Goal: Task Accomplishment & Management: Use online tool/utility

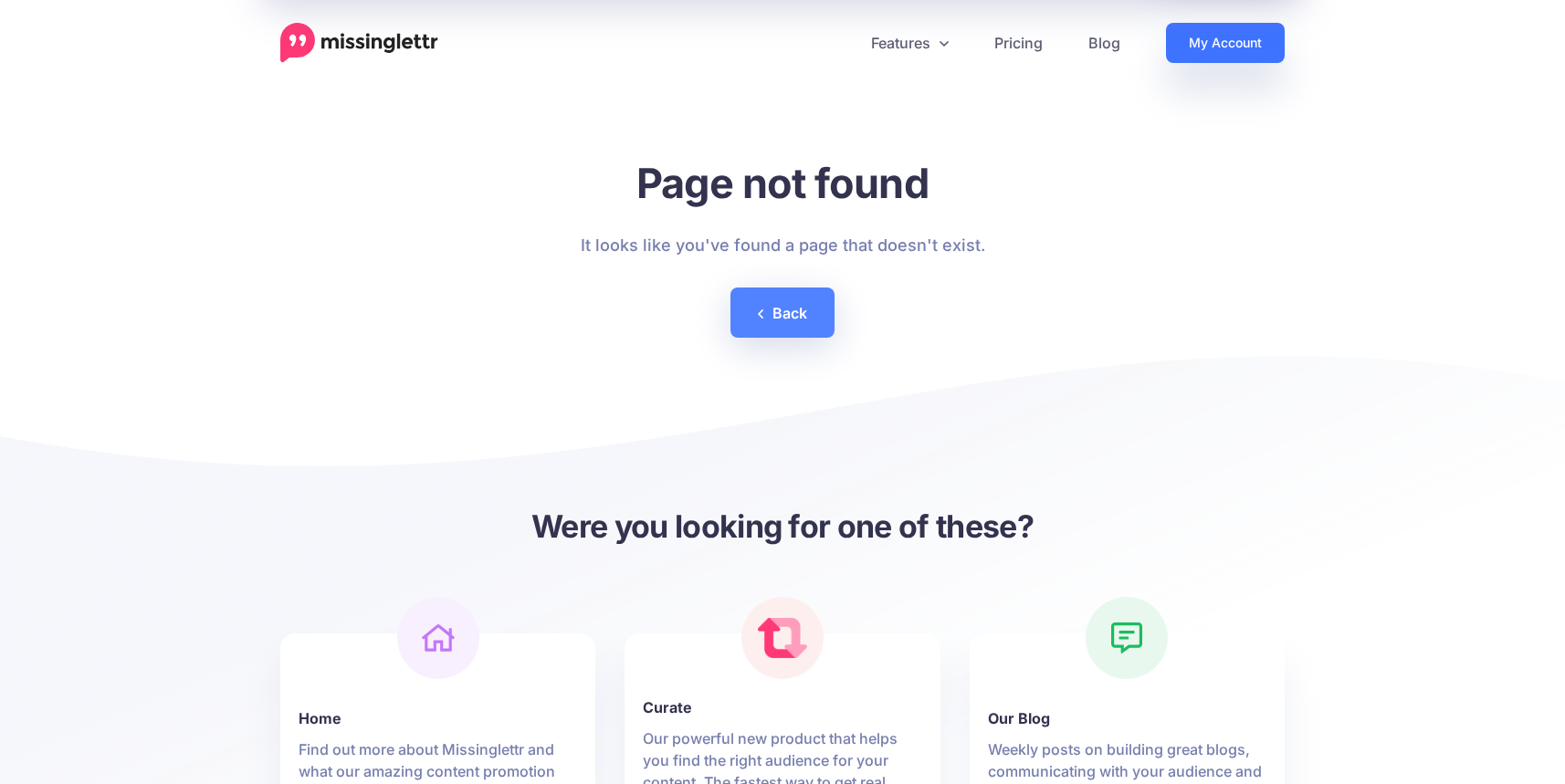
click at [1217, 22] on link "My Account" at bounding box center [1225, 42] width 119 height 40
click at [1211, 37] on link "My Account" at bounding box center [1225, 42] width 119 height 40
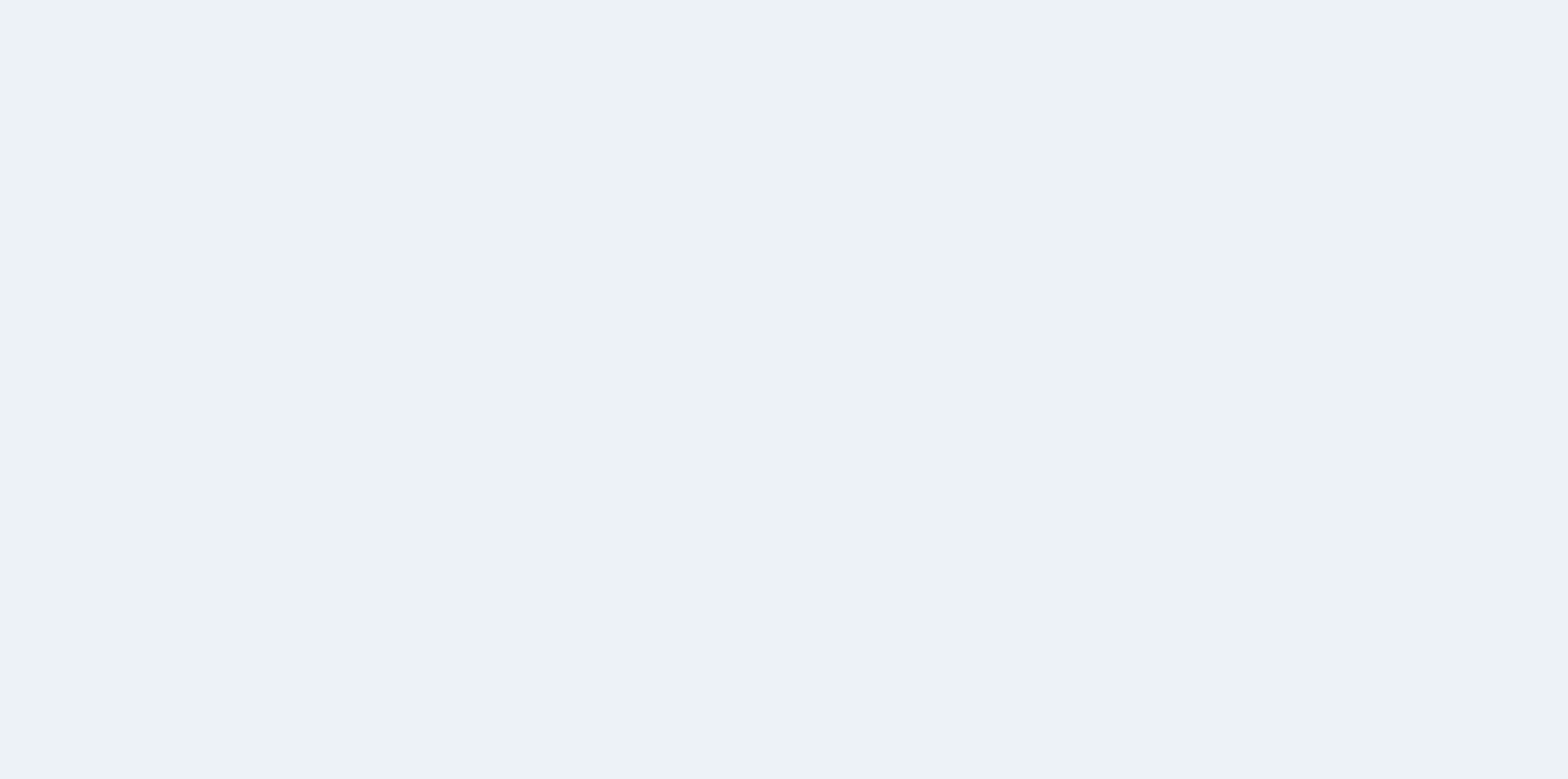
select select
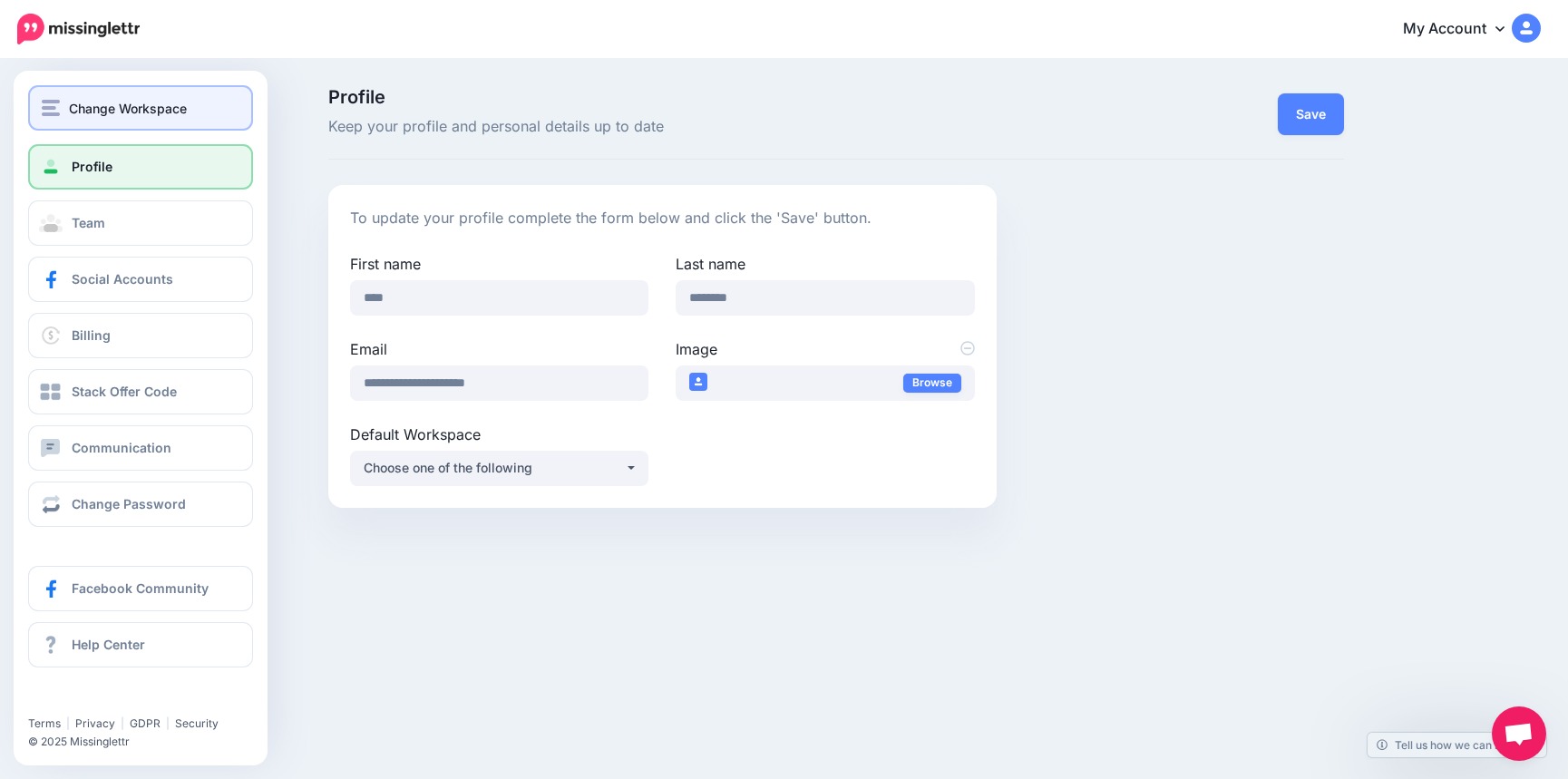
click at [78, 104] on span "Change Workspace" at bounding box center [127, 108] width 118 height 20
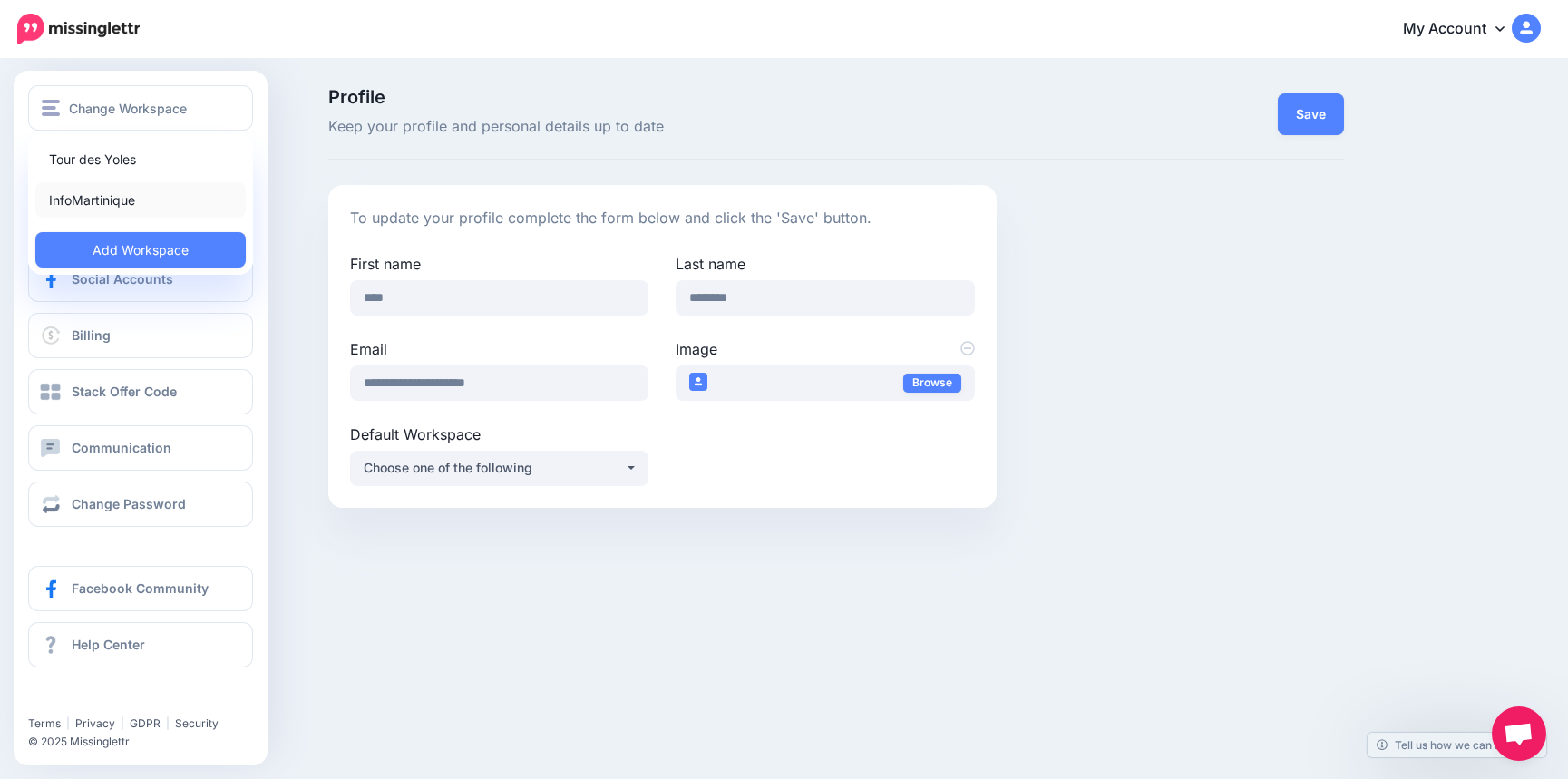
click at [99, 200] on link "InfoMartinique" at bounding box center [140, 200] width 211 height 35
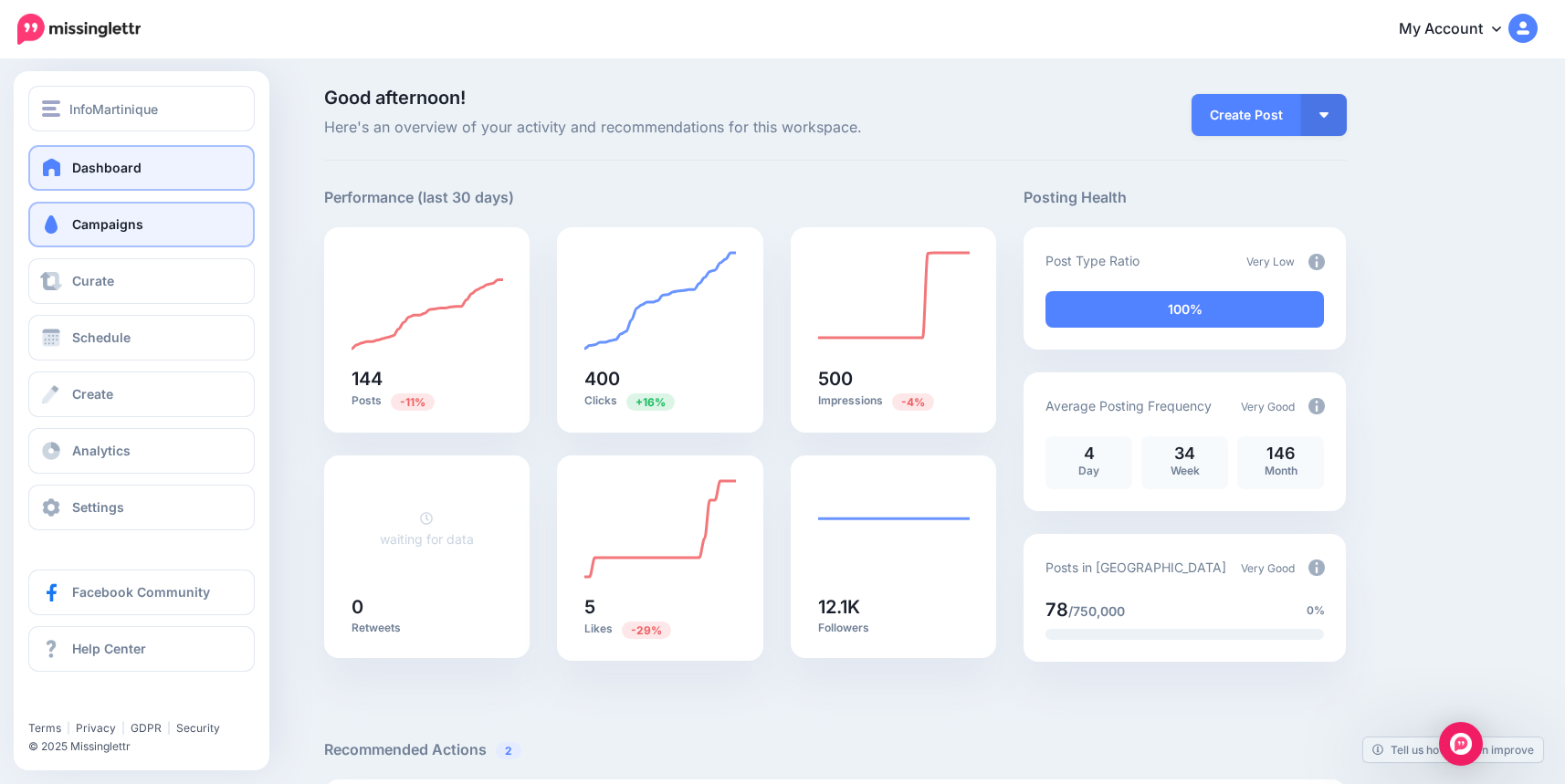
click at [123, 224] on span "Campaigns" at bounding box center [108, 223] width 71 height 16
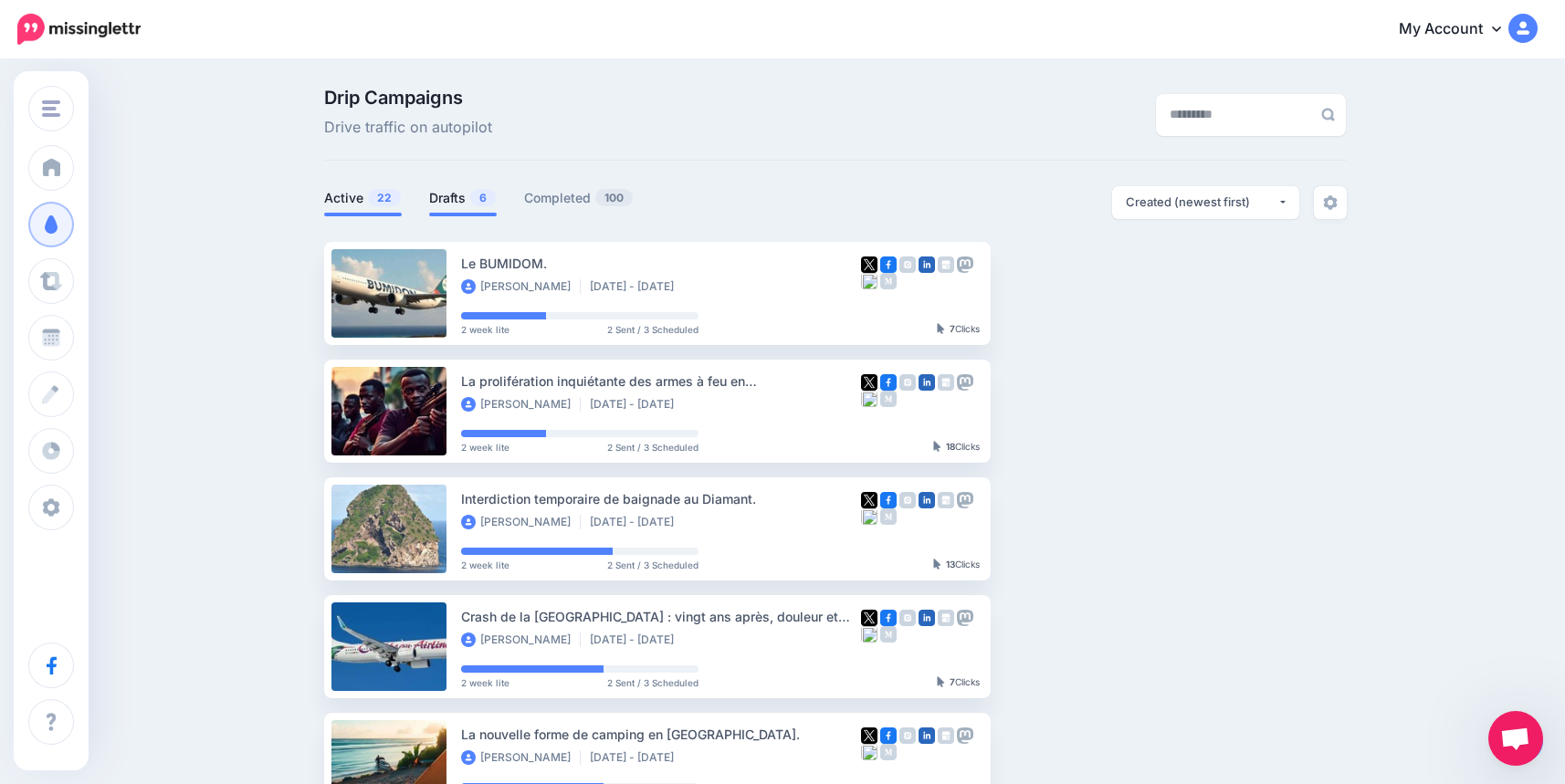
click at [475, 199] on link "Drafts 6" at bounding box center [463, 197] width 67 height 21
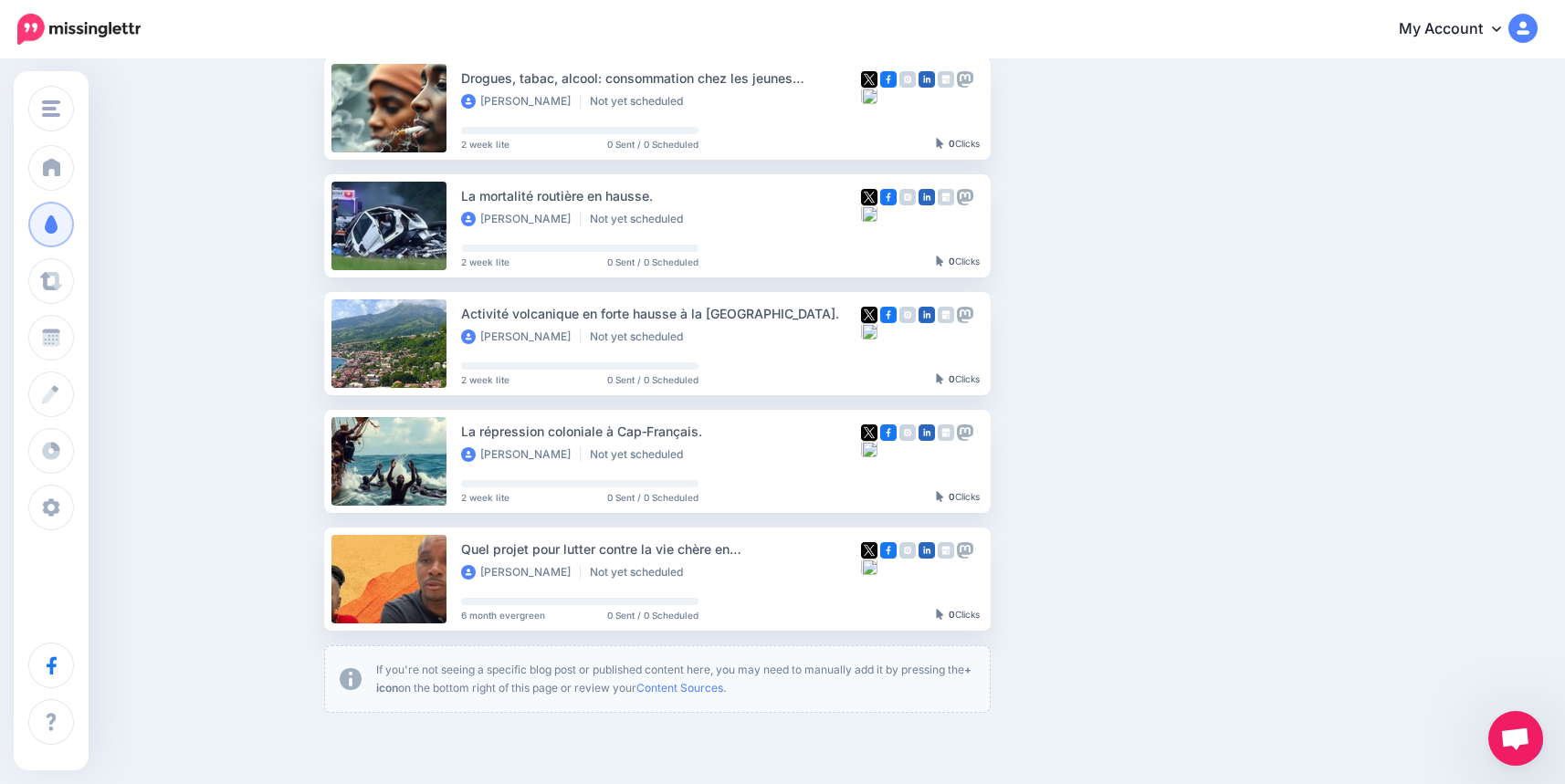
scroll to position [324, 0]
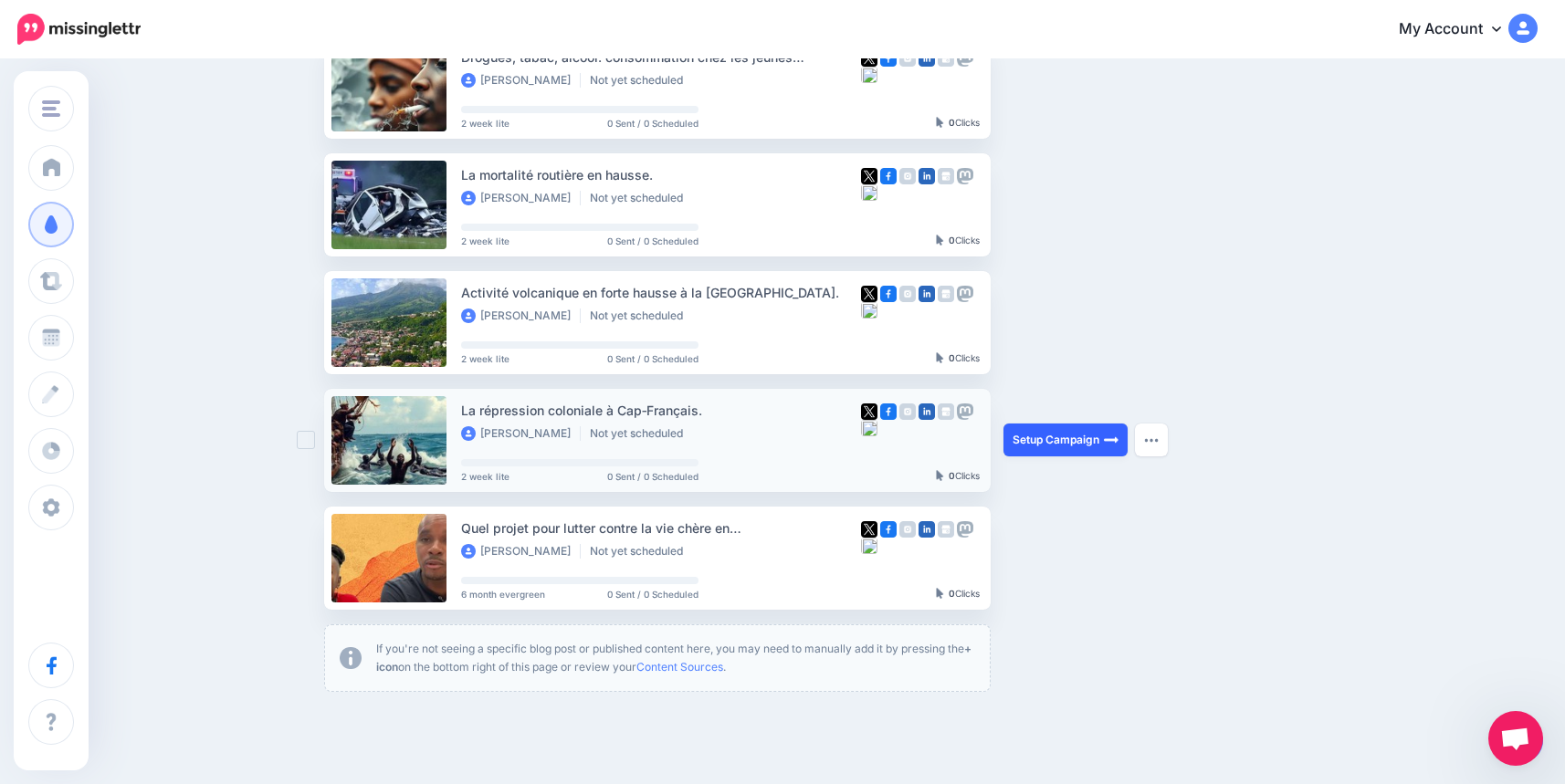
click at [1084, 445] on link "Setup Campaign" at bounding box center [1065, 439] width 124 height 33
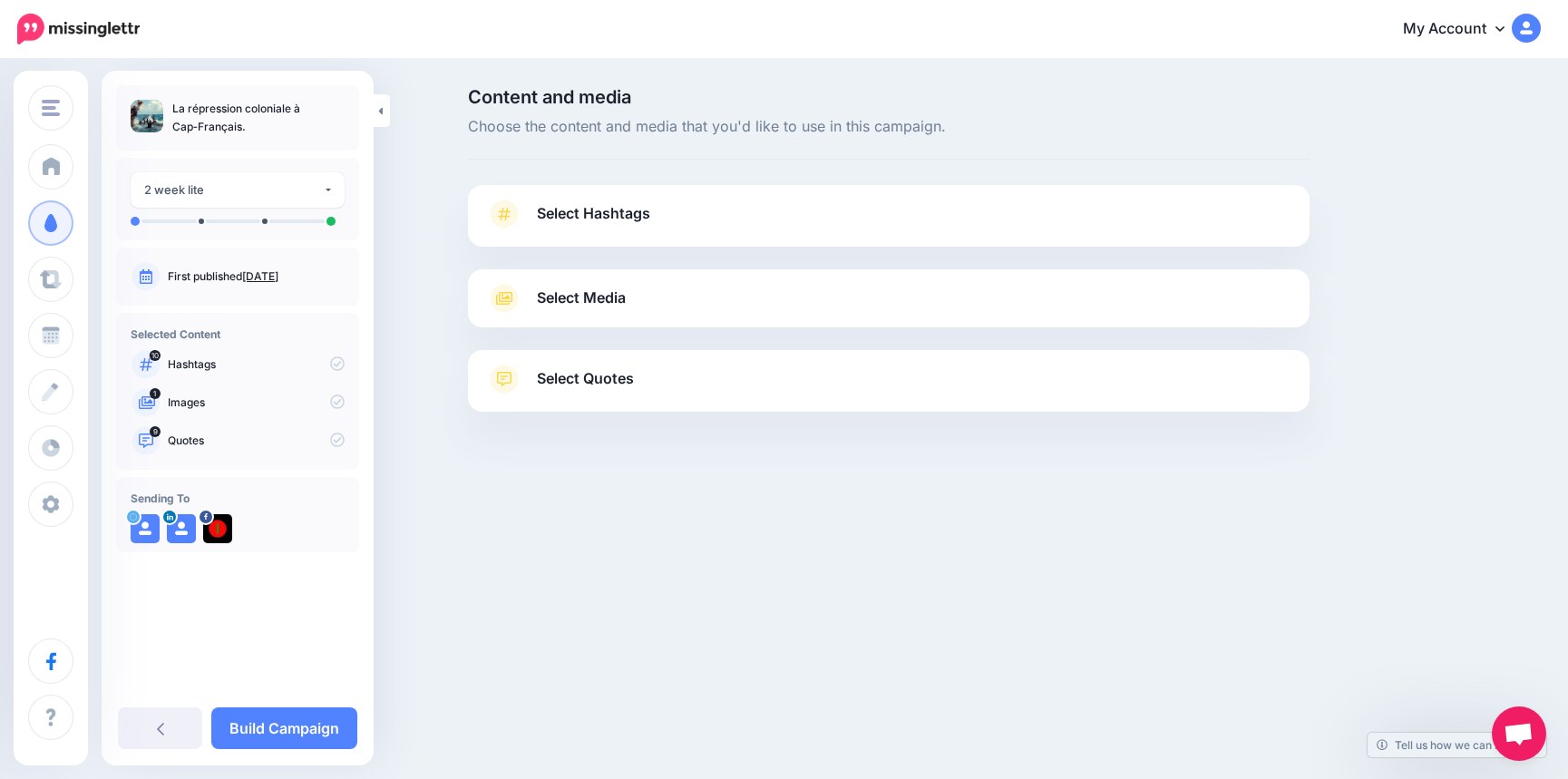
click at [568, 205] on span "Select Hashtags" at bounding box center [594, 214] width 113 height 24
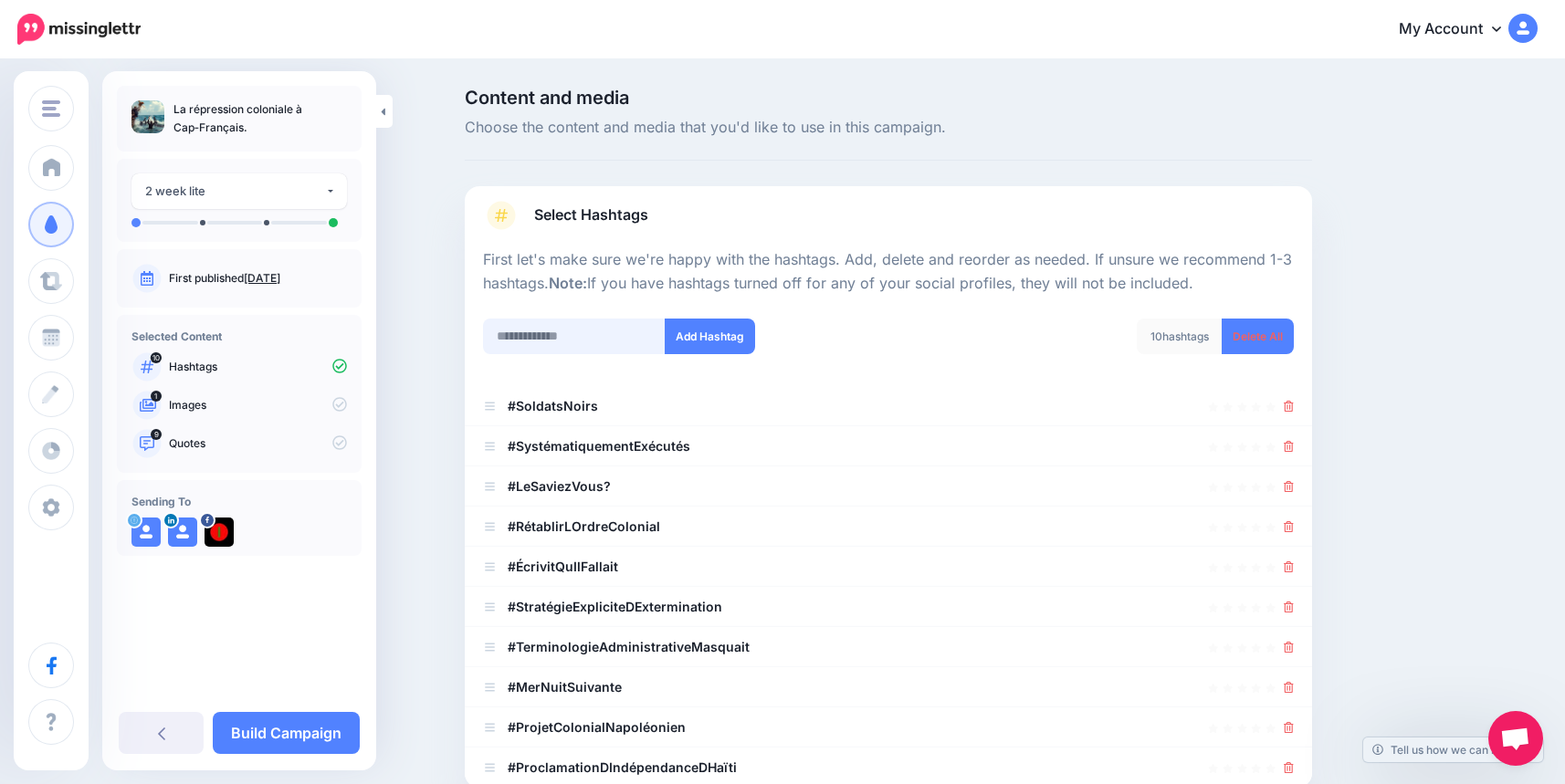
click at [580, 339] on input "text" at bounding box center [574, 336] width 182 height 36
type input "*******"
click at [713, 343] on button "Add Hashtag" at bounding box center [710, 336] width 91 height 36
click at [580, 339] on input "text" at bounding box center [574, 336] width 182 height 36
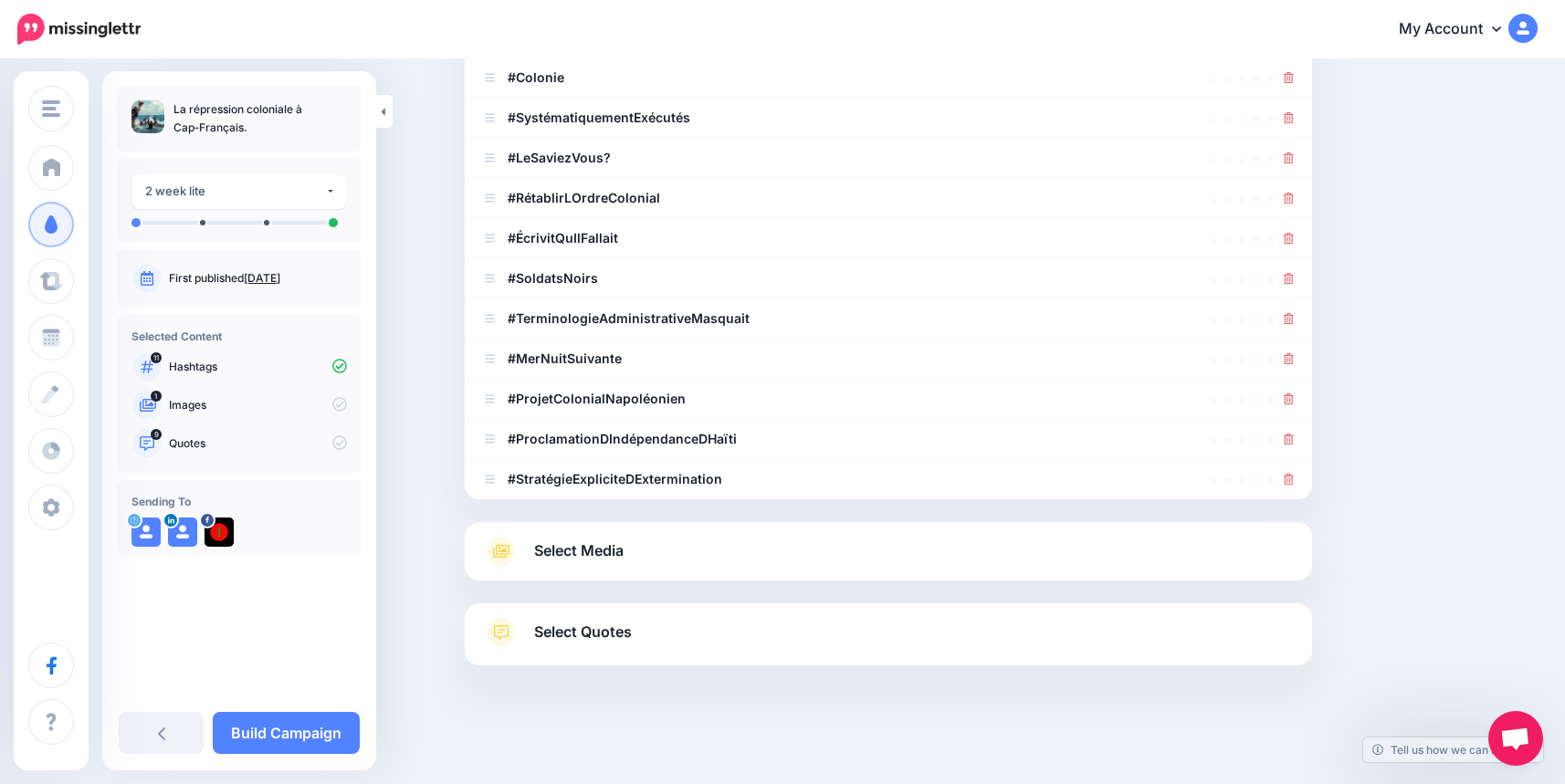
type input "**********"
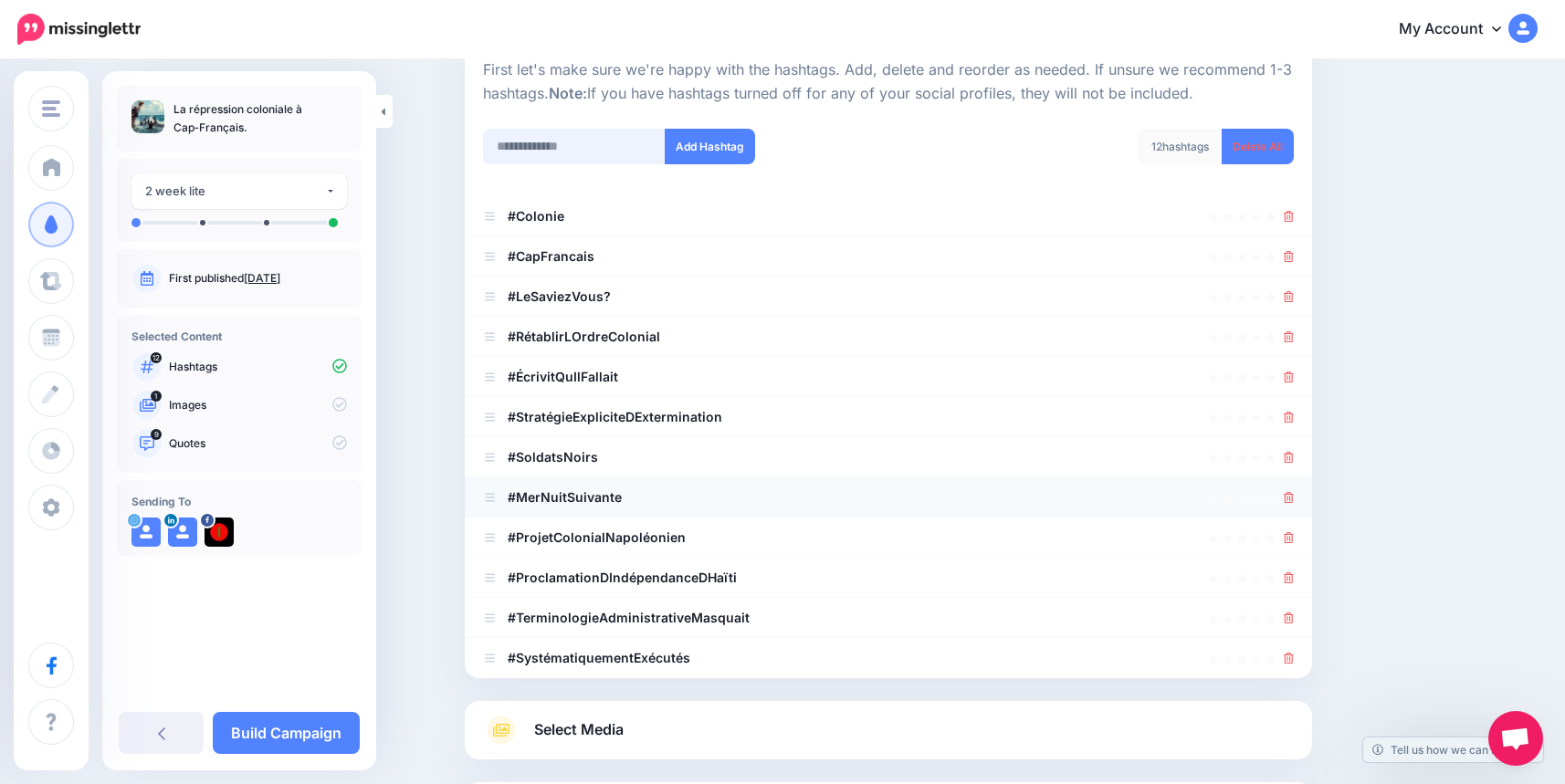
scroll to position [182, 0]
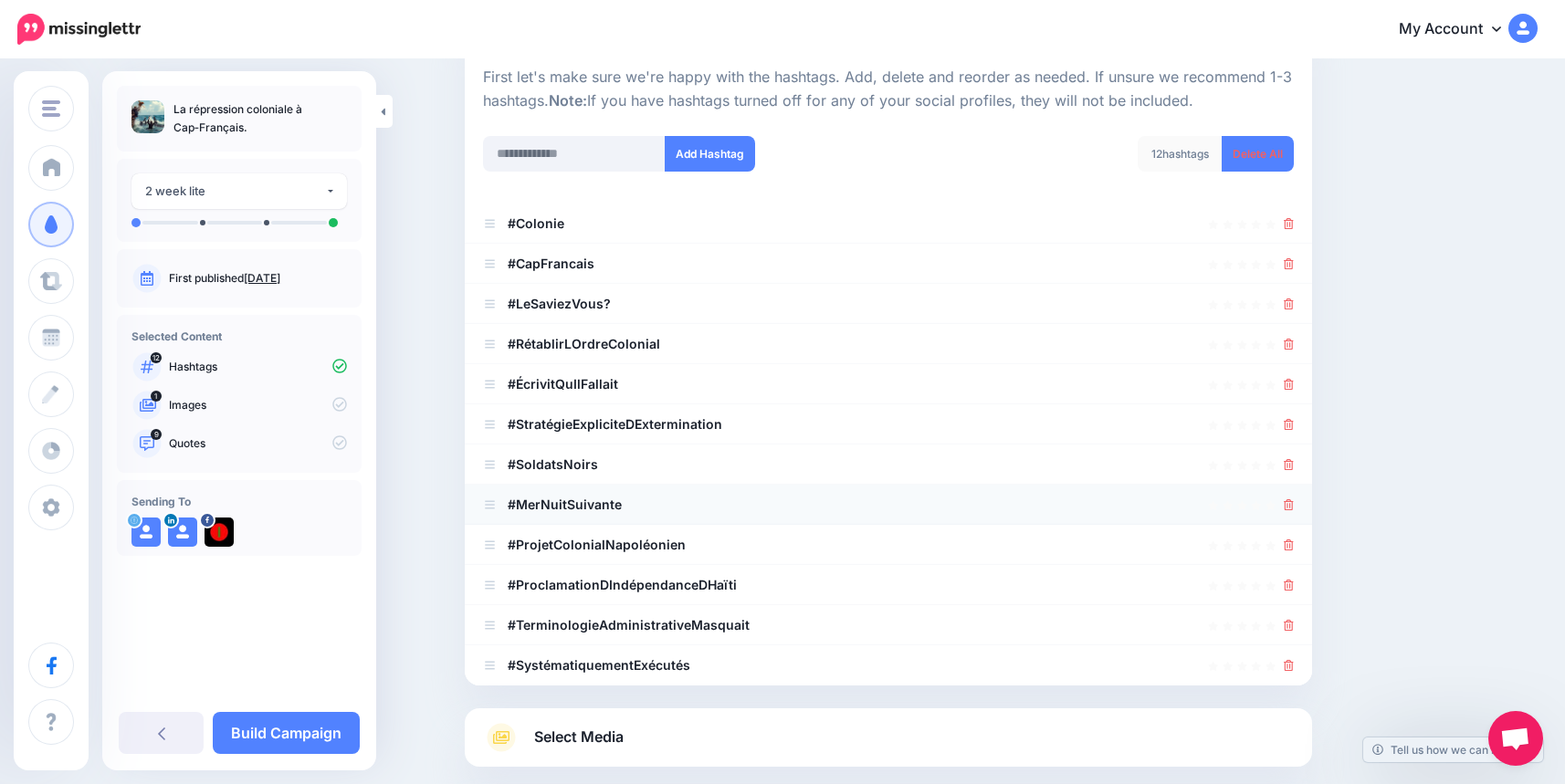
click at [1294, 506] on icon at bounding box center [1288, 505] width 10 height 11
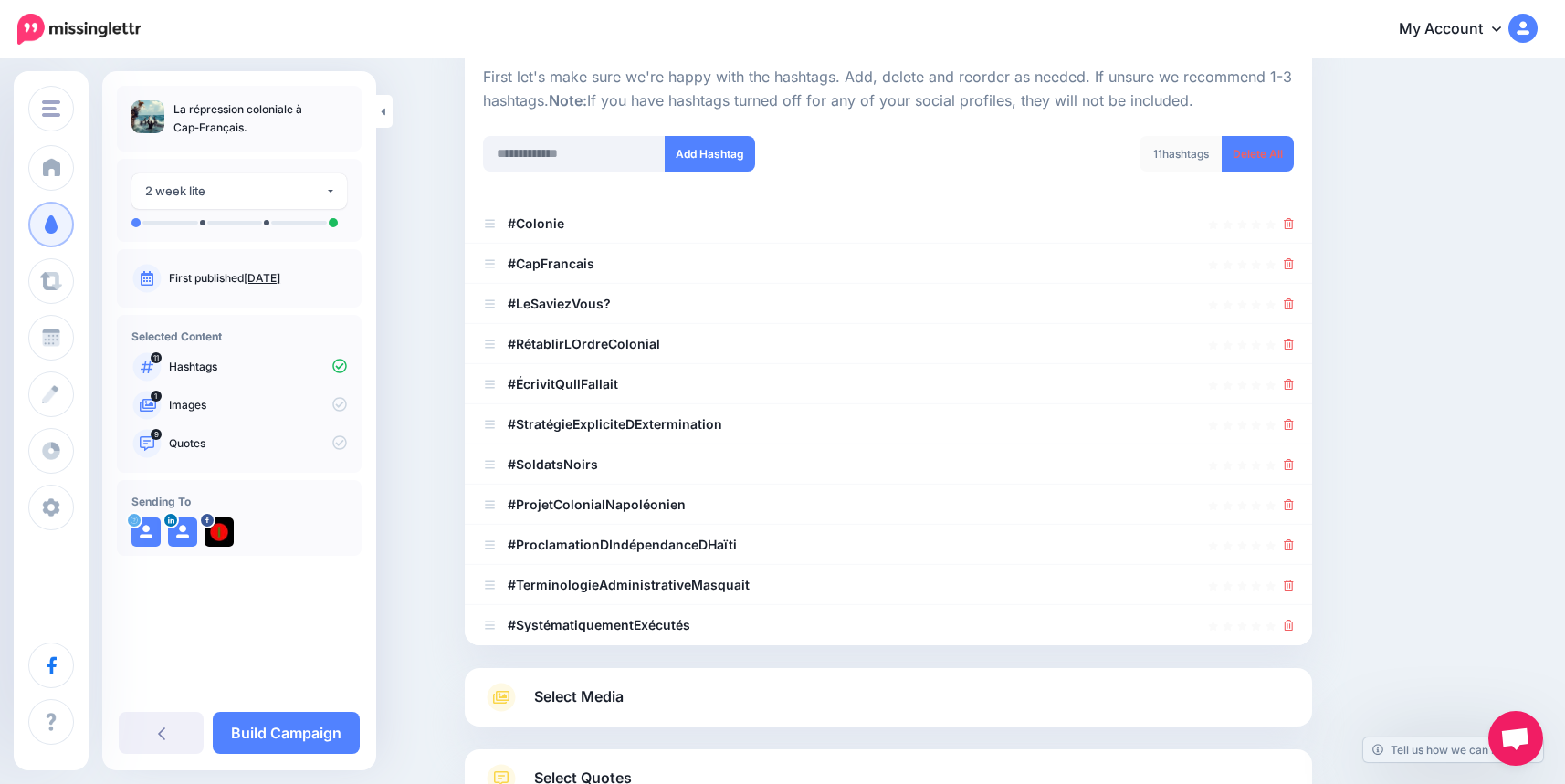
click at [1294, 506] on icon at bounding box center [1288, 505] width 10 height 11
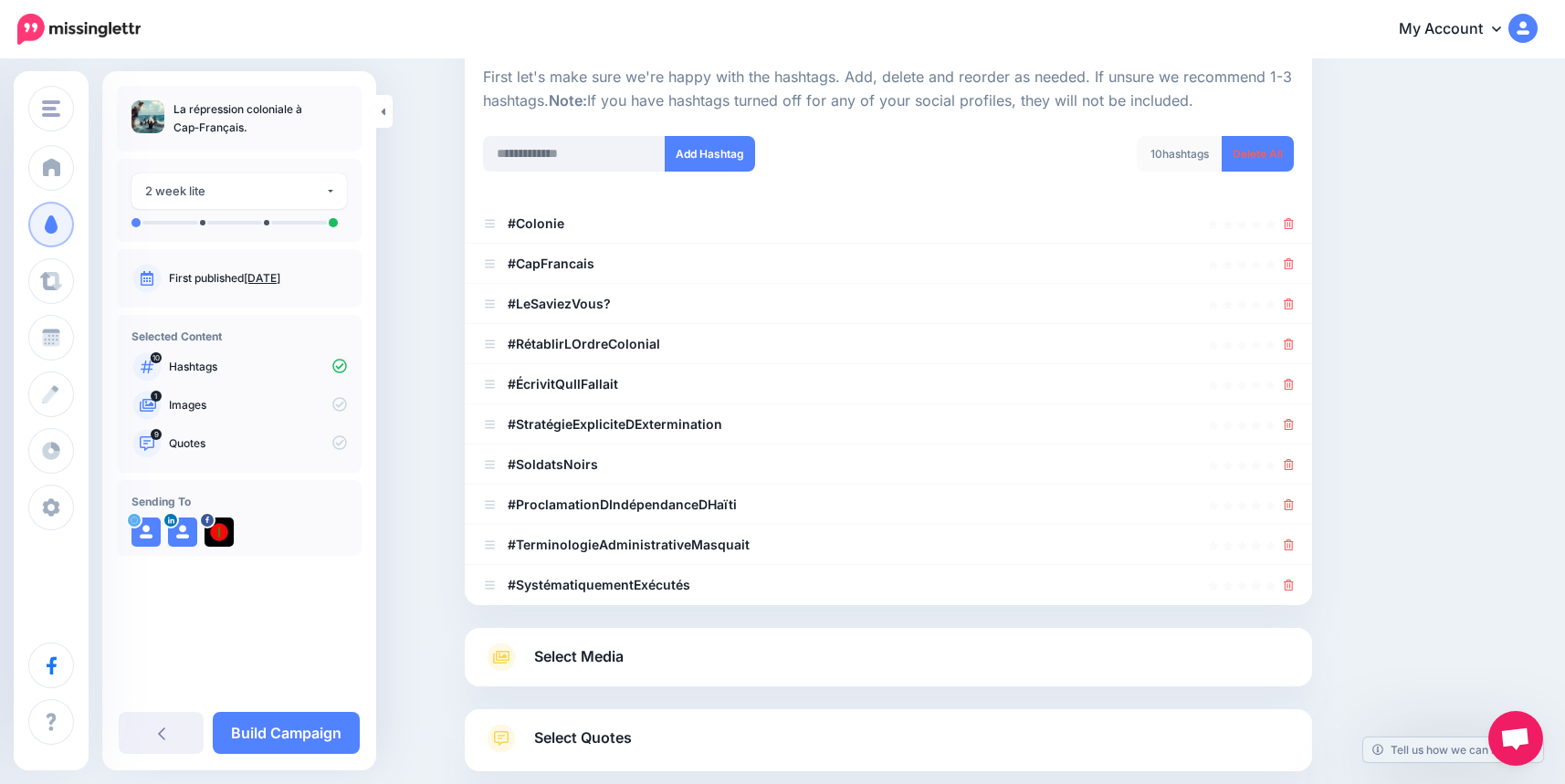
click at [1294, 506] on icon at bounding box center [1288, 505] width 10 height 11
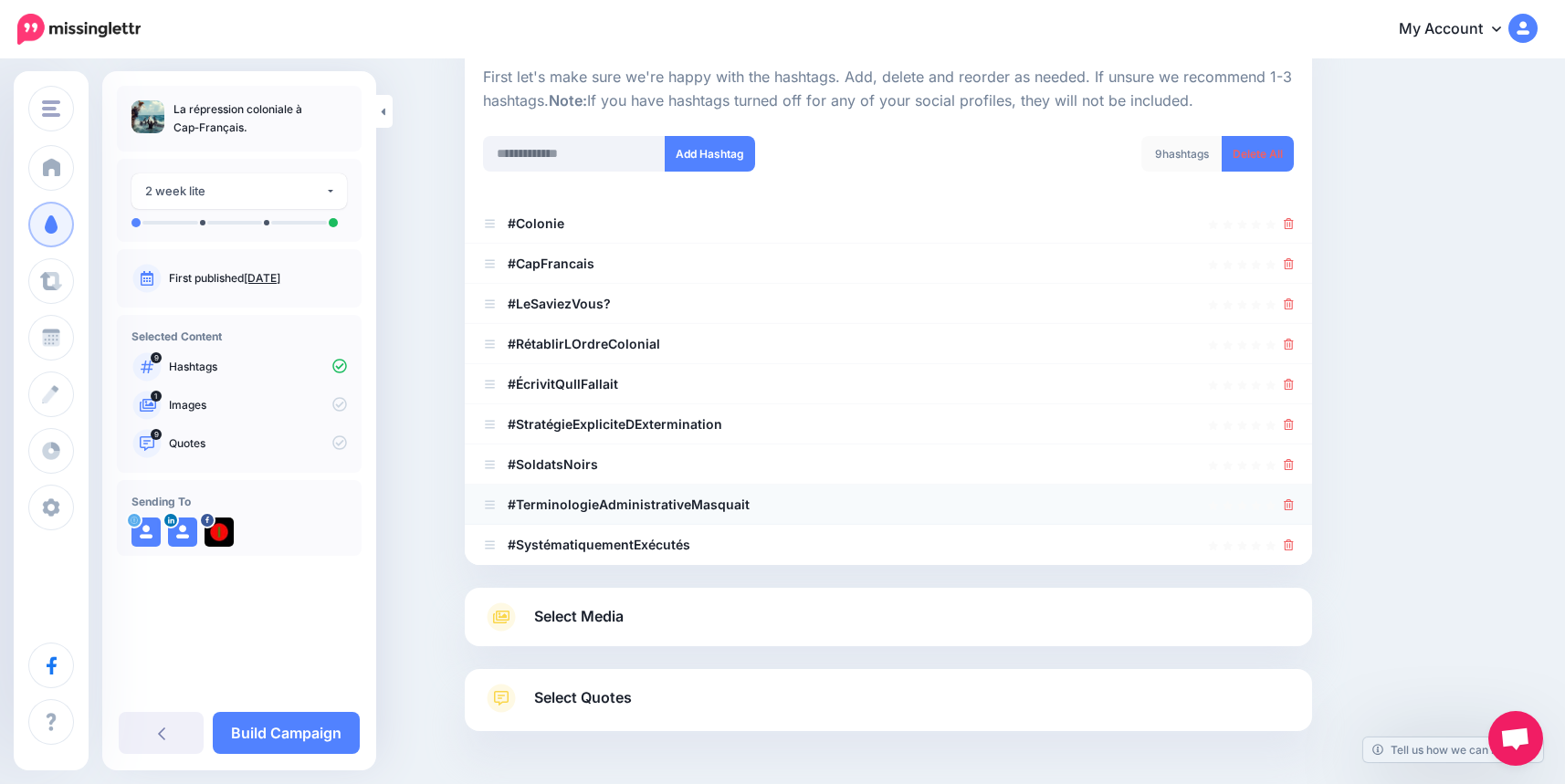
click at [1294, 506] on icon at bounding box center [1288, 505] width 10 height 11
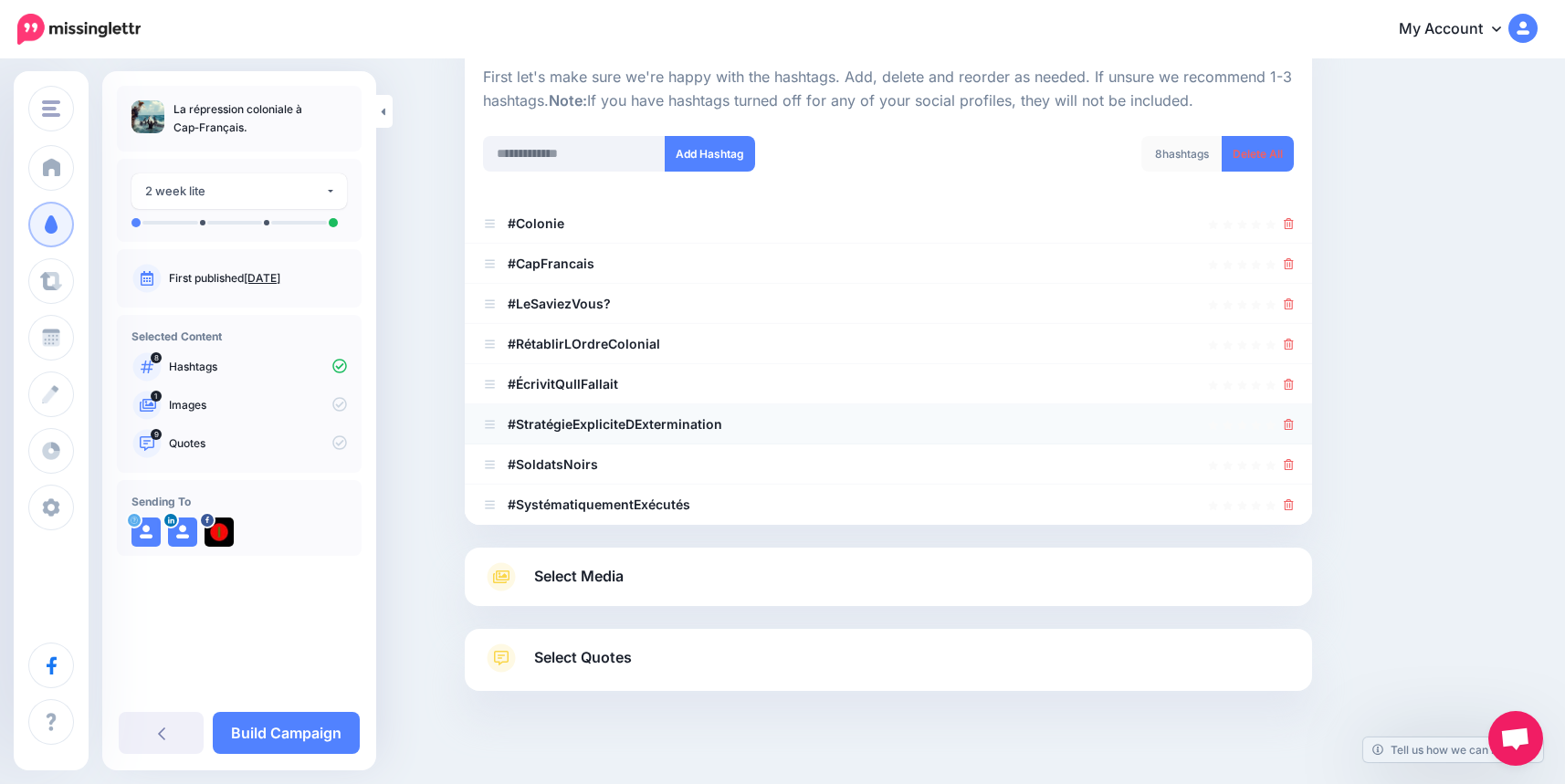
click at [1294, 418] on link at bounding box center [1288, 423] width 10 height 16
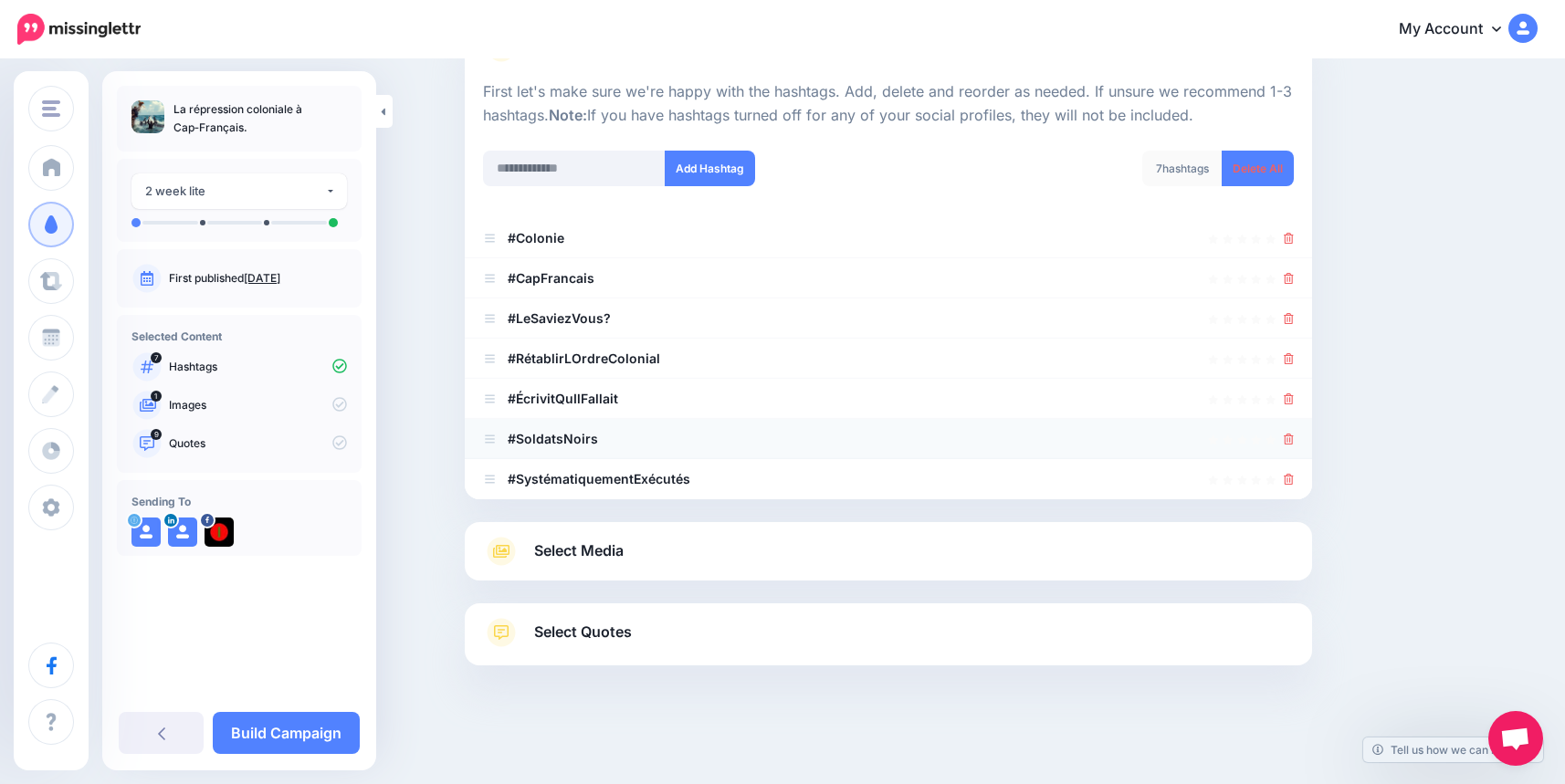
click at [1298, 419] on li "#SoldatsNoirs" at bounding box center [888, 438] width 847 height 40
click at [1289, 445] on div at bounding box center [888, 438] width 811 height 21
click at [1294, 438] on icon at bounding box center [1288, 439] width 10 height 11
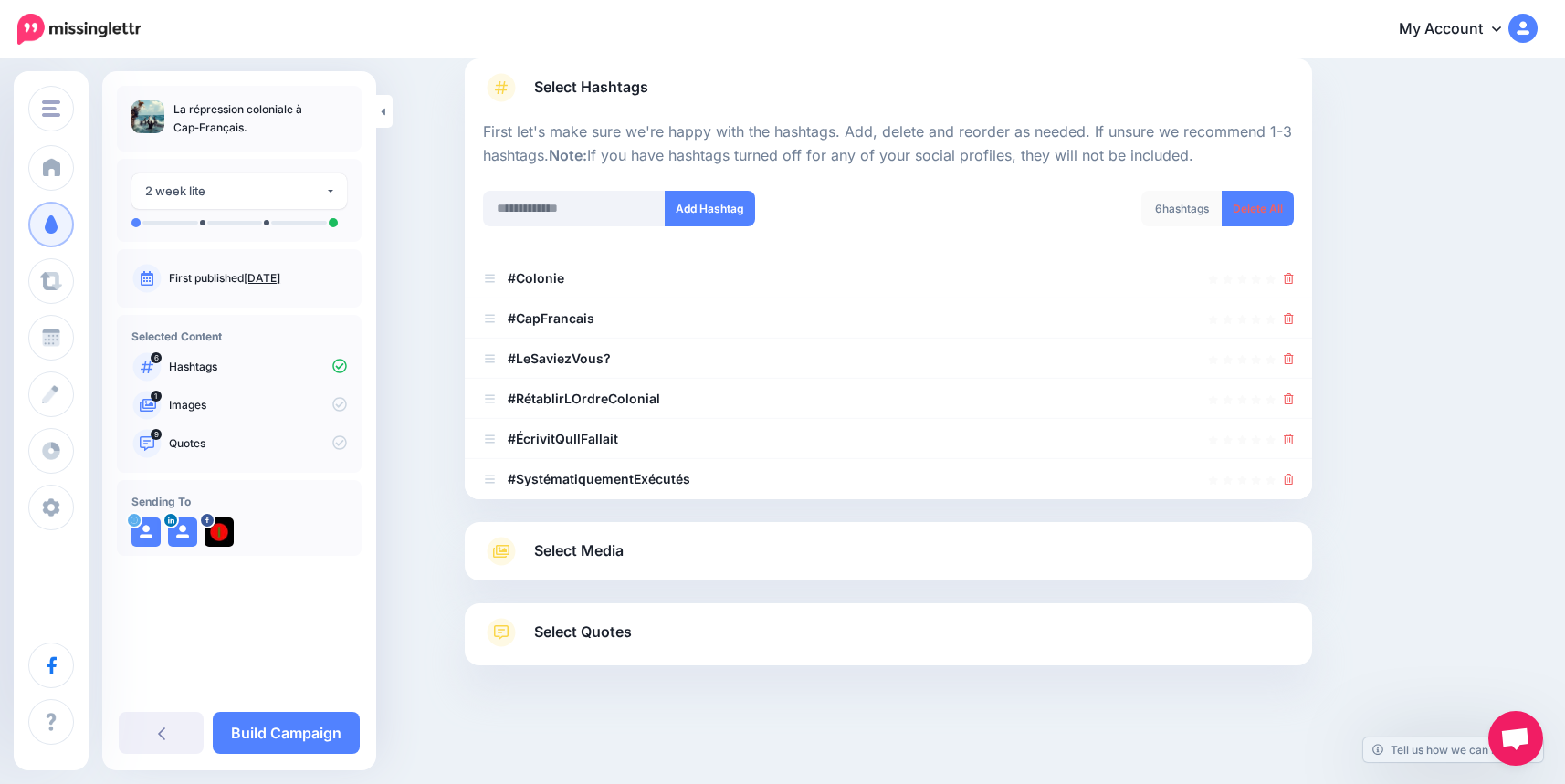
click at [1294, 438] on icon at bounding box center [1288, 439] width 10 height 11
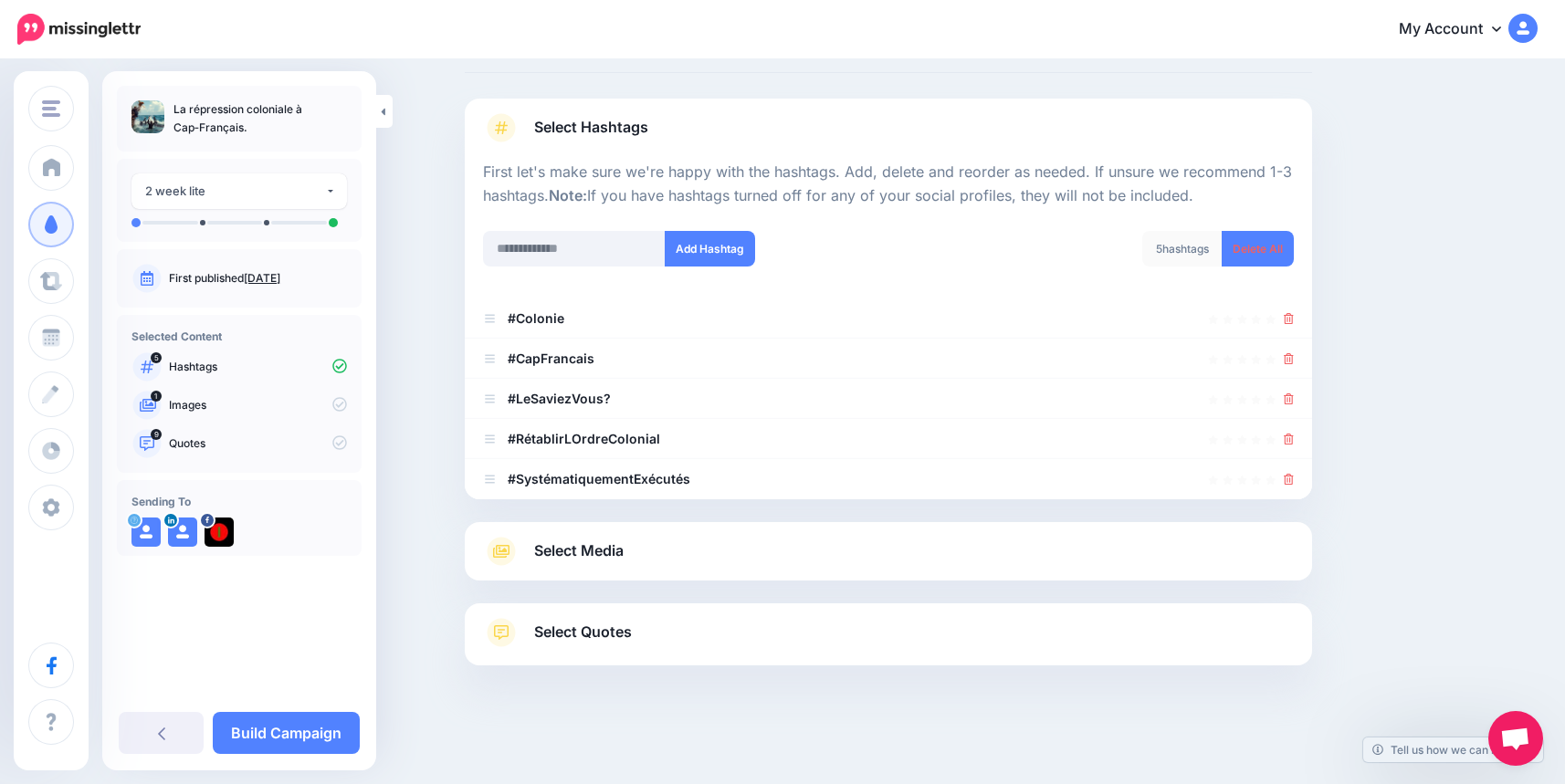
click at [1294, 438] on icon at bounding box center [1288, 439] width 10 height 11
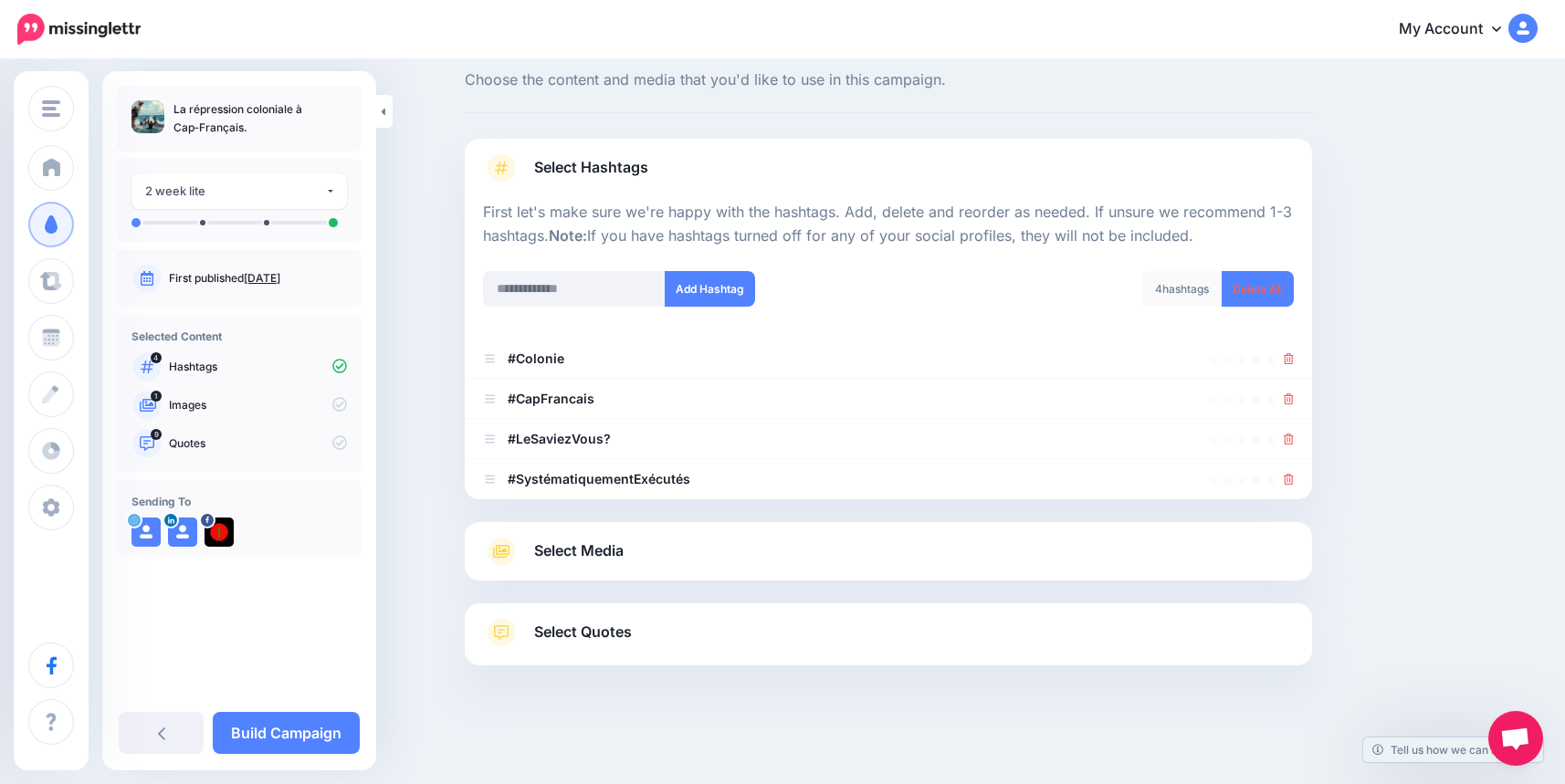
scroll to position [48, 0]
click at [1294, 438] on icon at bounding box center [1288, 439] width 10 height 11
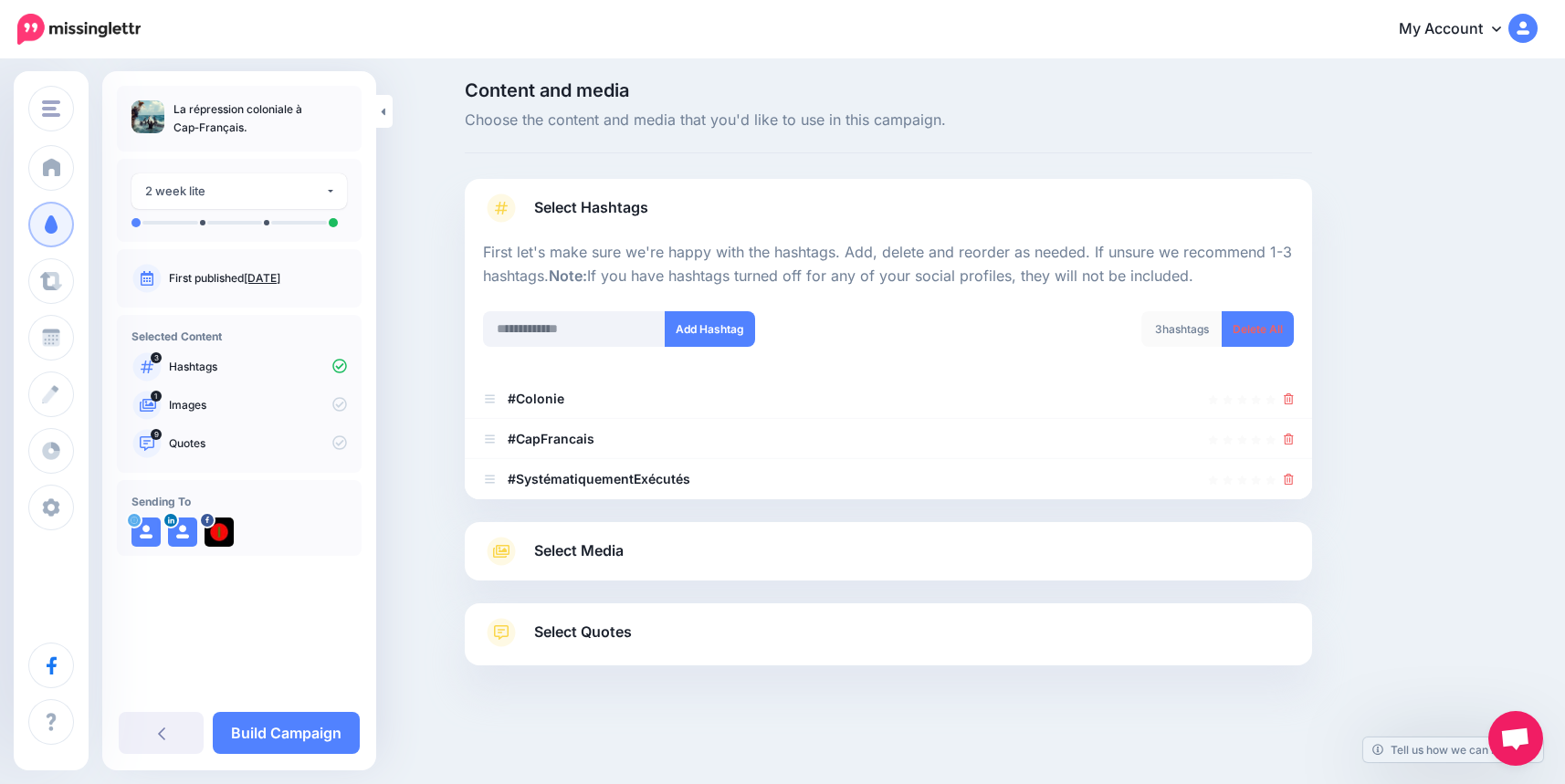
scroll to position [7, 0]
click at [1294, 477] on icon at bounding box center [1288, 479] width 10 height 11
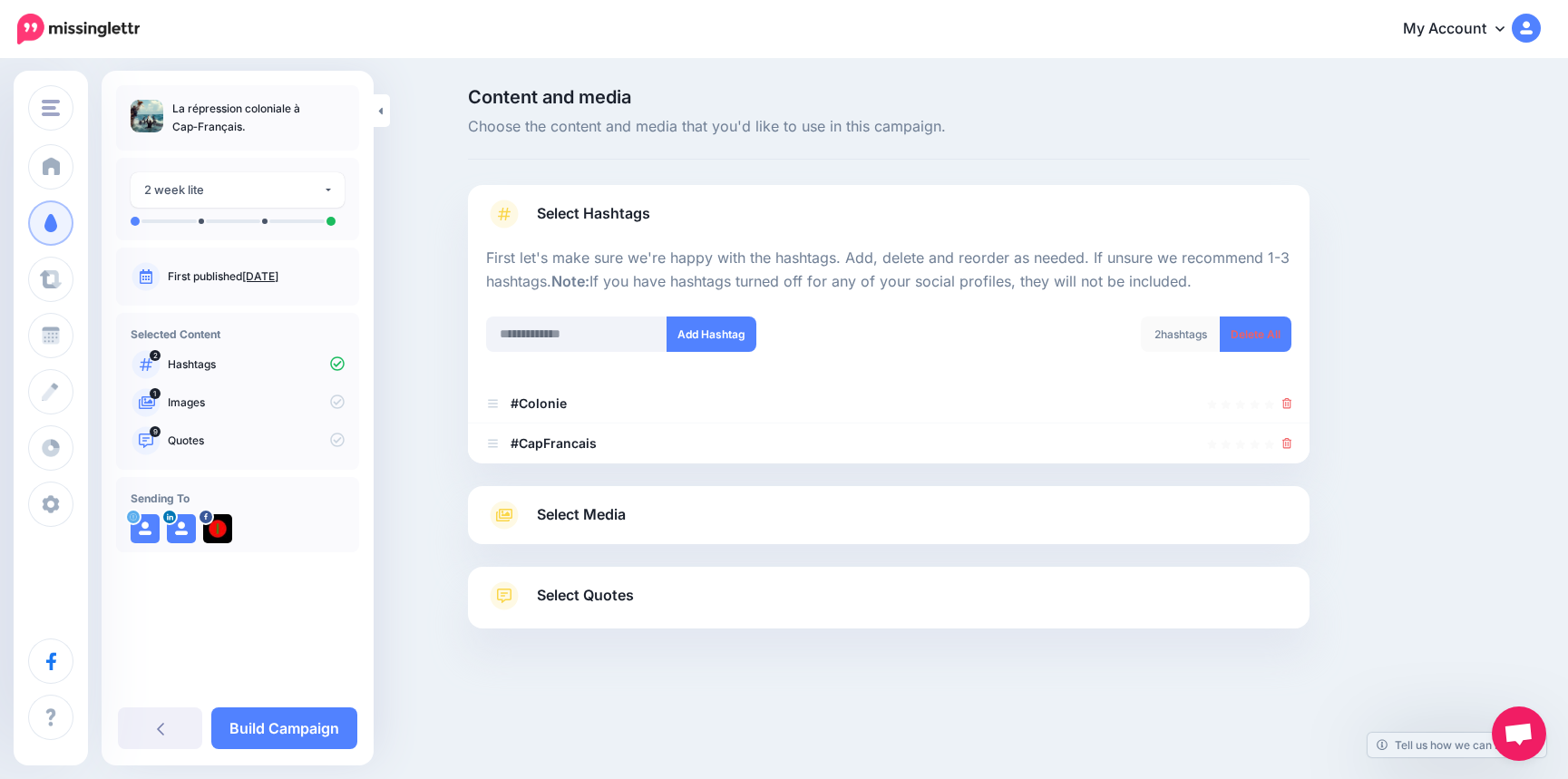
click at [614, 577] on div "Select Quotes Choose your favourite quotes or go with our recommendations. The …" at bounding box center [889, 597] width 842 height 61
click at [578, 592] on span "Select Quotes" at bounding box center [585, 595] width 97 height 24
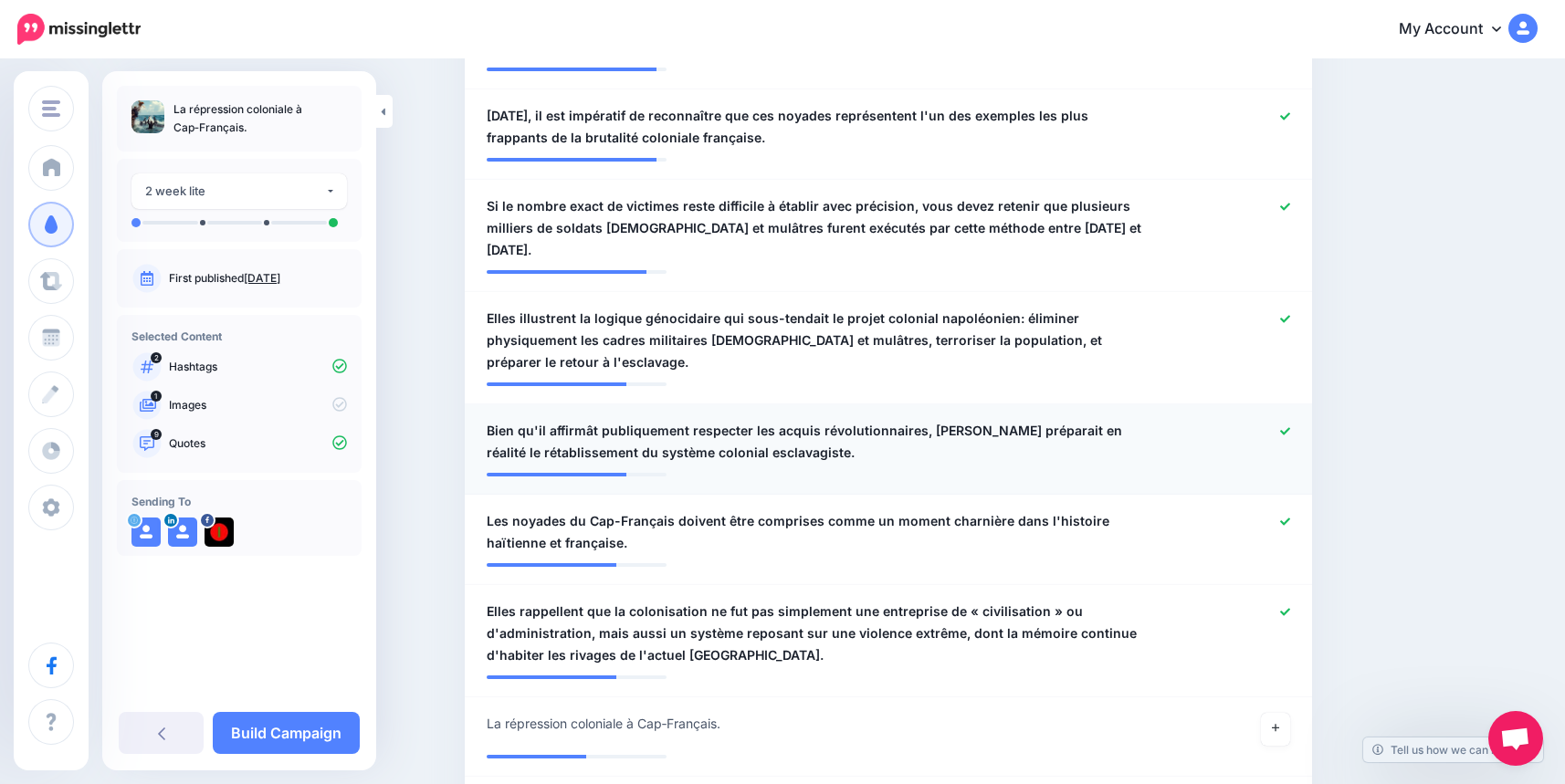
scroll to position [821, 0]
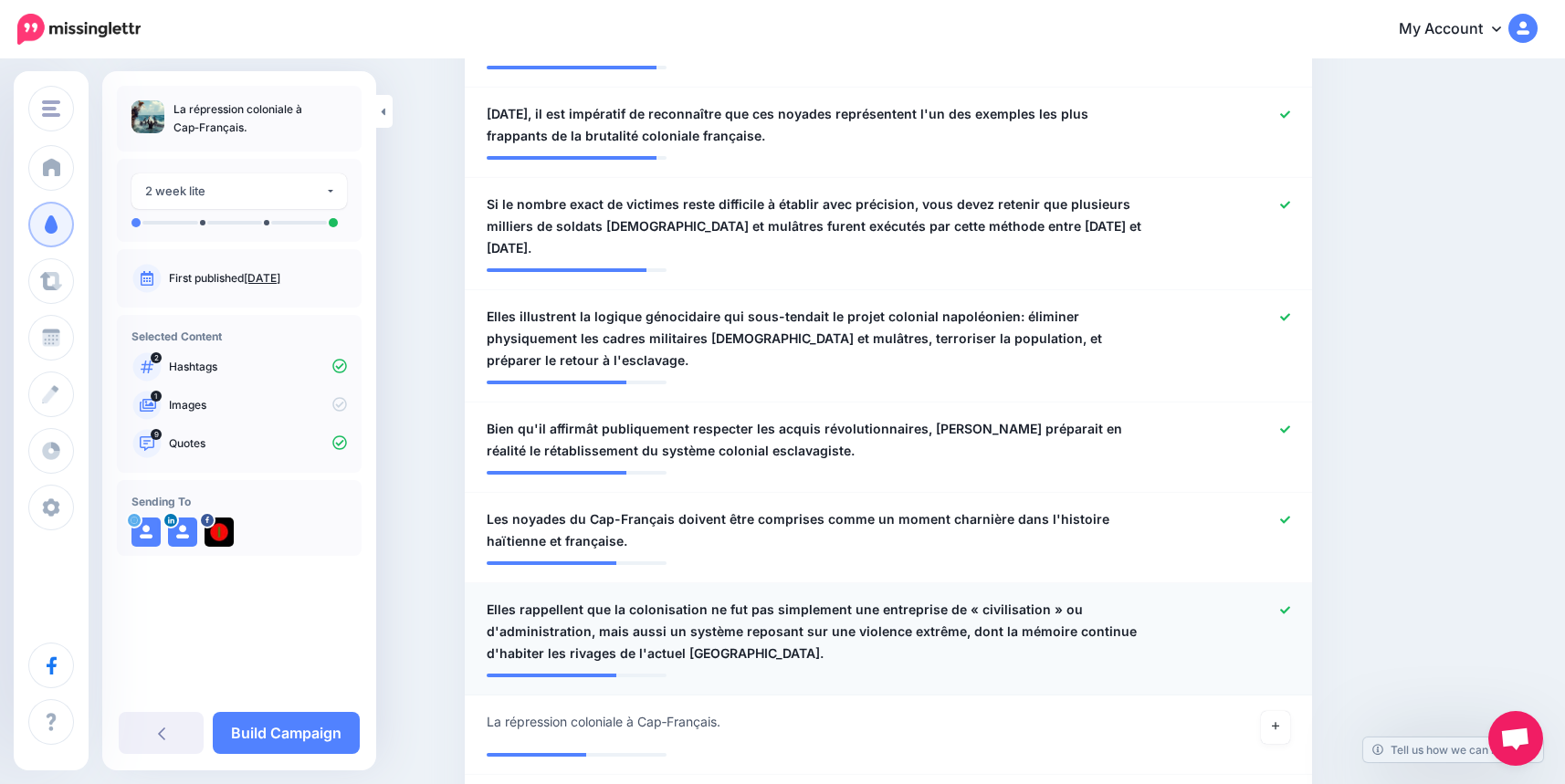
click at [1289, 605] on icon at bounding box center [1285, 609] width 10 height 10
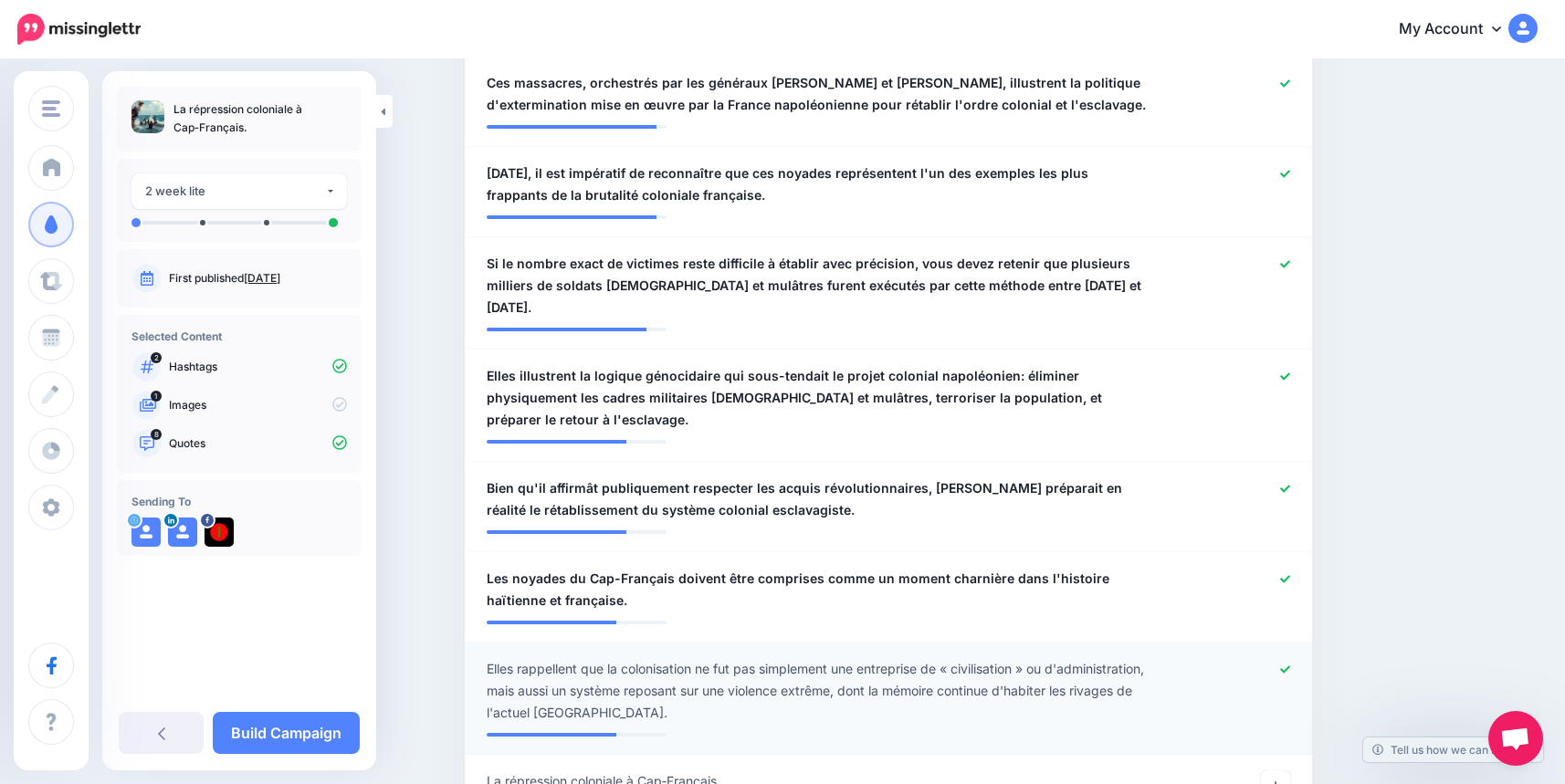
scroll to position [730, 0]
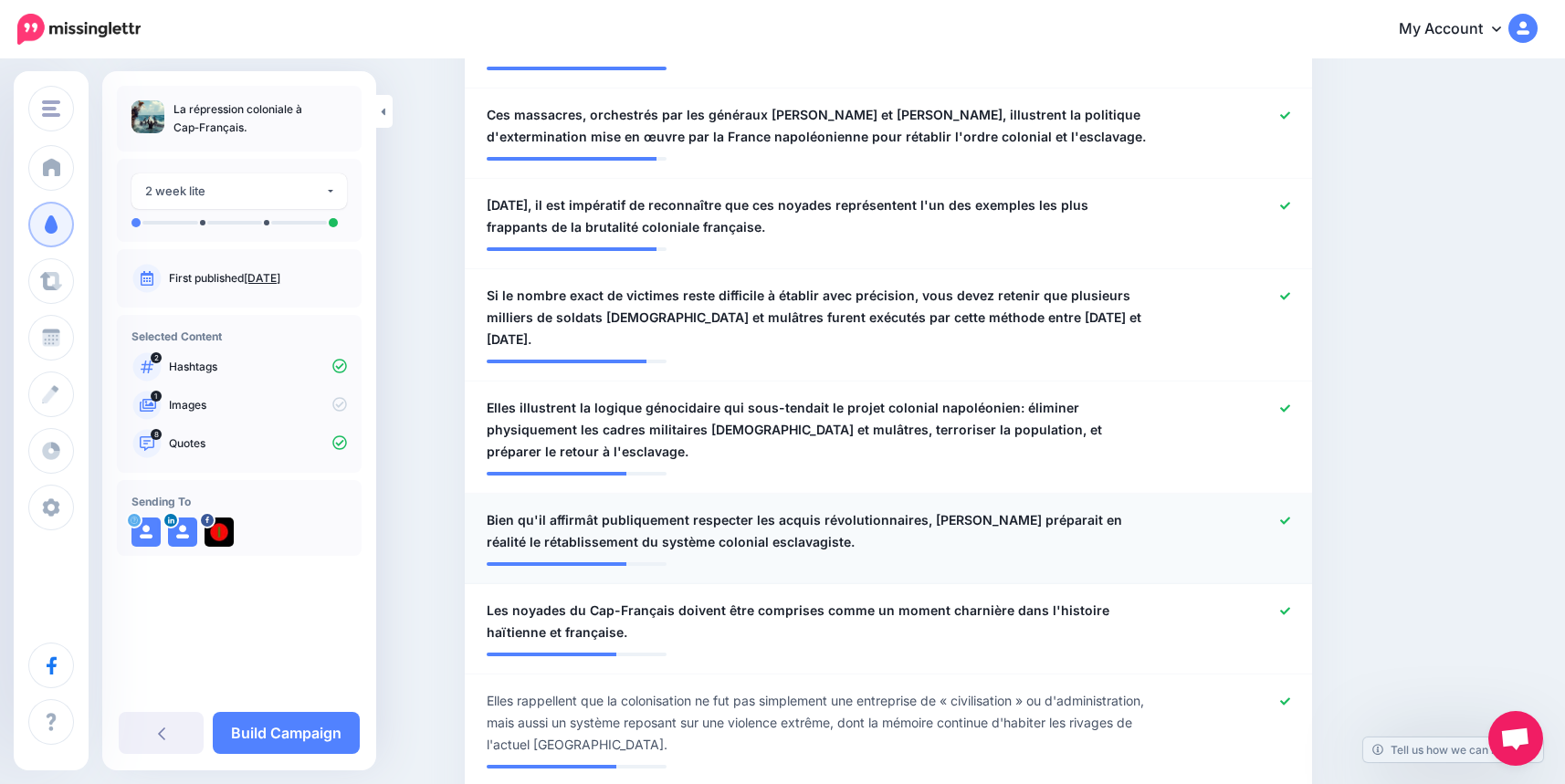
click at [1290, 517] on icon at bounding box center [1285, 520] width 10 height 7
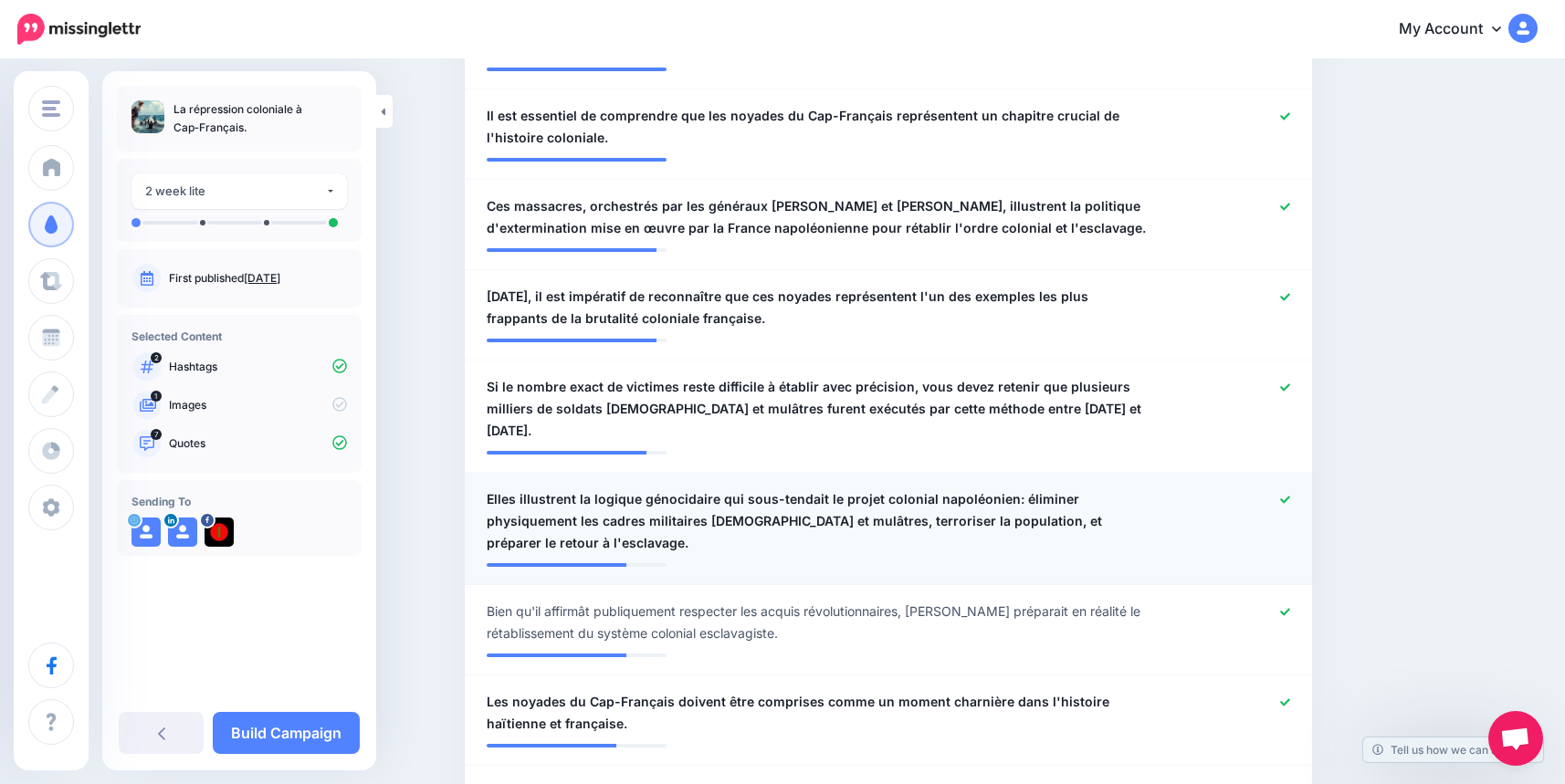
scroll to position [548, 0]
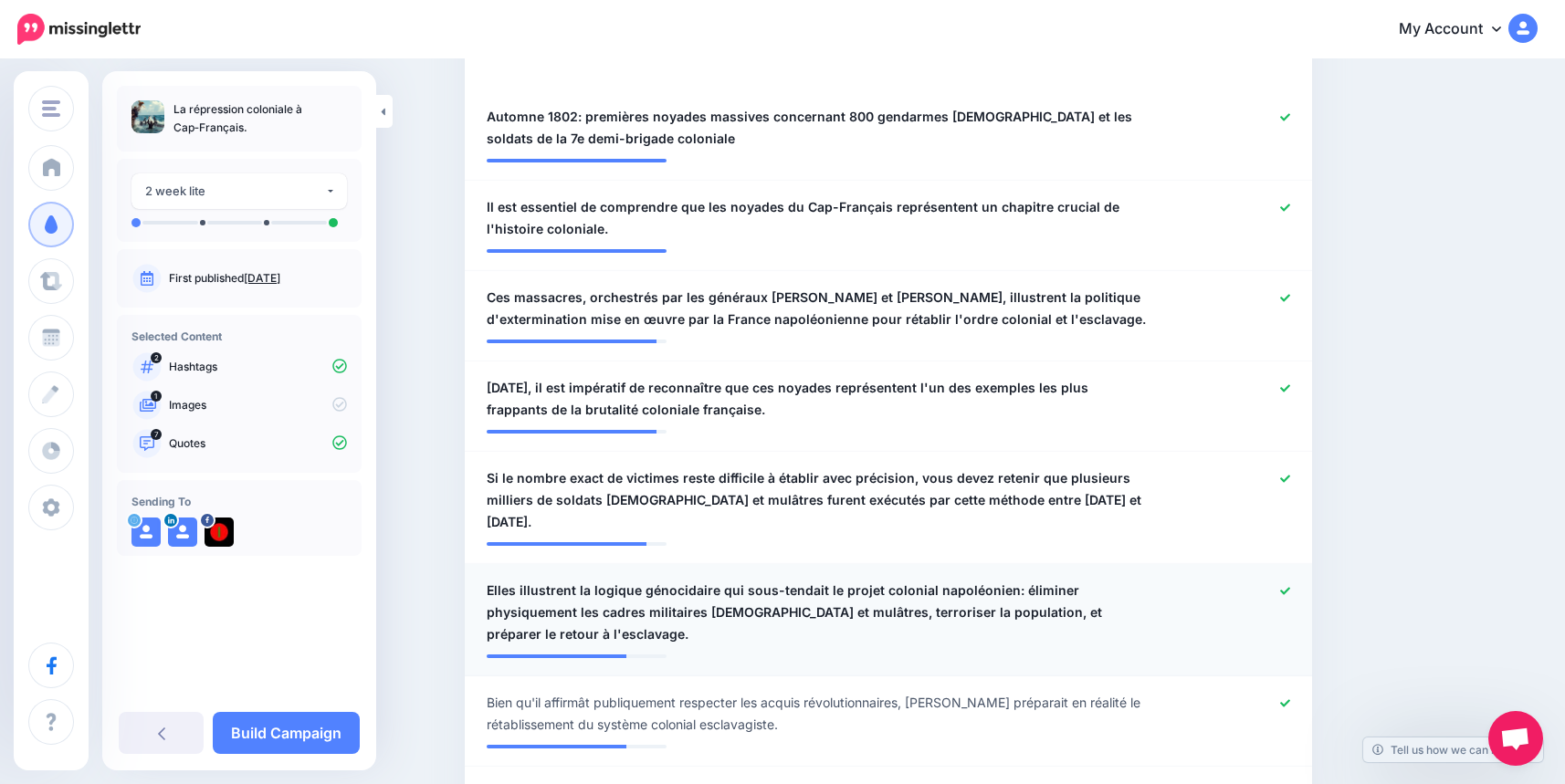
click at [1290, 579] on div at bounding box center [1234, 612] width 138 height 65
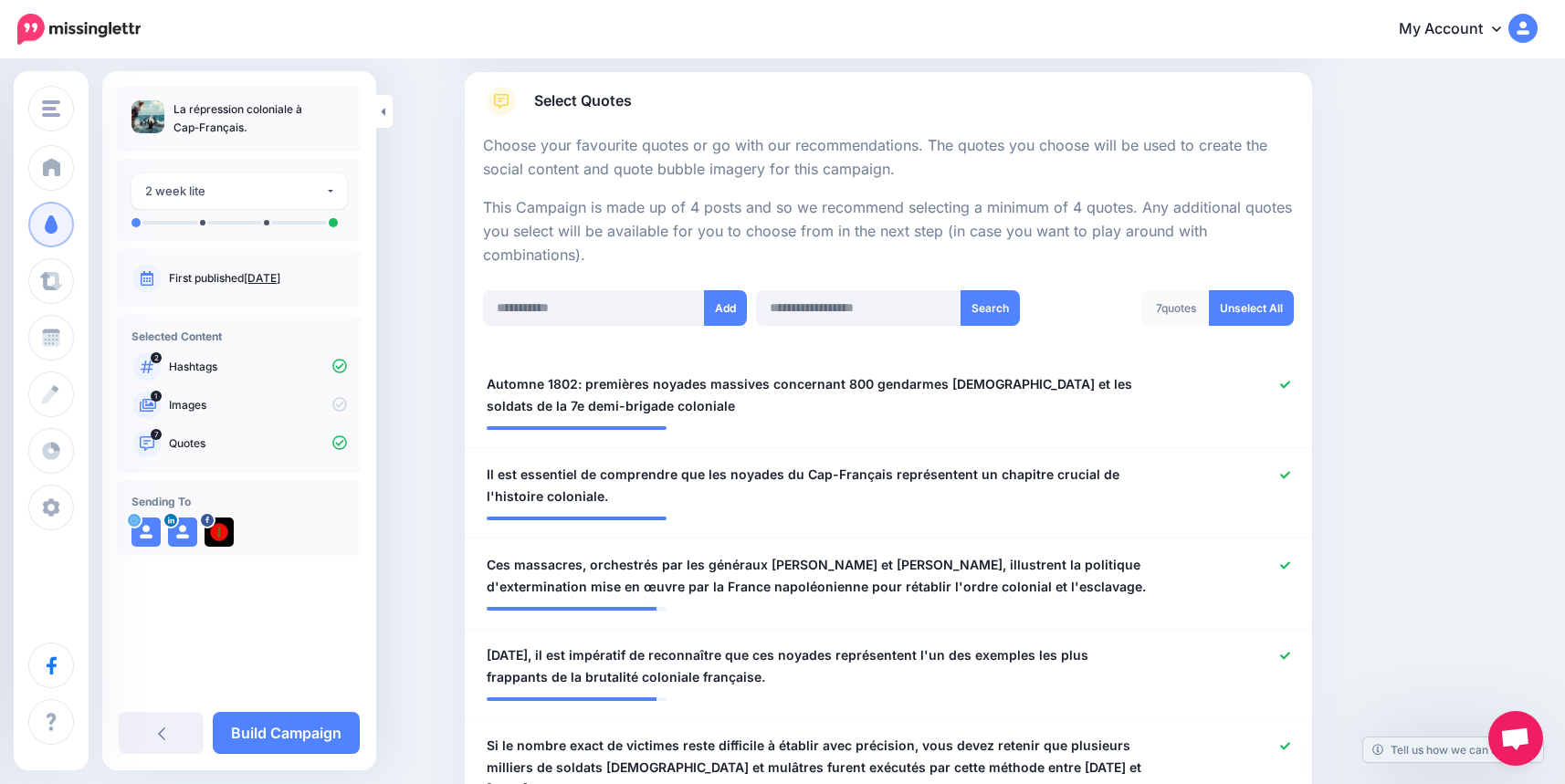
scroll to position [274, 0]
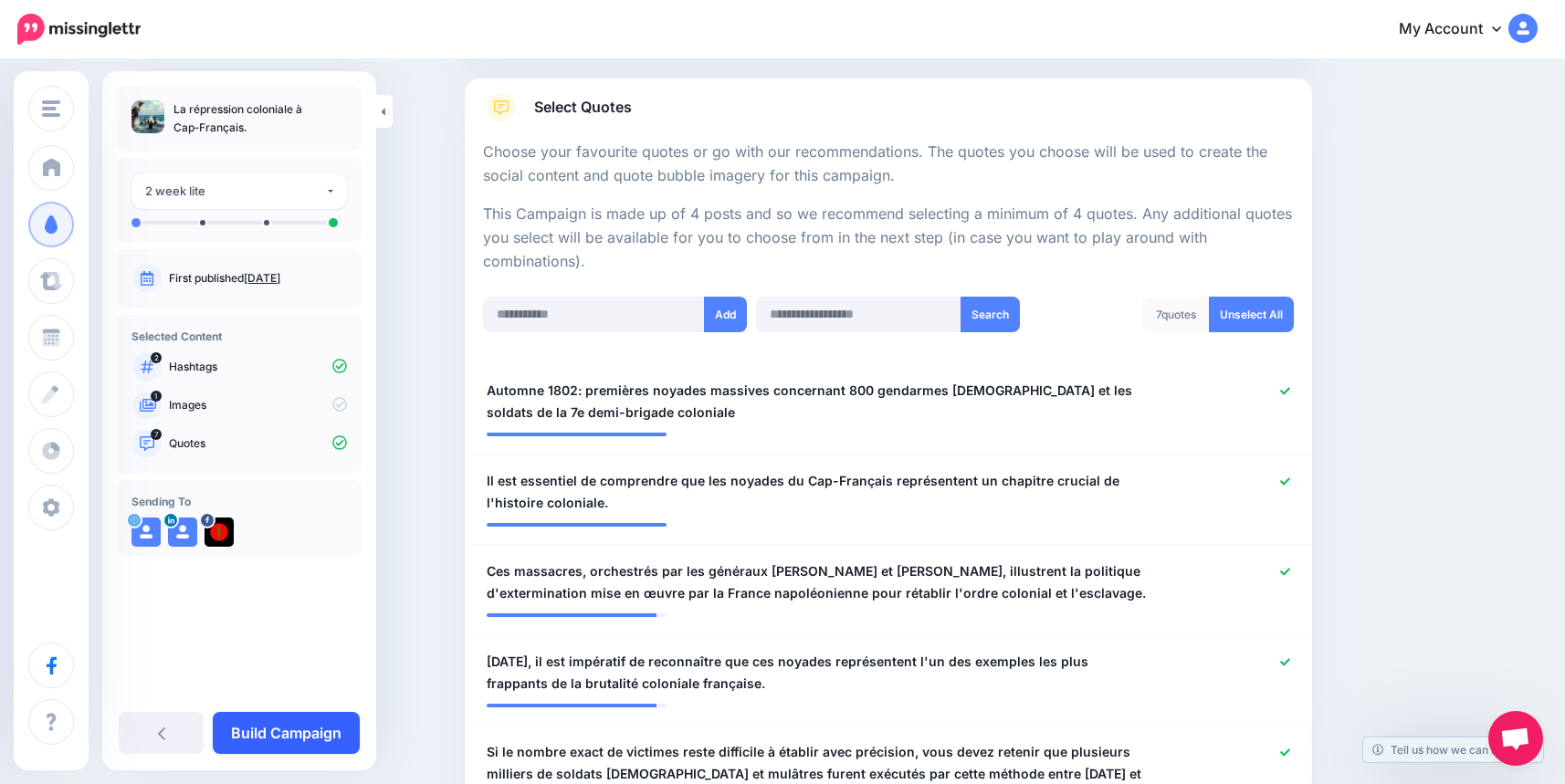
click at [306, 727] on link "Build Campaign" at bounding box center [286, 733] width 147 height 42
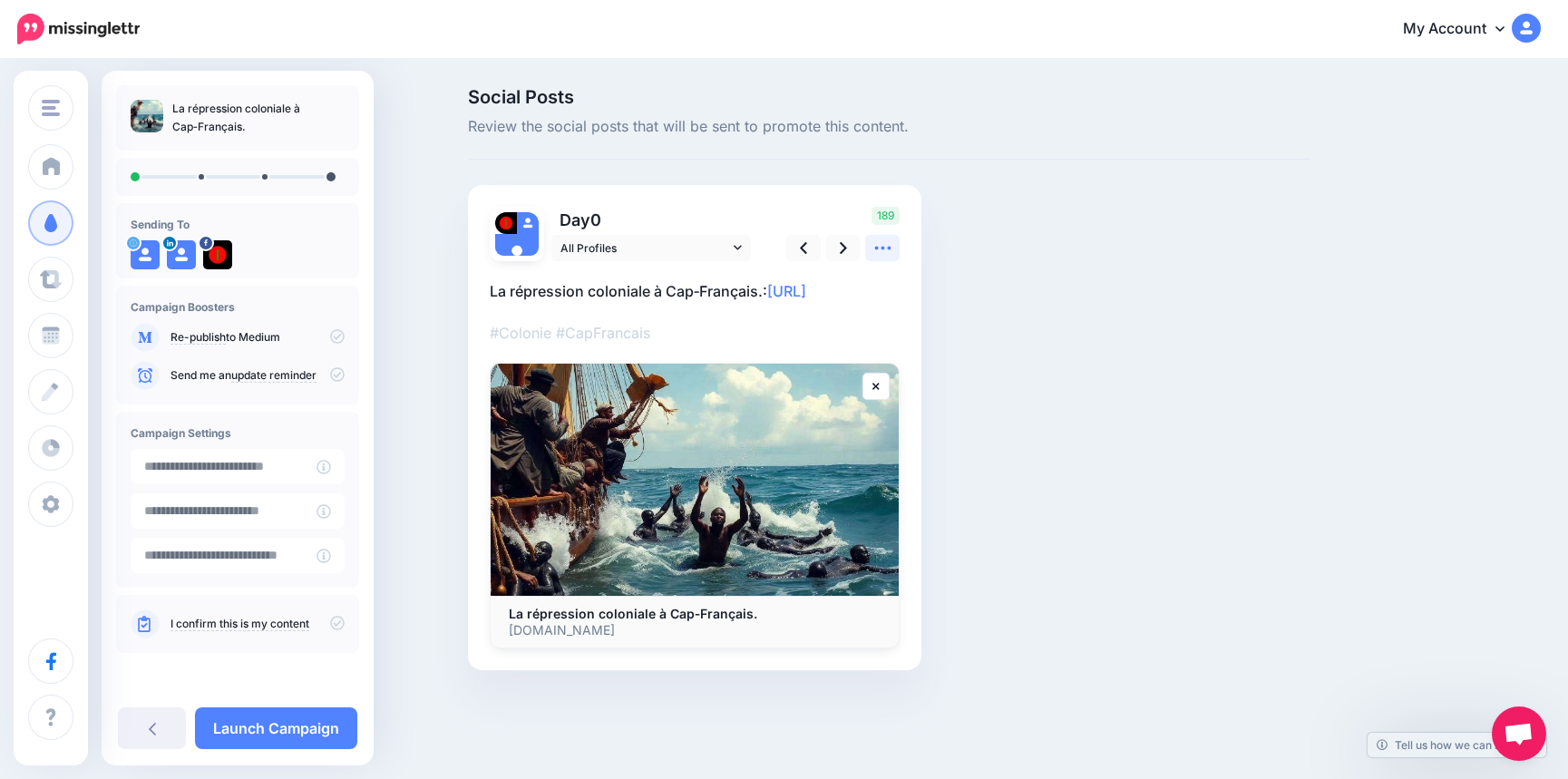
click at [890, 254] on icon at bounding box center [882, 248] width 20 height 19
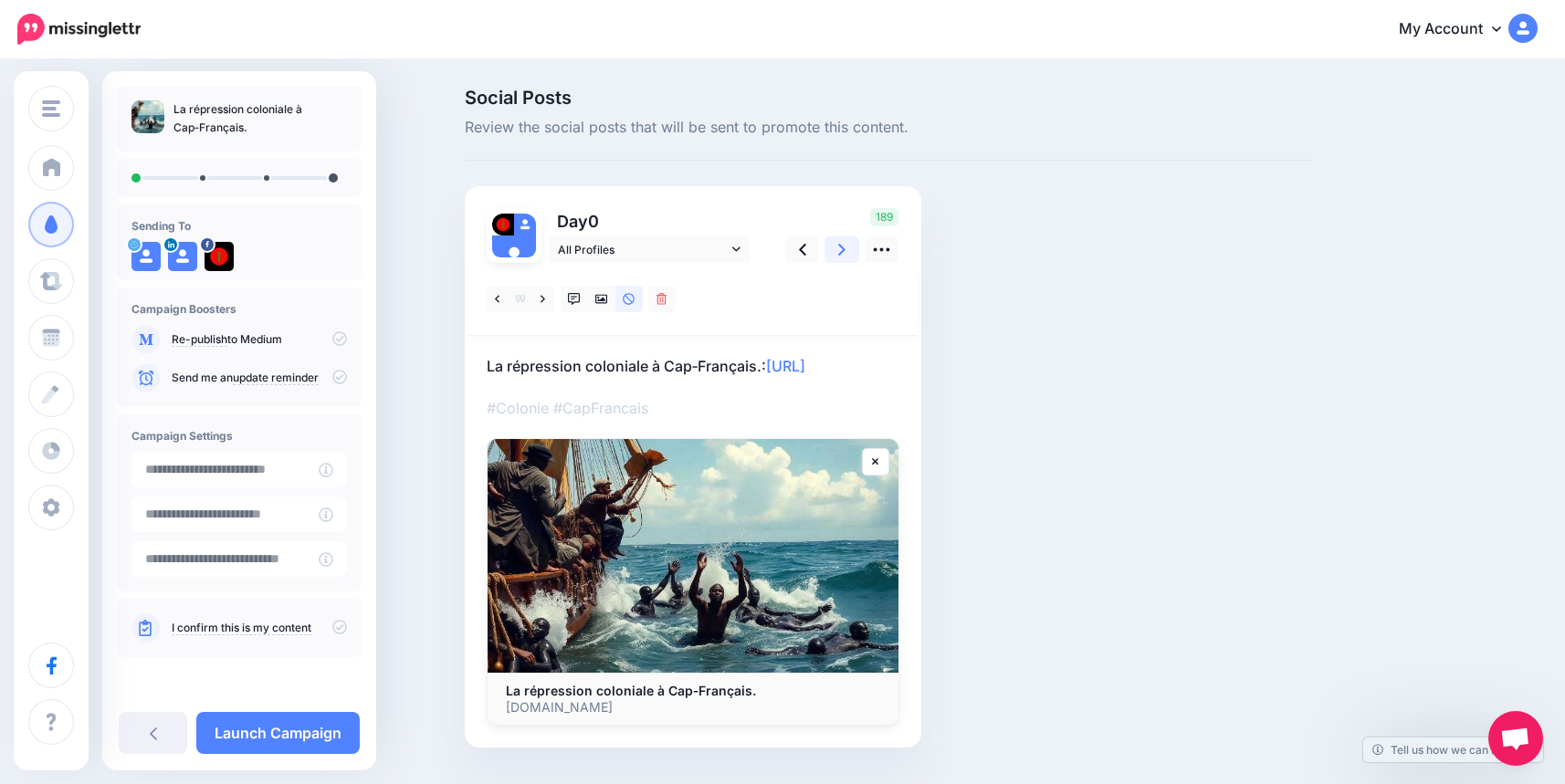
click at [843, 253] on link at bounding box center [841, 249] width 35 height 26
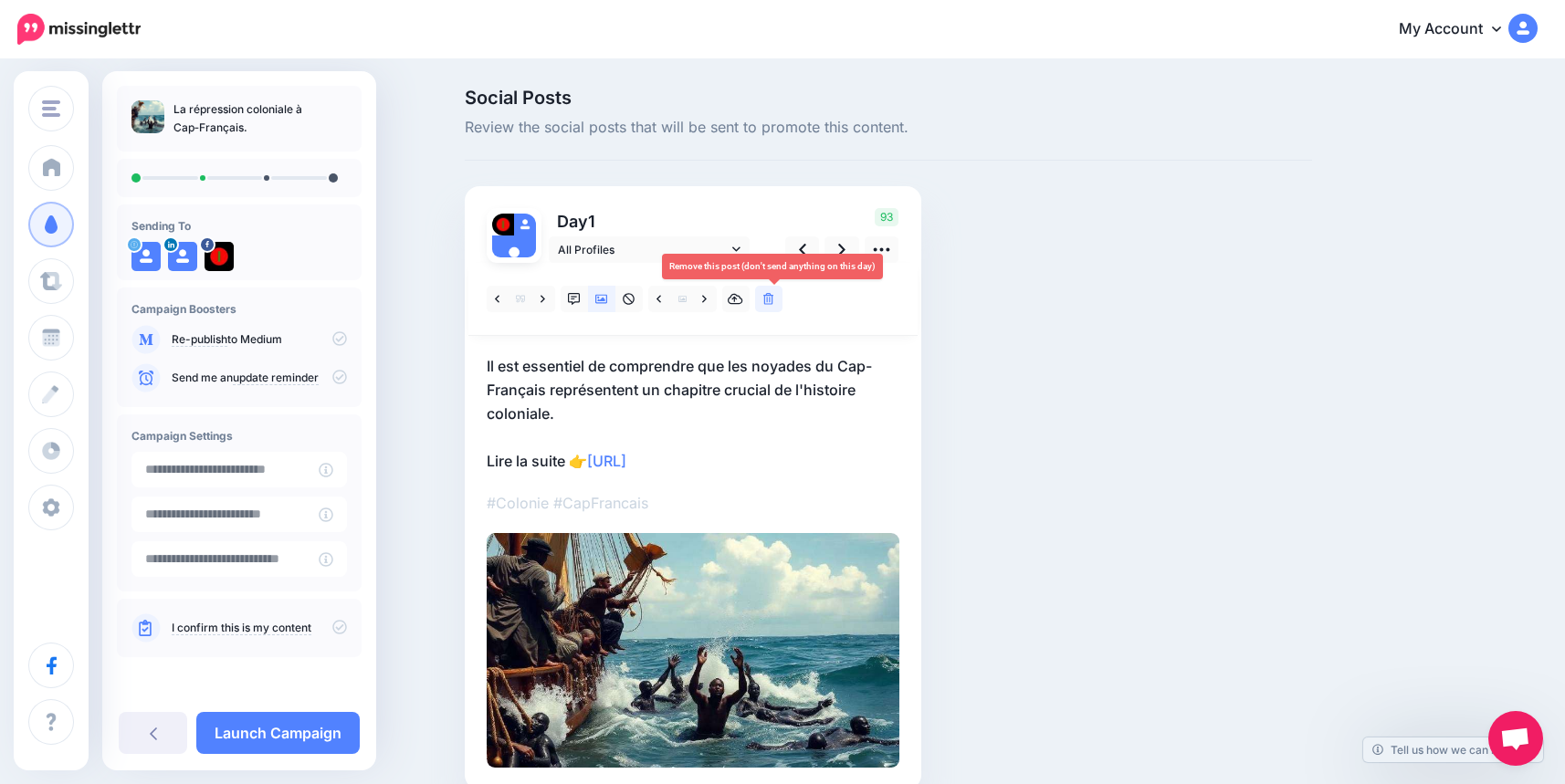
click at [774, 296] on icon at bounding box center [768, 299] width 11 height 13
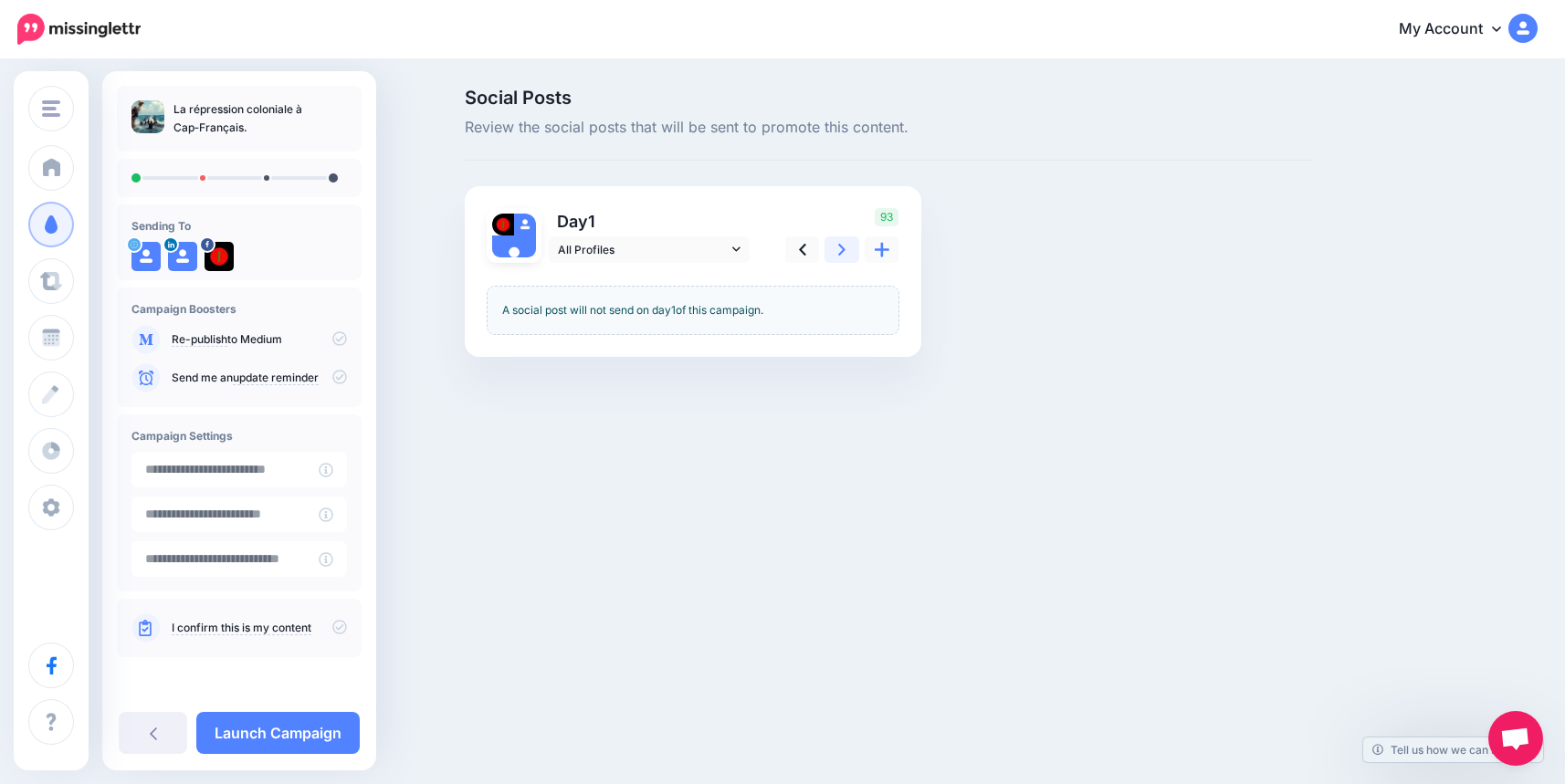
click at [844, 251] on icon at bounding box center [841, 249] width 7 height 20
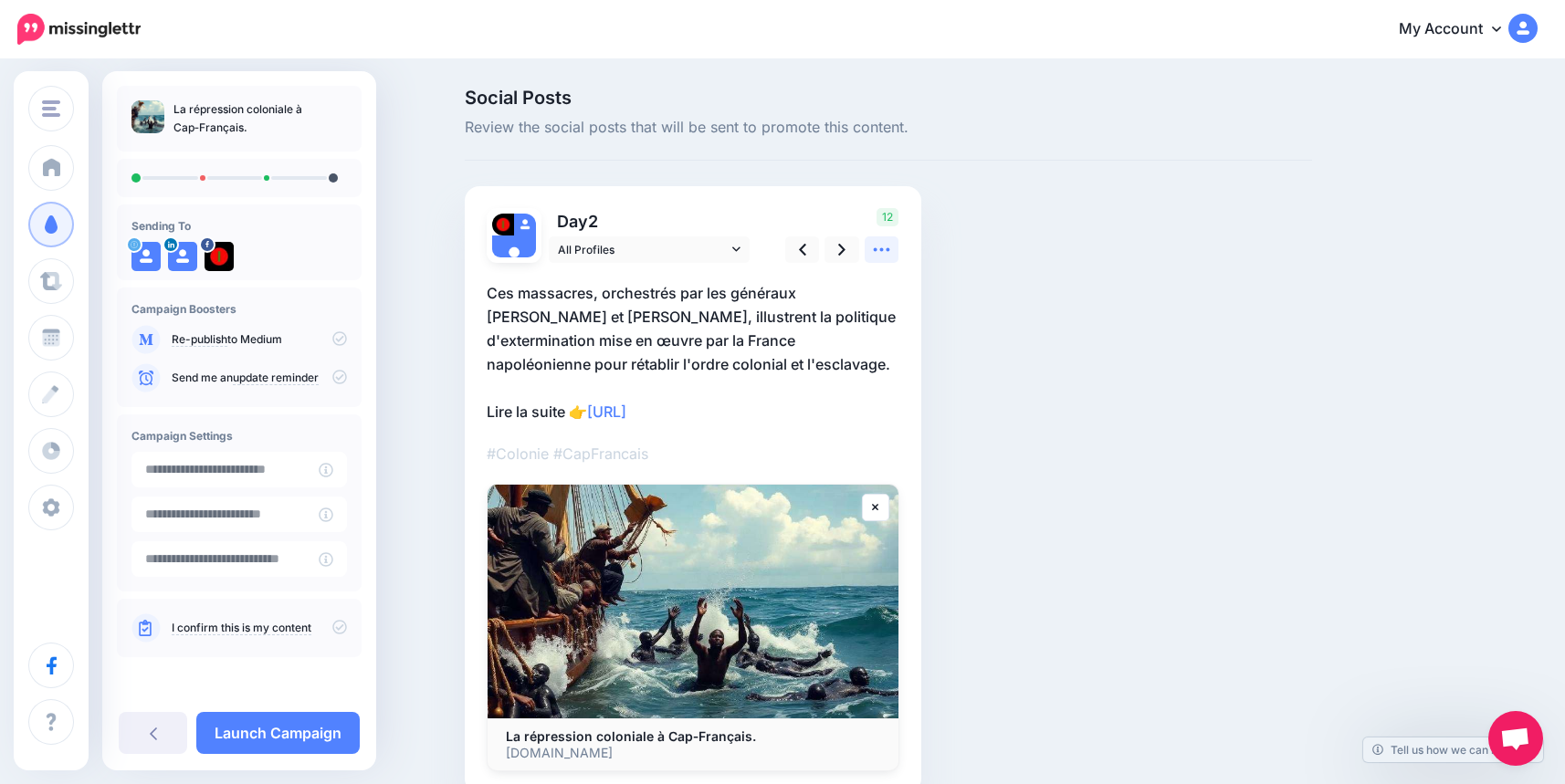
click at [885, 248] on icon at bounding box center [881, 249] width 20 height 20
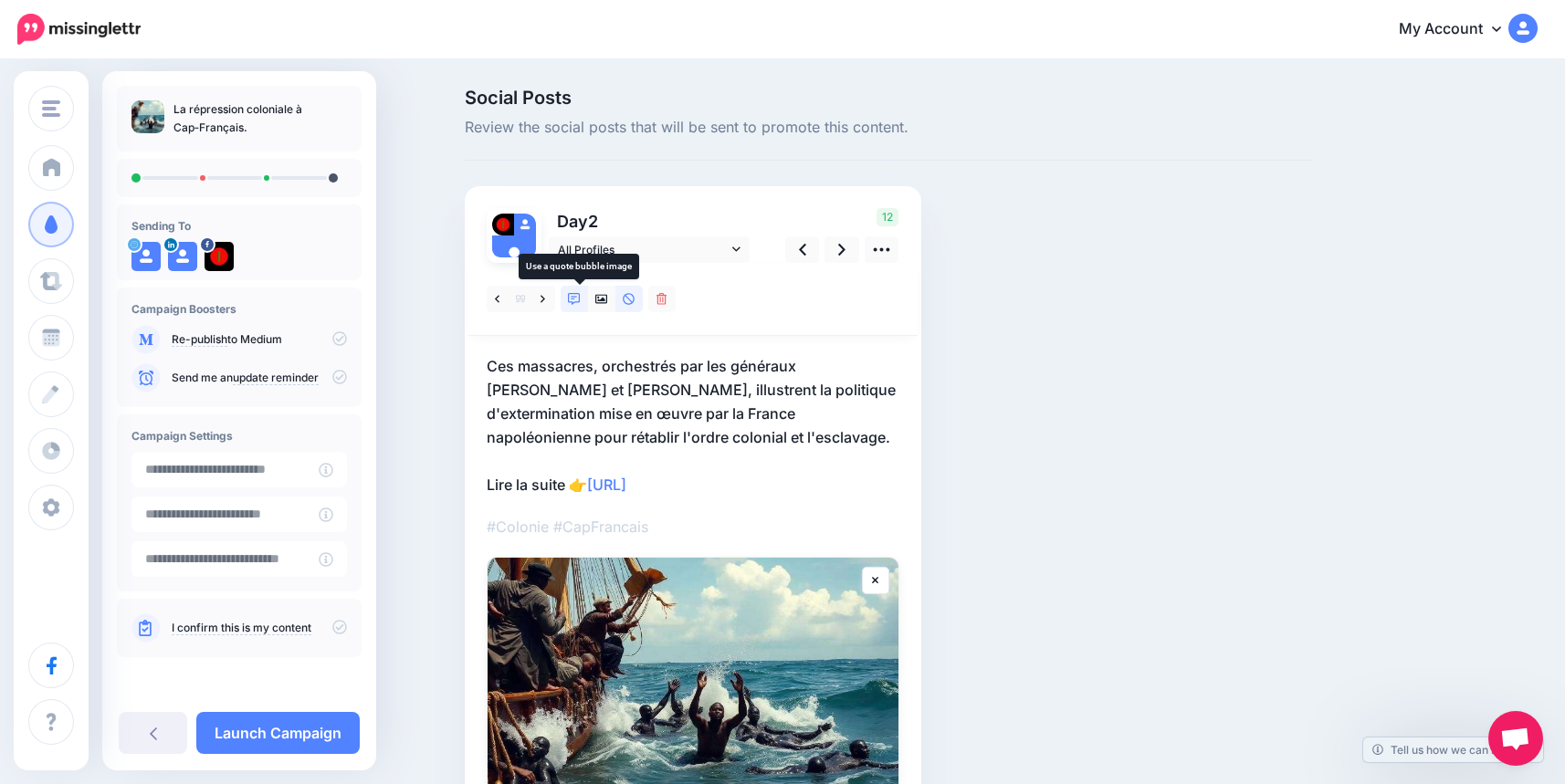
click at [581, 298] on icon at bounding box center [574, 299] width 13 height 13
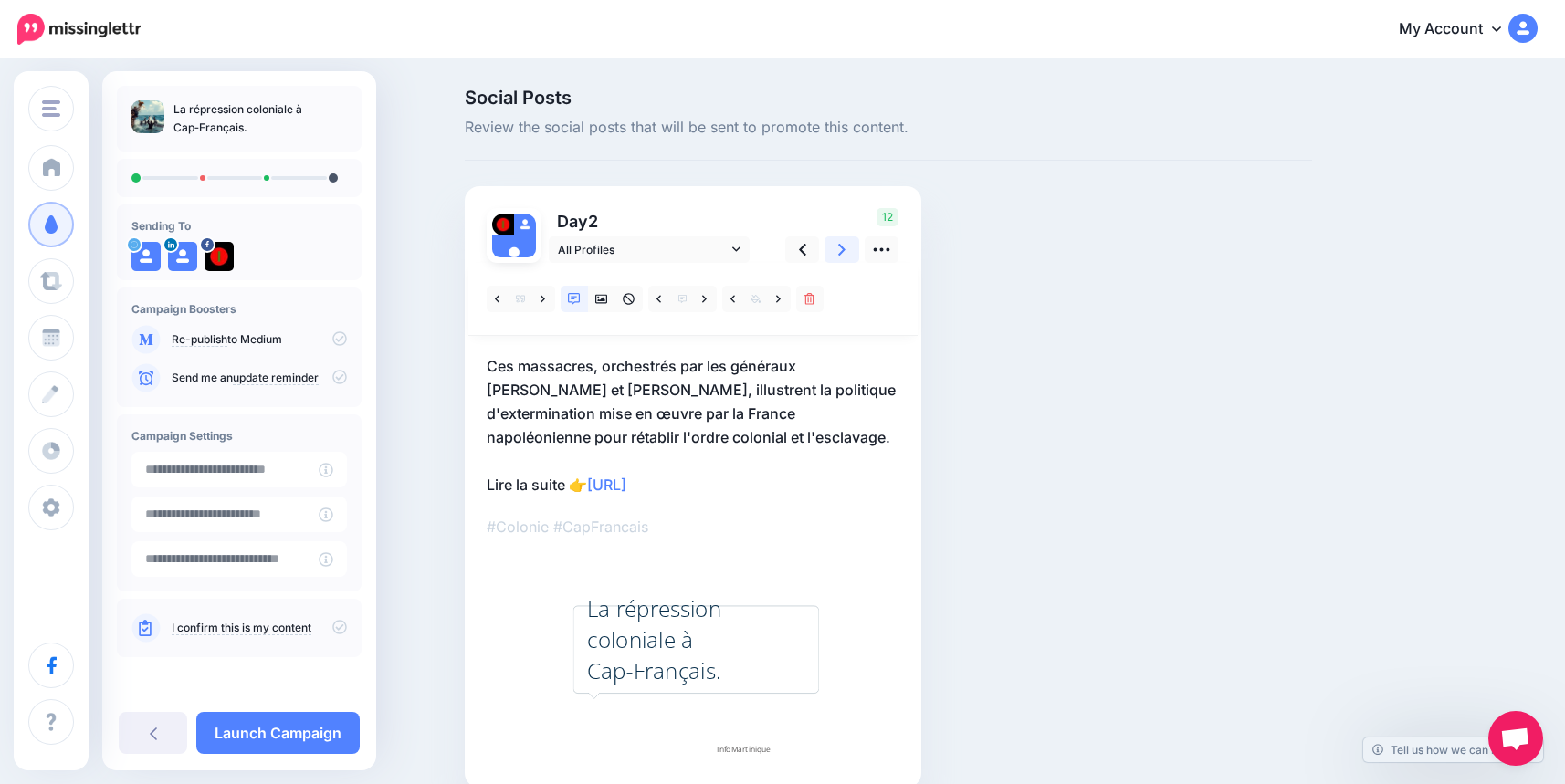
click at [845, 253] on icon at bounding box center [841, 249] width 7 height 20
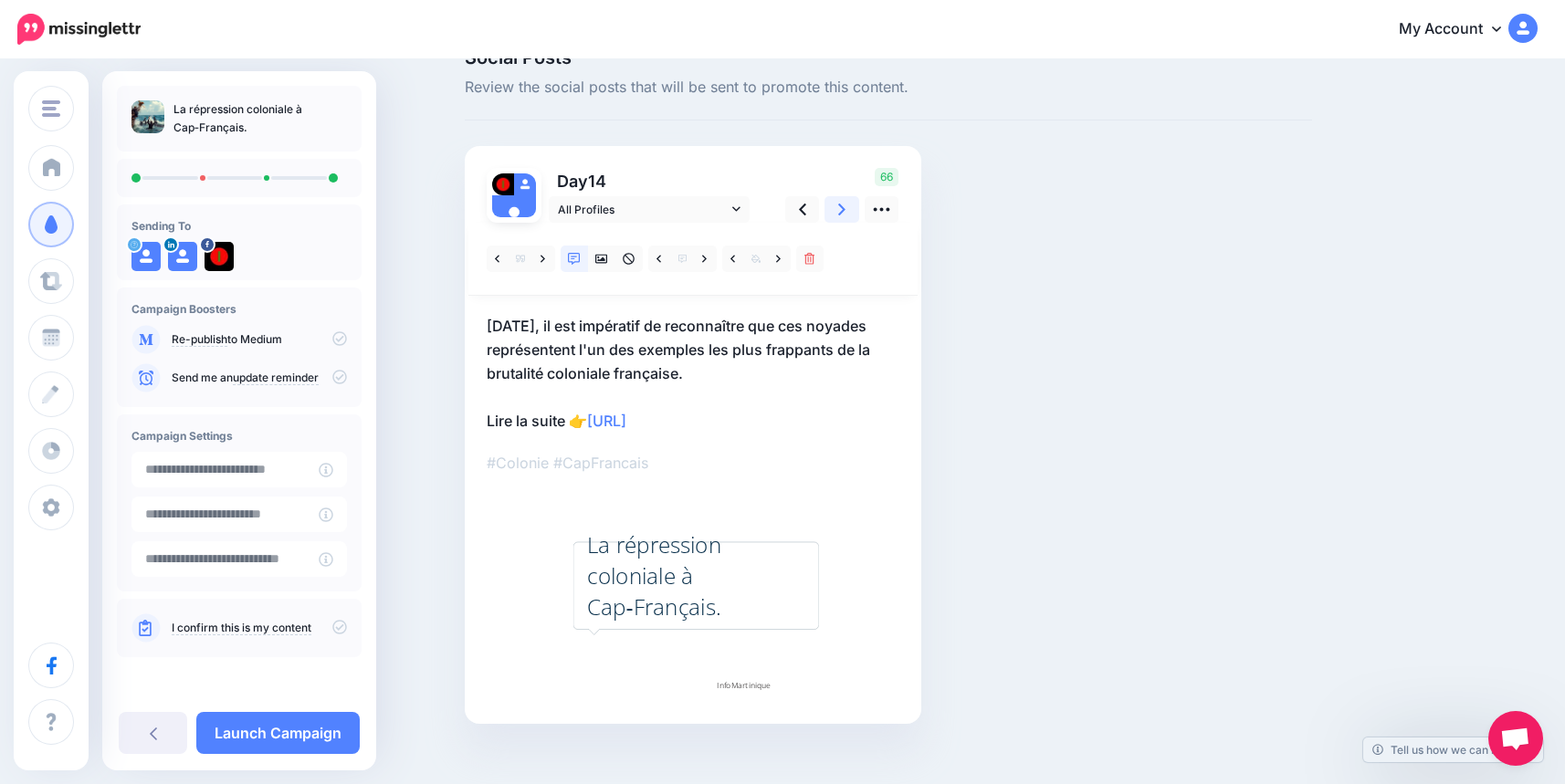
scroll to position [62, 0]
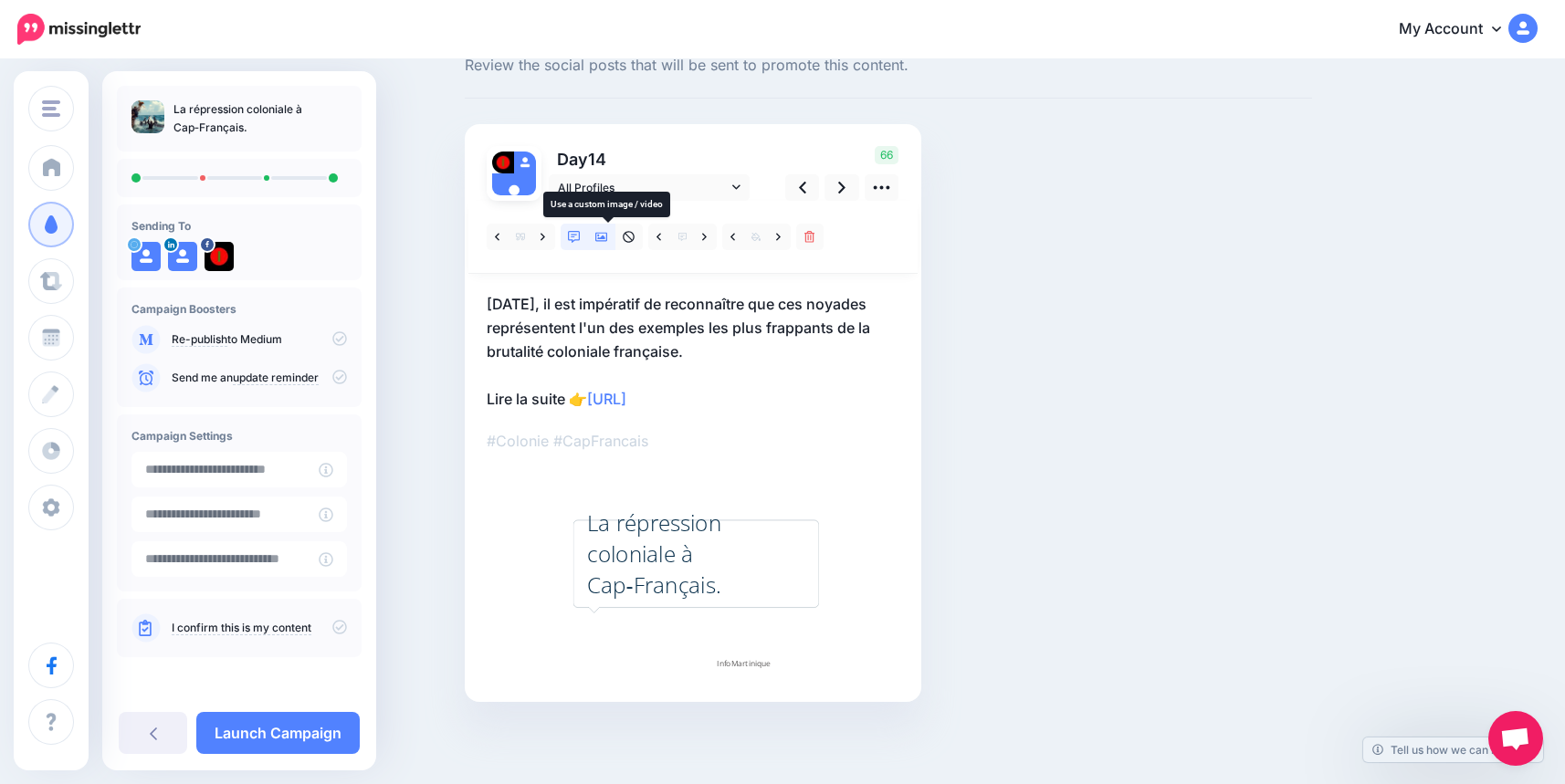
click at [603, 235] on icon at bounding box center [602, 237] width 13 height 13
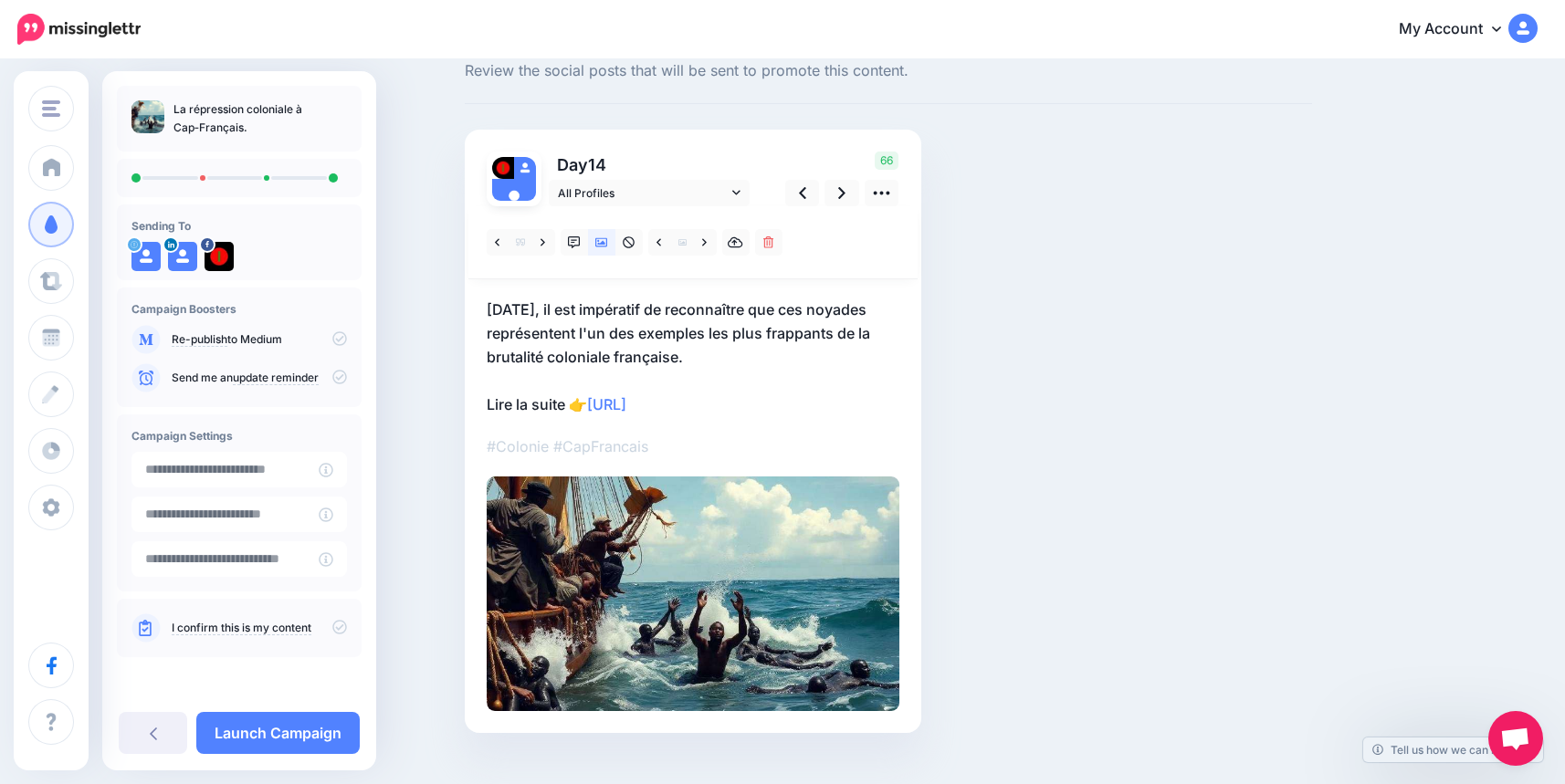
scroll to position [88, 0]
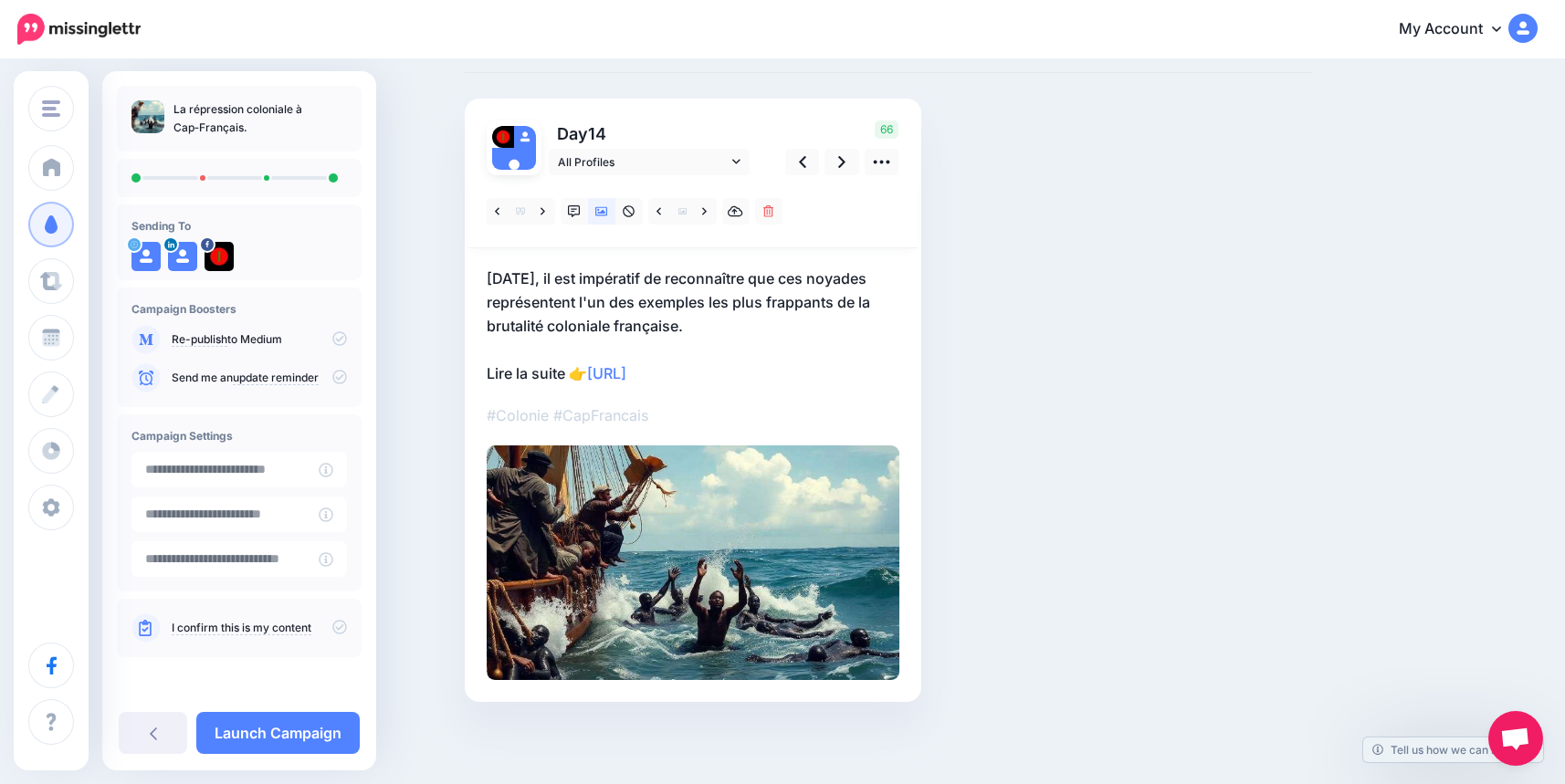
click at [347, 625] on div "I confirm this is my content" at bounding box center [239, 628] width 245 height 58
click at [341, 629] on icon at bounding box center [339, 627] width 15 height 15
click at [316, 728] on link "Launch Campaign" at bounding box center [278, 733] width 164 height 42
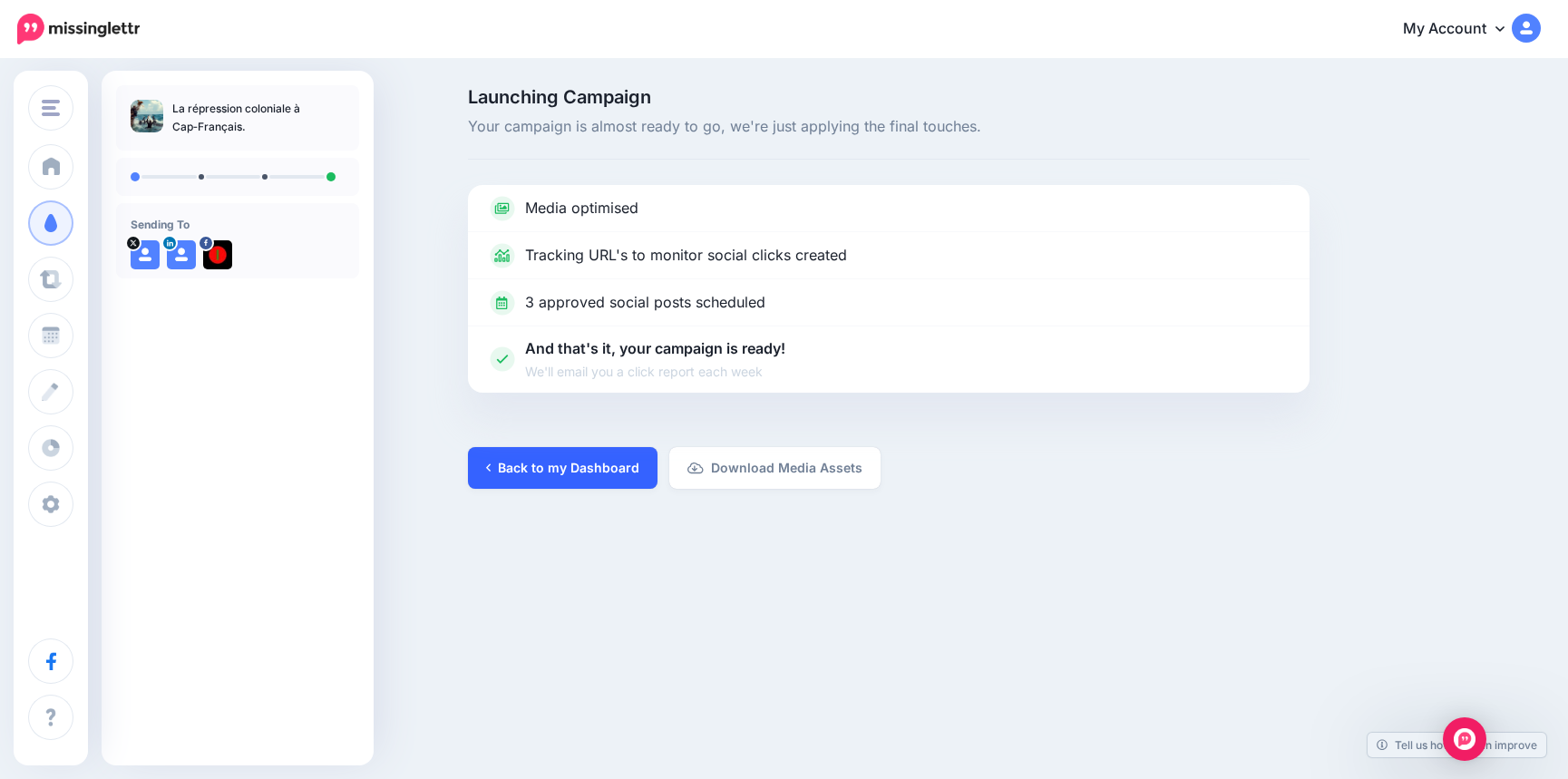
click at [597, 465] on link "Back to my Dashboard" at bounding box center [563, 467] width 189 height 42
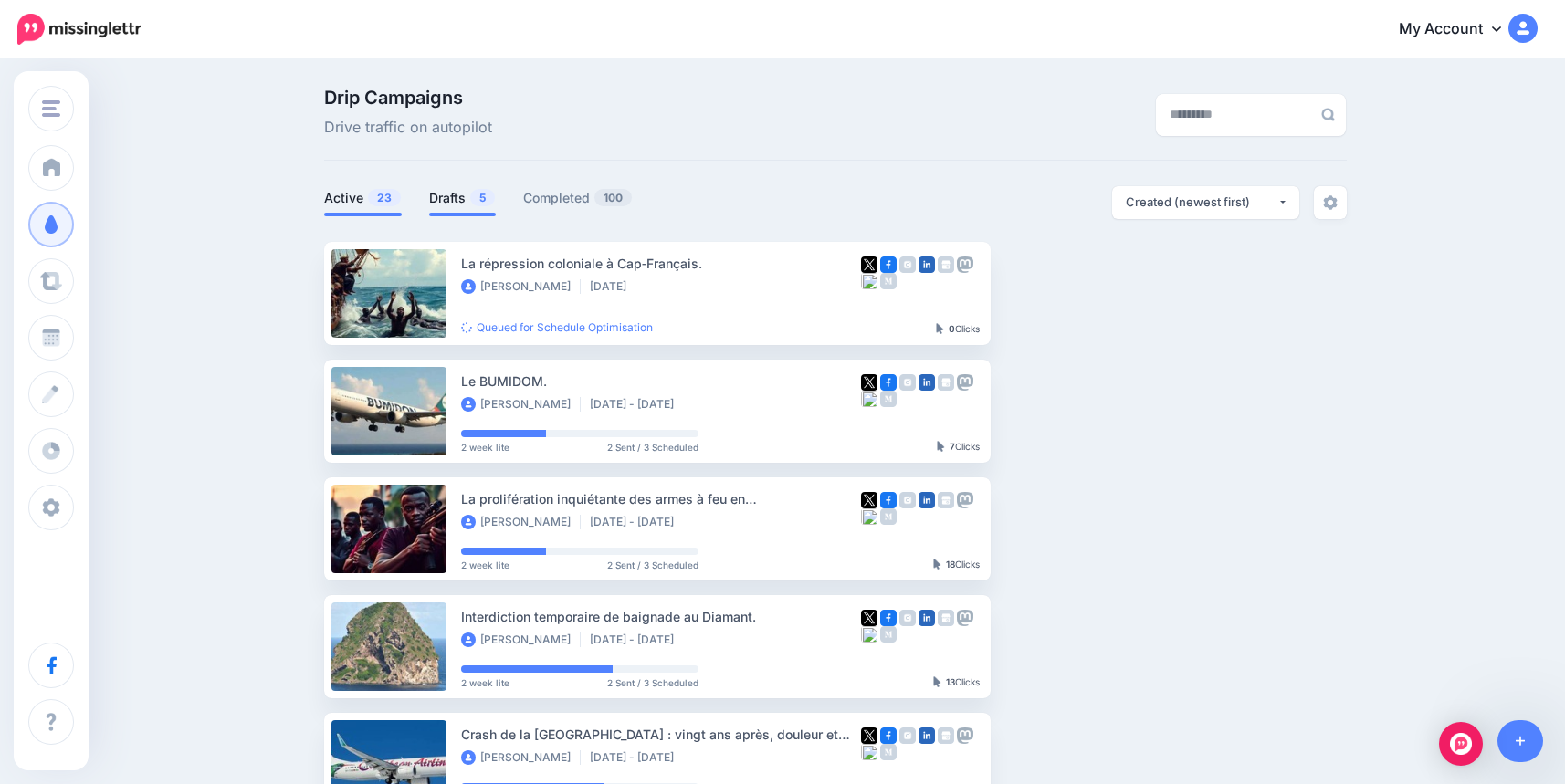
click at [466, 203] on link "Drafts 5" at bounding box center [462, 197] width 66 height 21
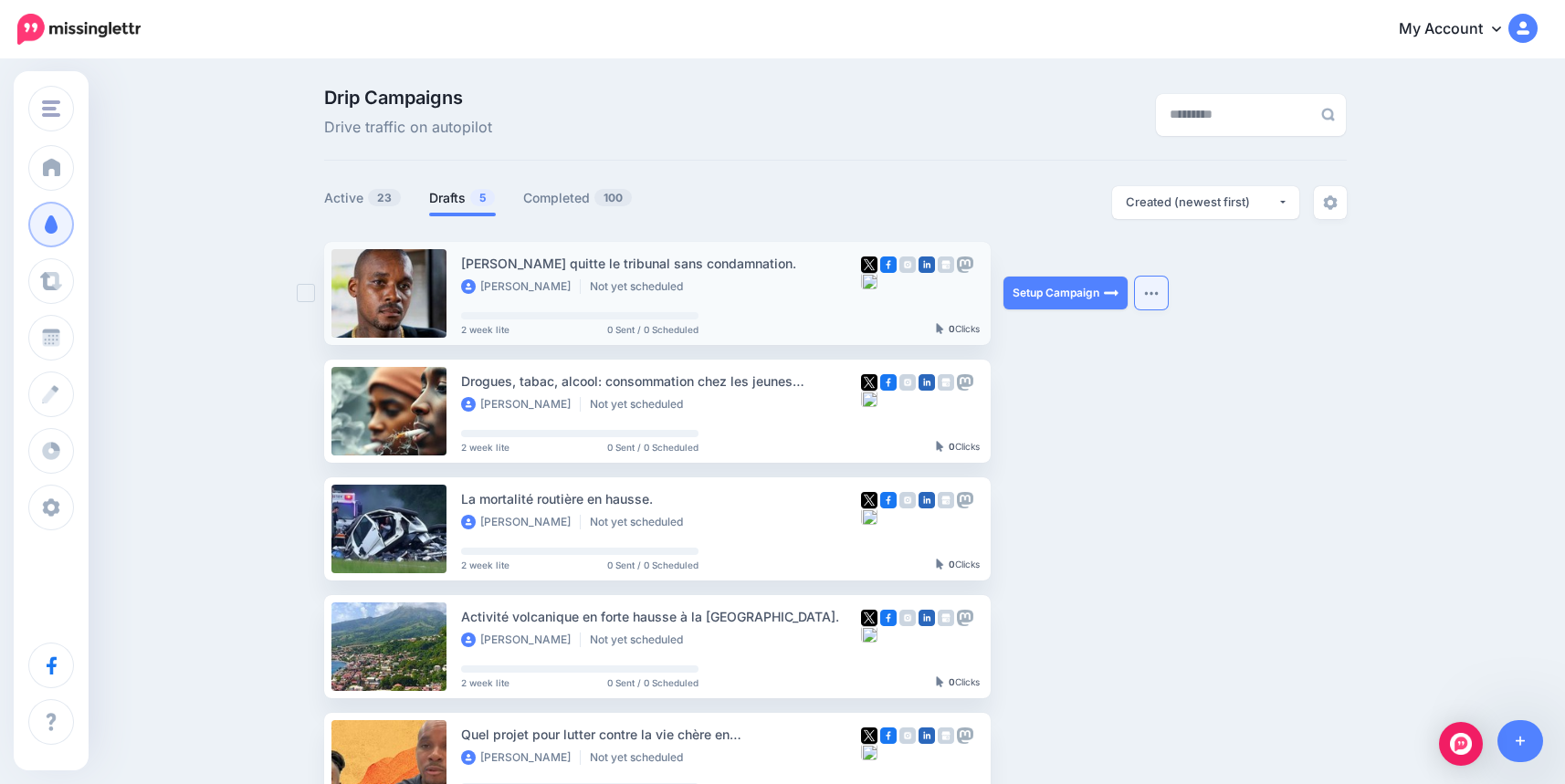
click at [1153, 294] on img "button" at bounding box center [1151, 293] width 15 height 6
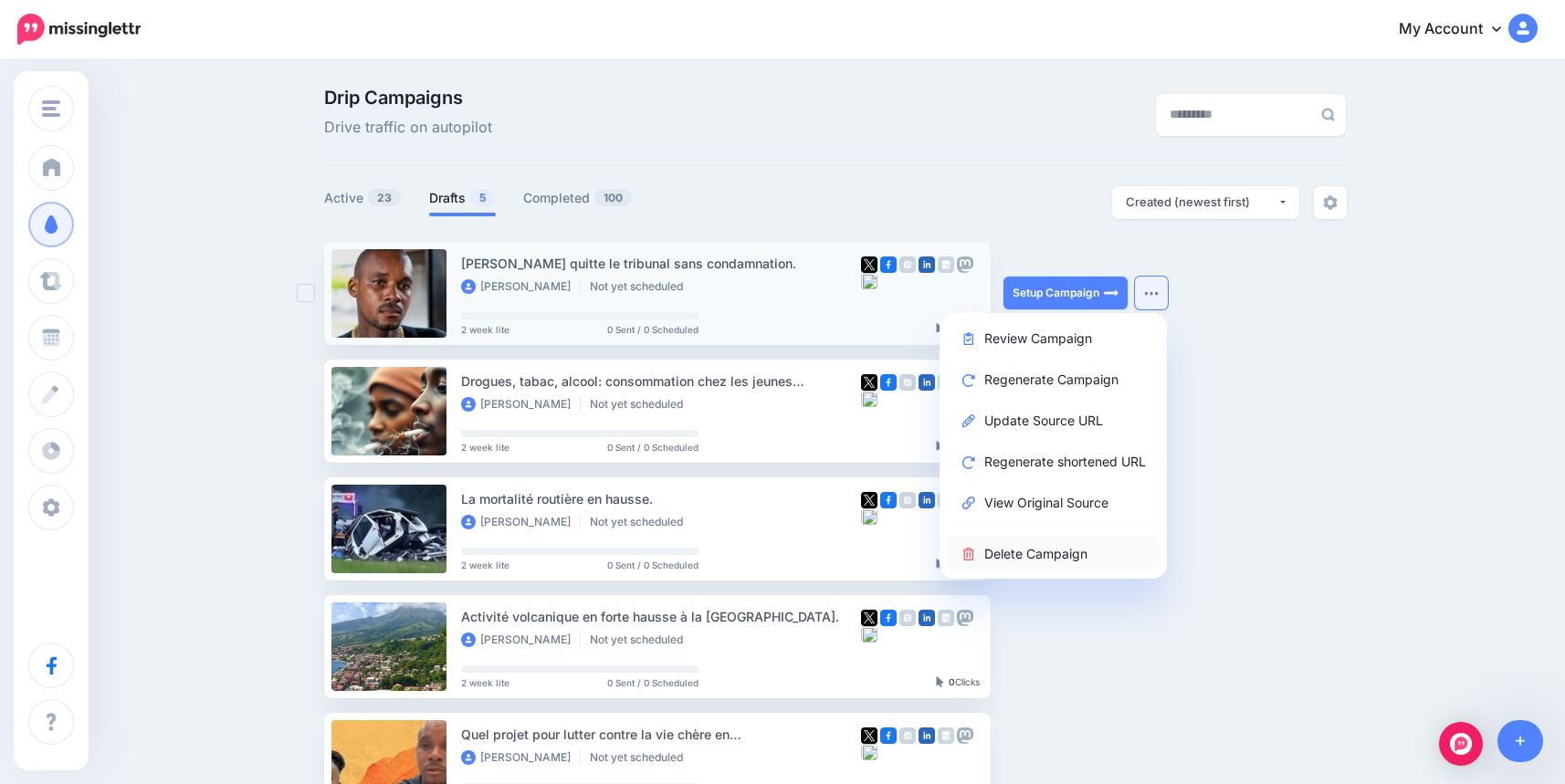
click at [997, 547] on link "Delete Campaign" at bounding box center [1054, 553] width 213 height 36
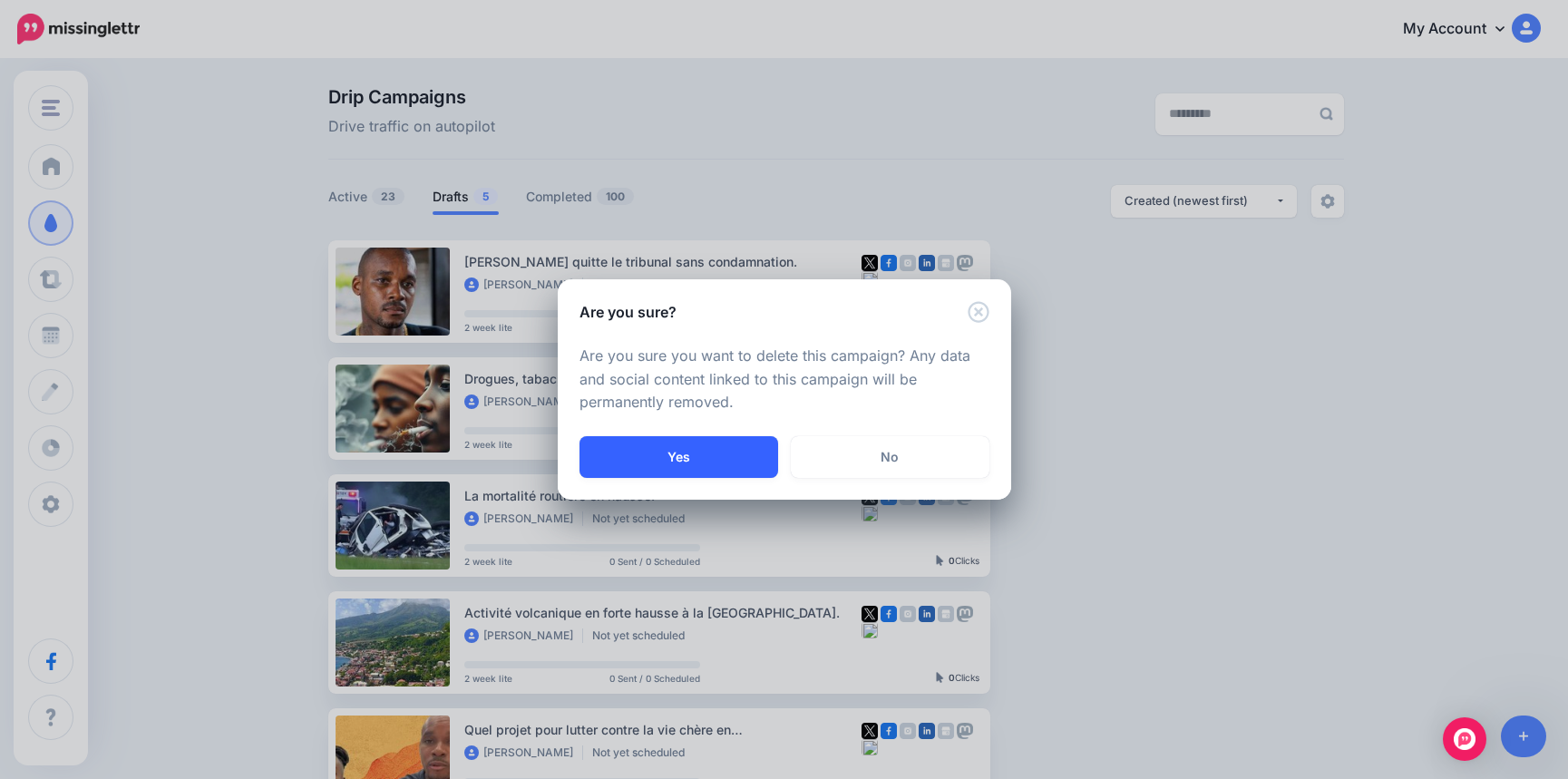
click at [730, 447] on button "Yes" at bounding box center [679, 457] width 199 height 42
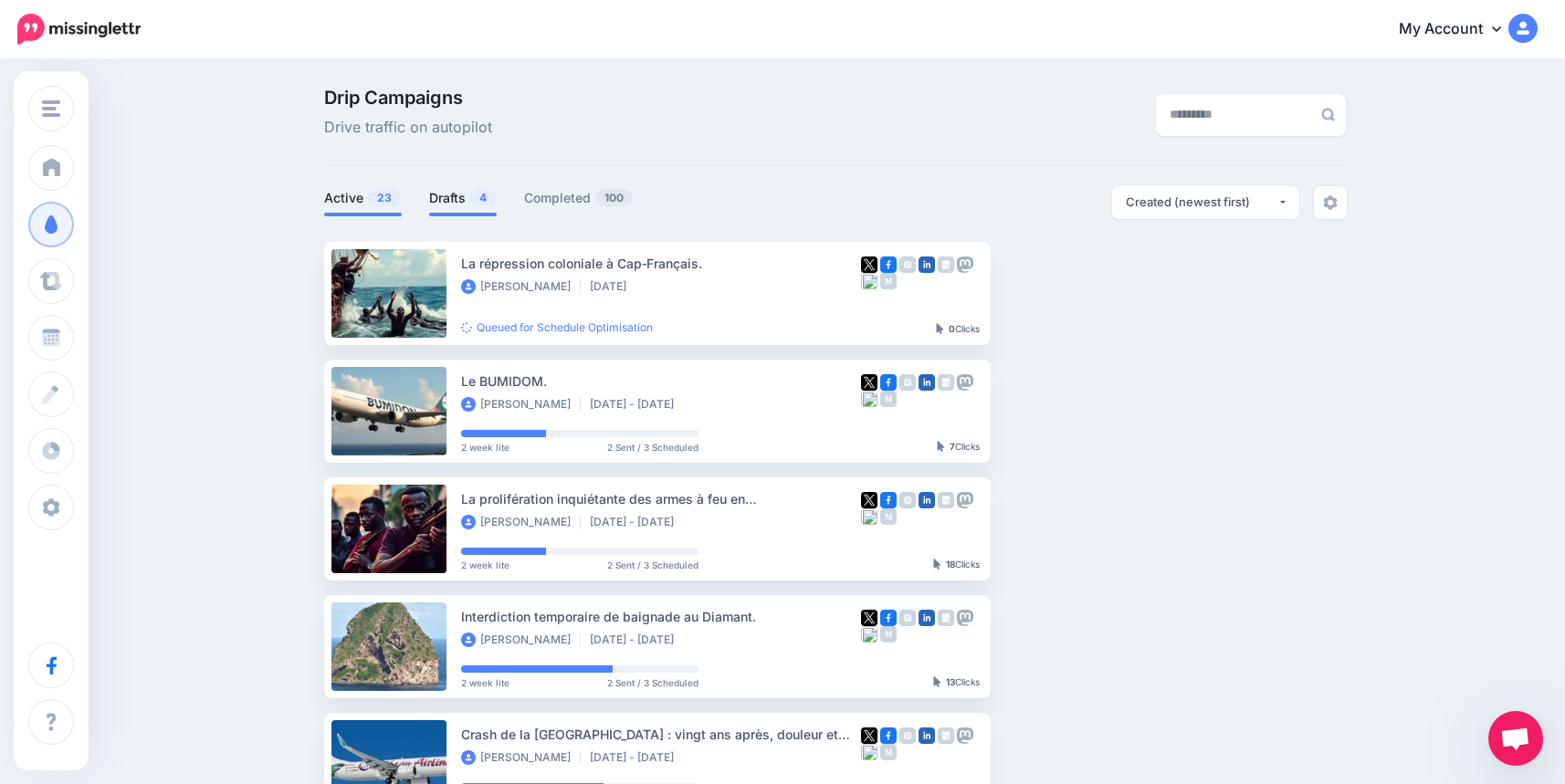
click at [448, 190] on link "Drafts 4" at bounding box center [463, 197] width 67 height 21
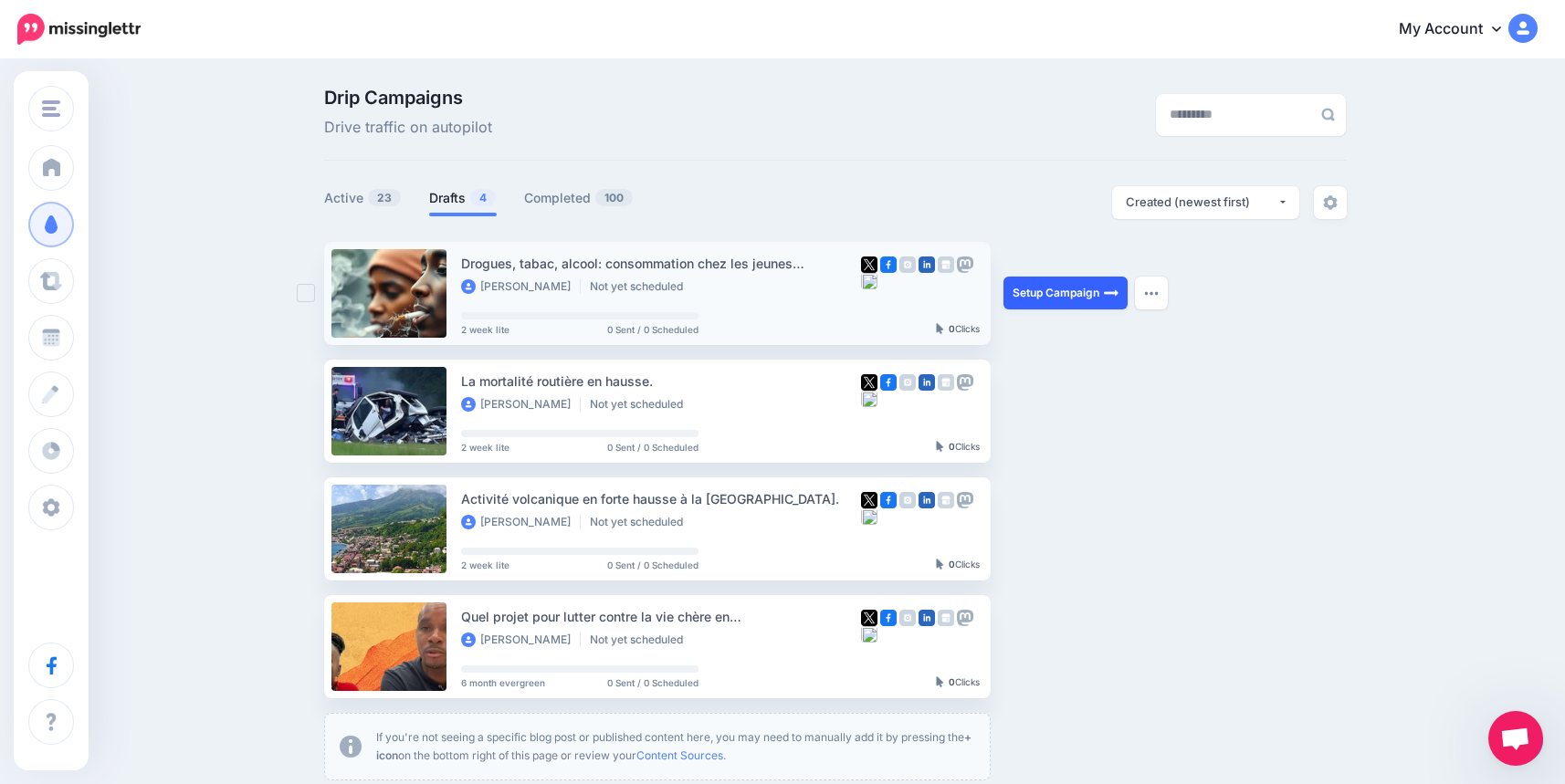
click at [1070, 294] on link "Setup Campaign" at bounding box center [1065, 292] width 124 height 33
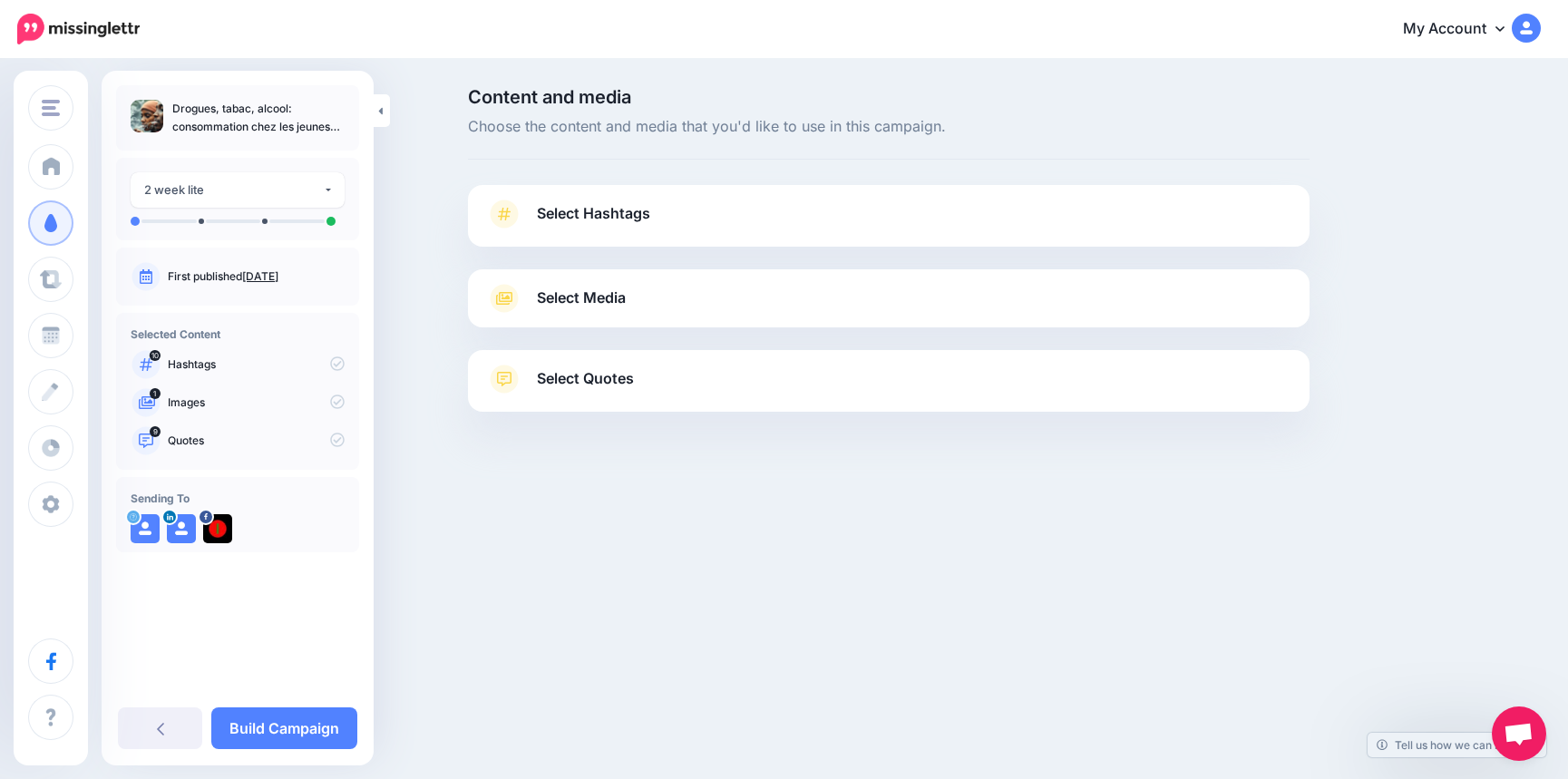
click at [1092, 218] on link "Select Hashtags" at bounding box center [888, 223] width 805 height 47
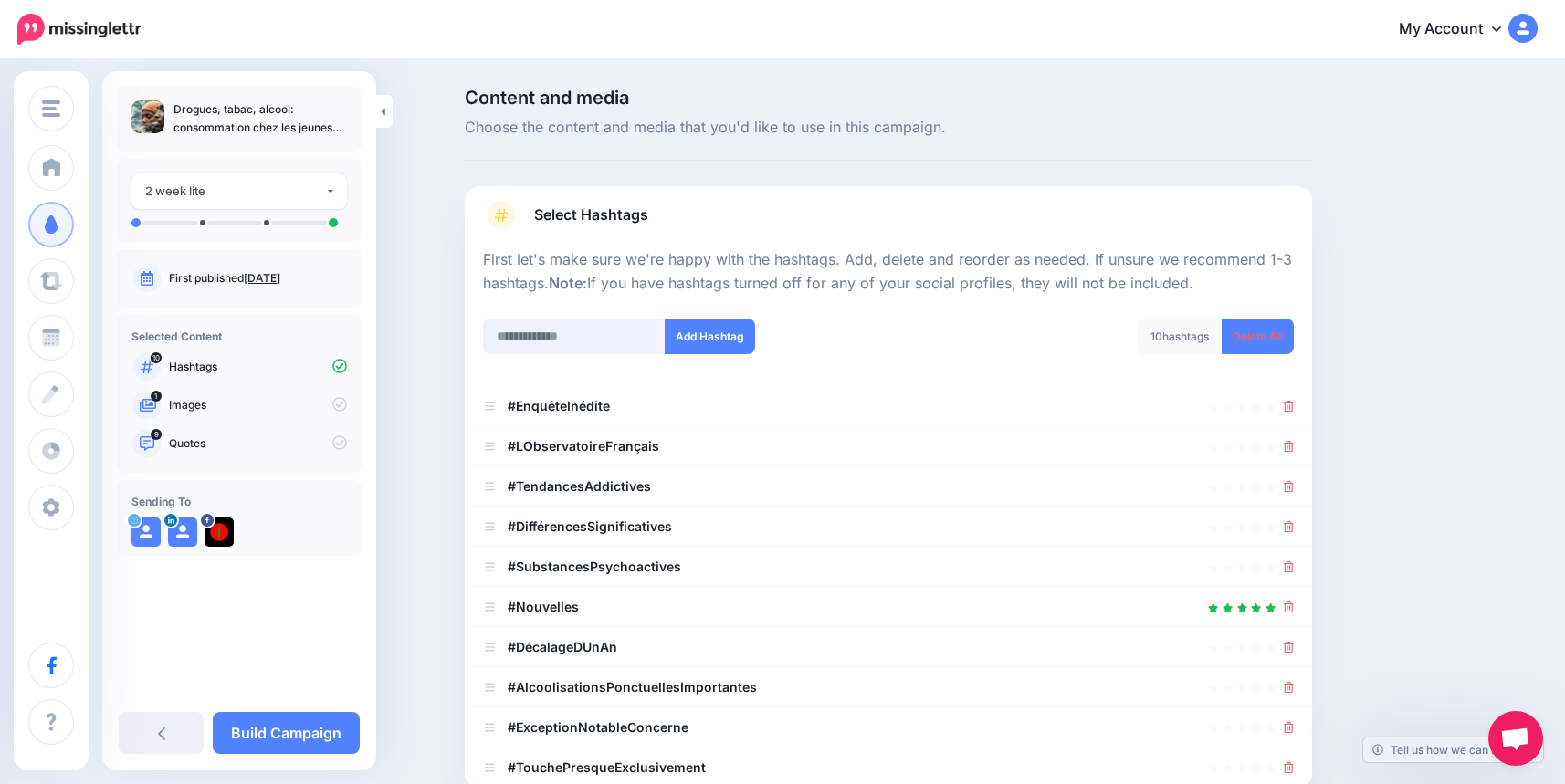
click at [538, 332] on input "text" at bounding box center [574, 336] width 182 height 36
type input "******"
click at [713, 342] on button "Add Hashtag" at bounding box center [710, 336] width 91 height 36
click at [552, 338] on input "text" at bounding box center [574, 336] width 182 height 36
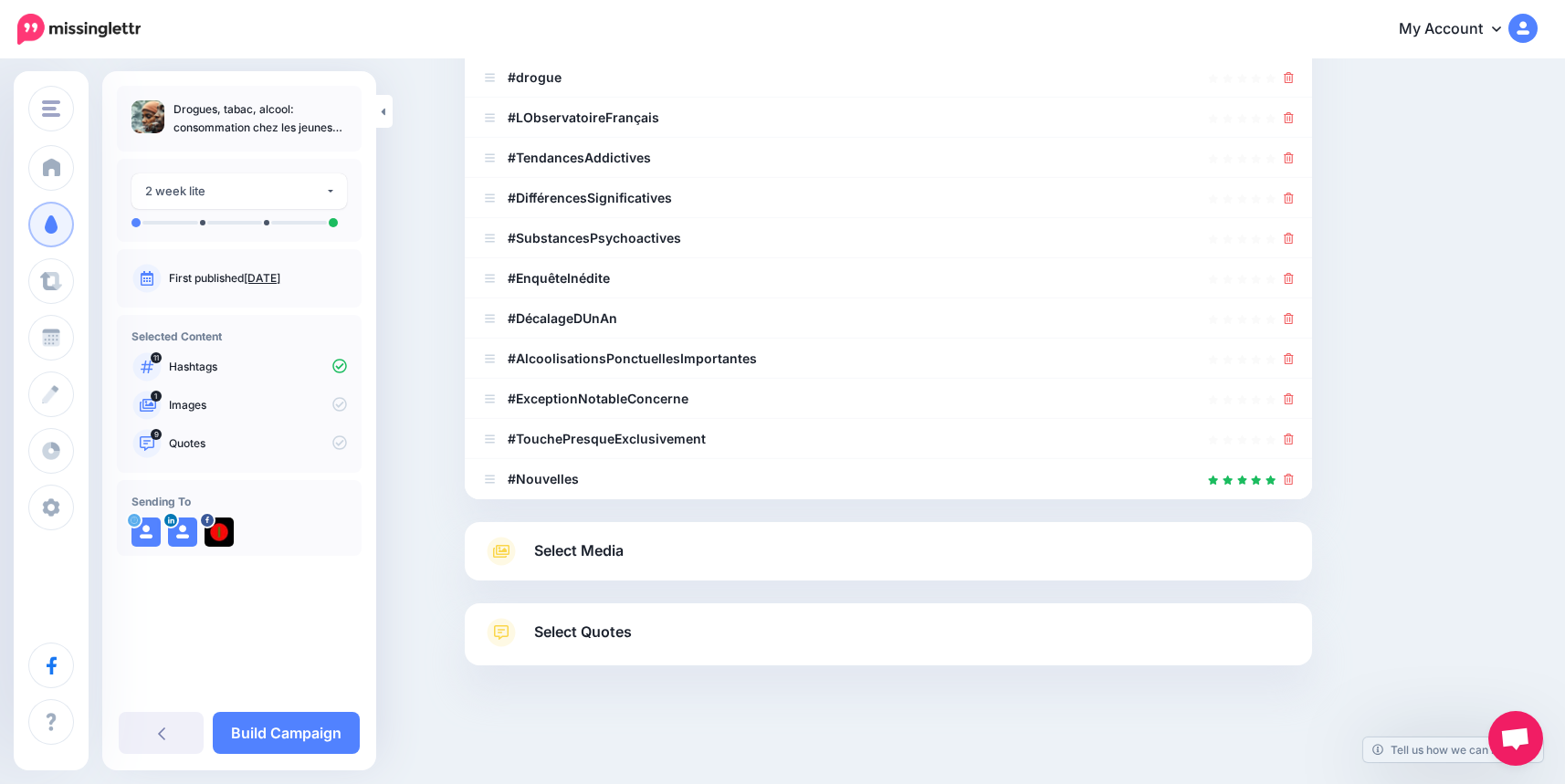
type input "**********"
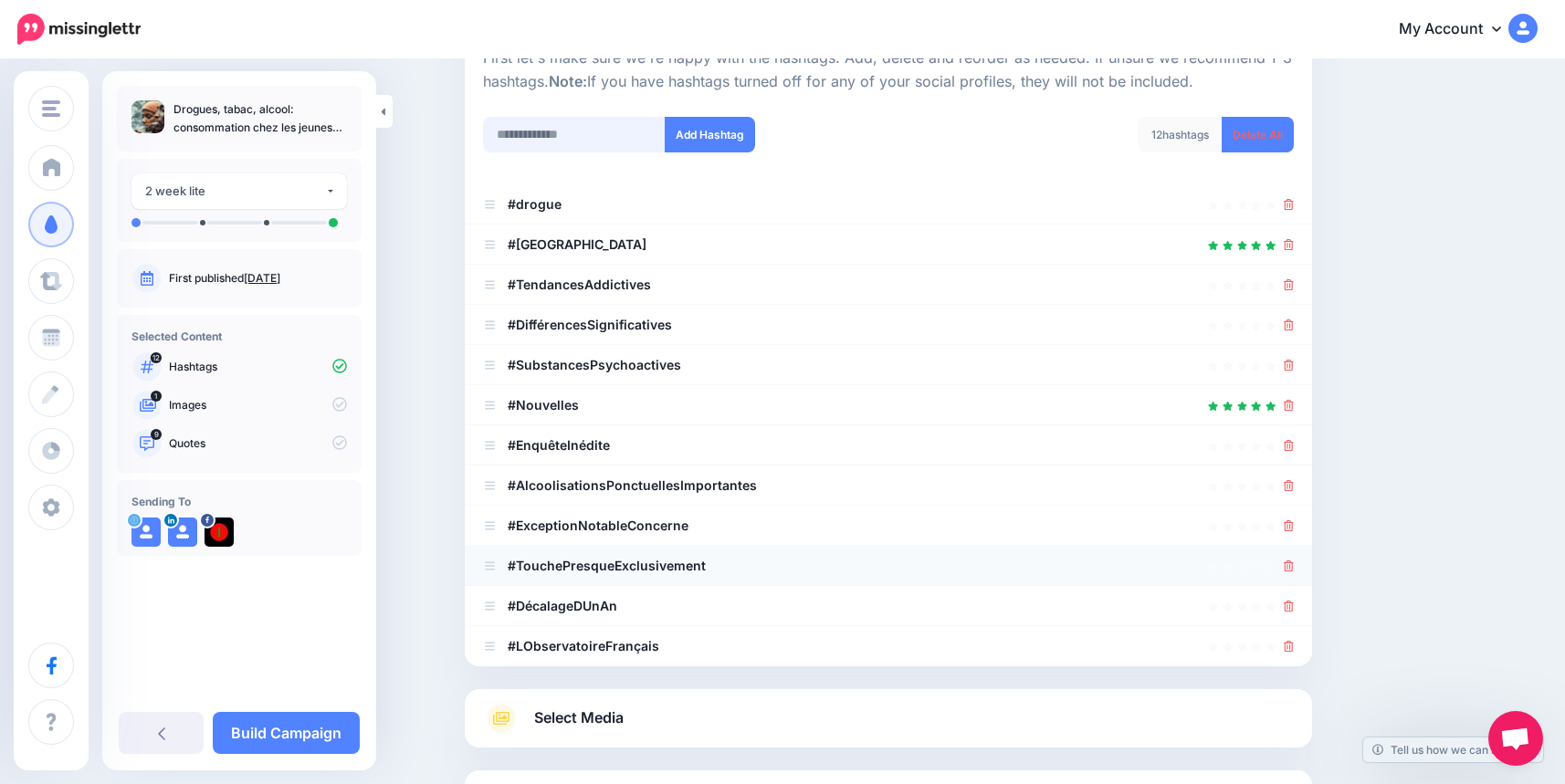
scroll to position [186, 0]
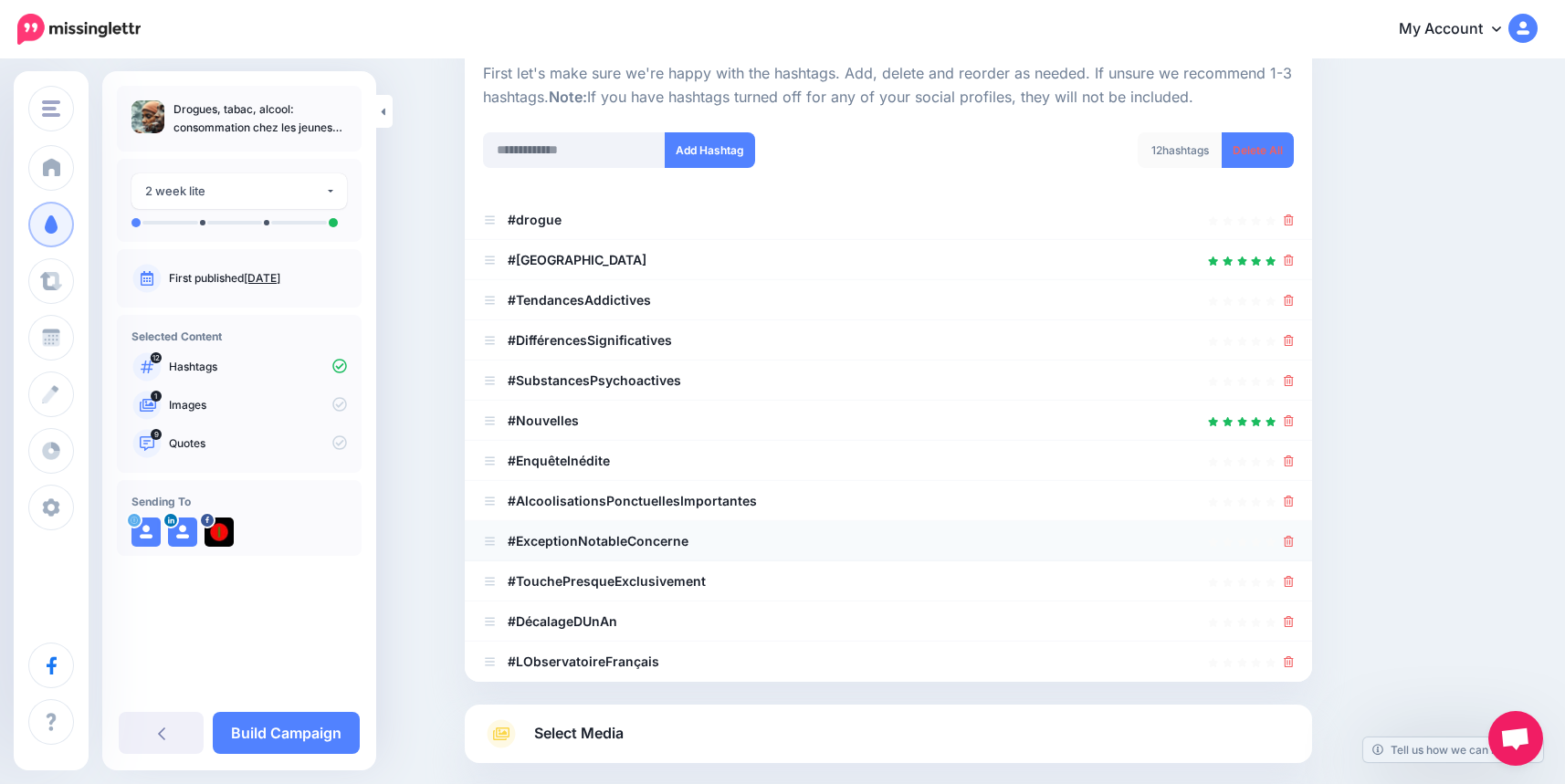
click at [1294, 541] on icon at bounding box center [1288, 541] width 10 height 11
click at [1294, 576] on icon at bounding box center [1288, 581] width 10 height 11
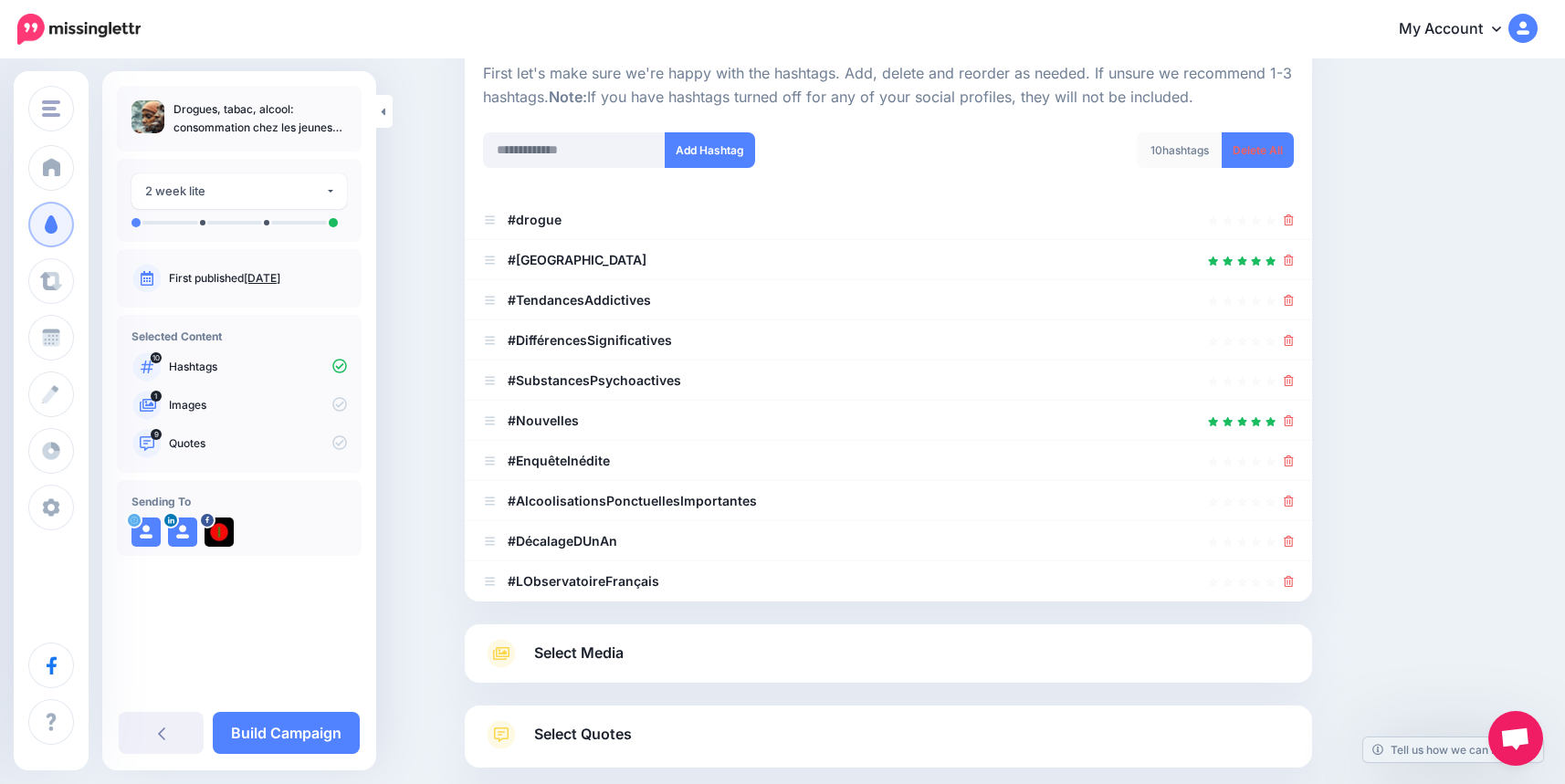
click at [1294, 540] on icon at bounding box center [1288, 541] width 10 height 11
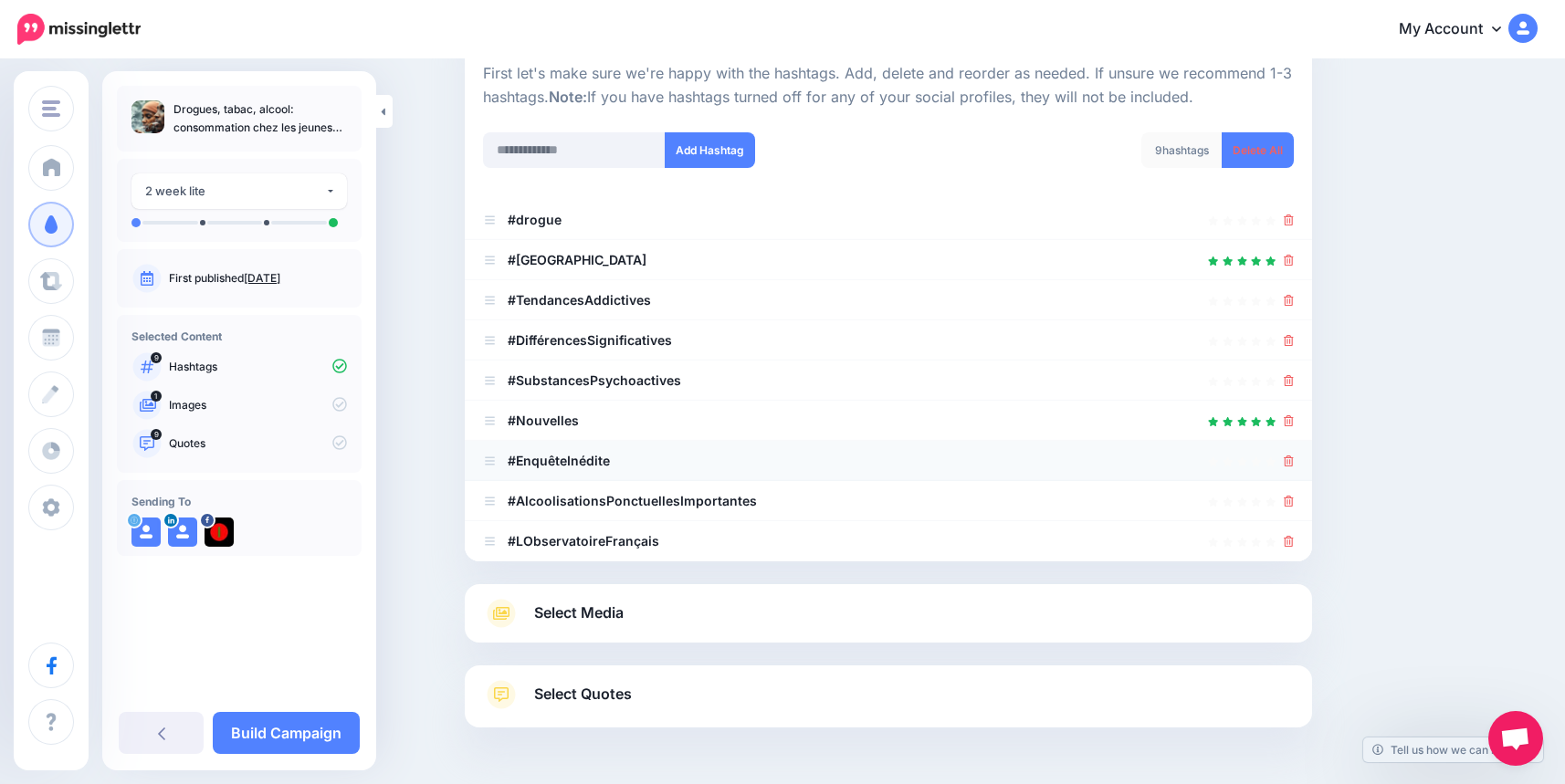
click at [1300, 463] on li "#EnquêteInédite" at bounding box center [888, 461] width 847 height 40
click at [1294, 461] on icon at bounding box center [1288, 461] width 10 height 11
click at [1294, 495] on icon at bounding box center [1288, 501] width 10 height 11
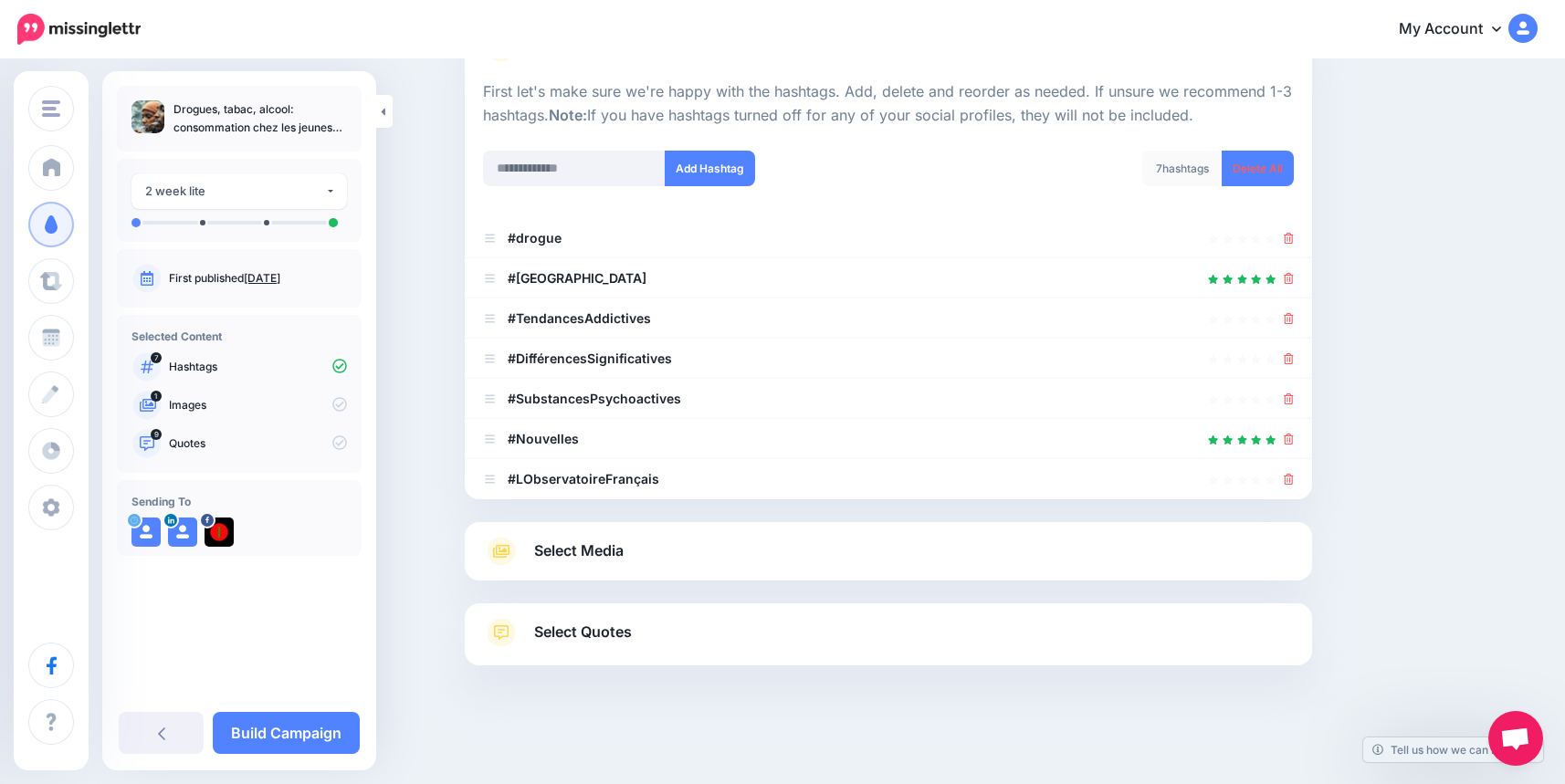
scroll to position [168, 0]
click at [1297, 460] on li "#LObservatoireFrançais" at bounding box center [888, 478] width 847 height 40
click at [1293, 363] on icon at bounding box center [1288, 359] width 10 height 11
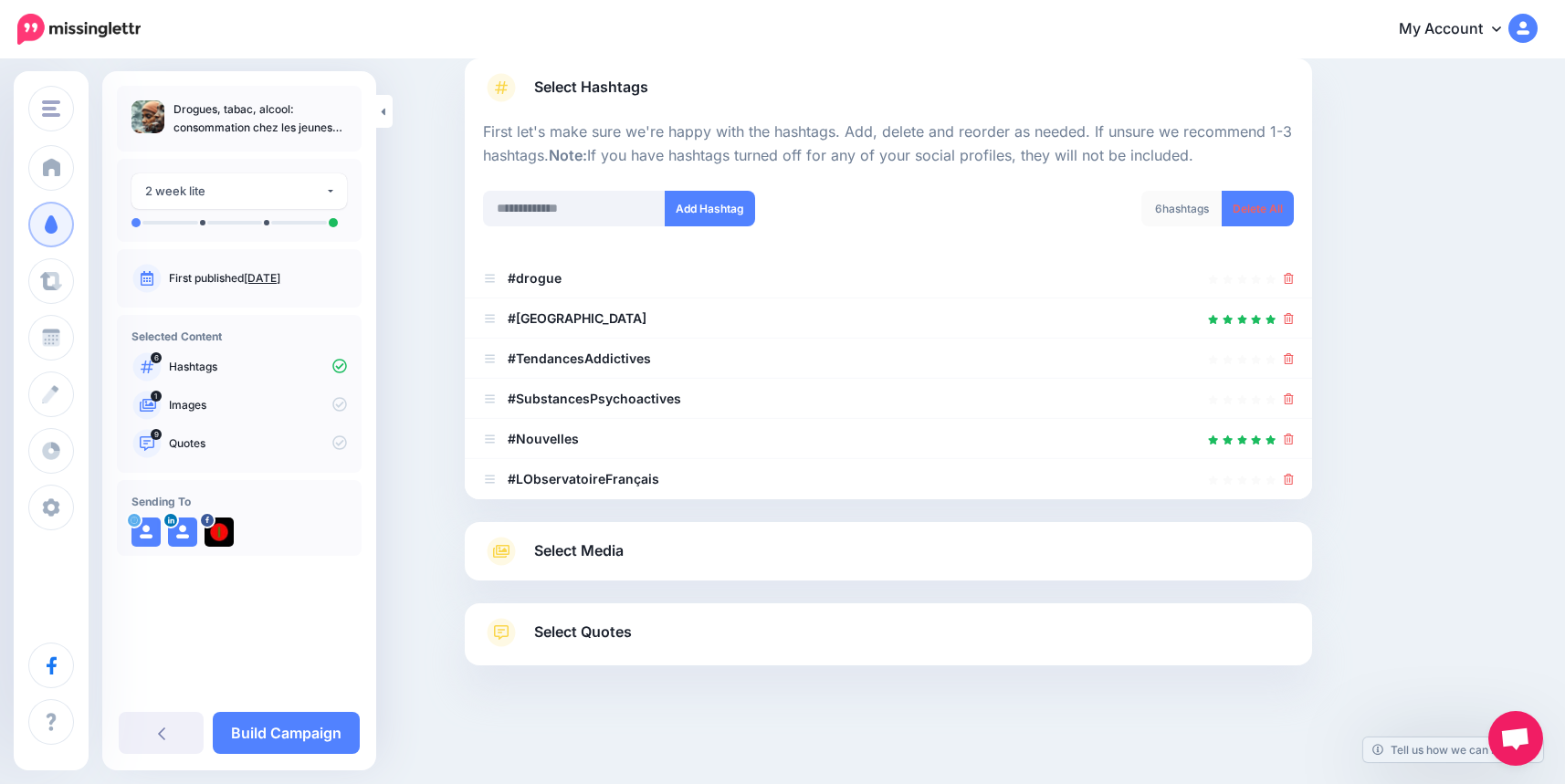
scroll to position [128, 0]
click at [1293, 363] on icon at bounding box center [1288, 359] width 10 height 11
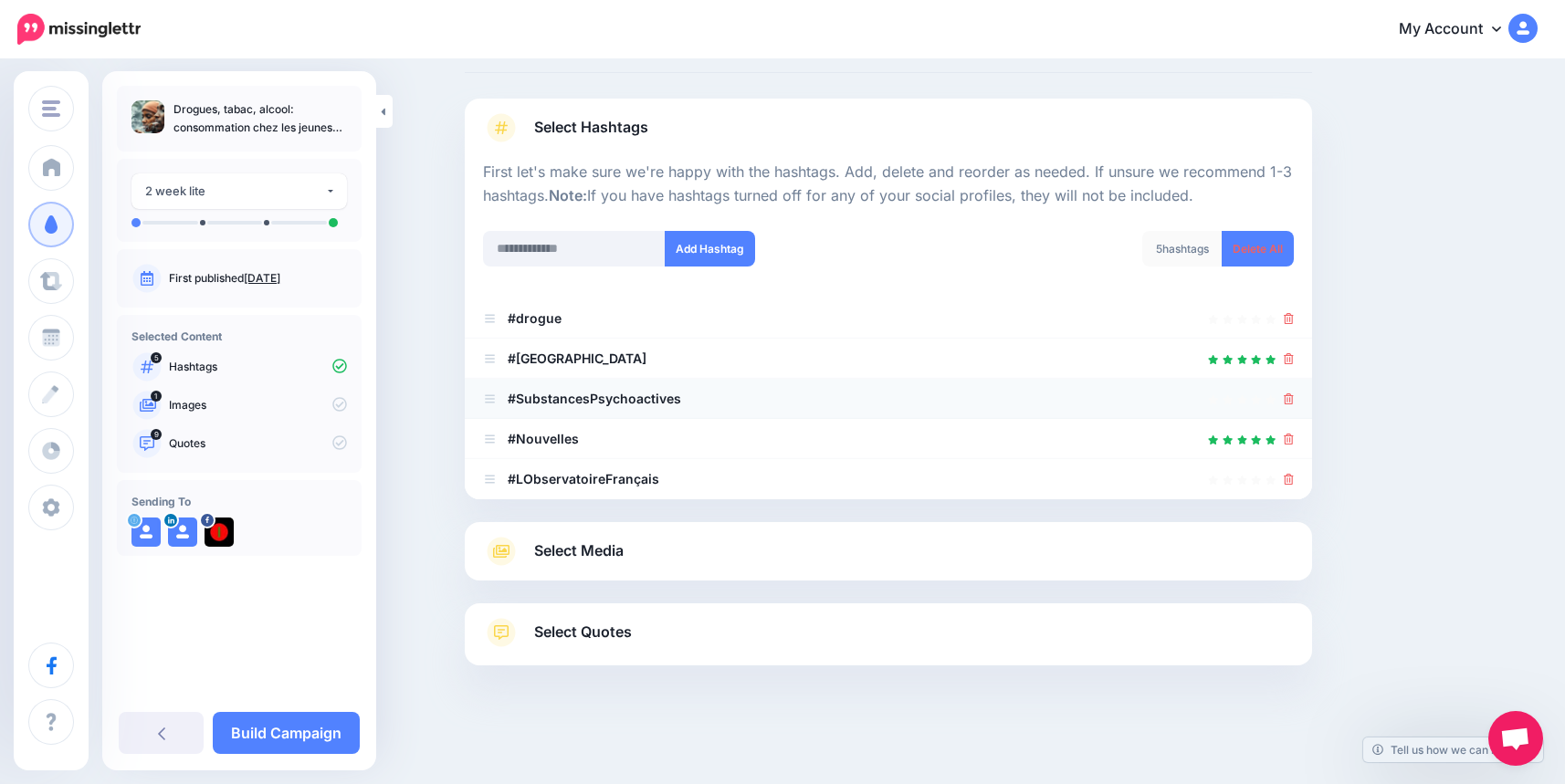
click at [1294, 404] on icon at bounding box center [1288, 399] width 10 height 11
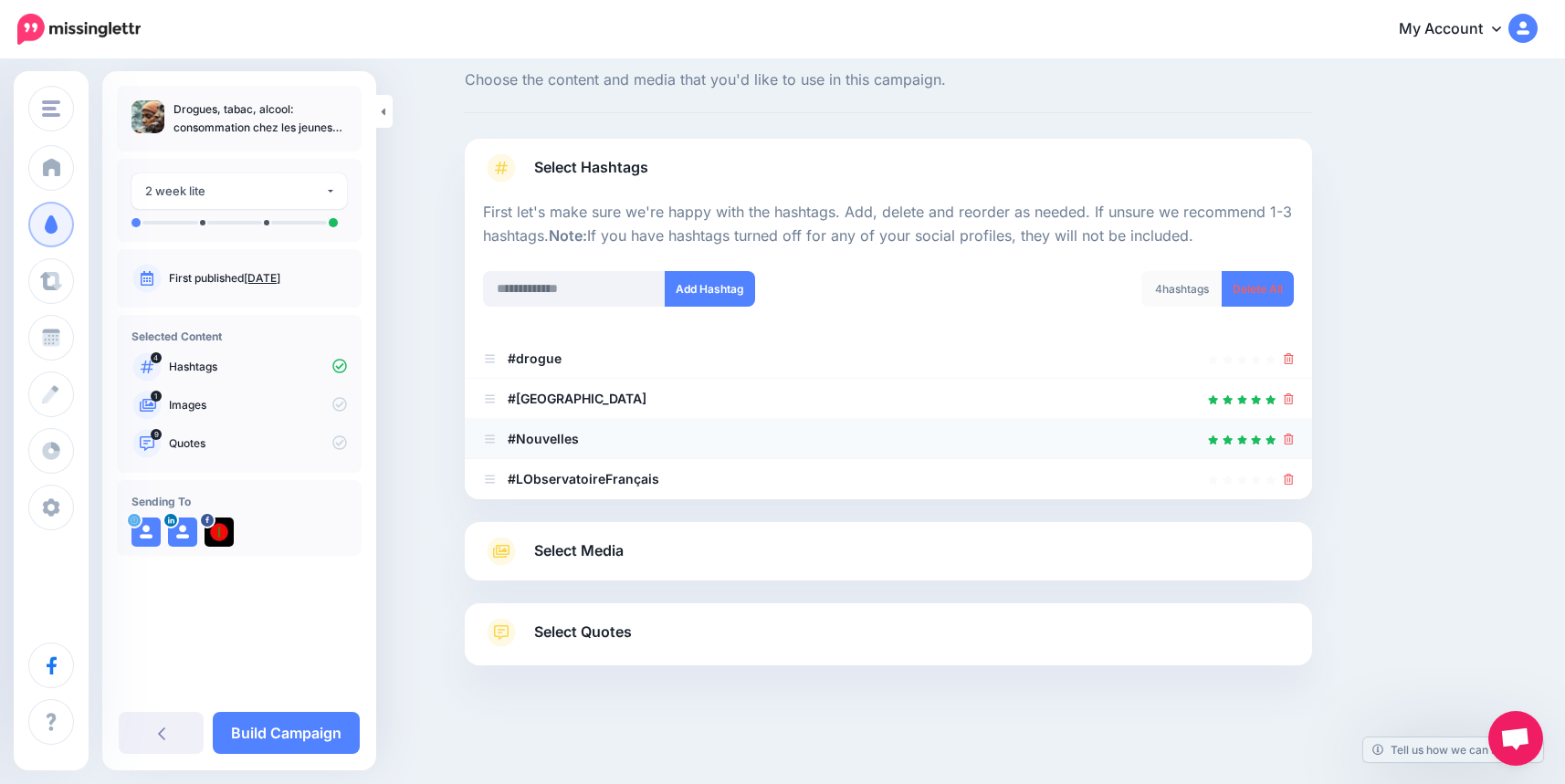
click at [1294, 437] on icon at bounding box center [1288, 439] width 10 height 11
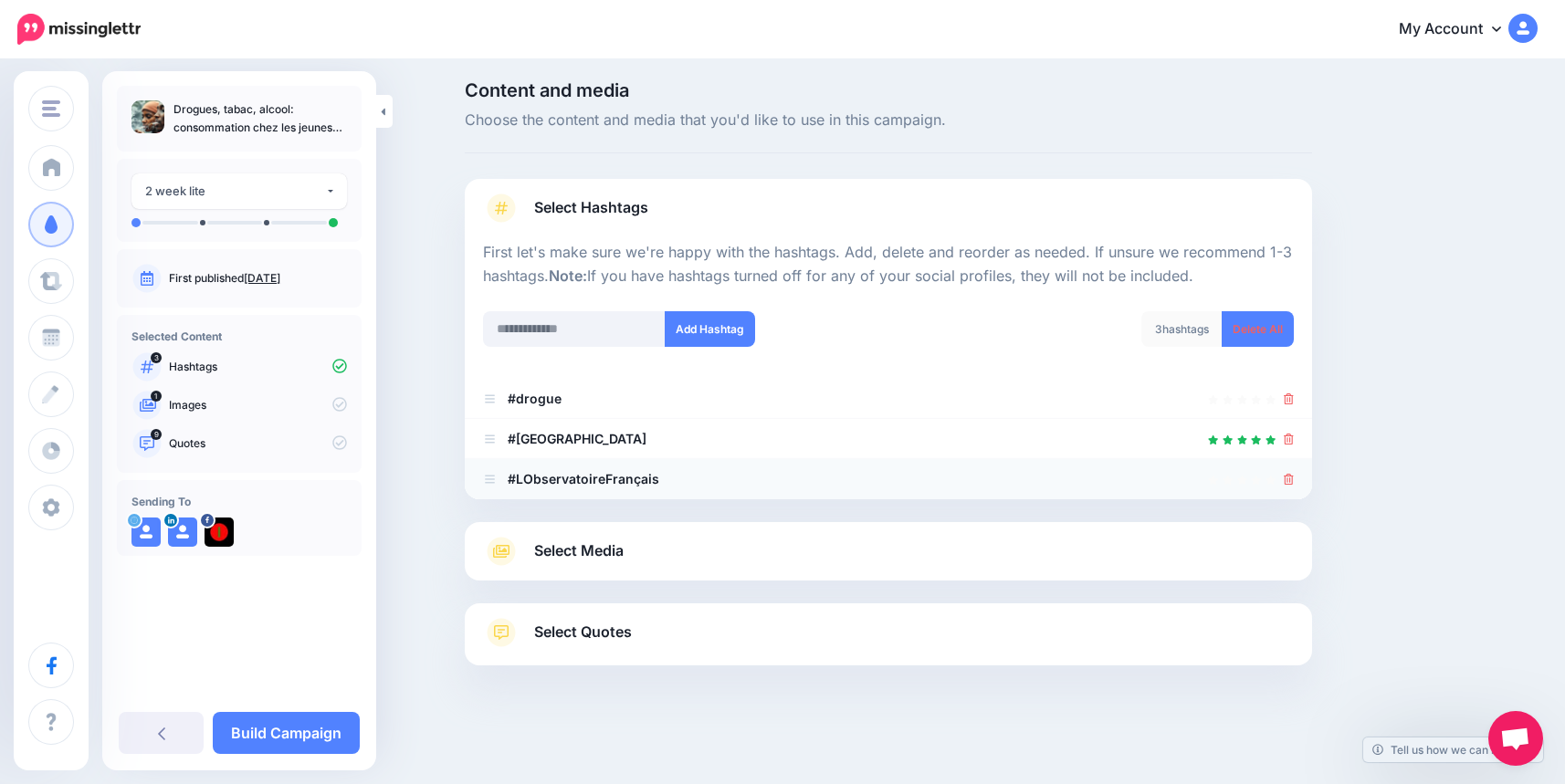
scroll to position [7, 0]
click at [1294, 481] on icon at bounding box center [1288, 479] width 10 height 11
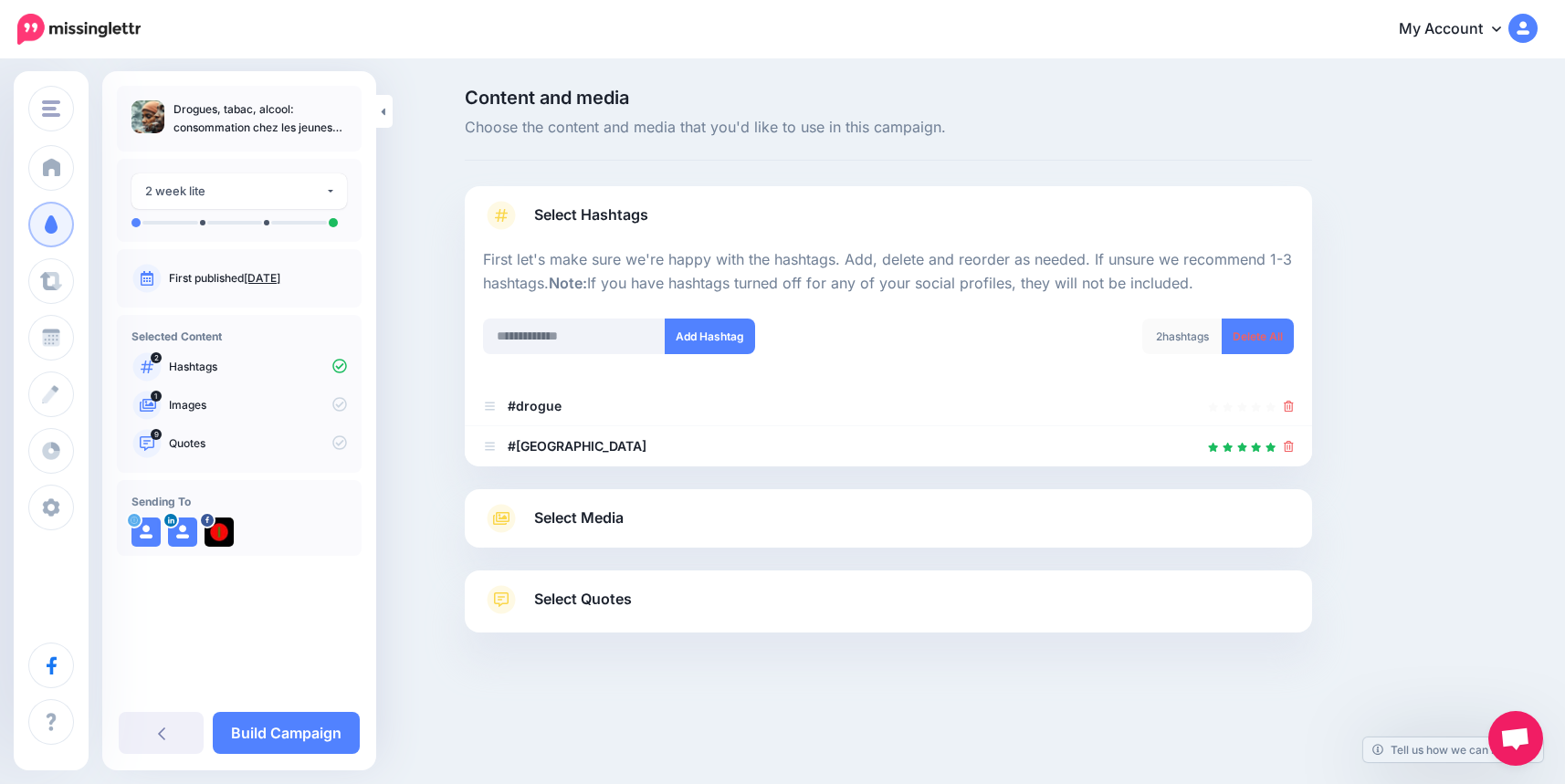
scroll to position [0, 0]
click at [585, 519] on span "Select Media" at bounding box center [585, 518] width 90 height 24
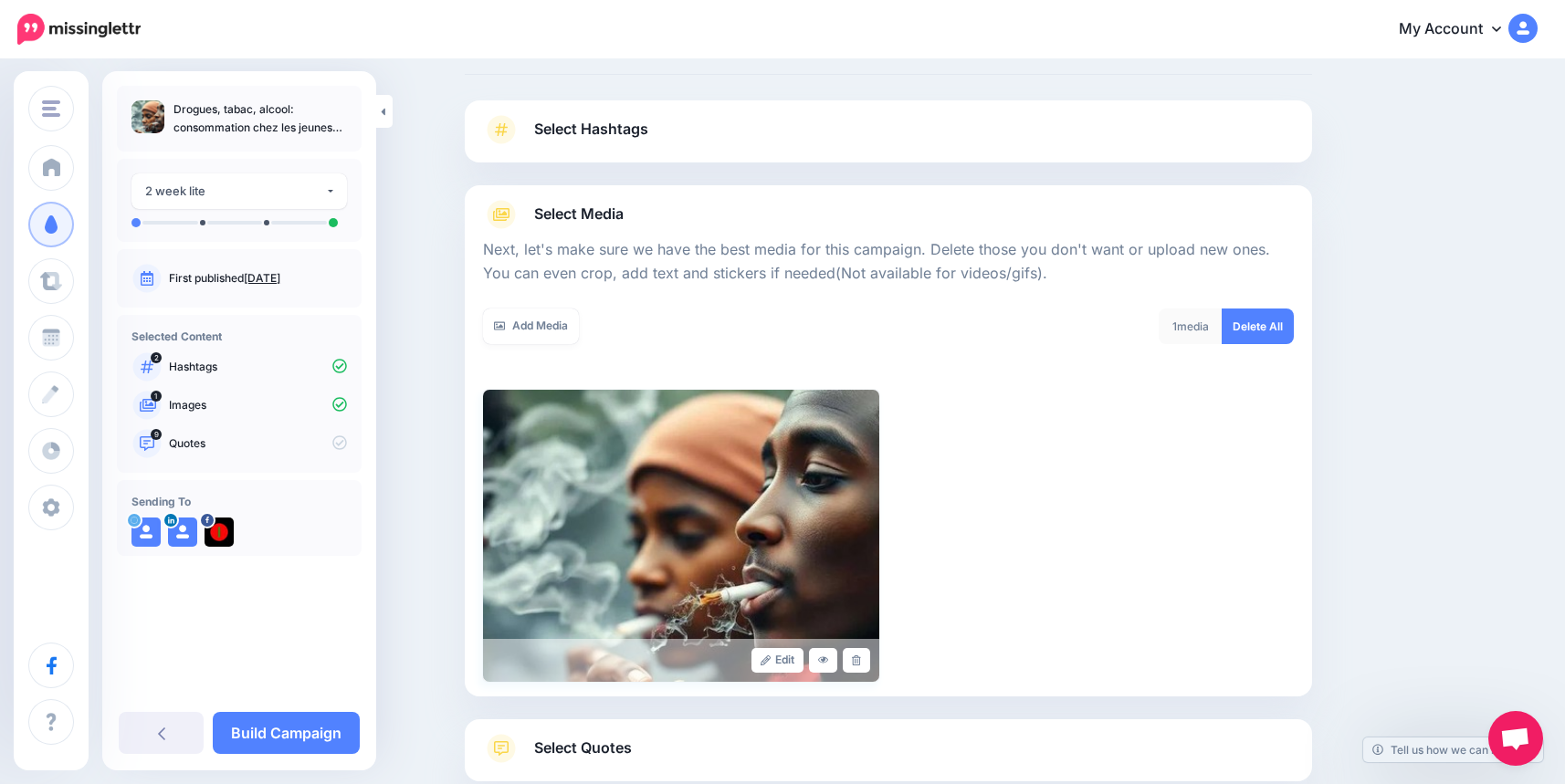
scroll to position [202, 0]
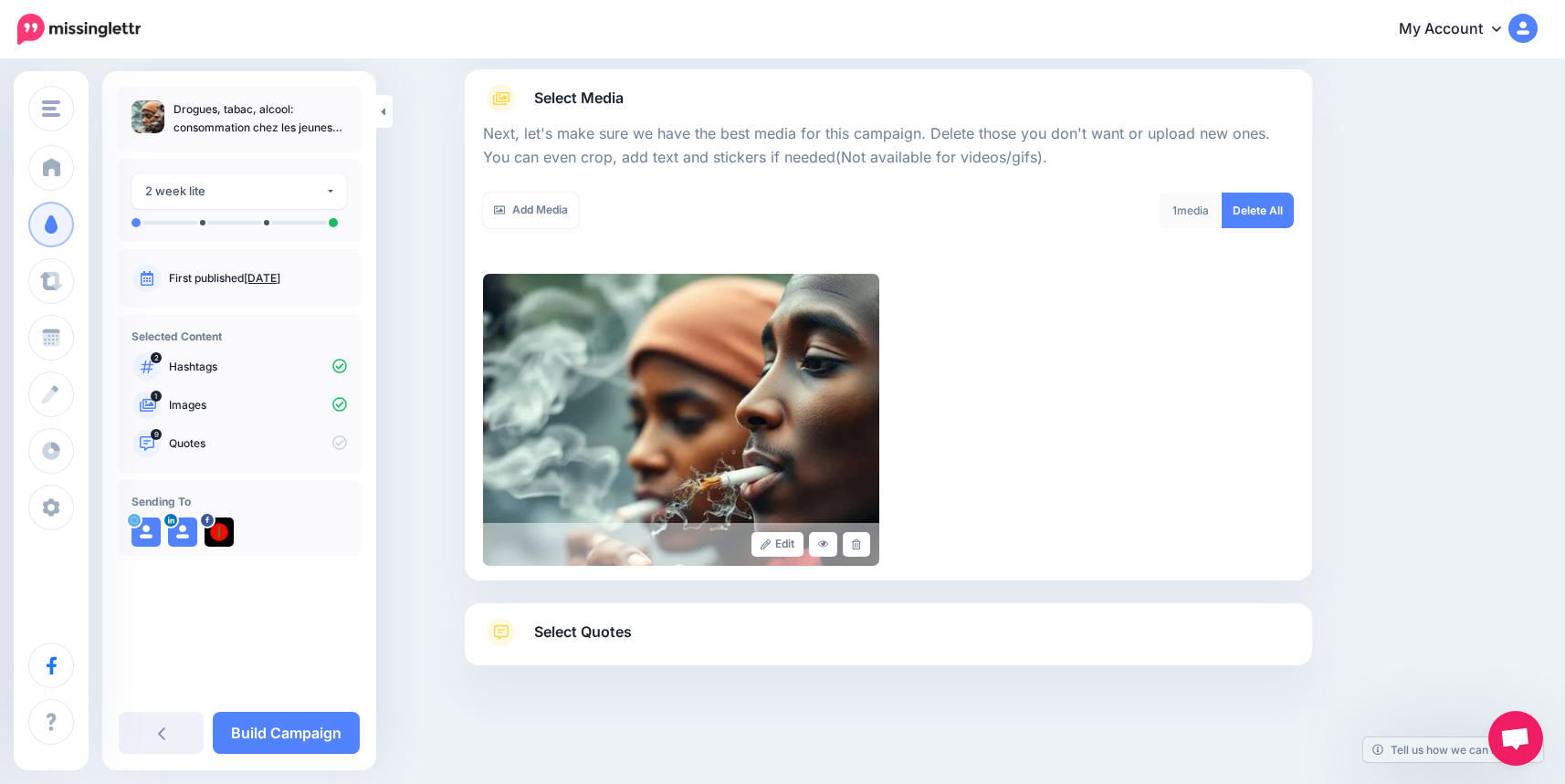
click at [577, 625] on span "Select Quotes" at bounding box center [582, 632] width 97 height 24
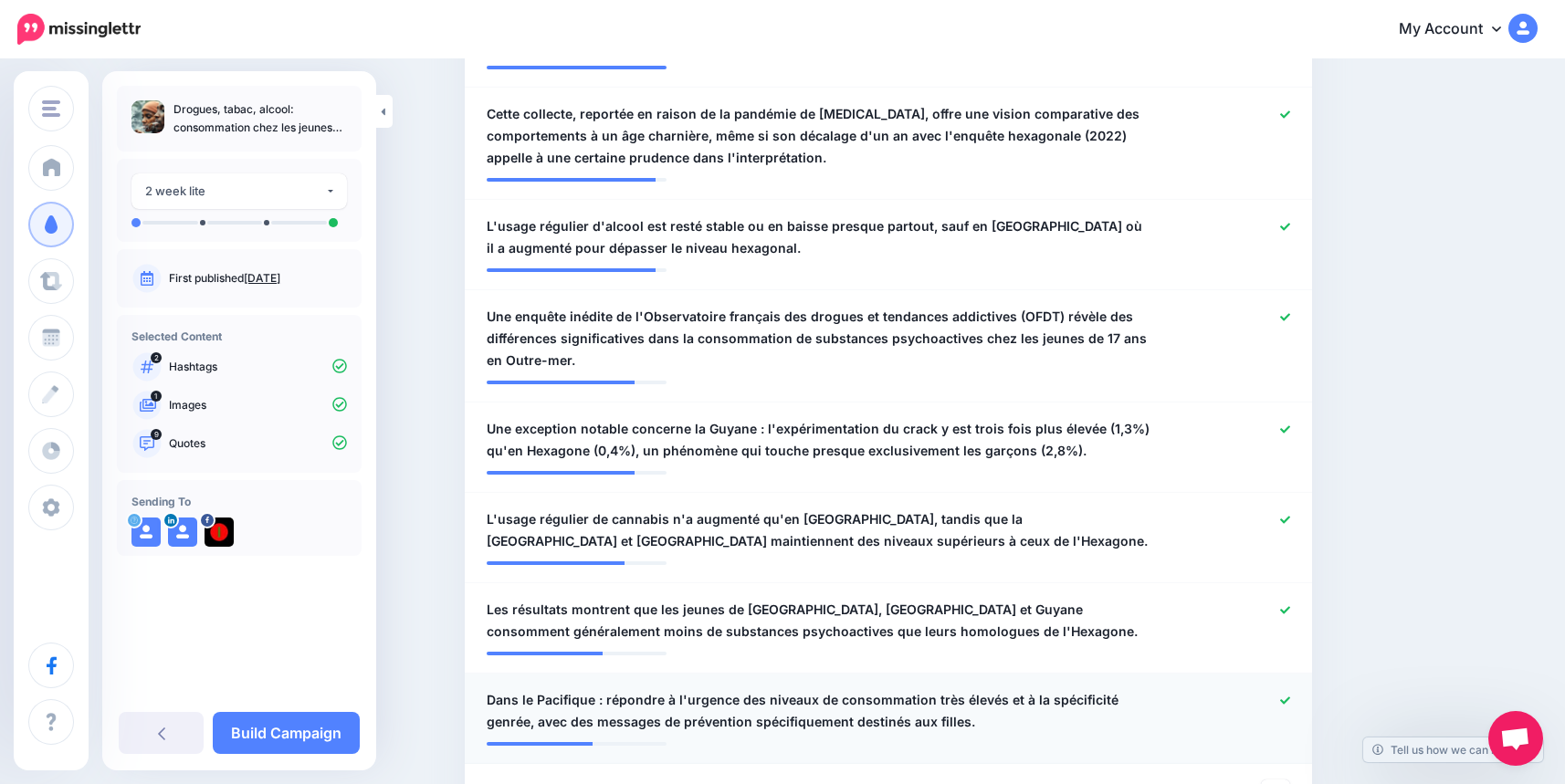
scroll to position [840, 0]
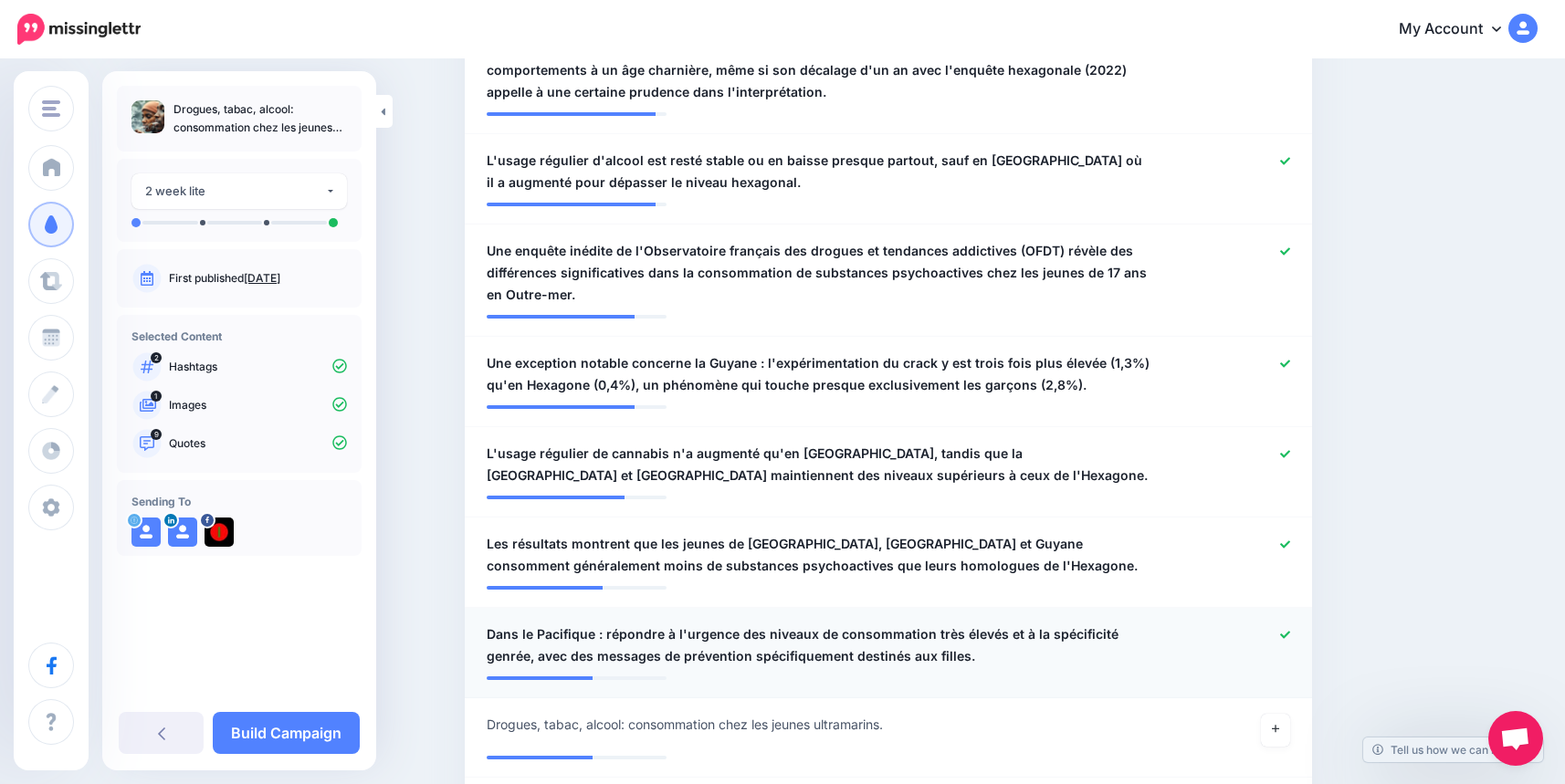
click at [1290, 631] on icon at bounding box center [1285, 634] width 10 height 7
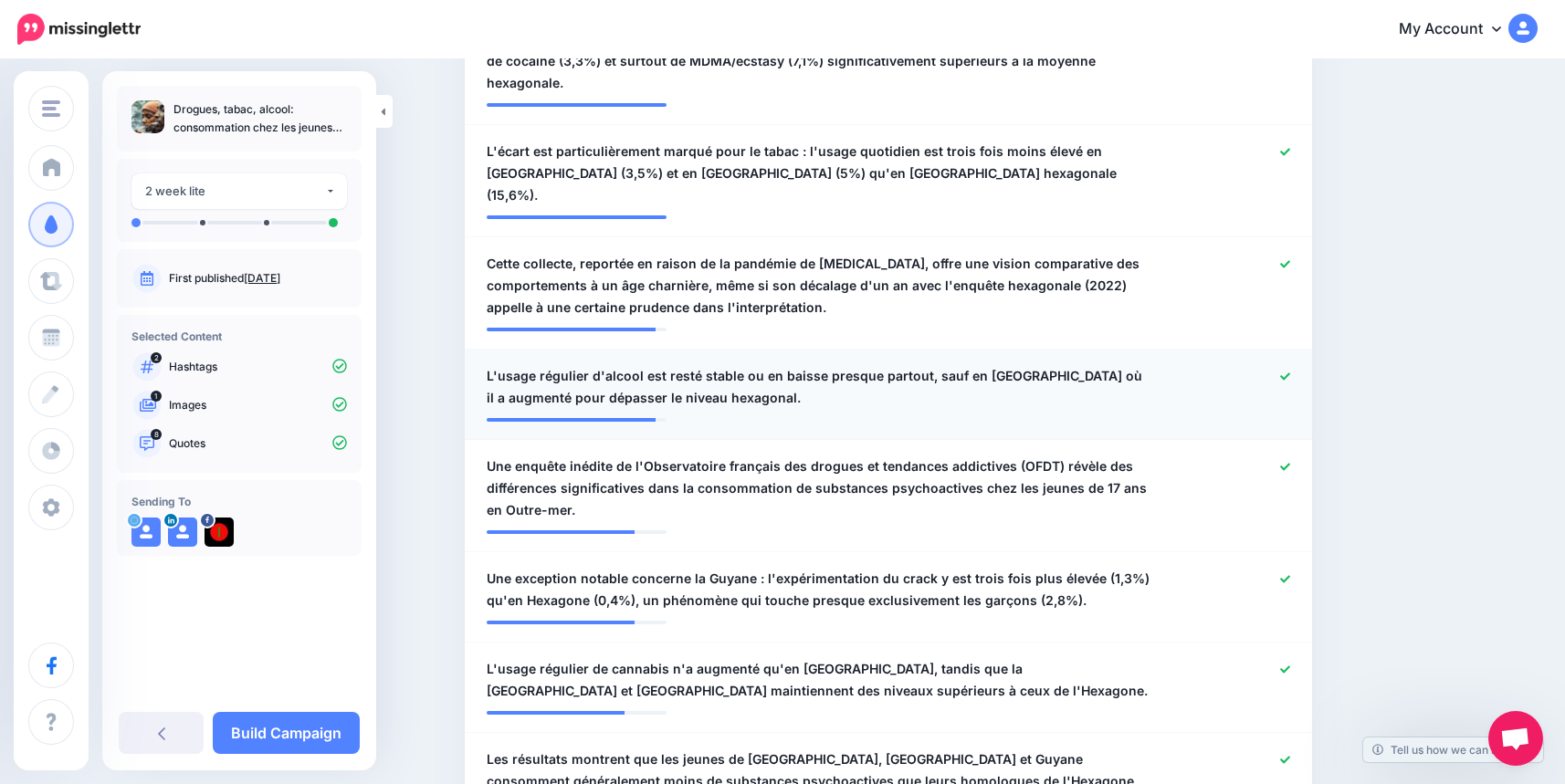
scroll to position [658, 0]
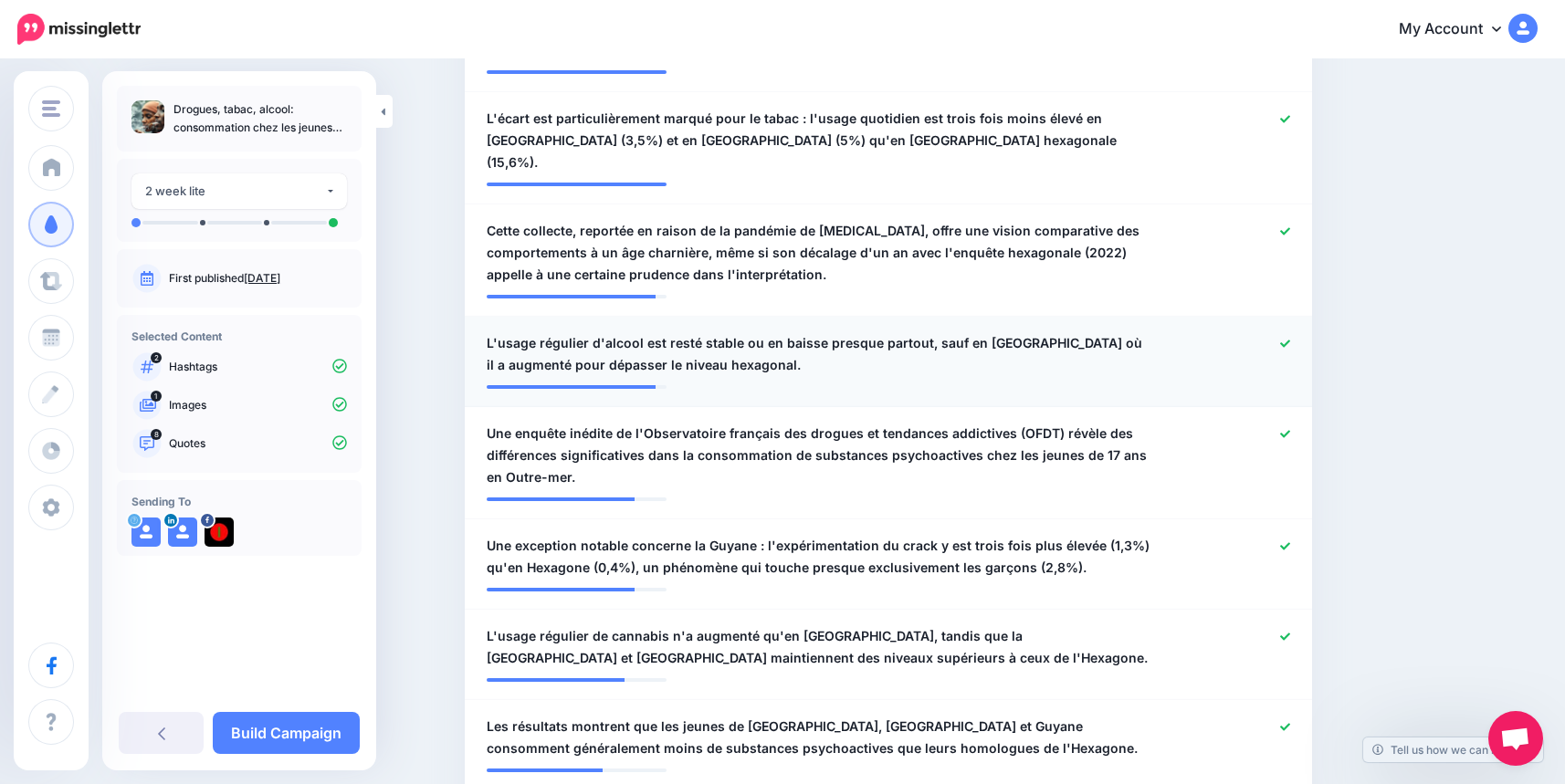
click at [1289, 338] on icon at bounding box center [1285, 343] width 10 height 10
click at [1289, 226] on icon at bounding box center [1285, 231] width 10 height 10
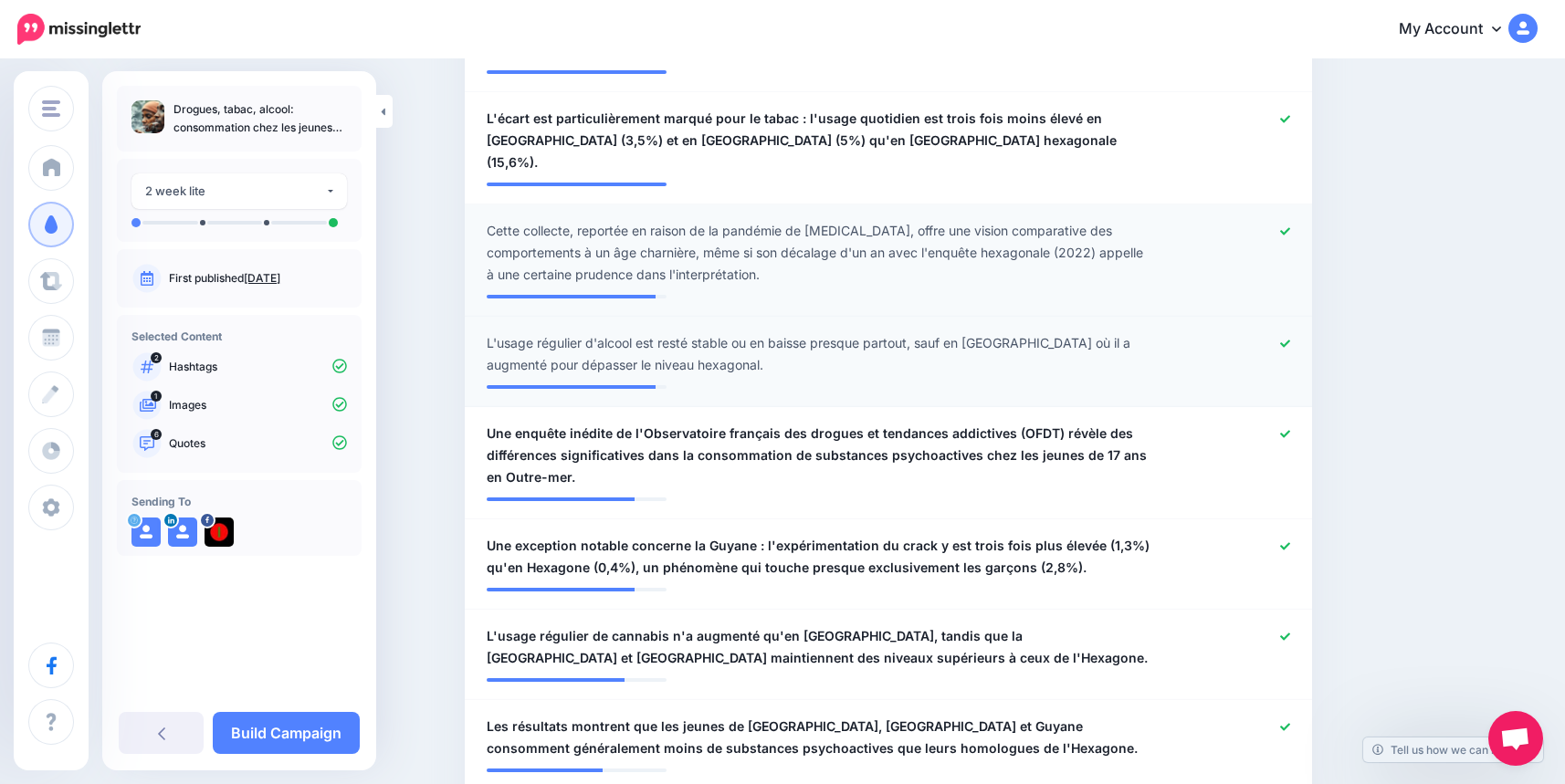
click at [1290, 338] on icon at bounding box center [1285, 343] width 10 height 10
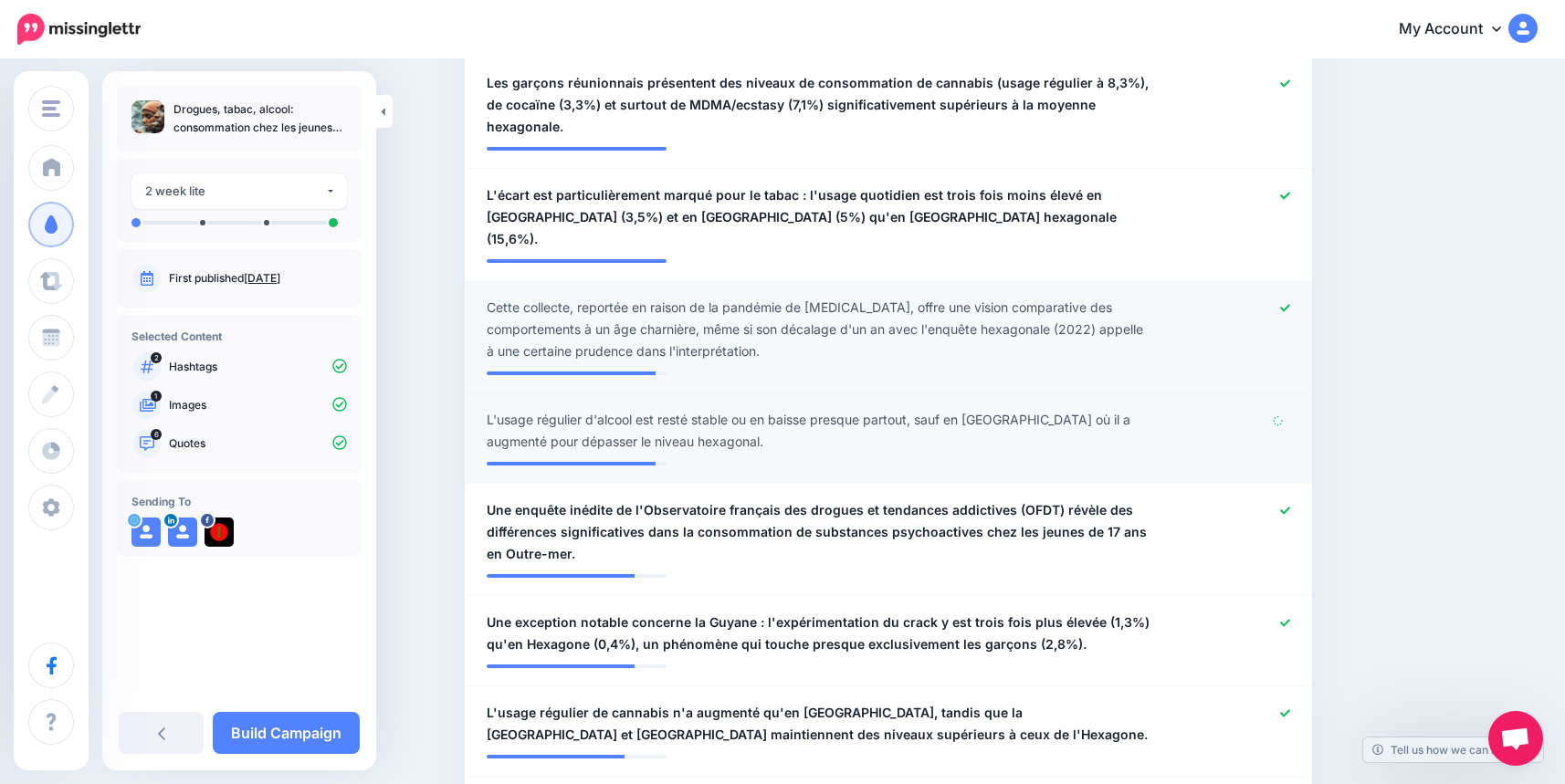
scroll to position [476, 0]
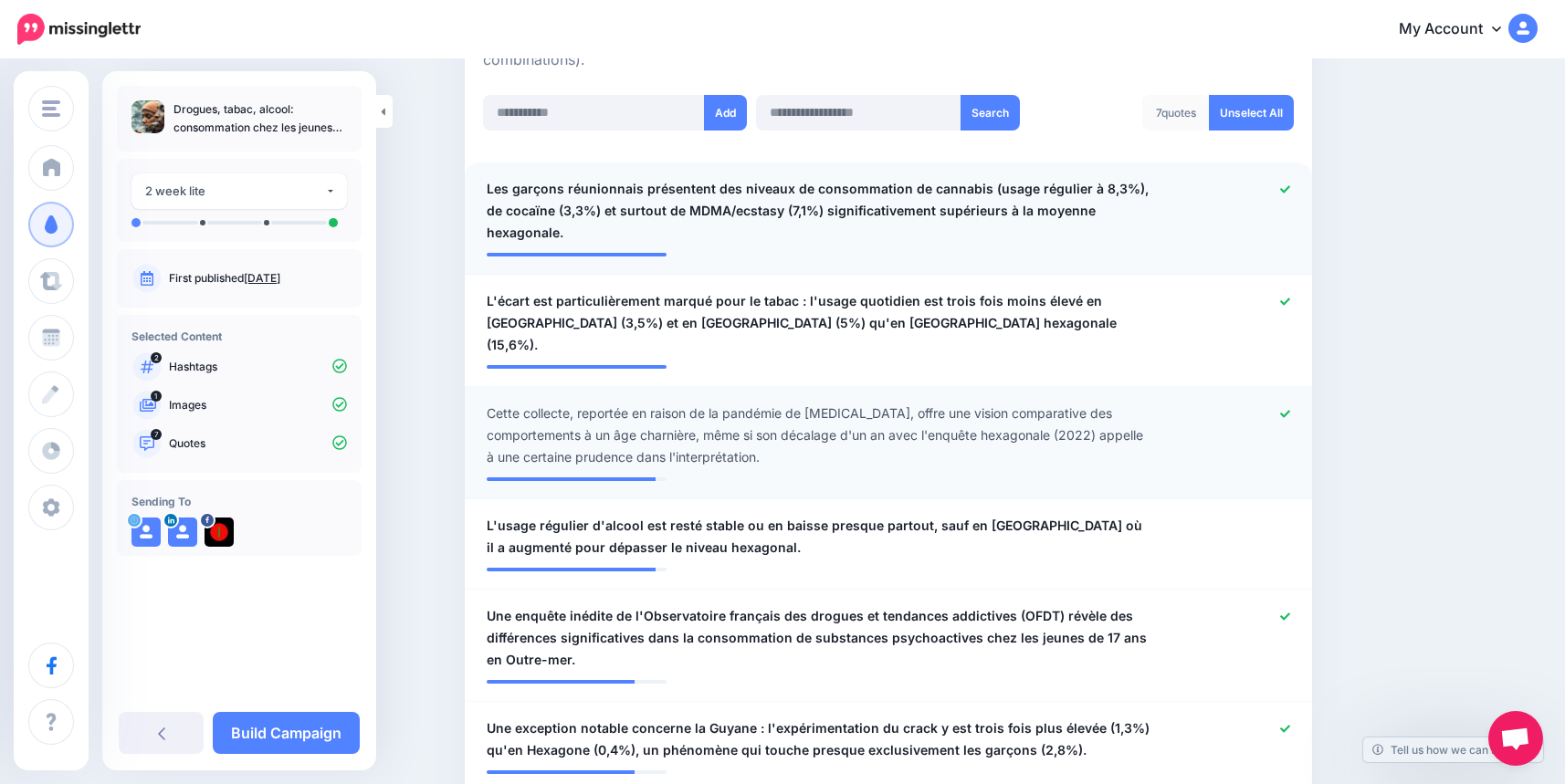
click at [1290, 188] on icon at bounding box center [1285, 189] width 10 height 10
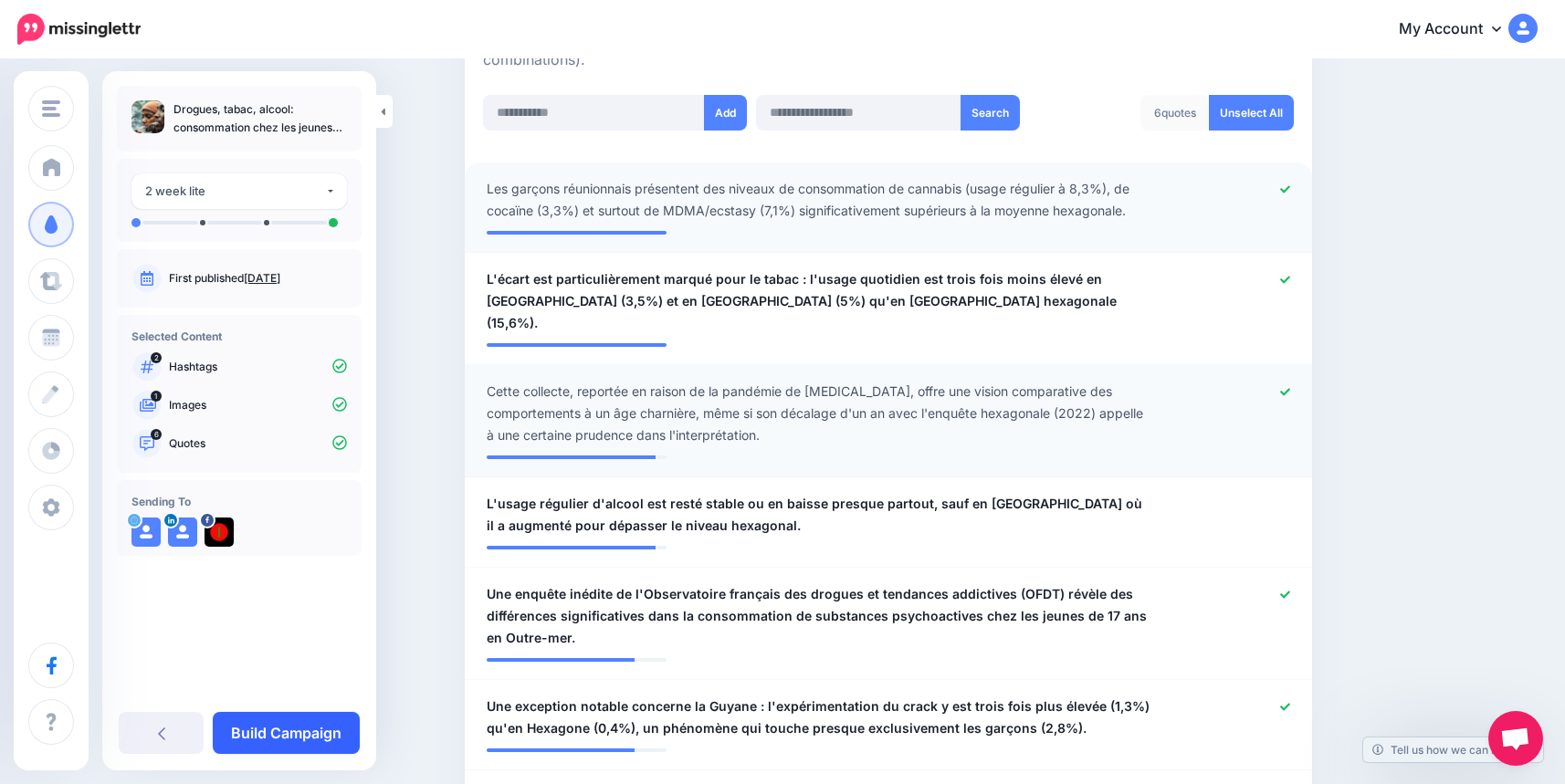
click at [314, 724] on link "Build Campaign" at bounding box center [286, 733] width 147 height 42
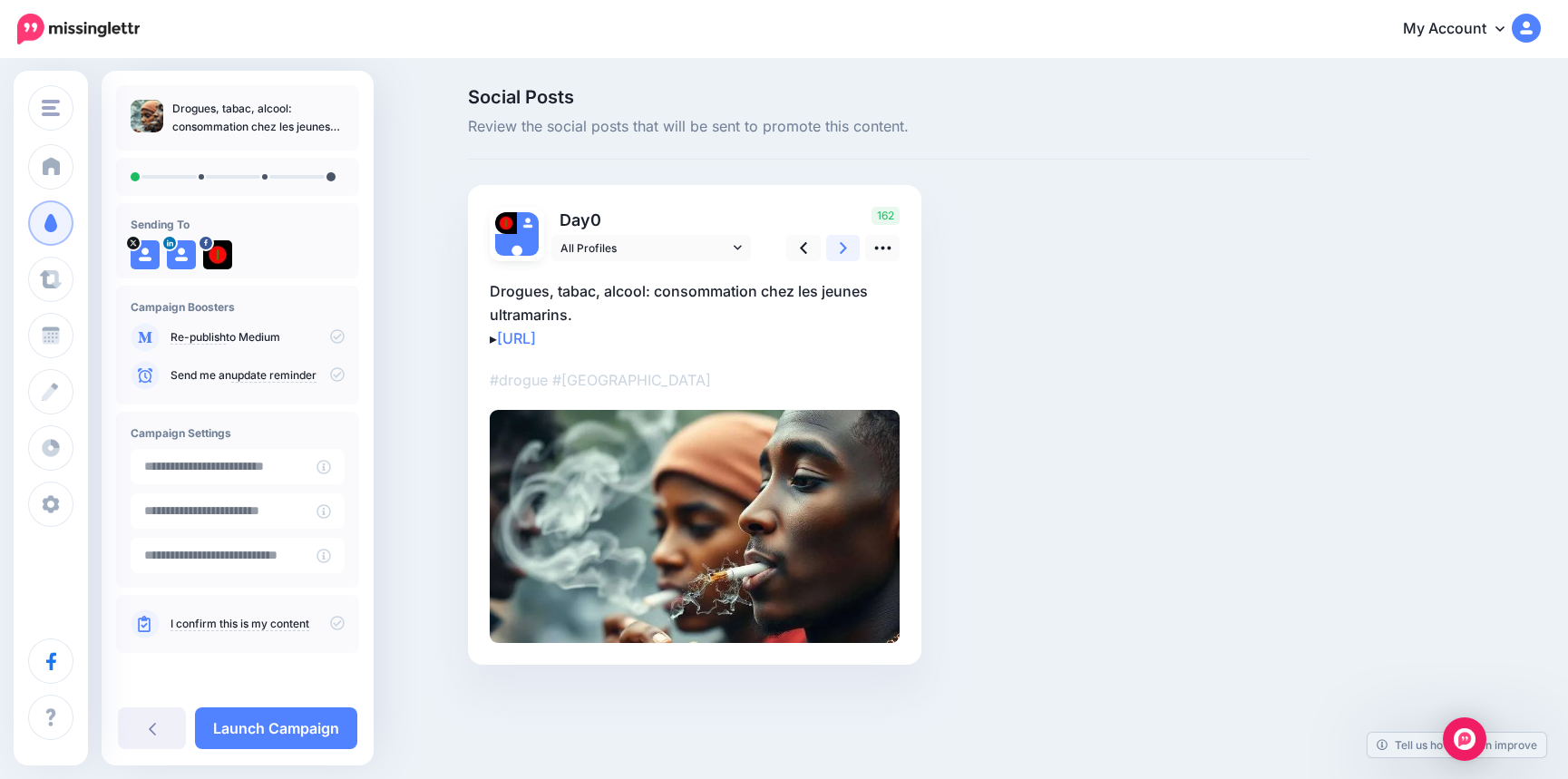
click at [843, 247] on icon at bounding box center [843, 248] width 7 height 19
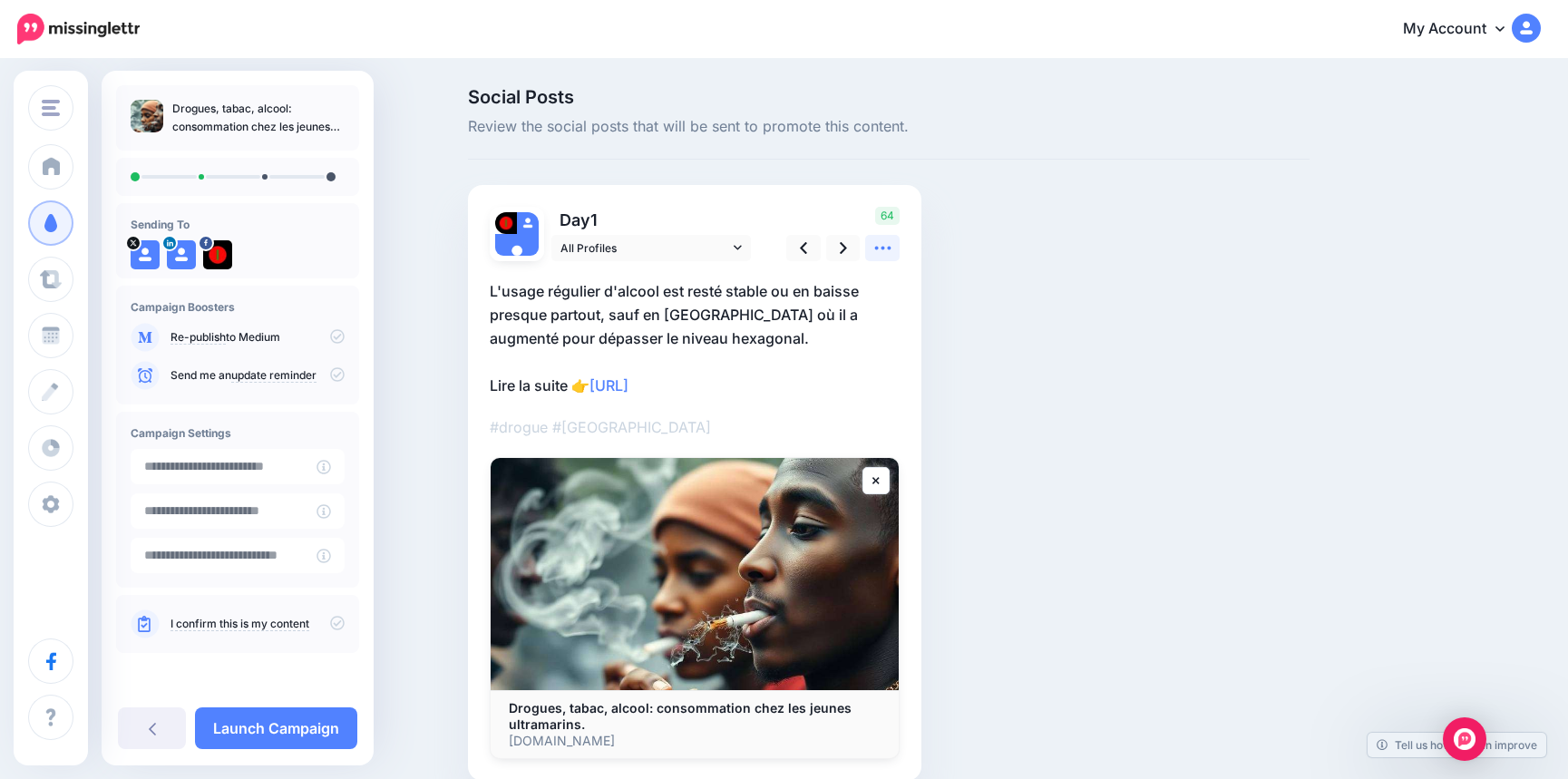
click at [879, 244] on icon at bounding box center [882, 248] width 20 height 19
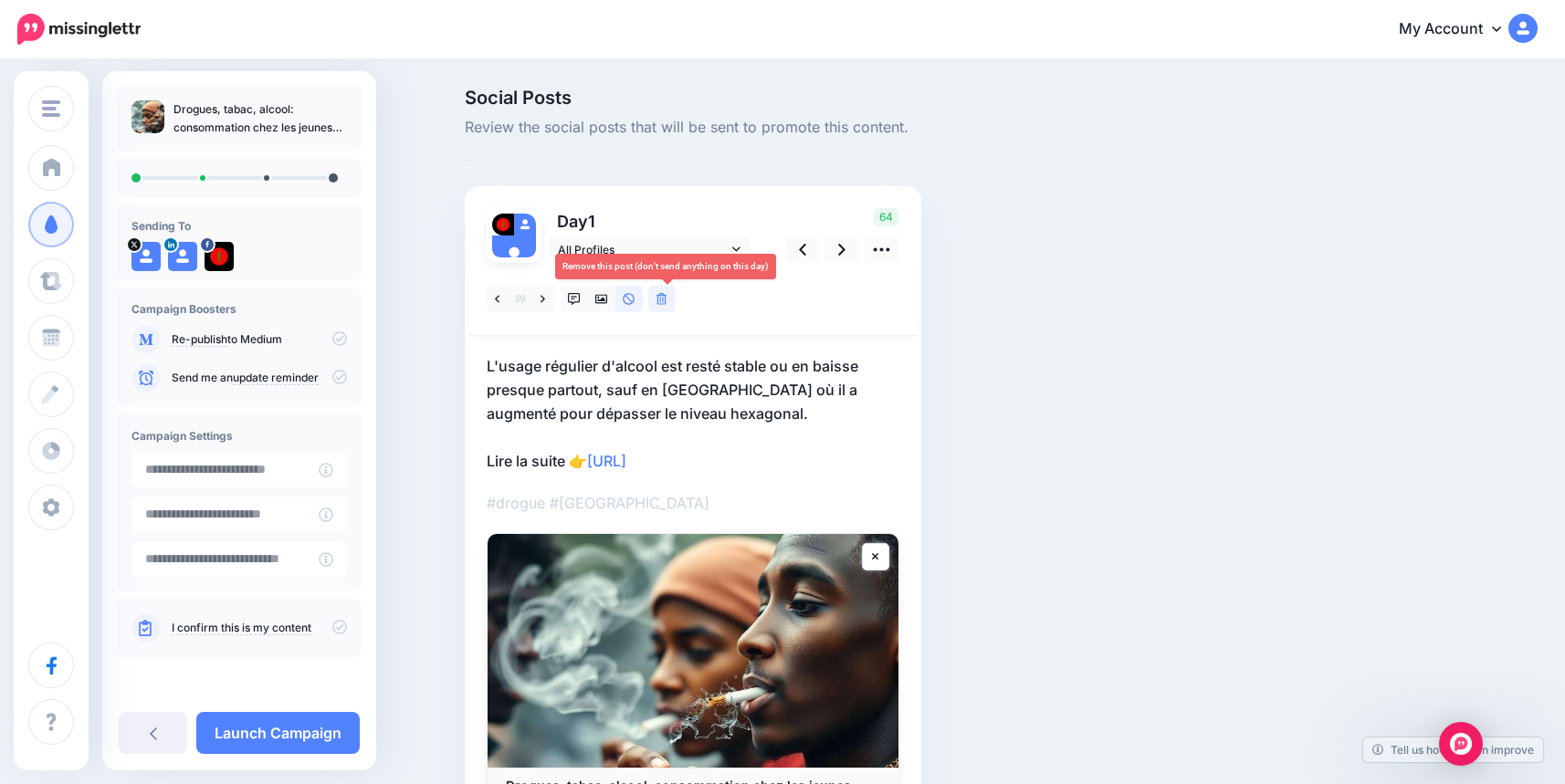
click at [655, 296] on link at bounding box center [661, 299] width 27 height 26
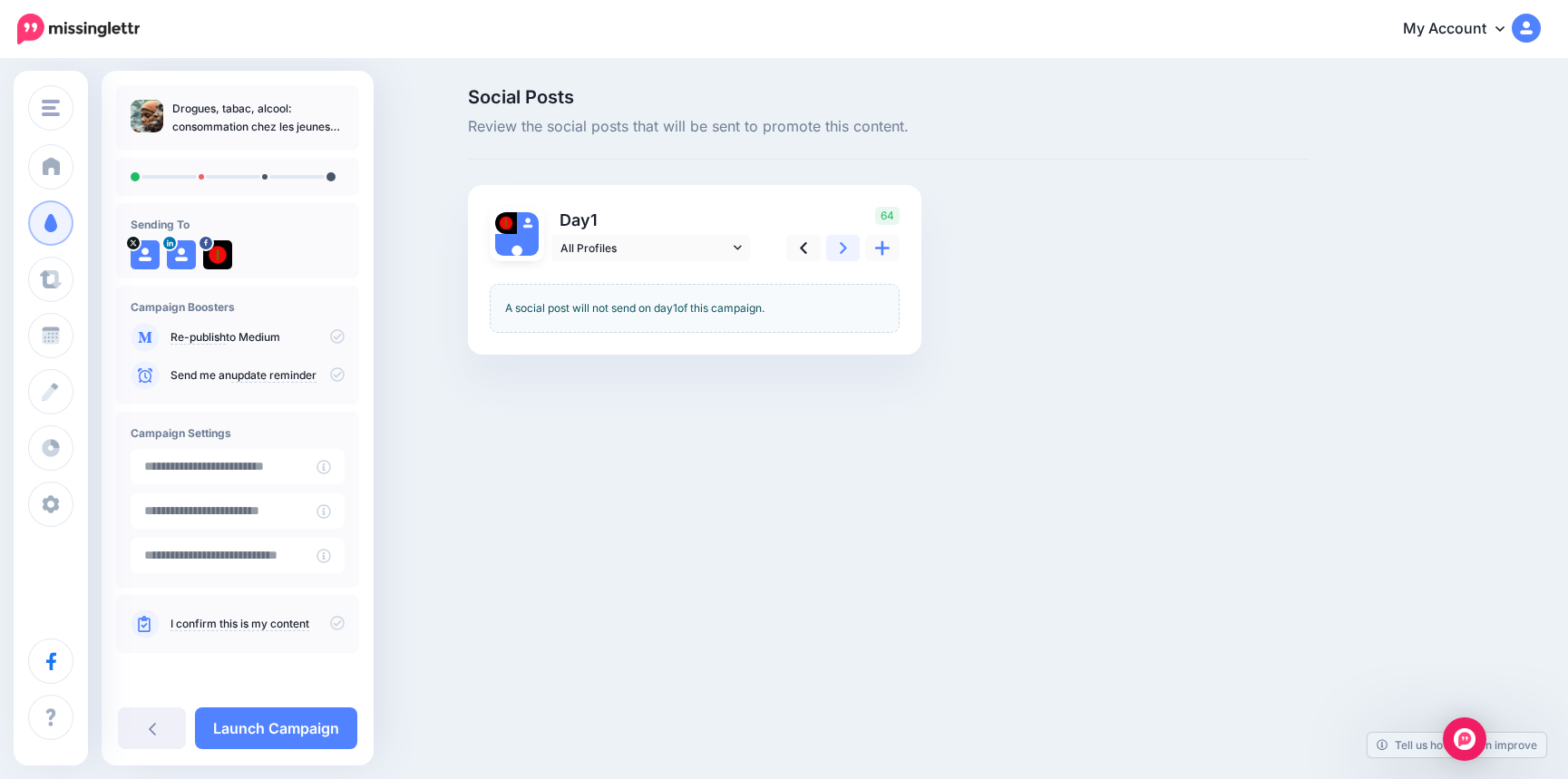
click at [842, 251] on icon at bounding box center [843, 248] width 7 height 12
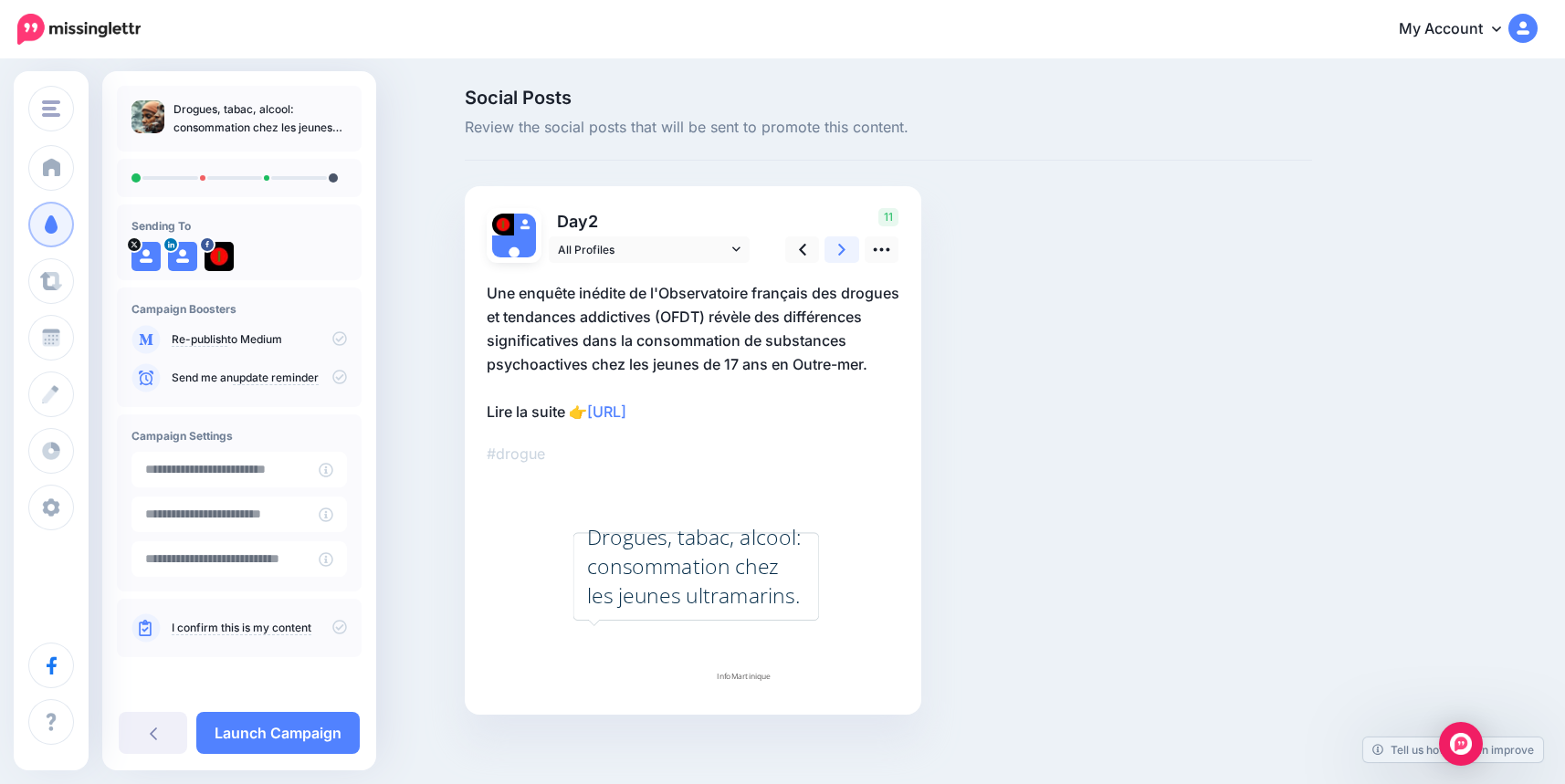
click at [845, 244] on icon at bounding box center [841, 249] width 7 height 20
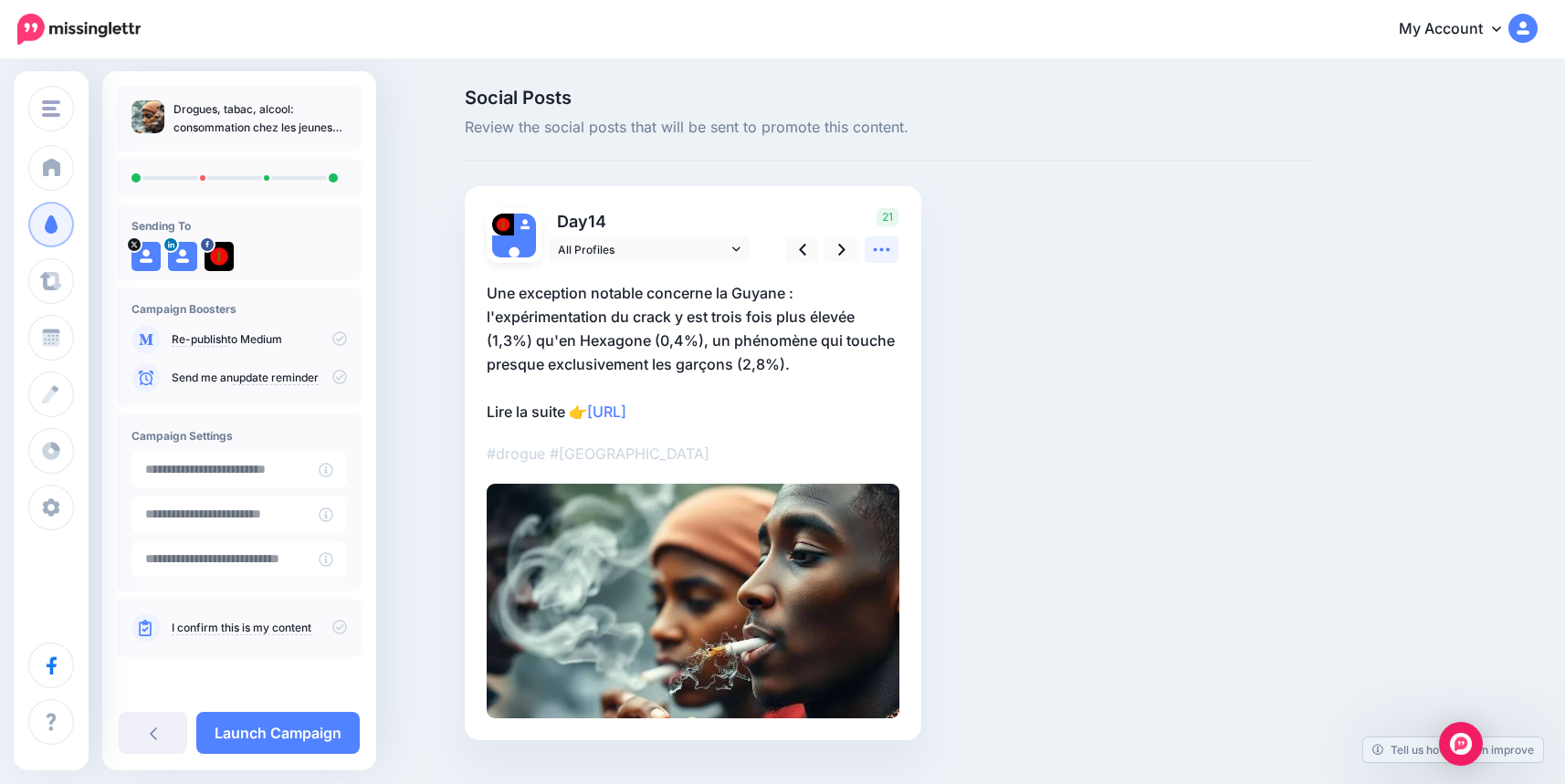
click at [888, 251] on icon at bounding box center [881, 249] width 20 height 20
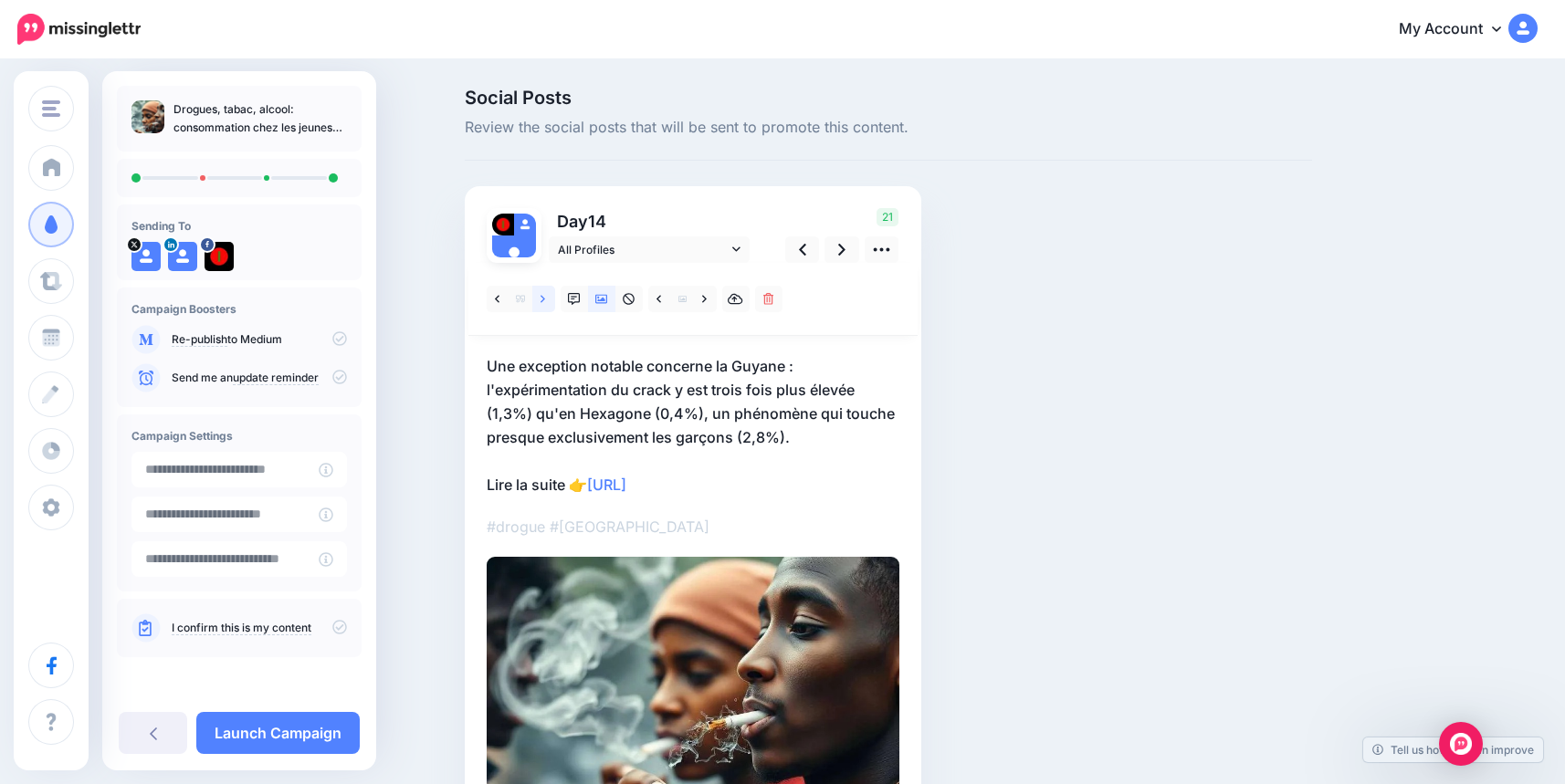
click at [545, 292] on icon at bounding box center [542, 299] width 5 height 13
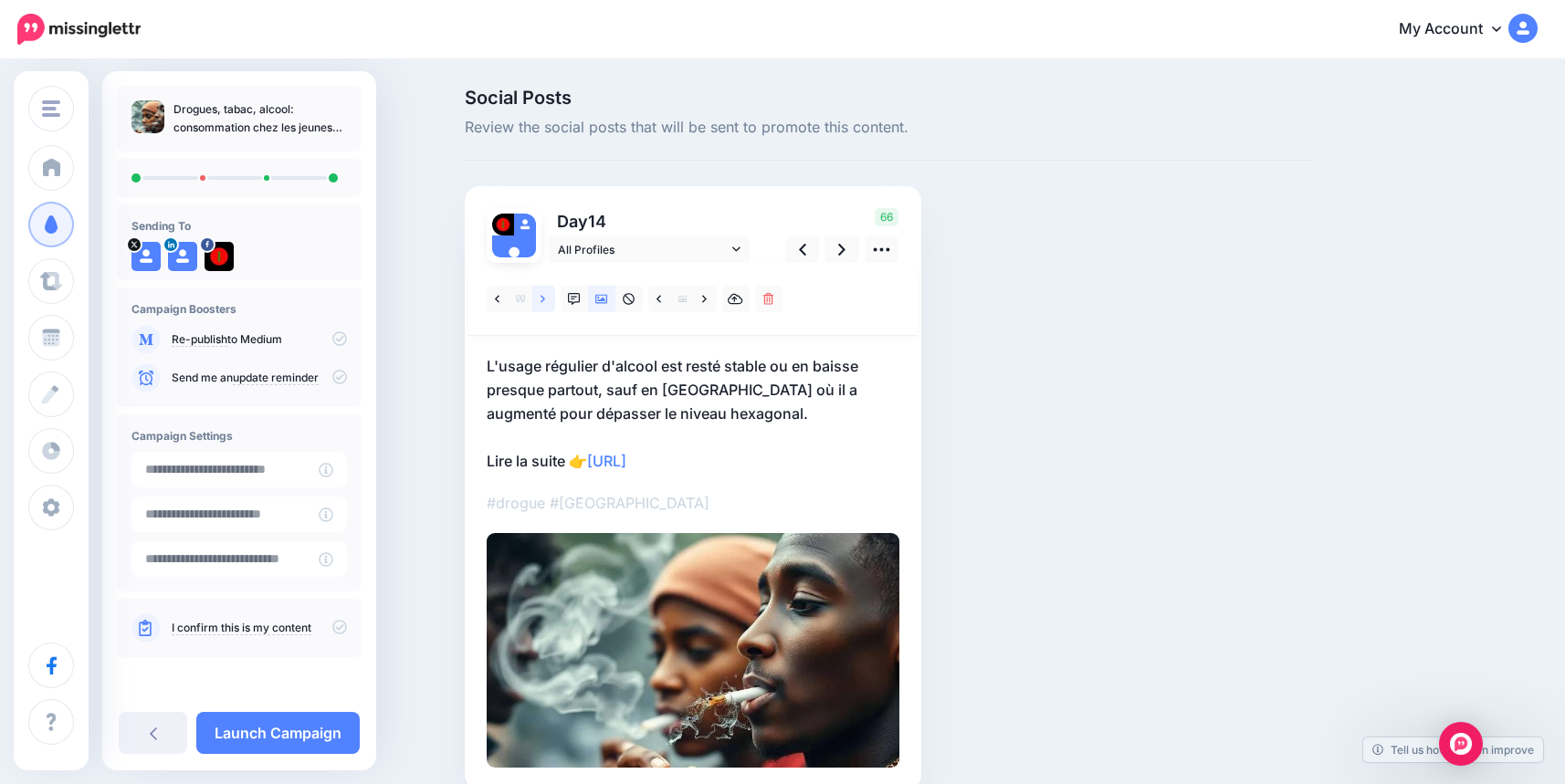
click at [555, 292] on link at bounding box center [543, 299] width 22 height 26
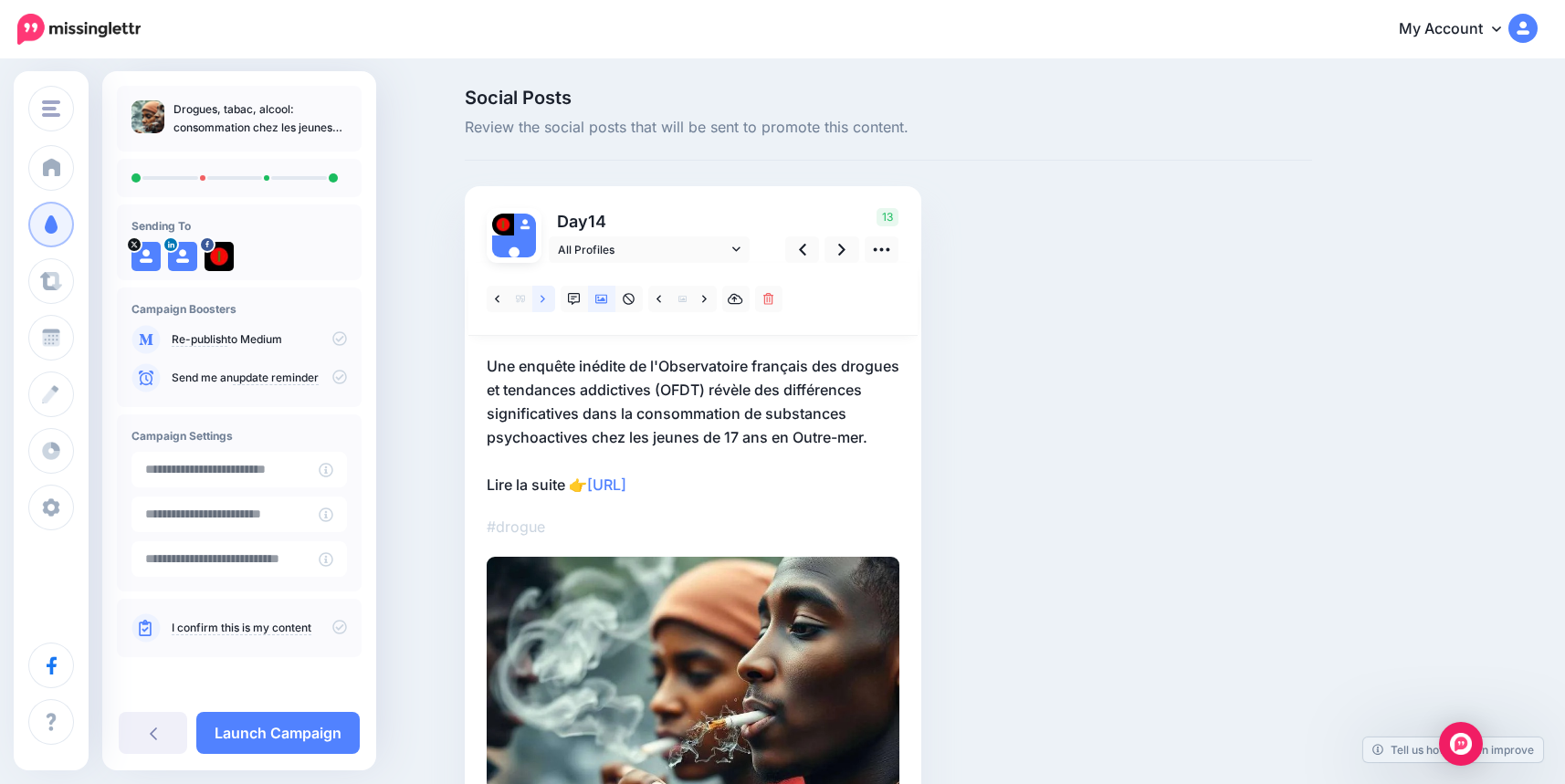
click at [555, 292] on link at bounding box center [543, 299] width 22 height 26
click at [545, 295] on icon at bounding box center [542, 299] width 5 height 13
click at [545, 299] on icon at bounding box center [542, 298] width 5 height 7
click at [545, 295] on icon at bounding box center [542, 299] width 5 height 13
click at [544, 285] on div at bounding box center [693, 299] width 449 height 73
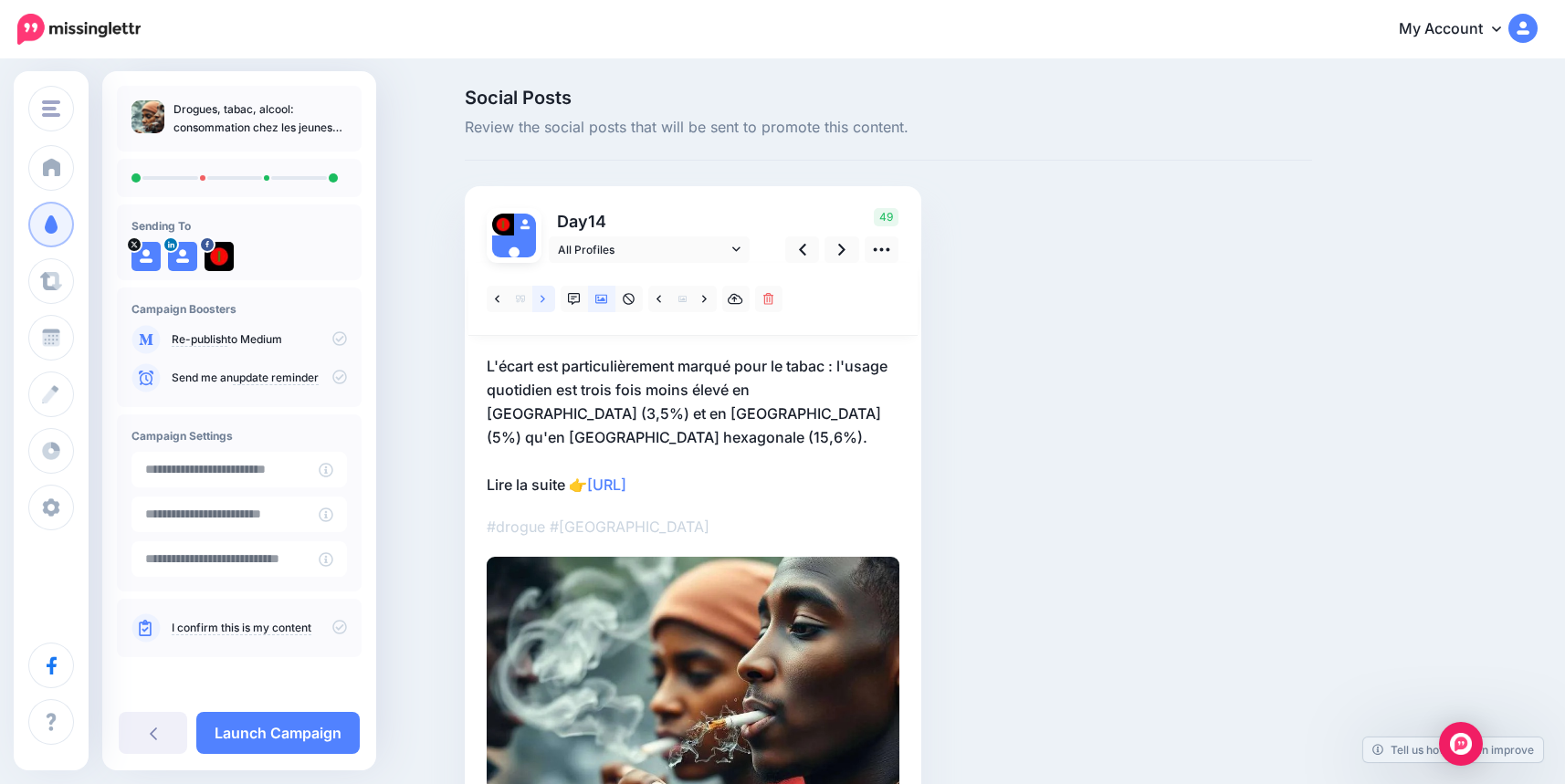
click at [546, 295] on link at bounding box center [543, 299] width 22 height 26
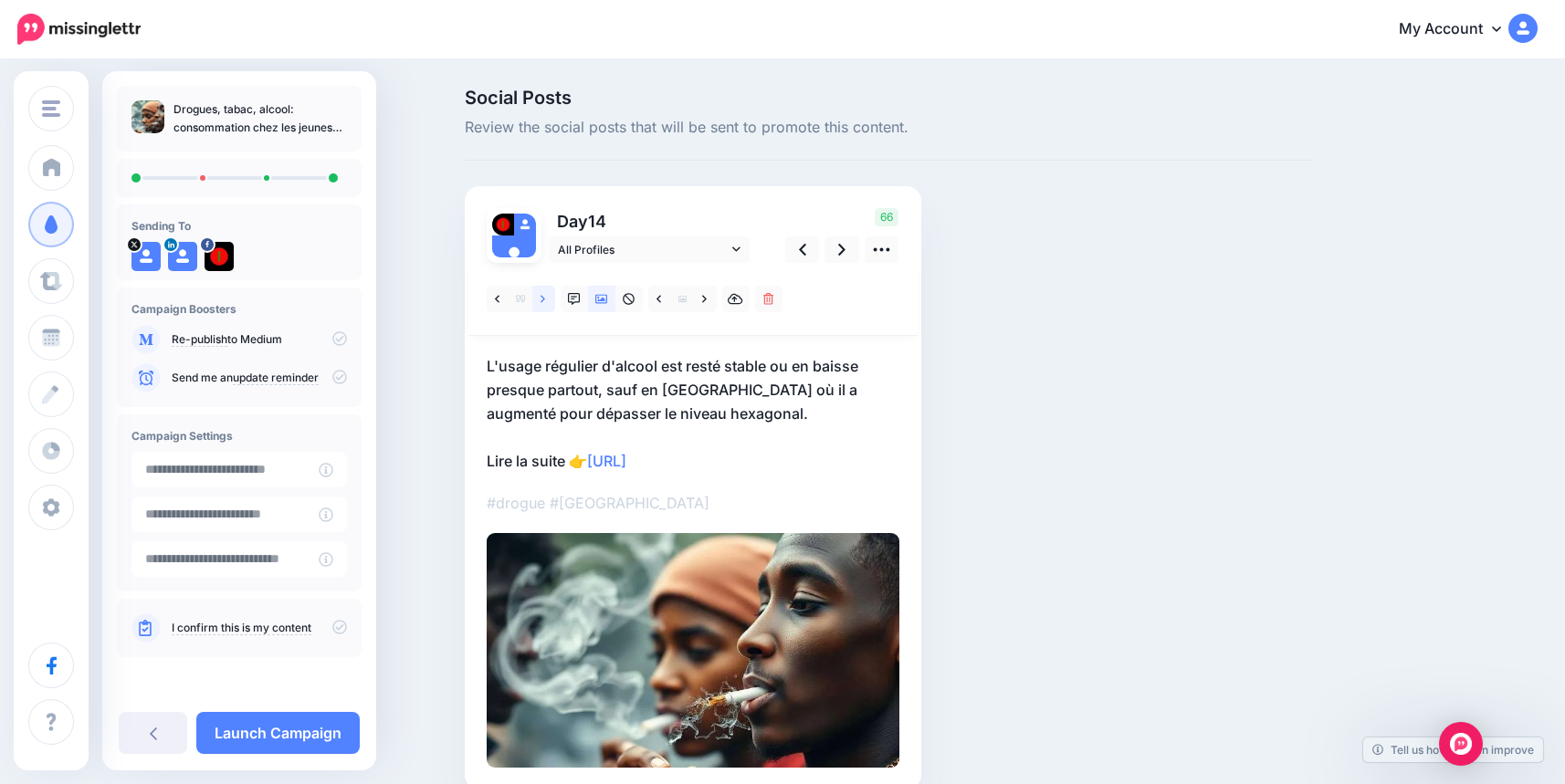
click at [545, 298] on icon at bounding box center [542, 299] width 5 height 13
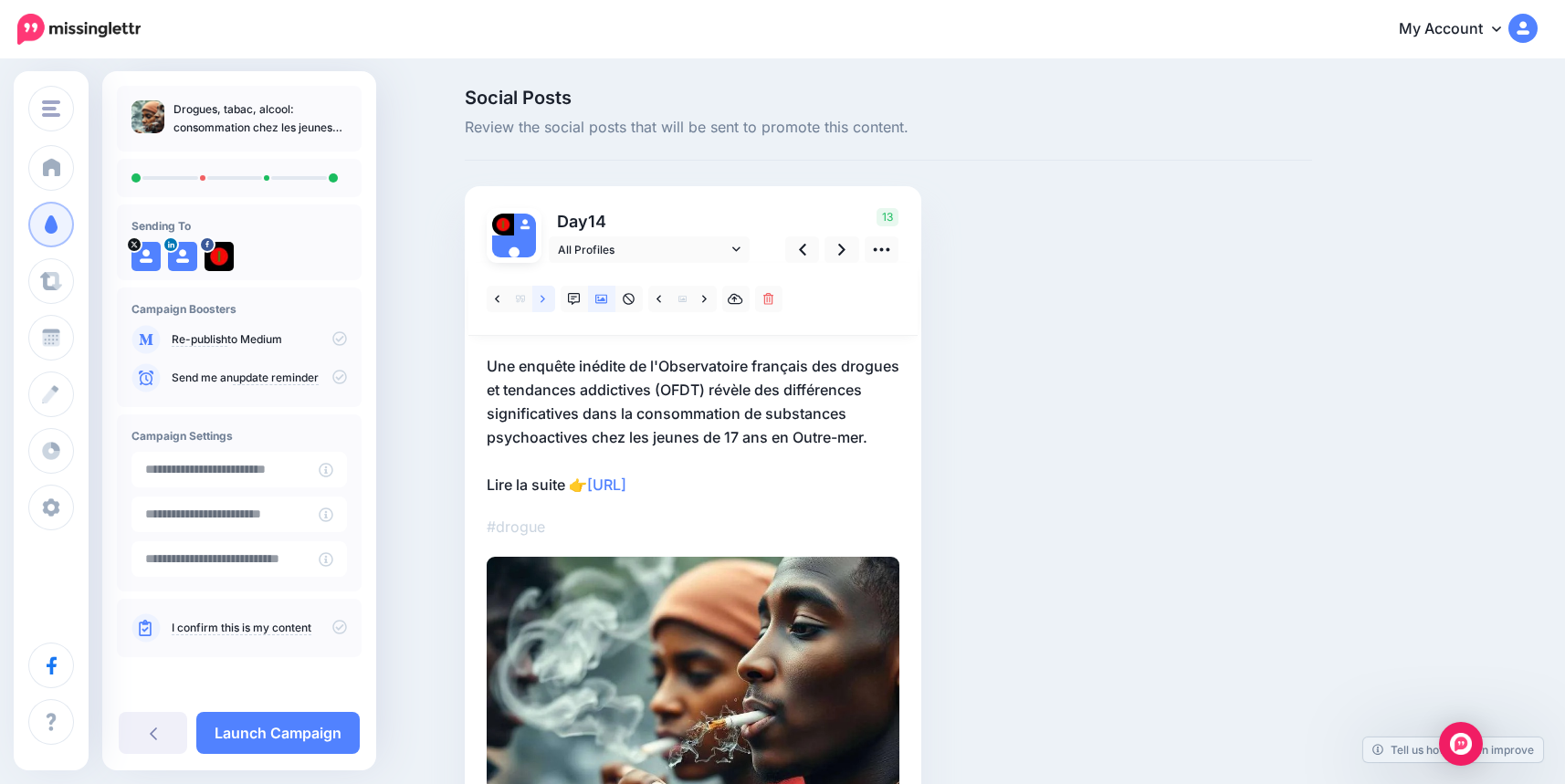
click at [547, 288] on link at bounding box center [543, 299] width 22 height 26
click at [546, 286] on link at bounding box center [543, 299] width 22 height 26
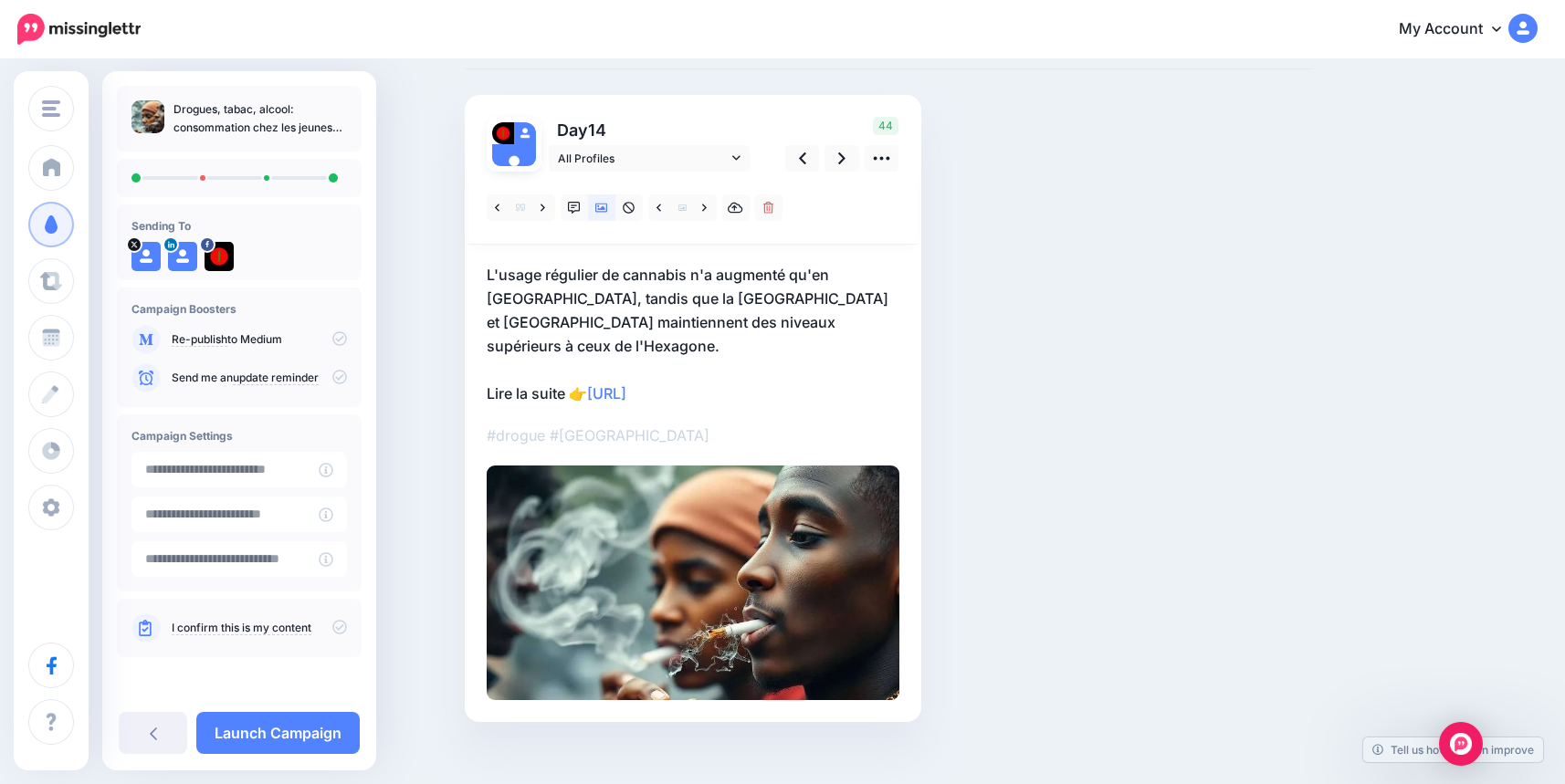
click at [341, 630] on icon at bounding box center [339, 627] width 15 height 15
click at [302, 724] on link "Launch Campaign" at bounding box center [278, 733] width 164 height 42
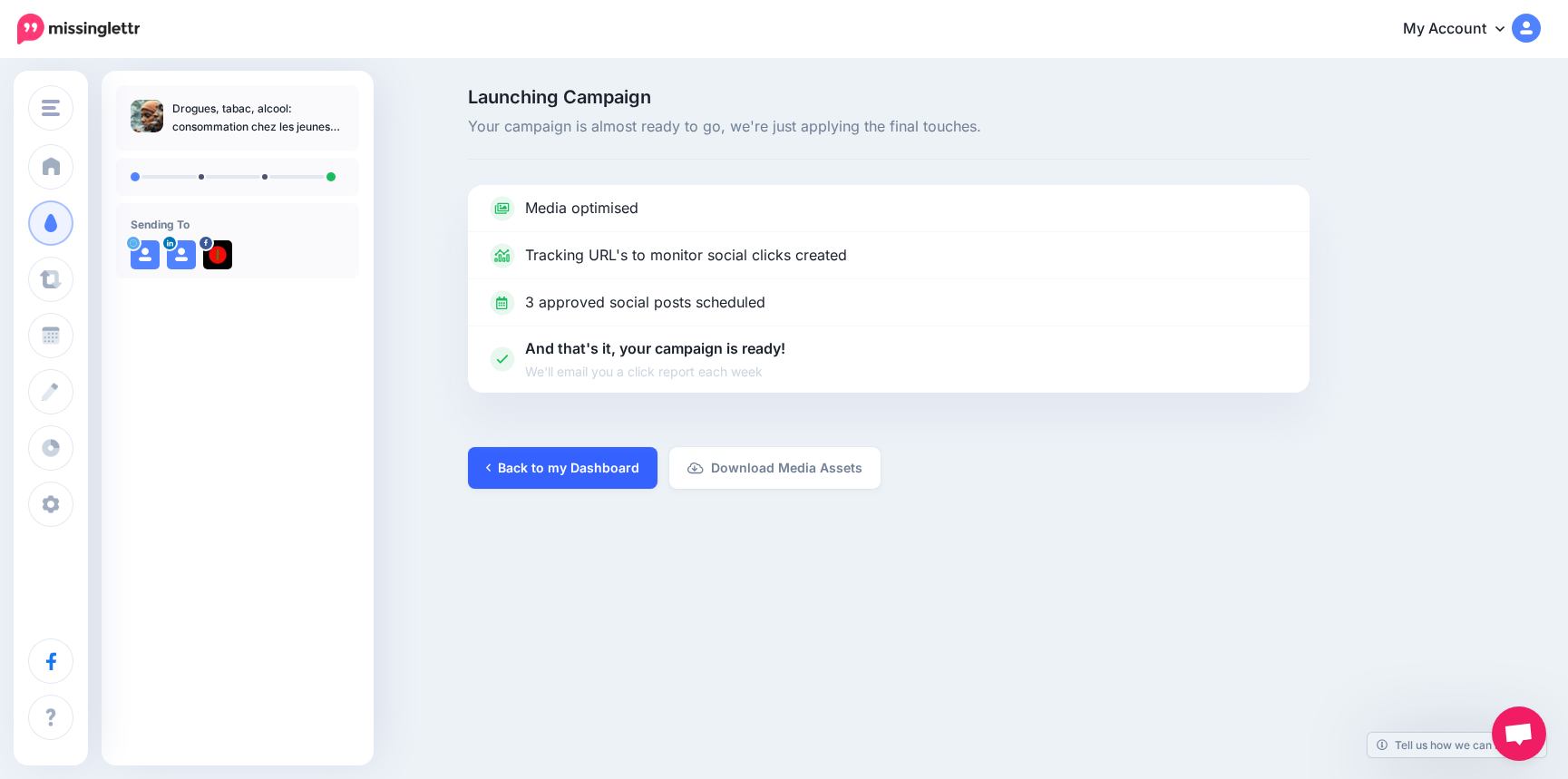
click at [573, 464] on link "Back to my Dashboard" at bounding box center [563, 467] width 189 height 42
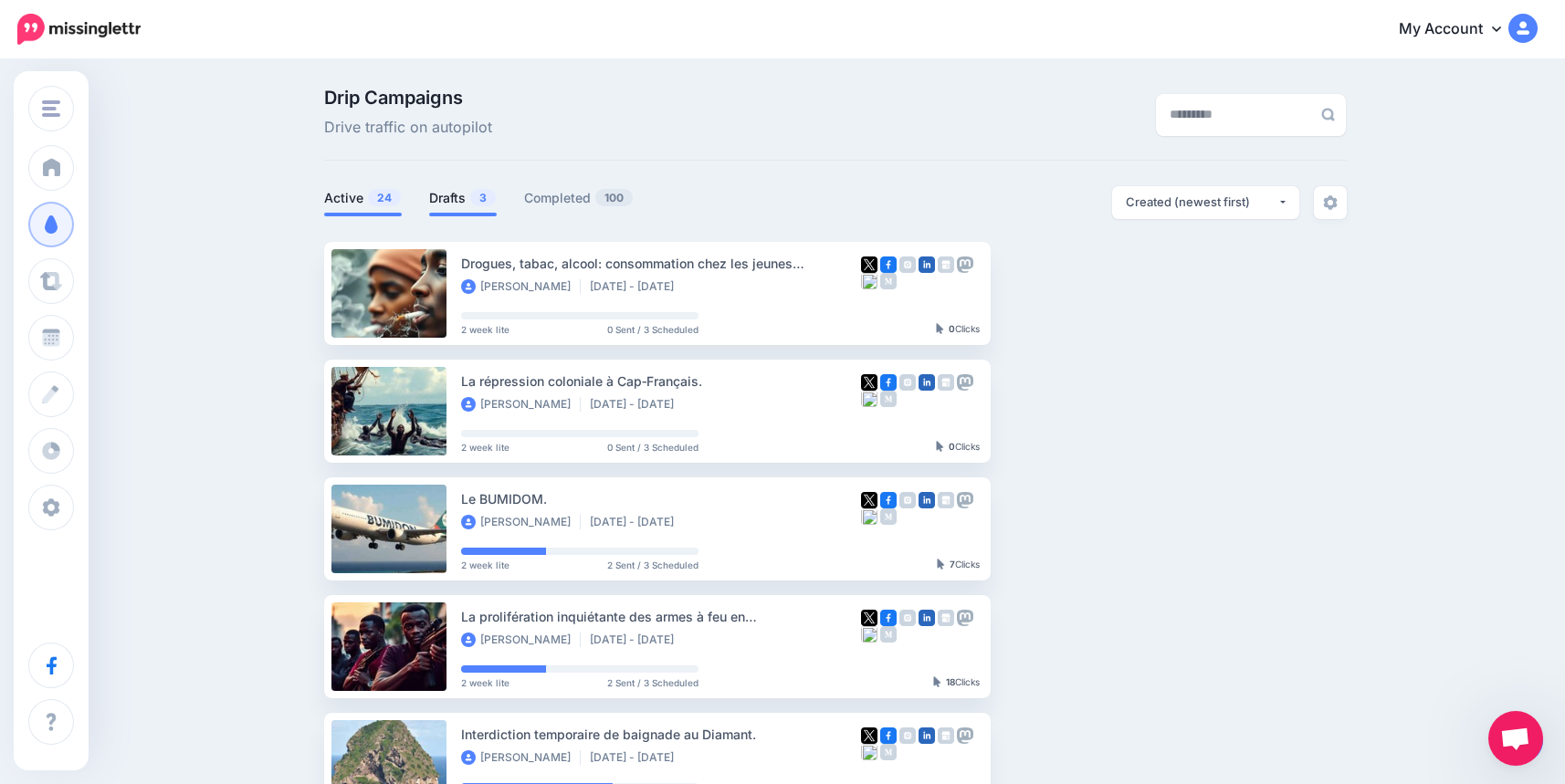
click at [459, 196] on link "Drafts 3" at bounding box center [463, 197] width 67 height 21
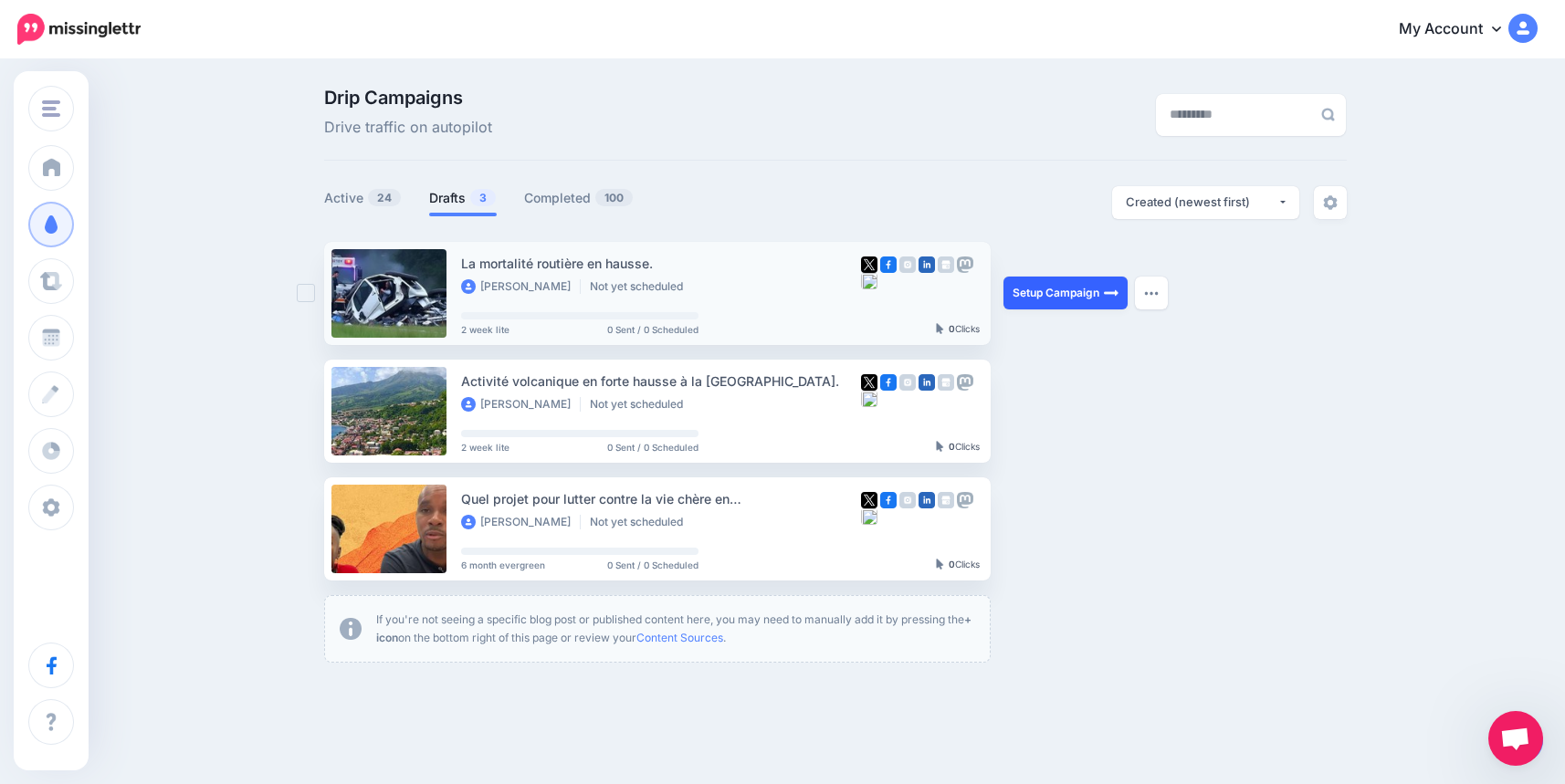
click at [1043, 298] on link "Setup Campaign" at bounding box center [1065, 292] width 124 height 33
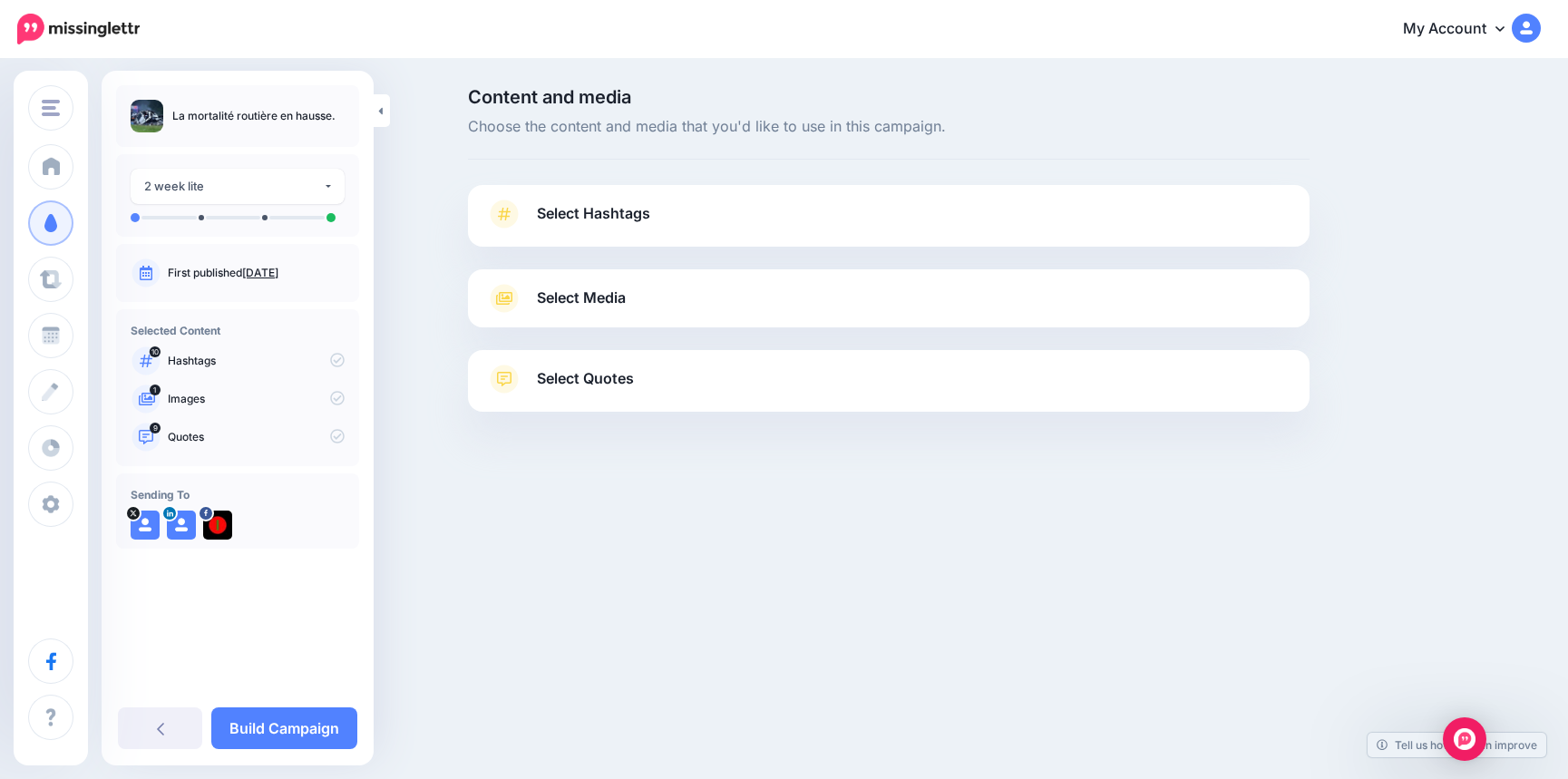
click at [596, 206] on span "Select Hashtags" at bounding box center [594, 214] width 113 height 24
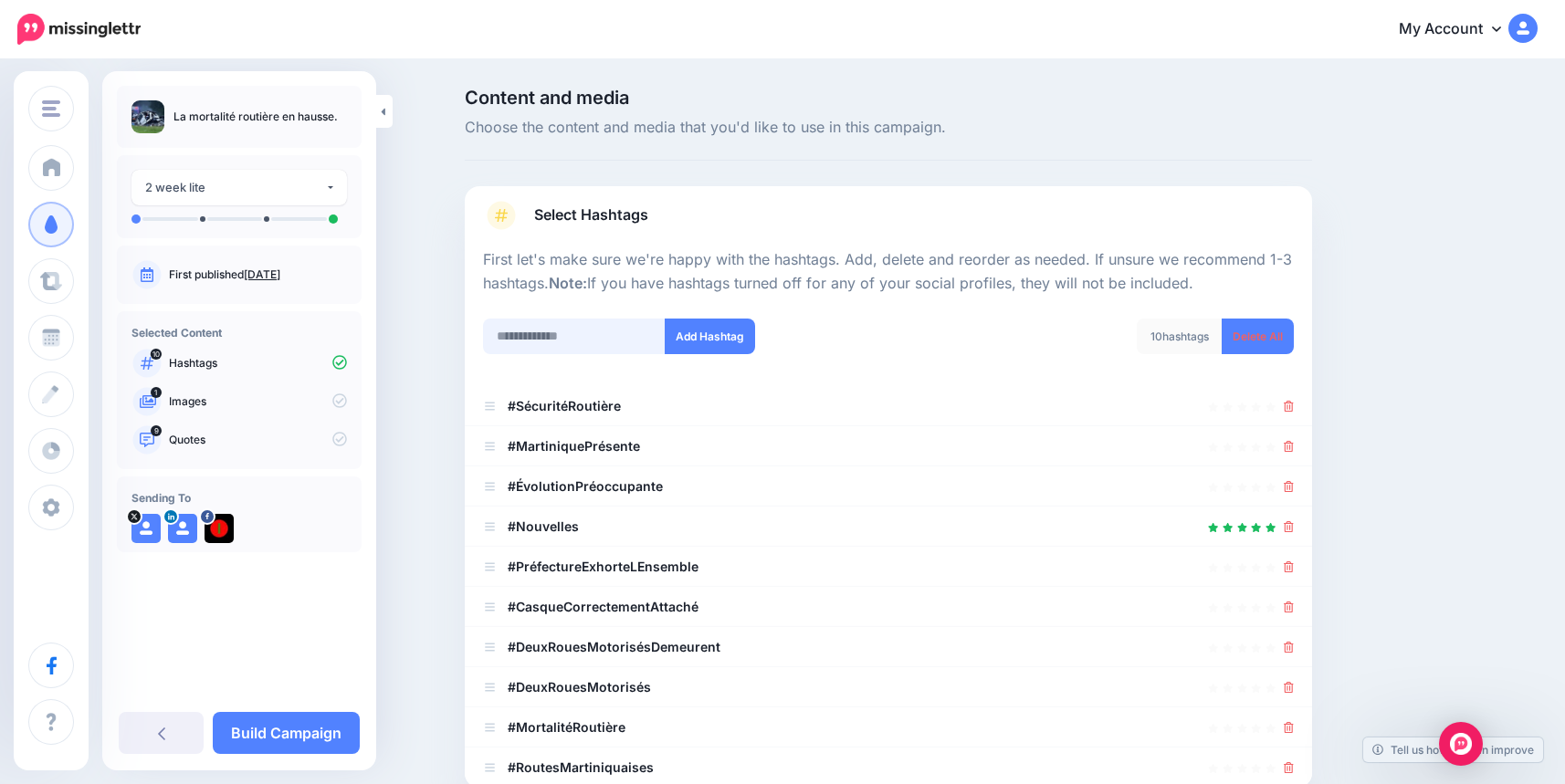
click at [581, 337] on input "text" at bounding box center [574, 336] width 182 height 36
type input "**********"
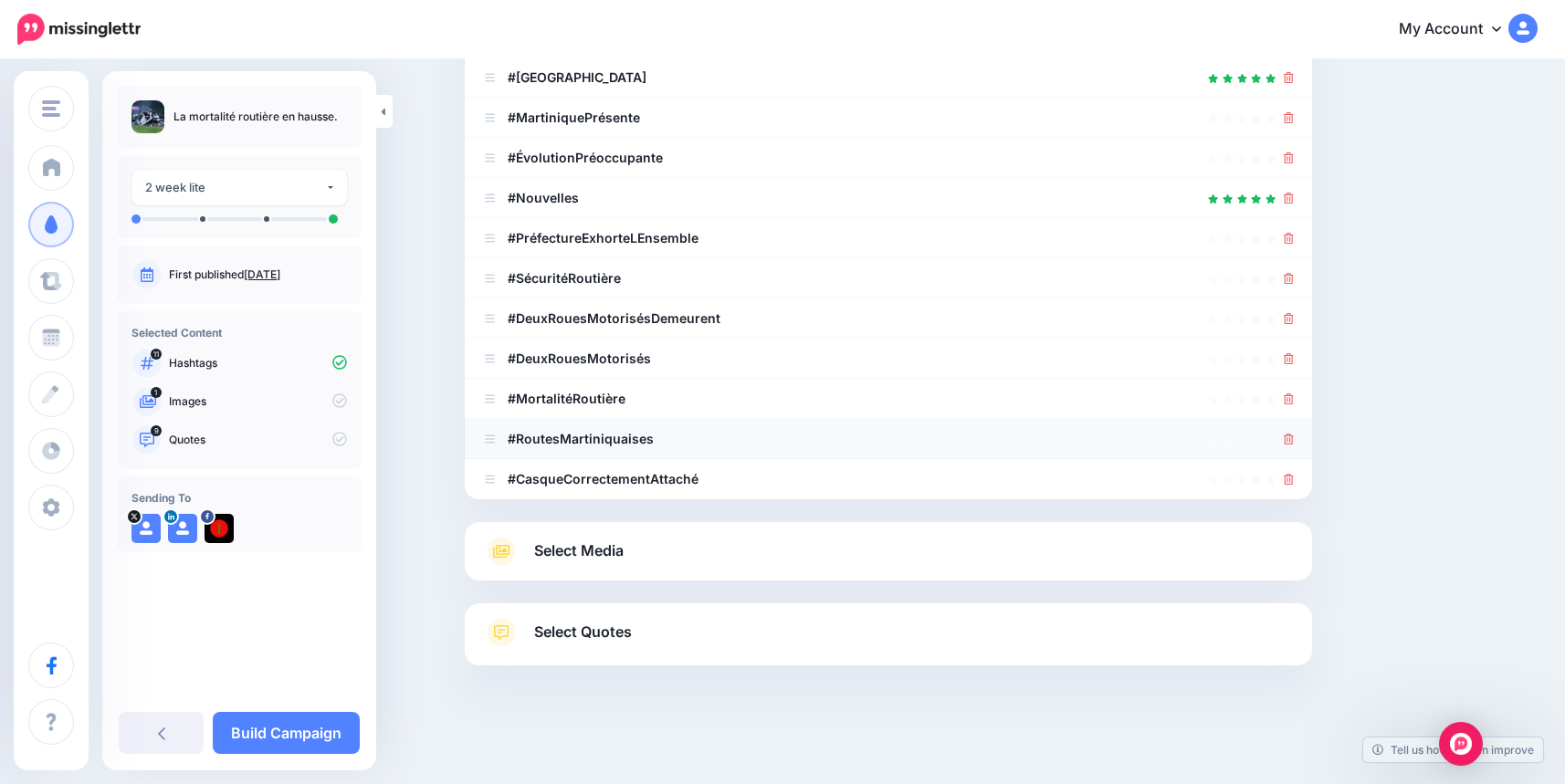
click at [1294, 436] on icon at bounding box center [1288, 439] width 10 height 11
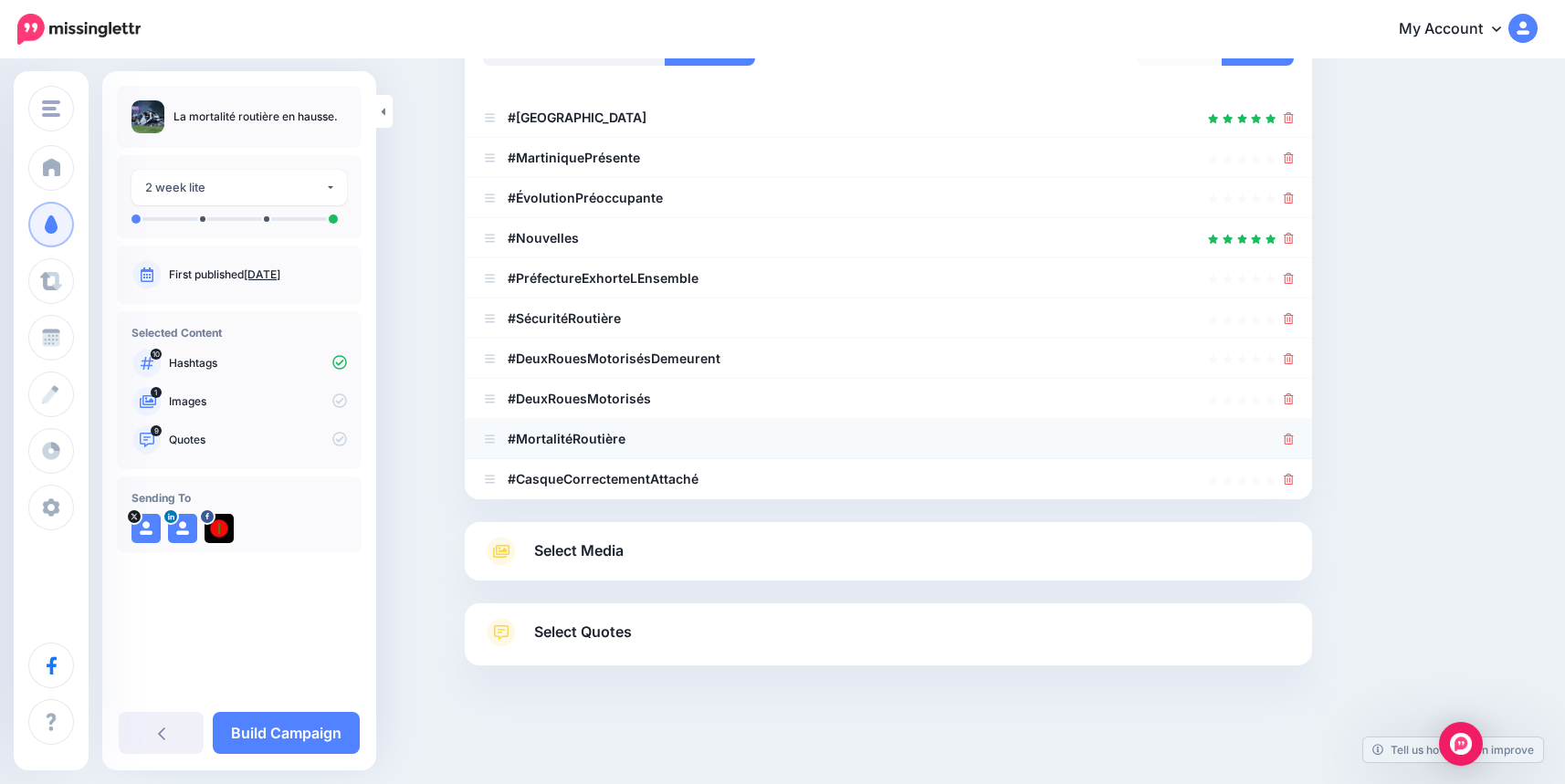
click at [1294, 434] on icon at bounding box center [1288, 439] width 10 height 11
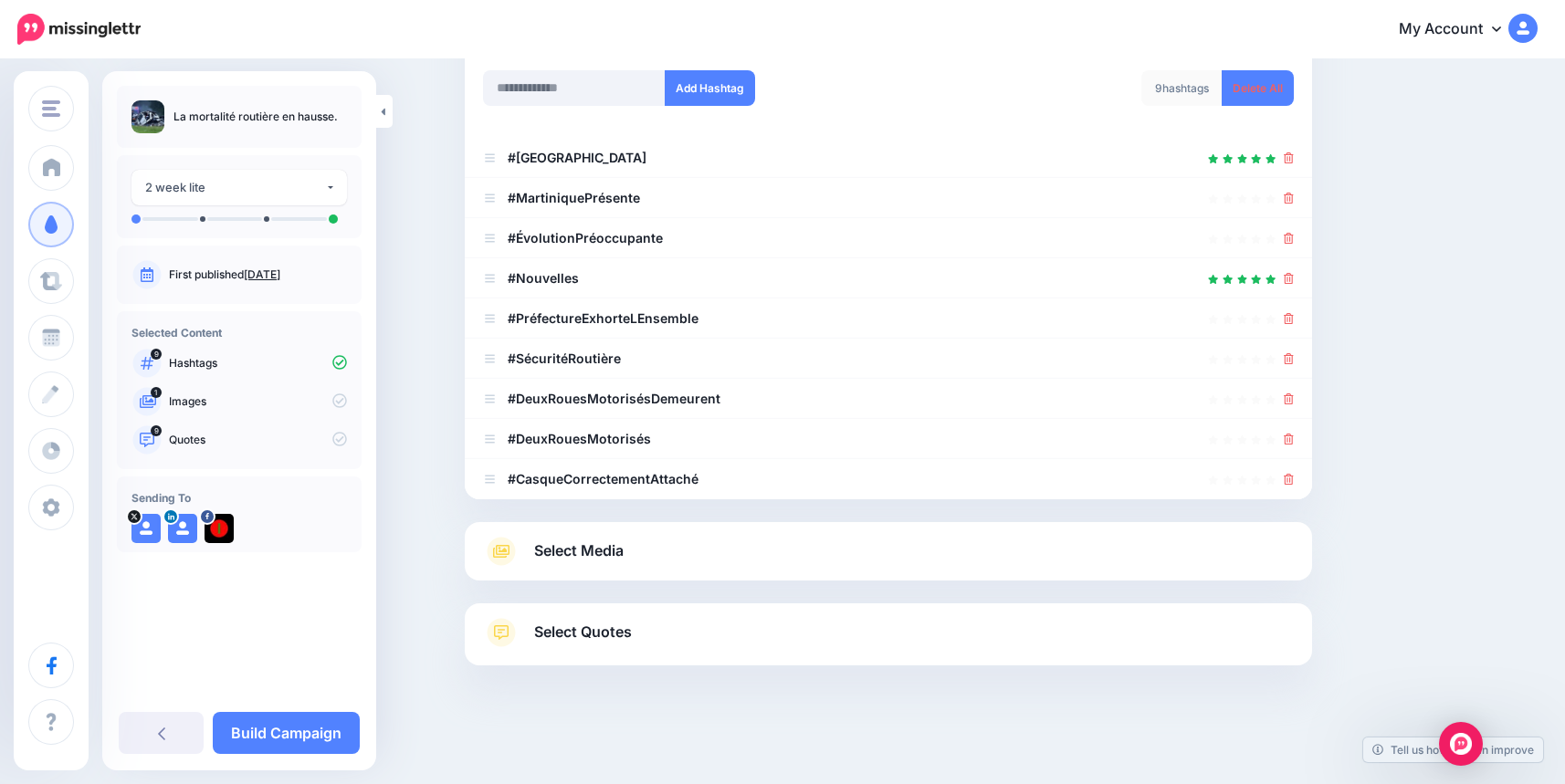
click at [1294, 434] on icon at bounding box center [1288, 439] width 10 height 11
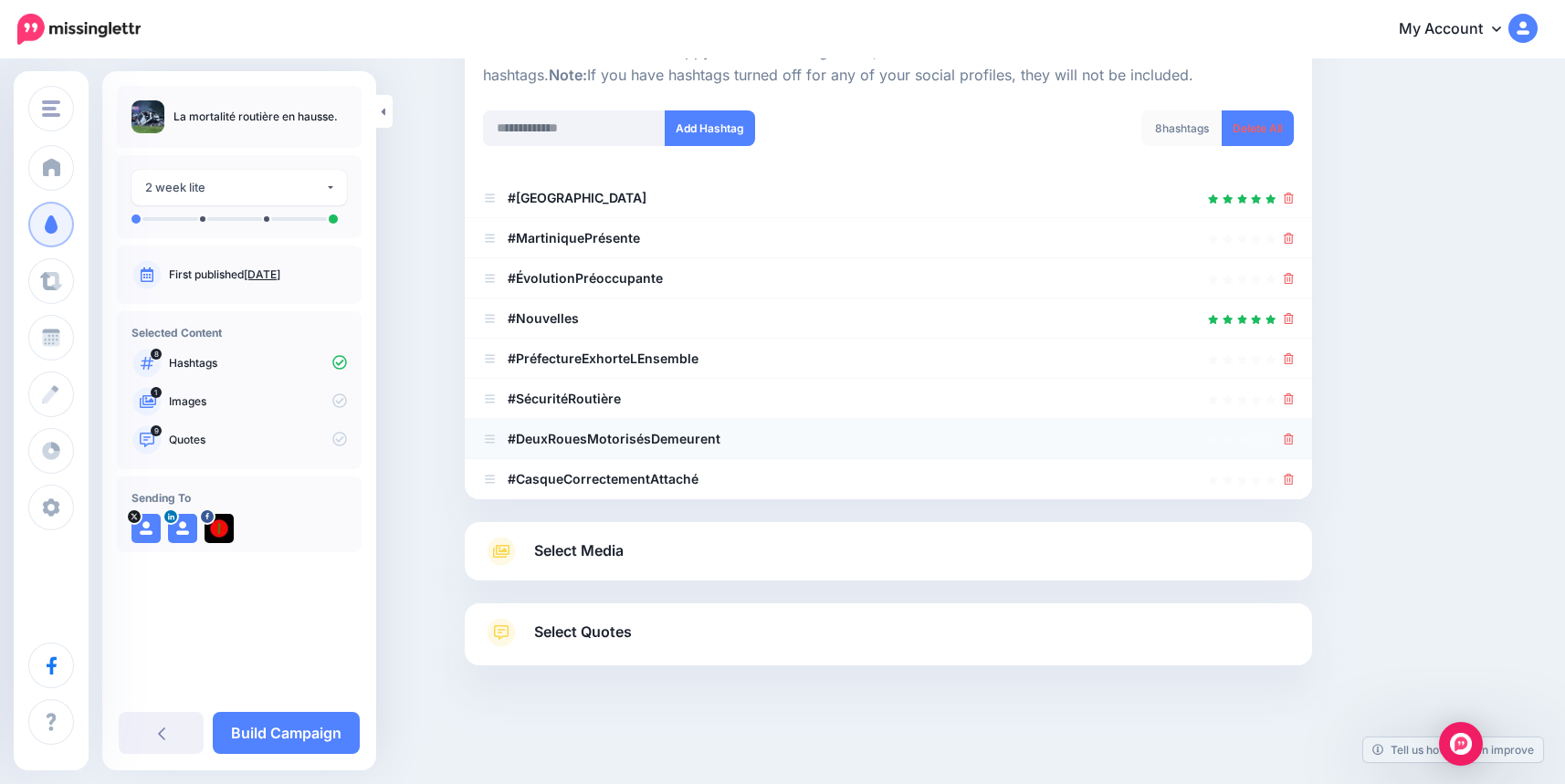
click at [1294, 433] on link at bounding box center [1288, 438] width 10 height 16
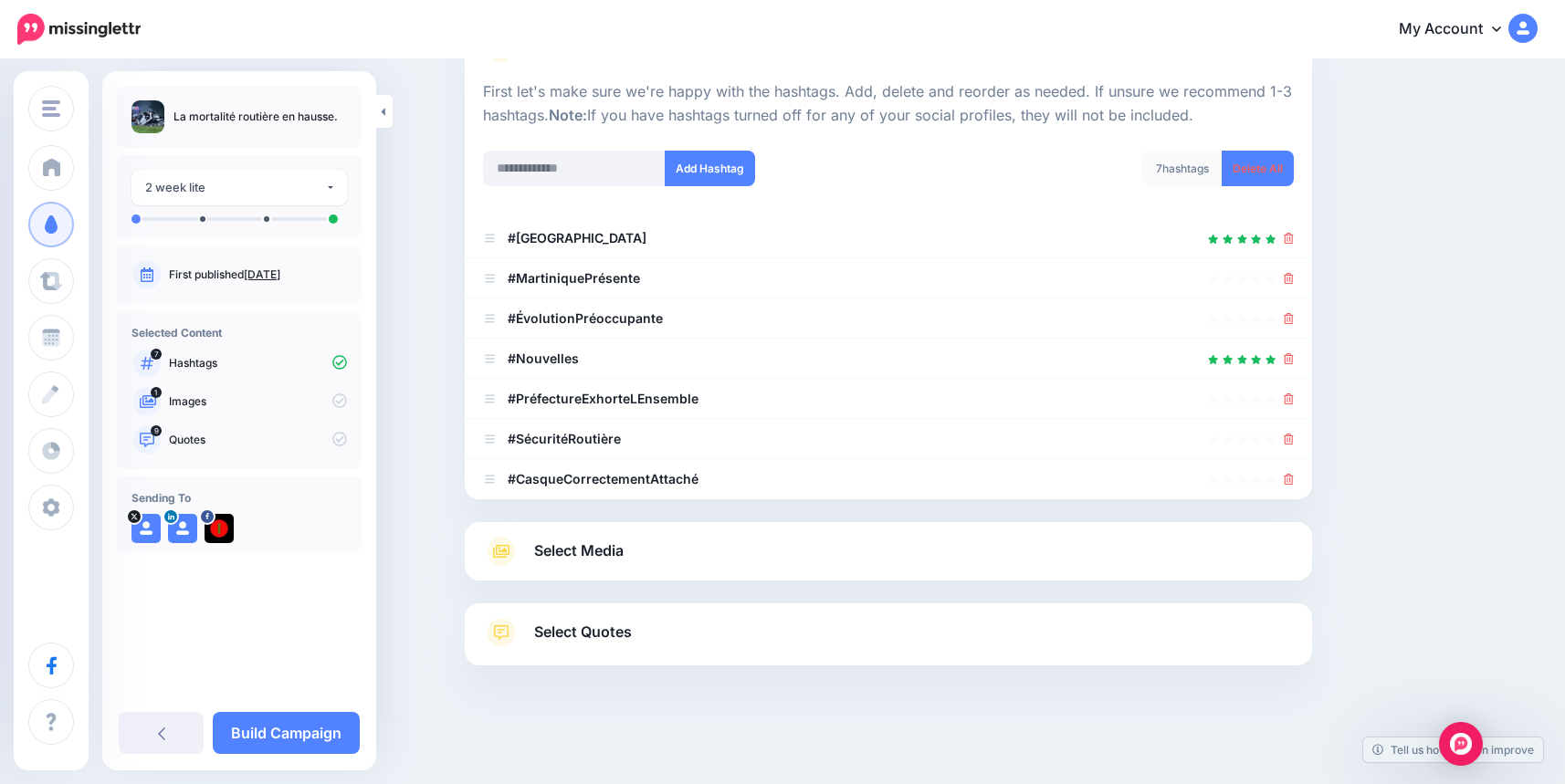
click at [1294, 433] on link at bounding box center [1288, 438] width 10 height 16
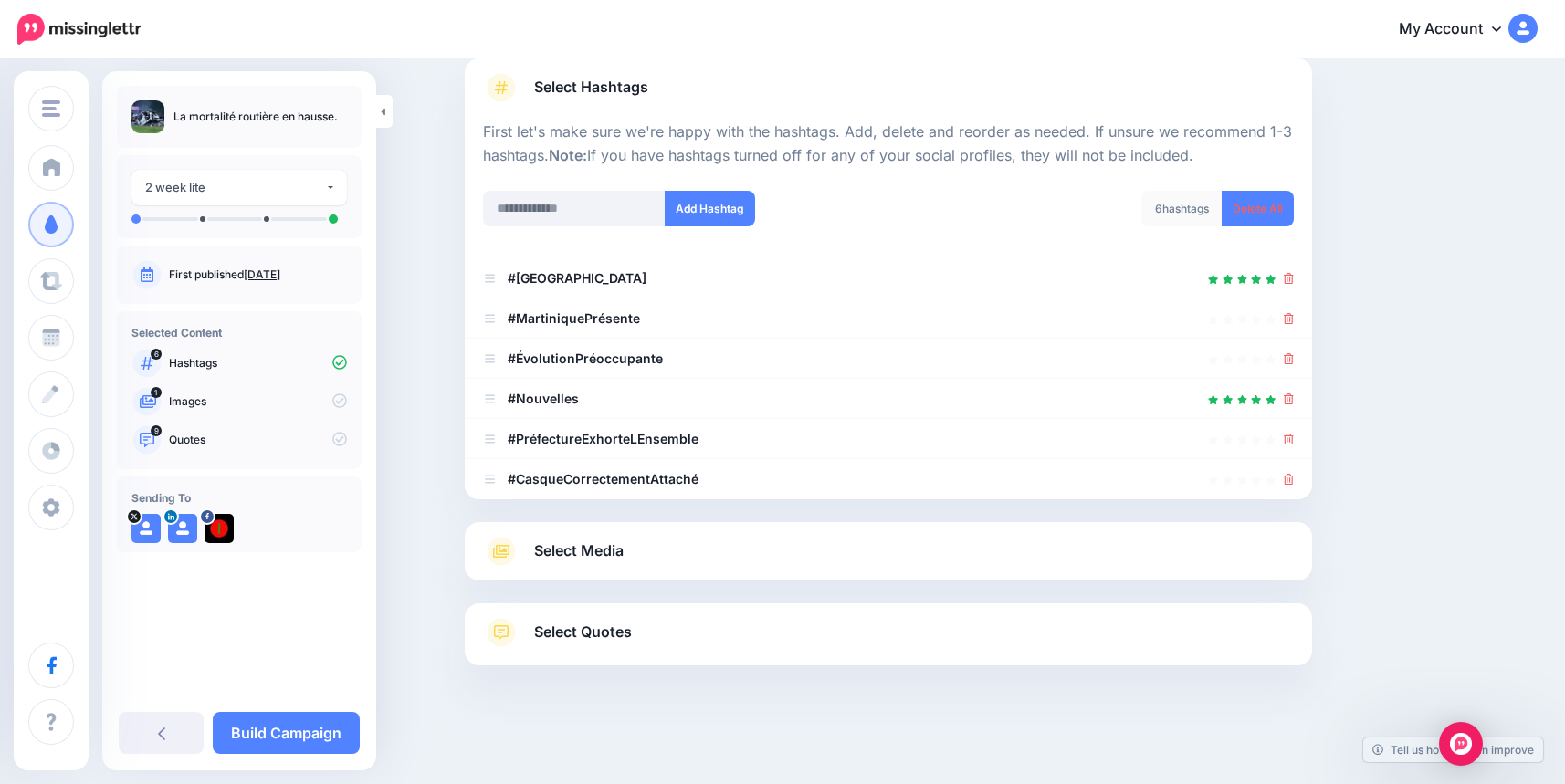
click at [1294, 433] on link at bounding box center [1288, 438] width 10 height 16
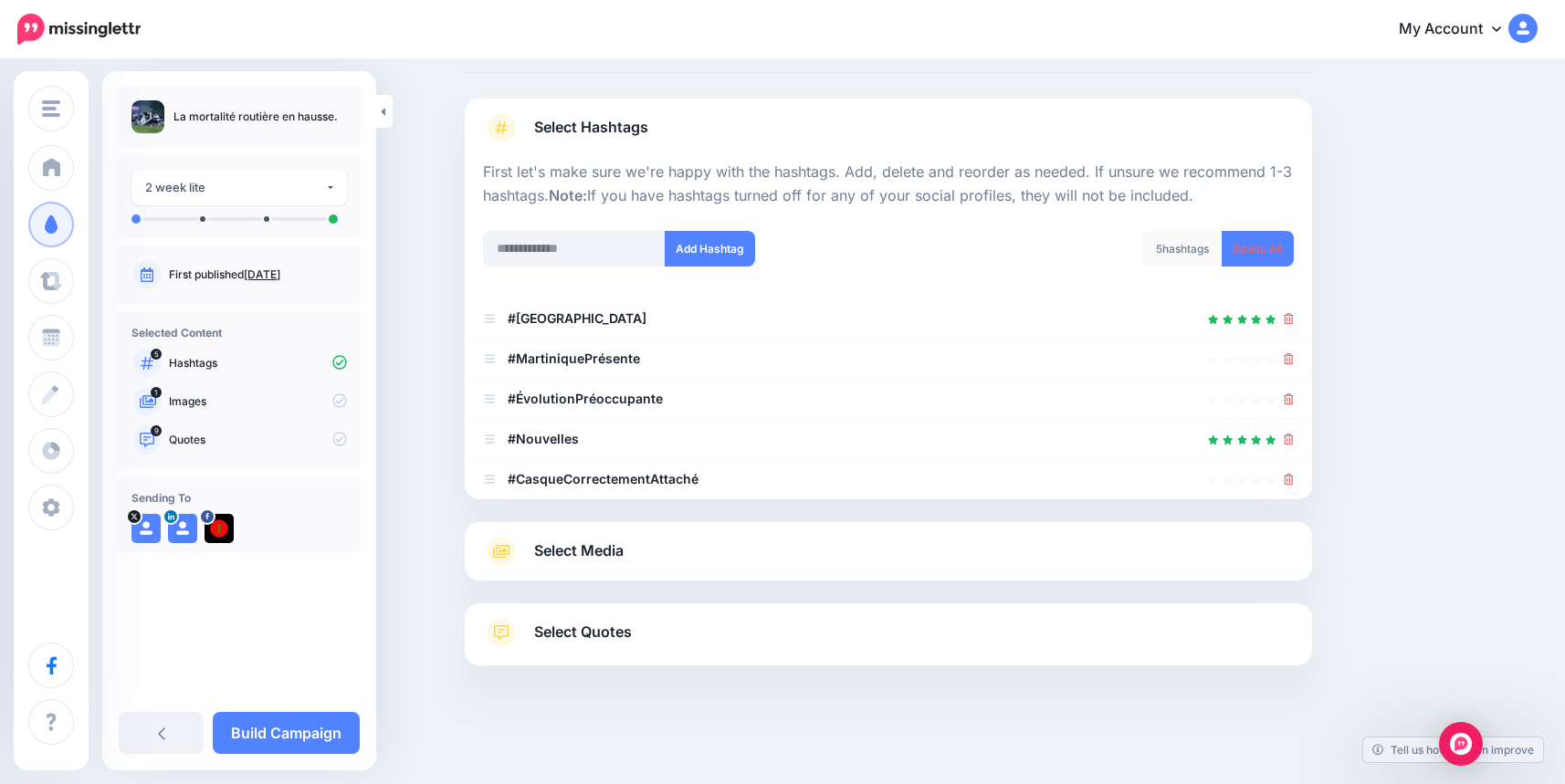
scroll to position [88, 0]
click at [1294, 433] on link at bounding box center [1288, 438] width 10 height 16
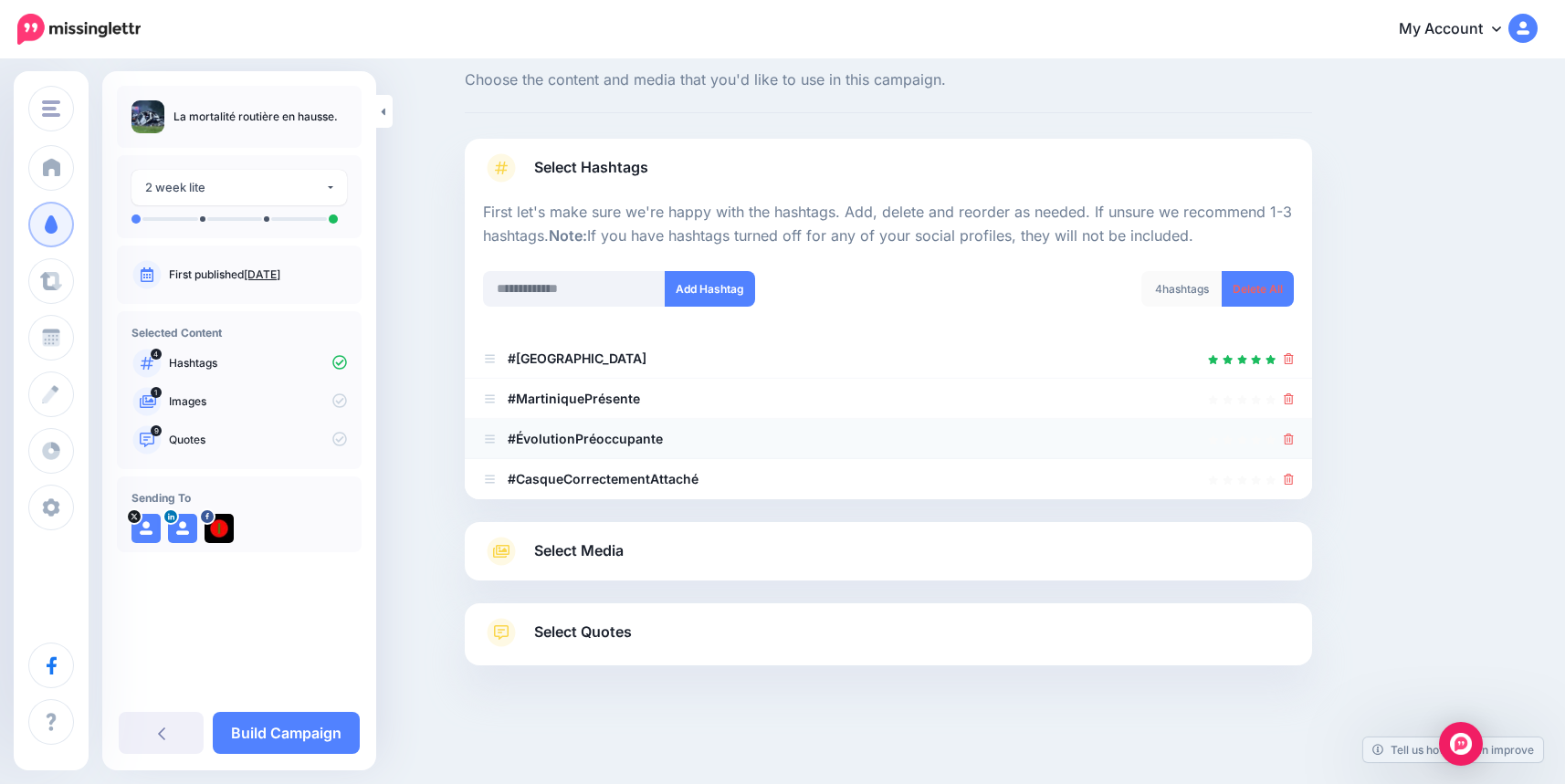
click at [1292, 433] on link at bounding box center [1288, 438] width 10 height 16
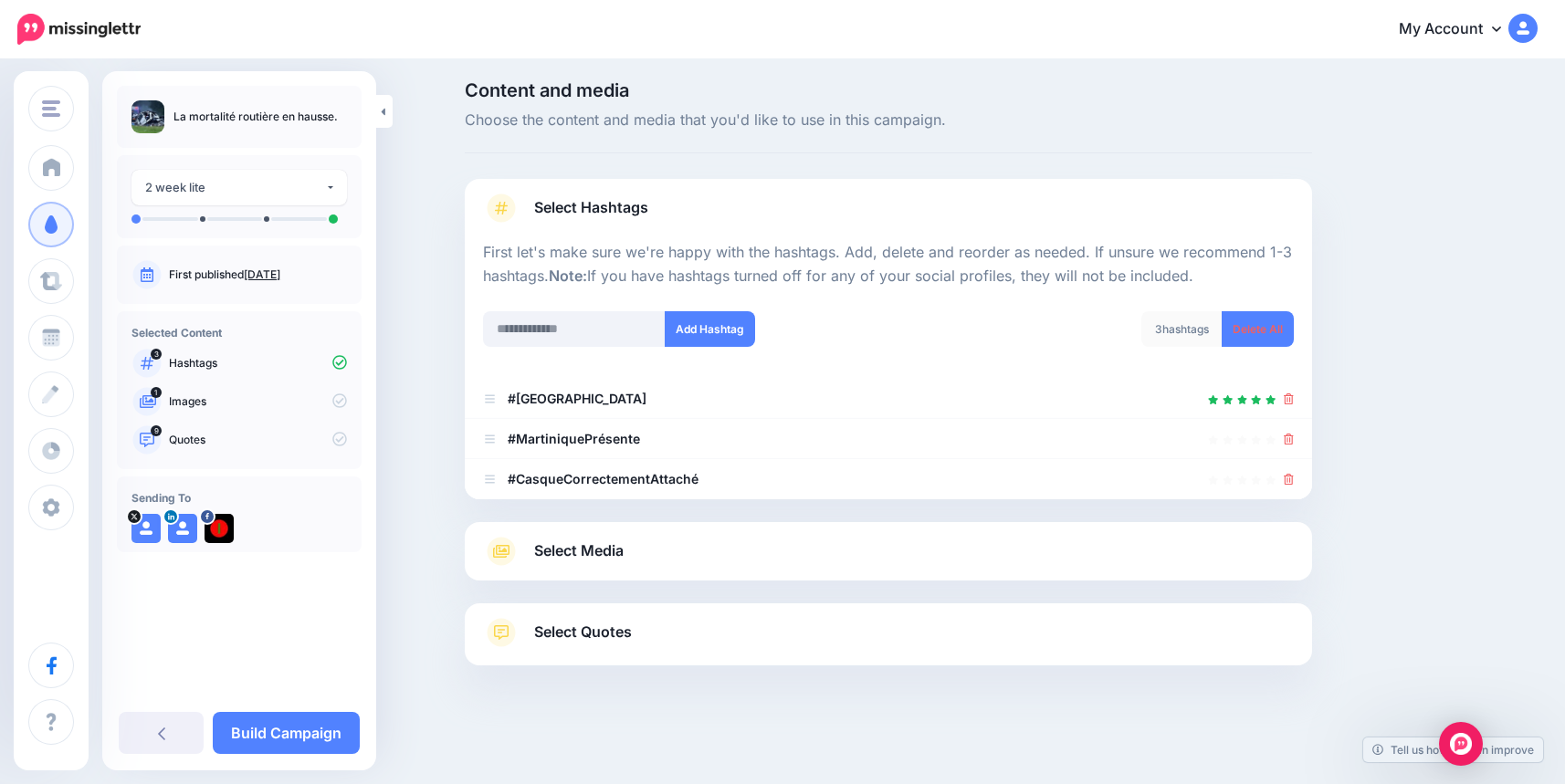
scroll to position [7, 0]
click at [1294, 436] on icon at bounding box center [1288, 439] width 10 height 11
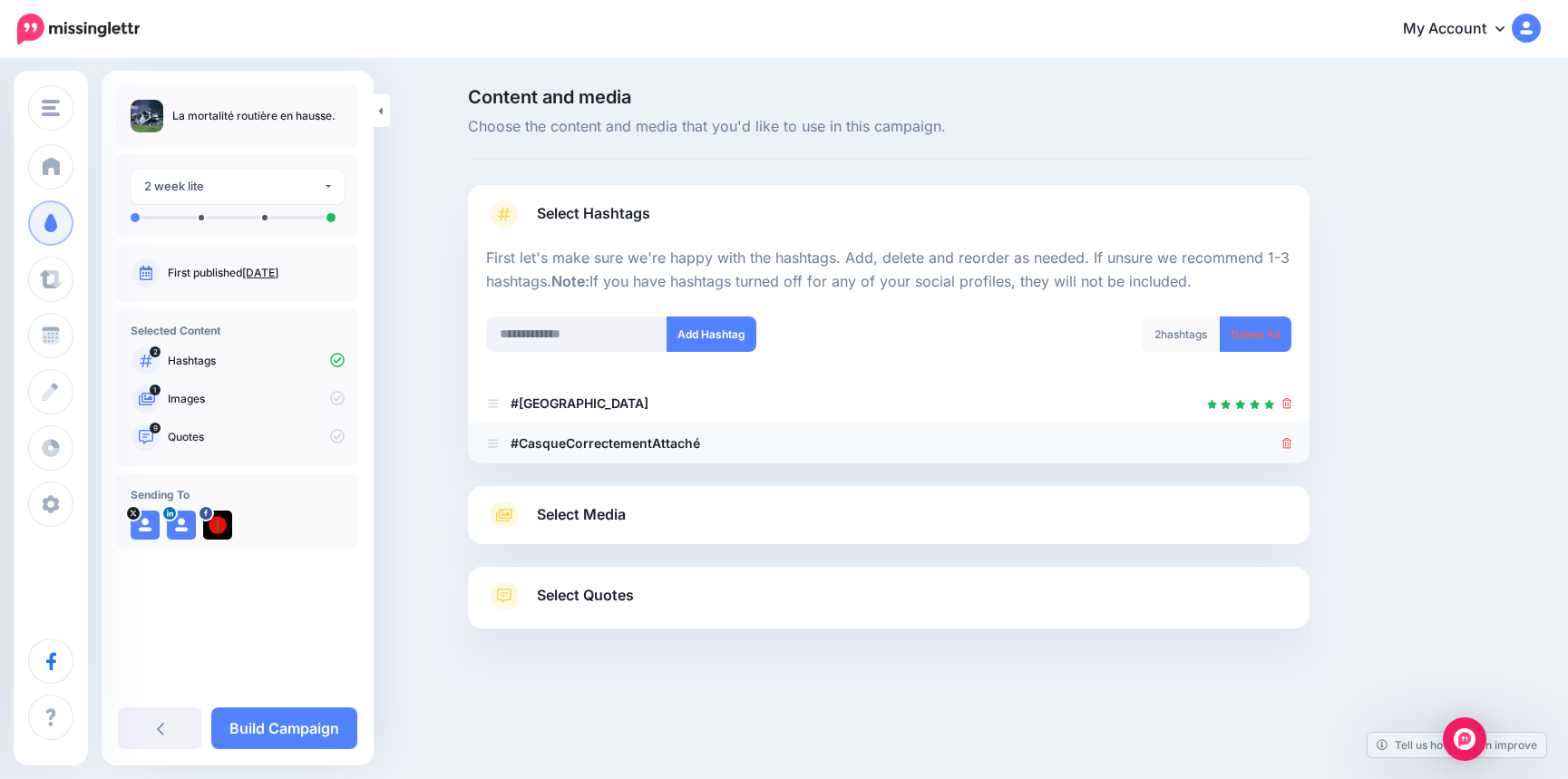
click at [1286, 442] on icon at bounding box center [1287, 444] width 10 height 11
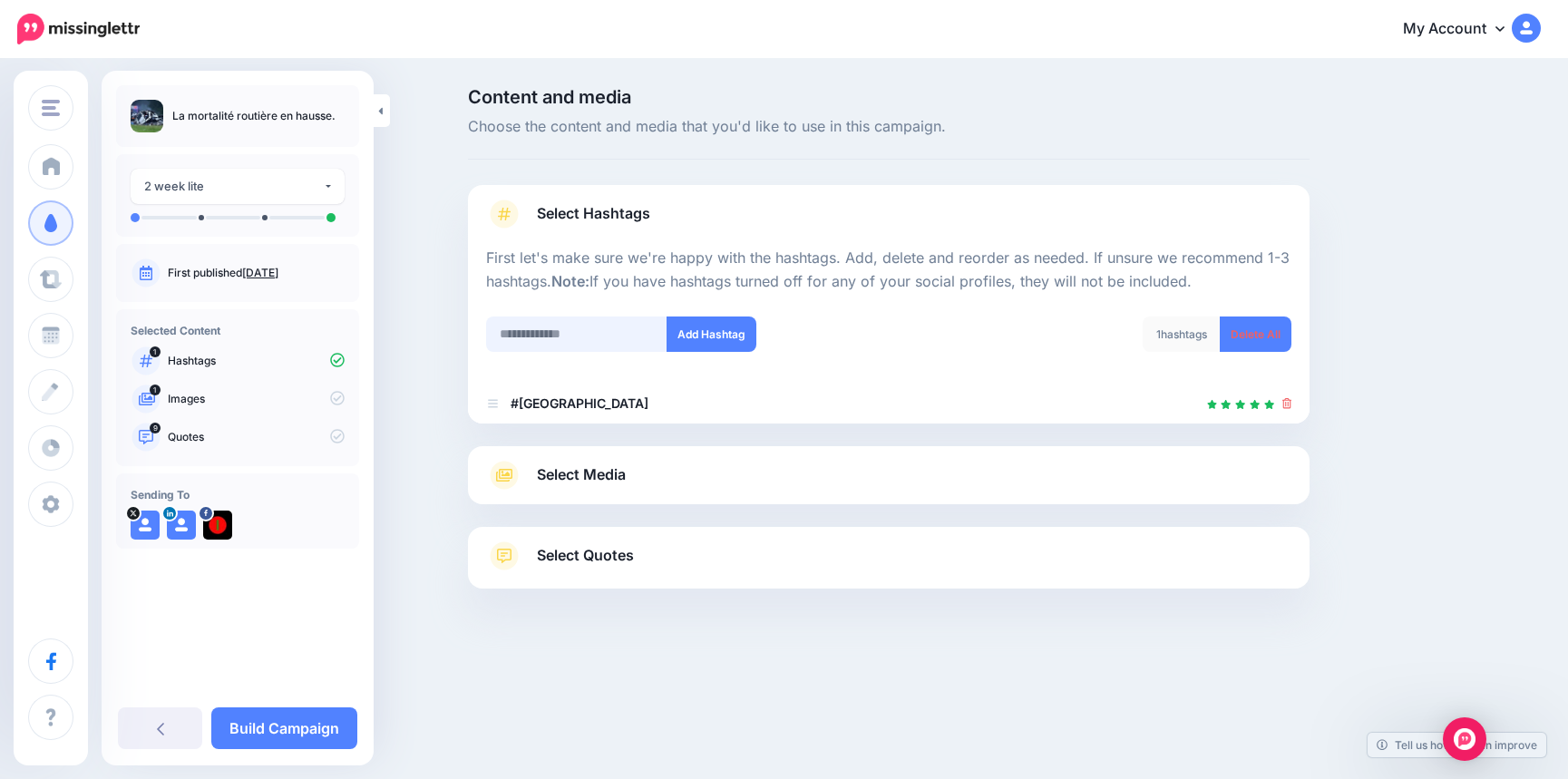
click at [533, 334] on input "text" at bounding box center [576, 334] width 181 height 35
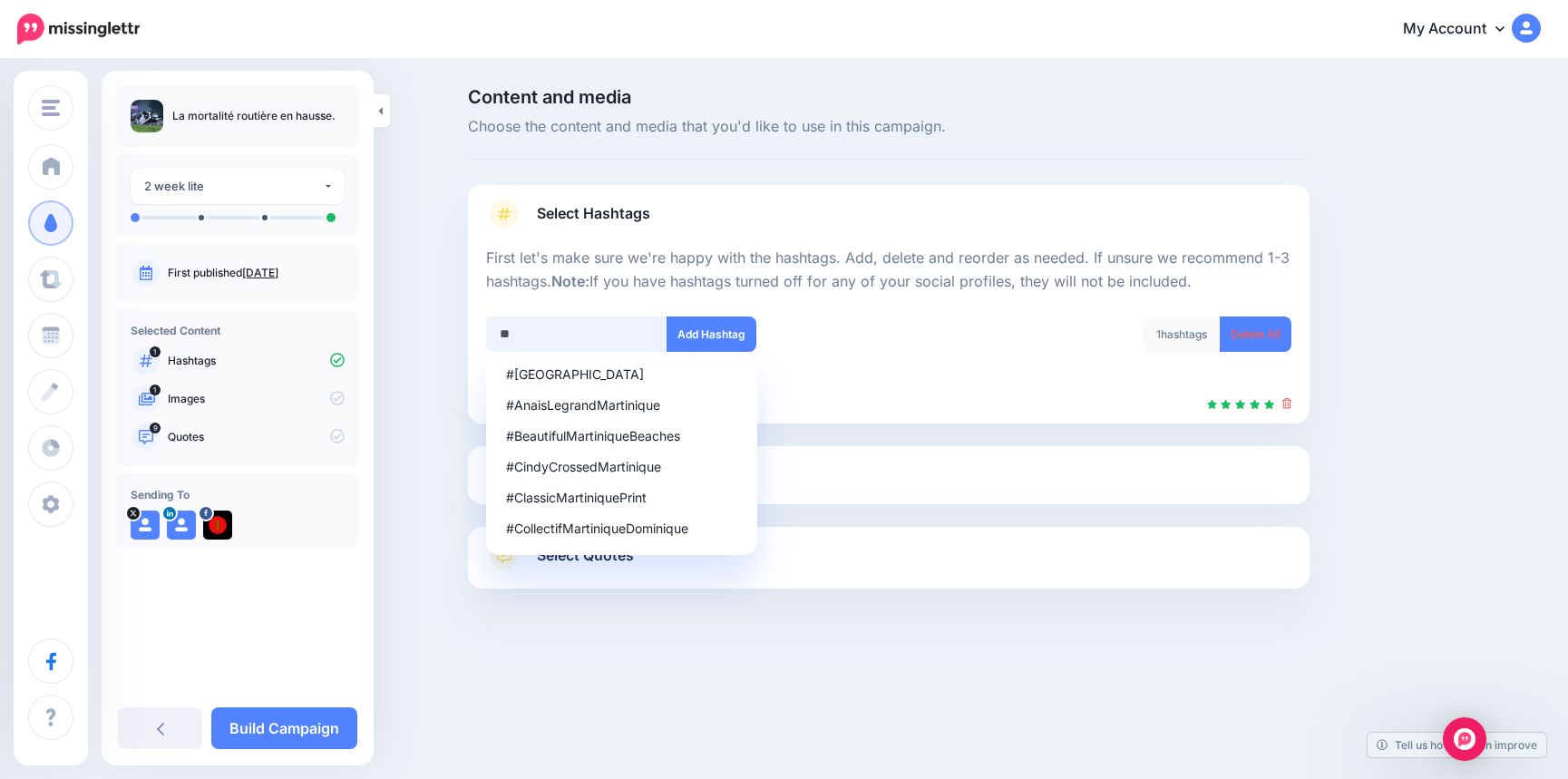
type input "*"
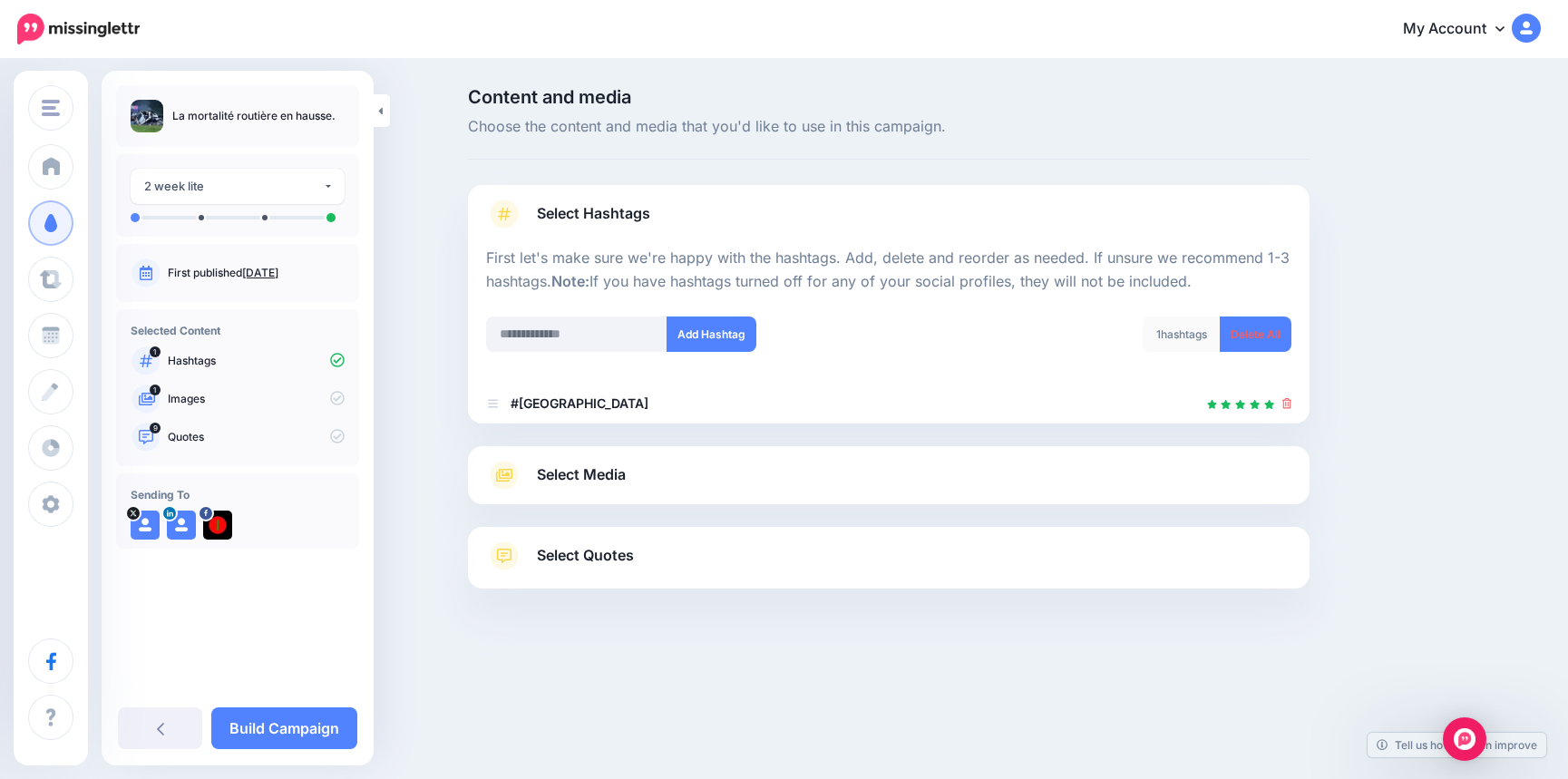
click at [572, 478] on span "Select Media" at bounding box center [581, 474] width 89 height 24
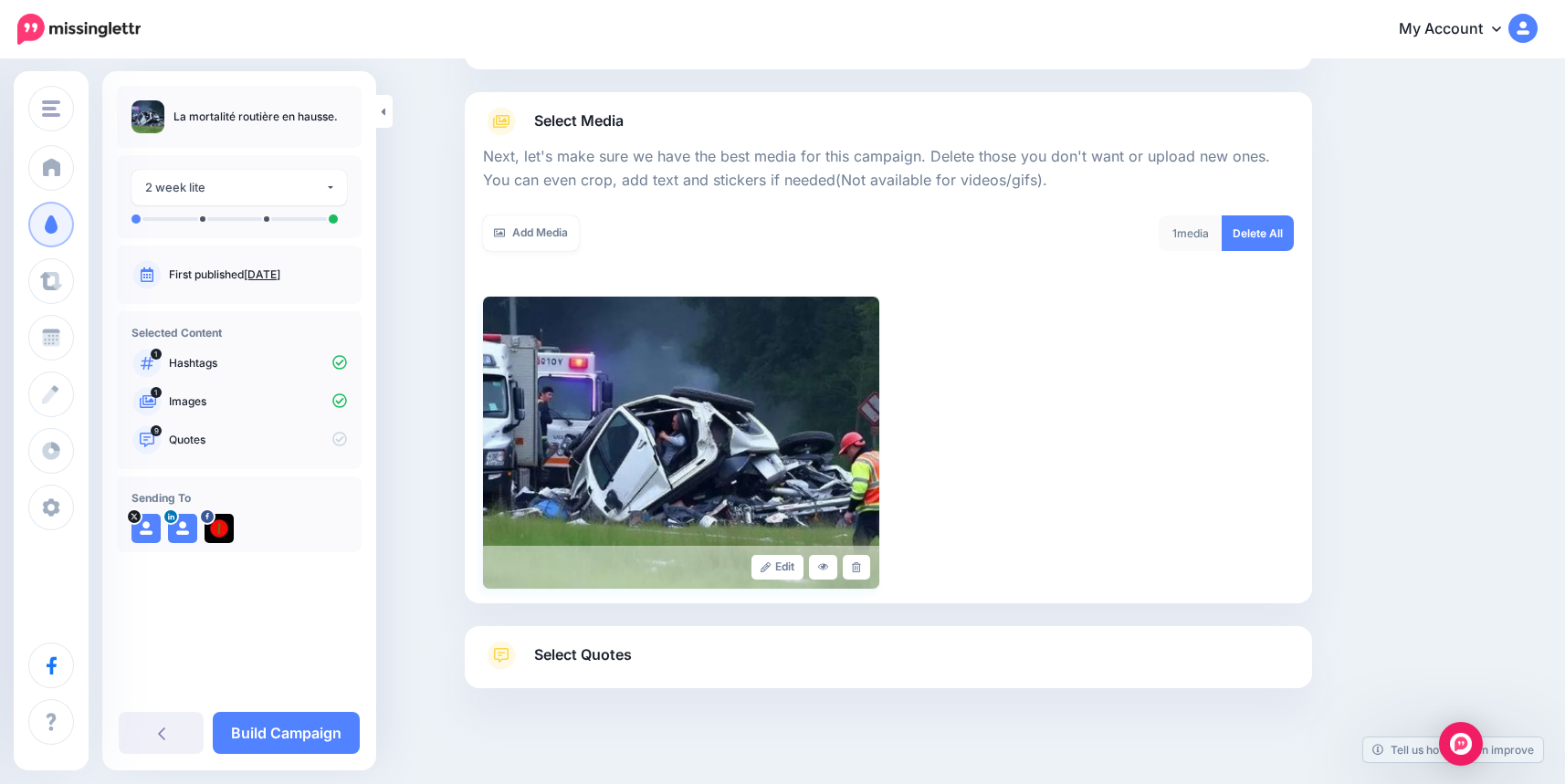
scroll to position [202, 0]
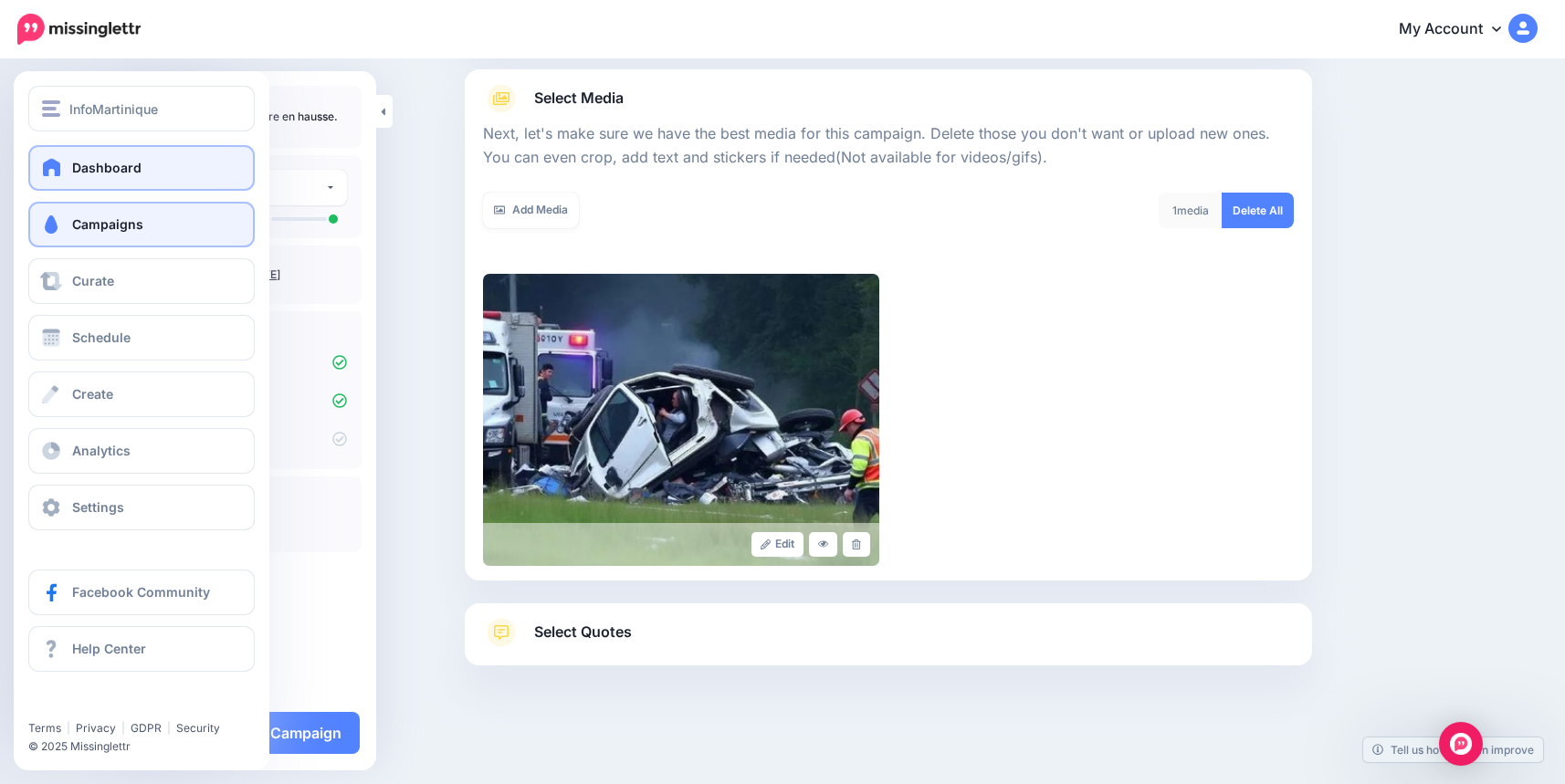
click at [63, 171] on span at bounding box center [51, 167] width 23 height 19
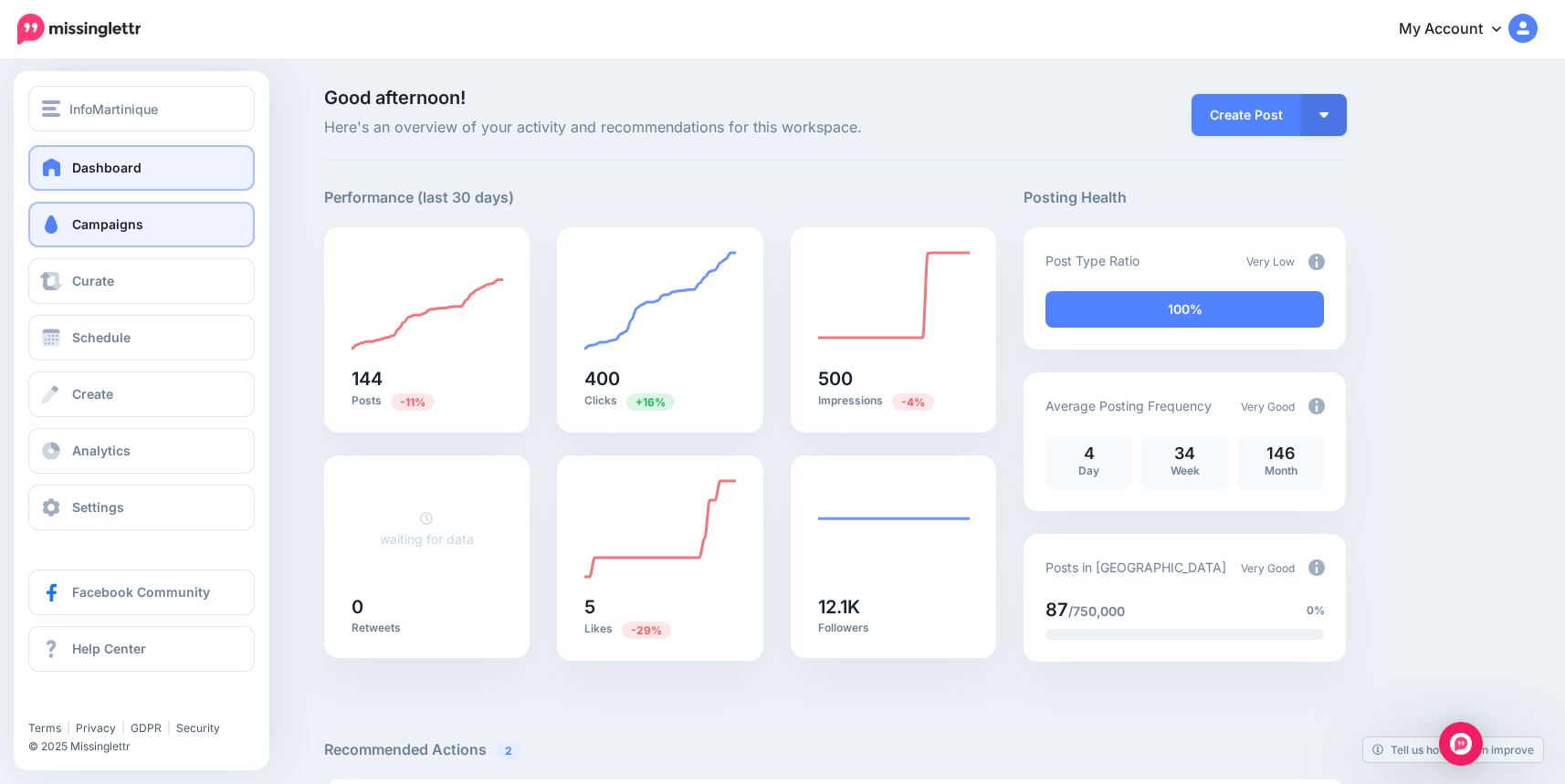
click at [92, 231] on span "Campaigns" at bounding box center [108, 223] width 71 height 16
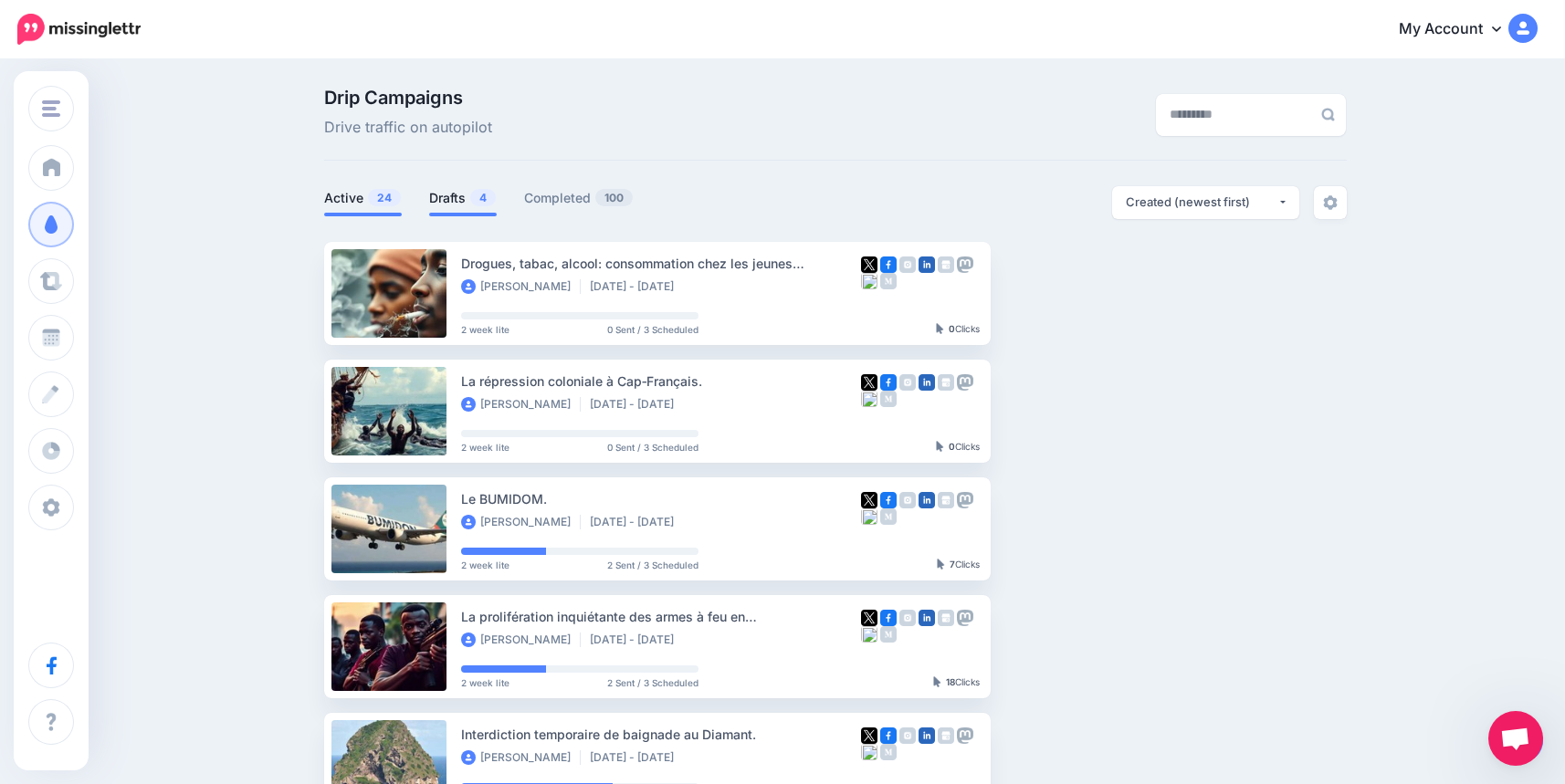
click at [451, 203] on link "Drafts 4" at bounding box center [463, 197] width 67 height 21
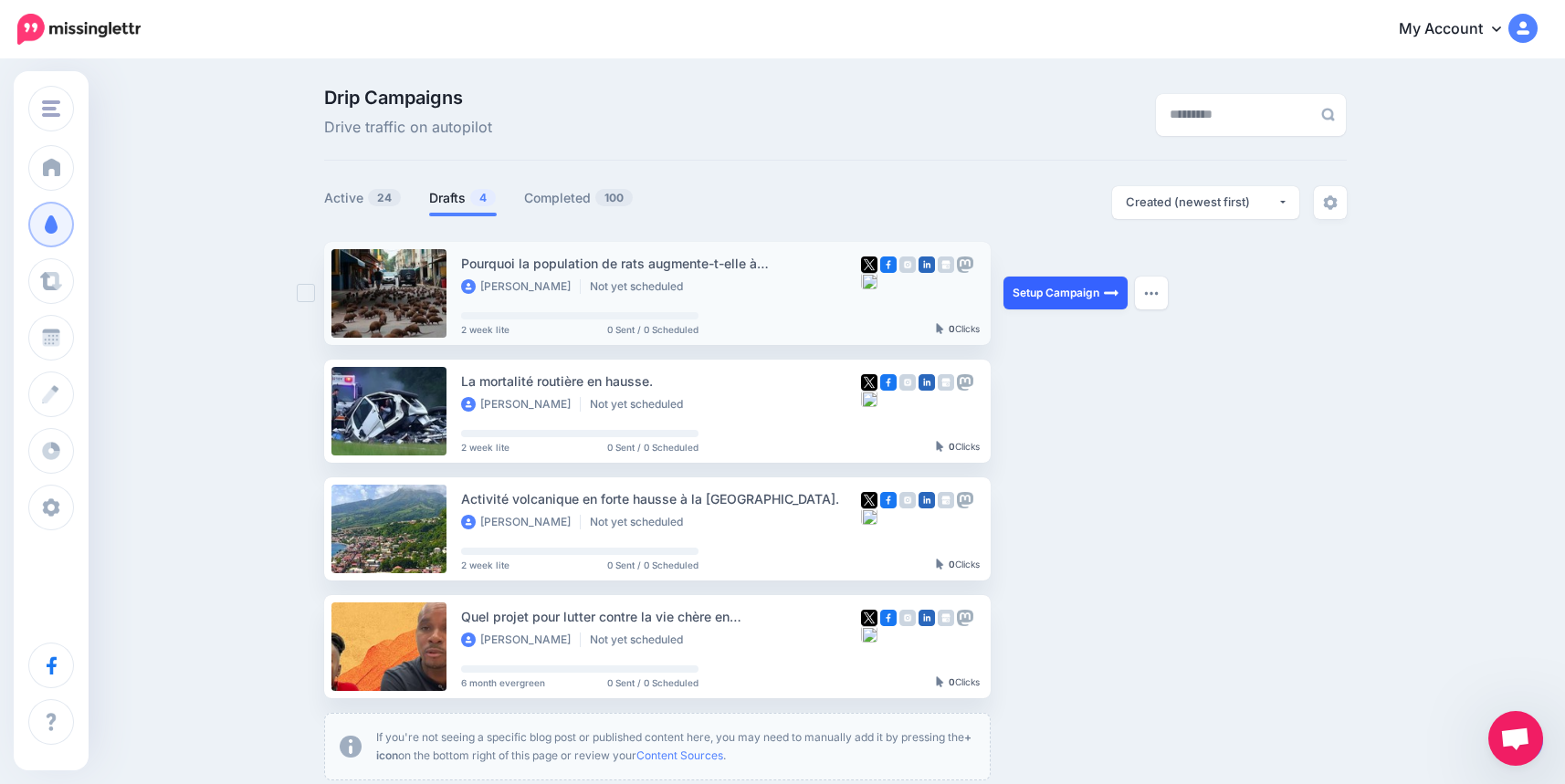
click at [1093, 290] on link "Setup Campaign" at bounding box center [1065, 292] width 124 height 33
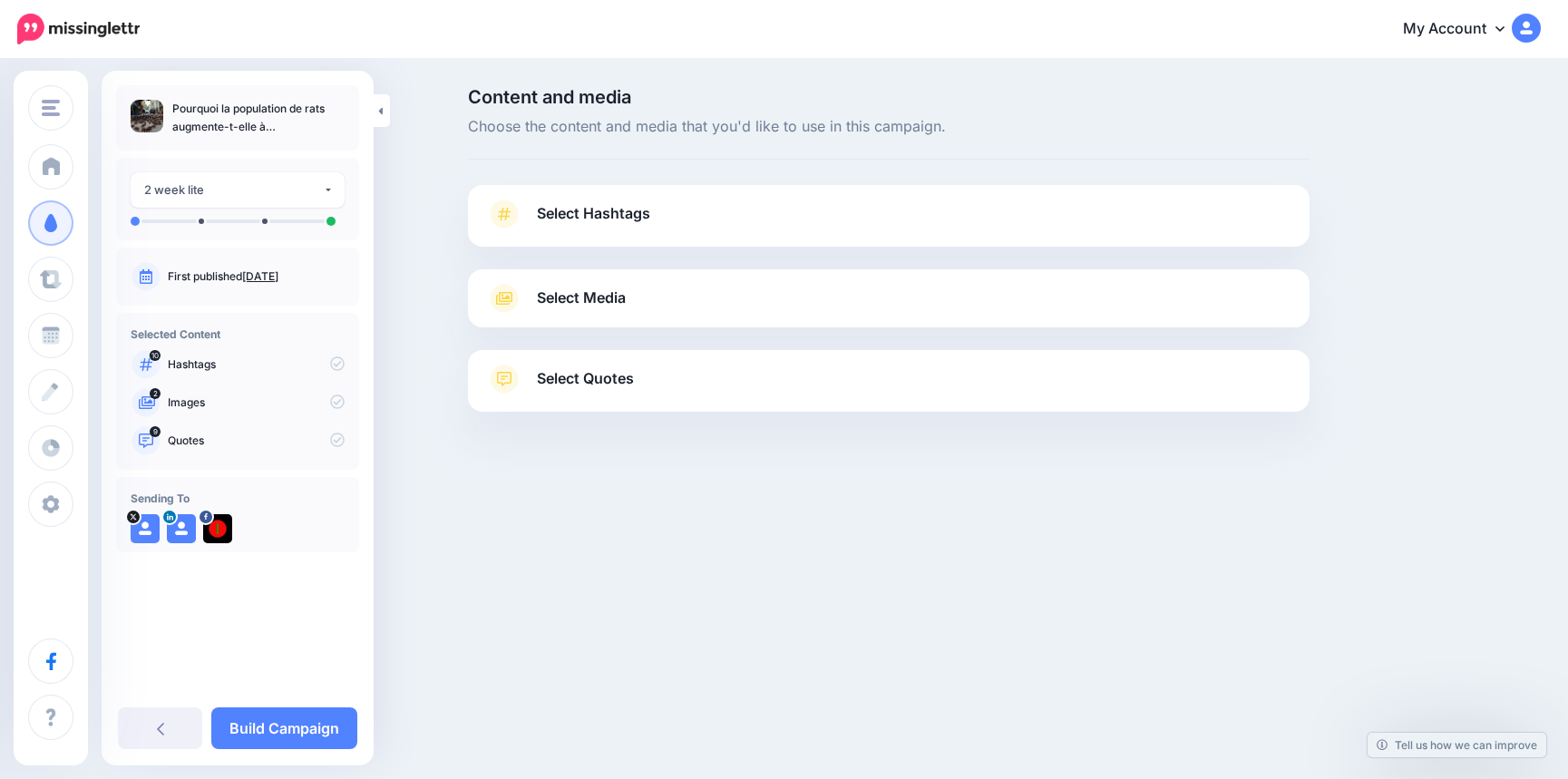
click at [597, 210] on span "Select Hashtags" at bounding box center [594, 214] width 113 height 24
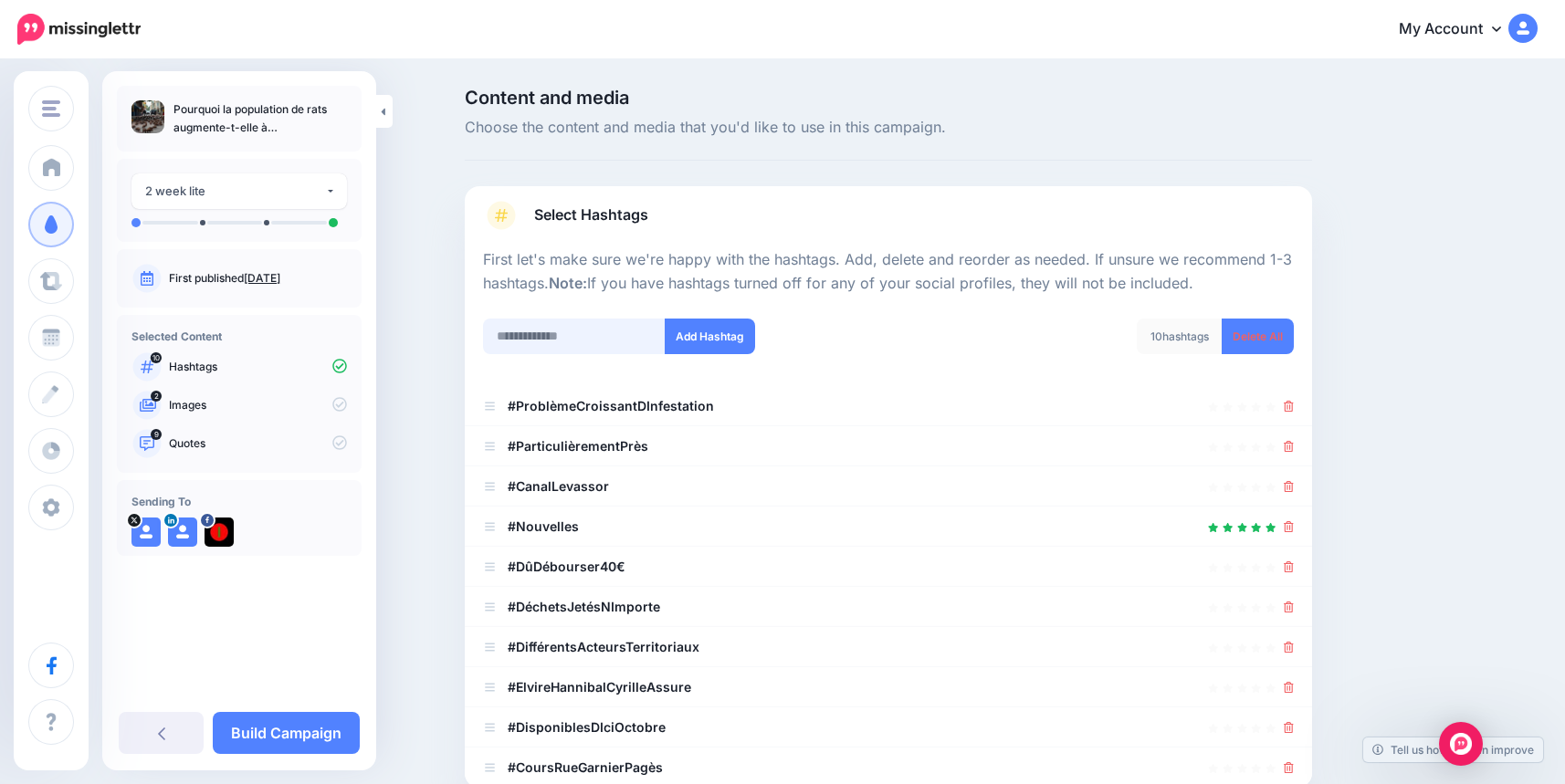
click at [586, 325] on input "text" at bounding box center [574, 336] width 182 height 36
type input "*"
type input "****"
click at [704, 330] on button "Add Hashtag" at bounding box center [710, 336] width 91 height 36
click at [567, 339] on input "text" at bounding box center [574, 336] width 182 height 36
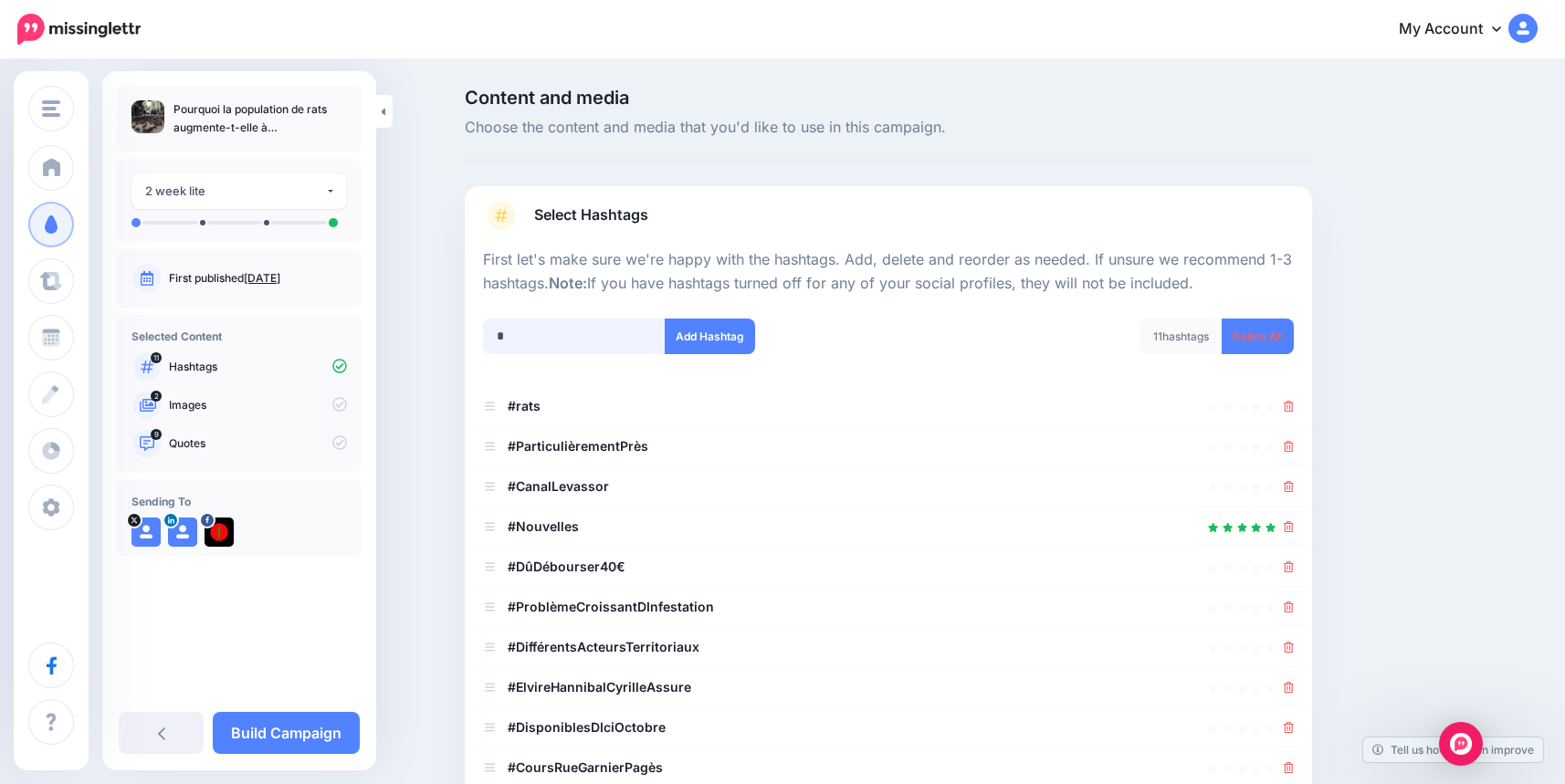
scroll to position [329, 0]
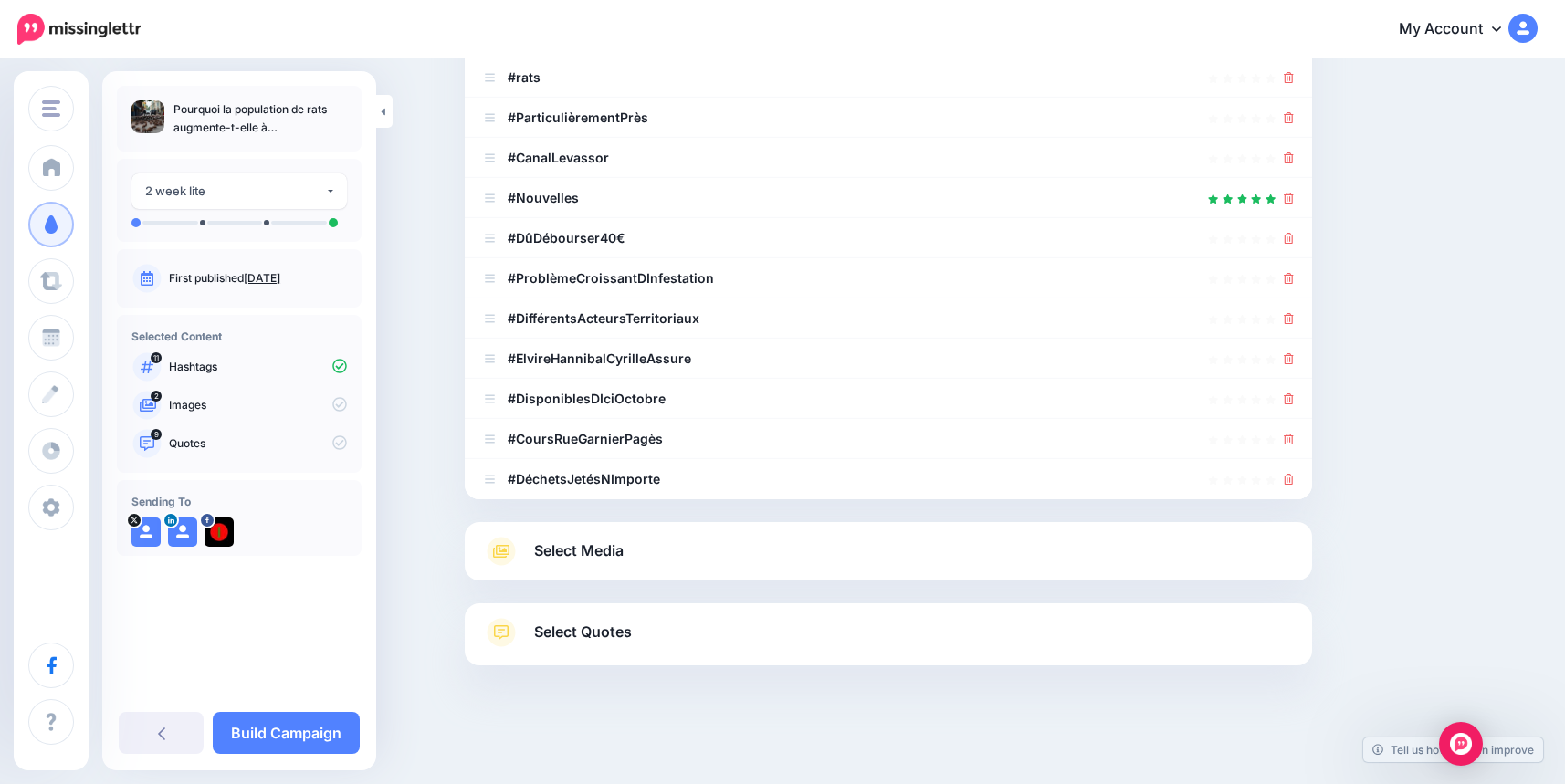
type input "*"
type input "**********"
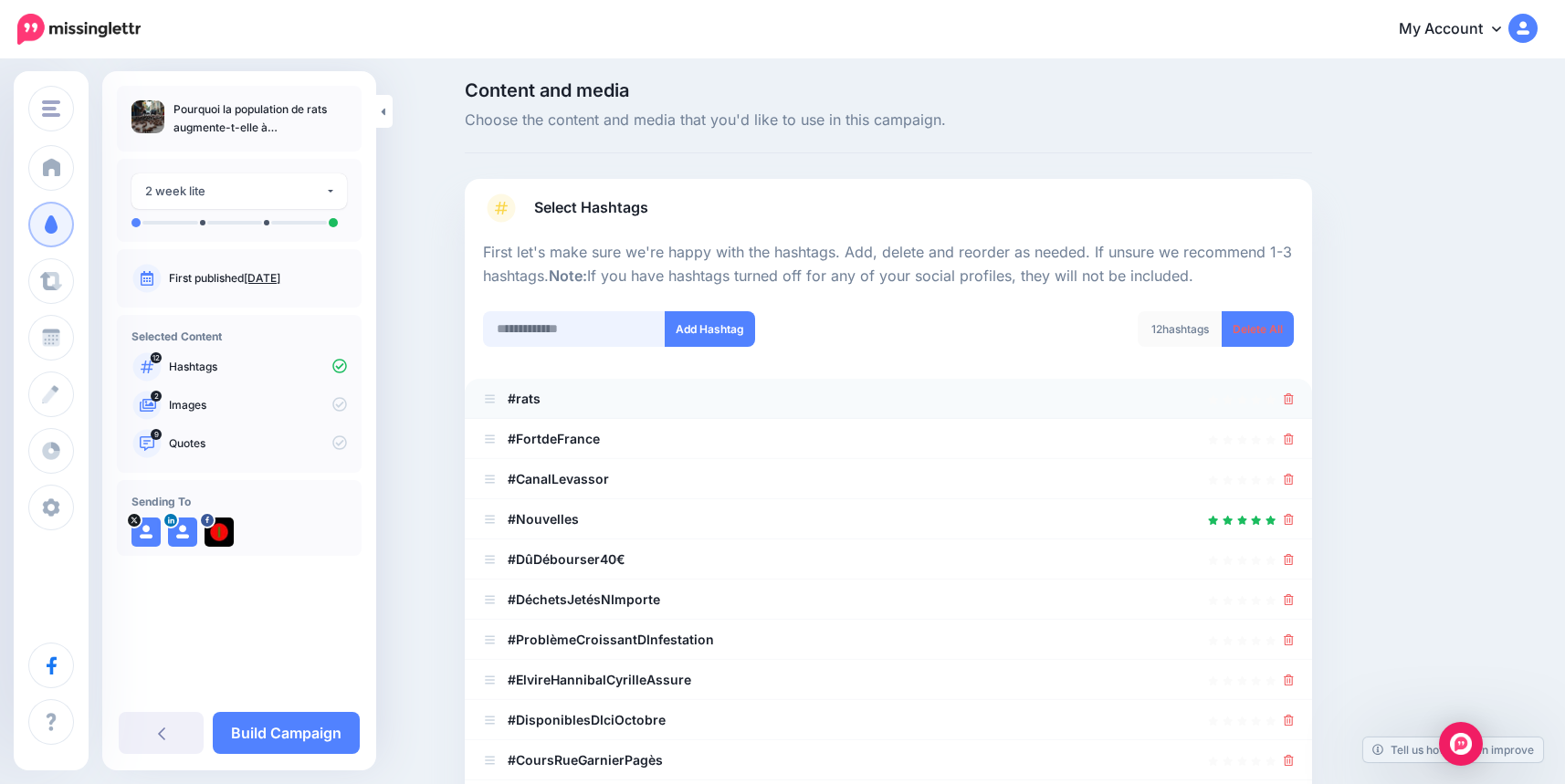
scroll to position [0, 0]
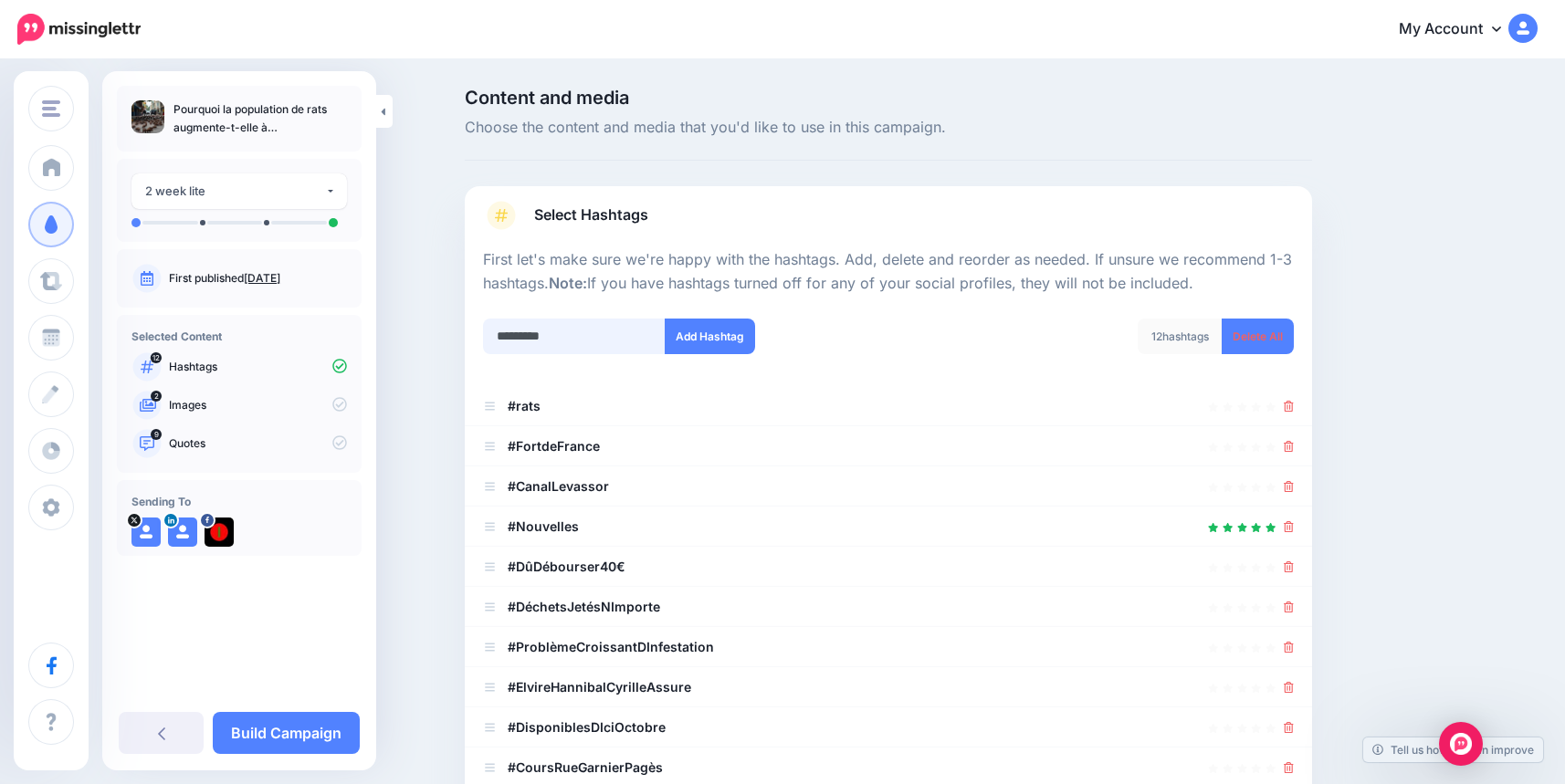
type input "**********"
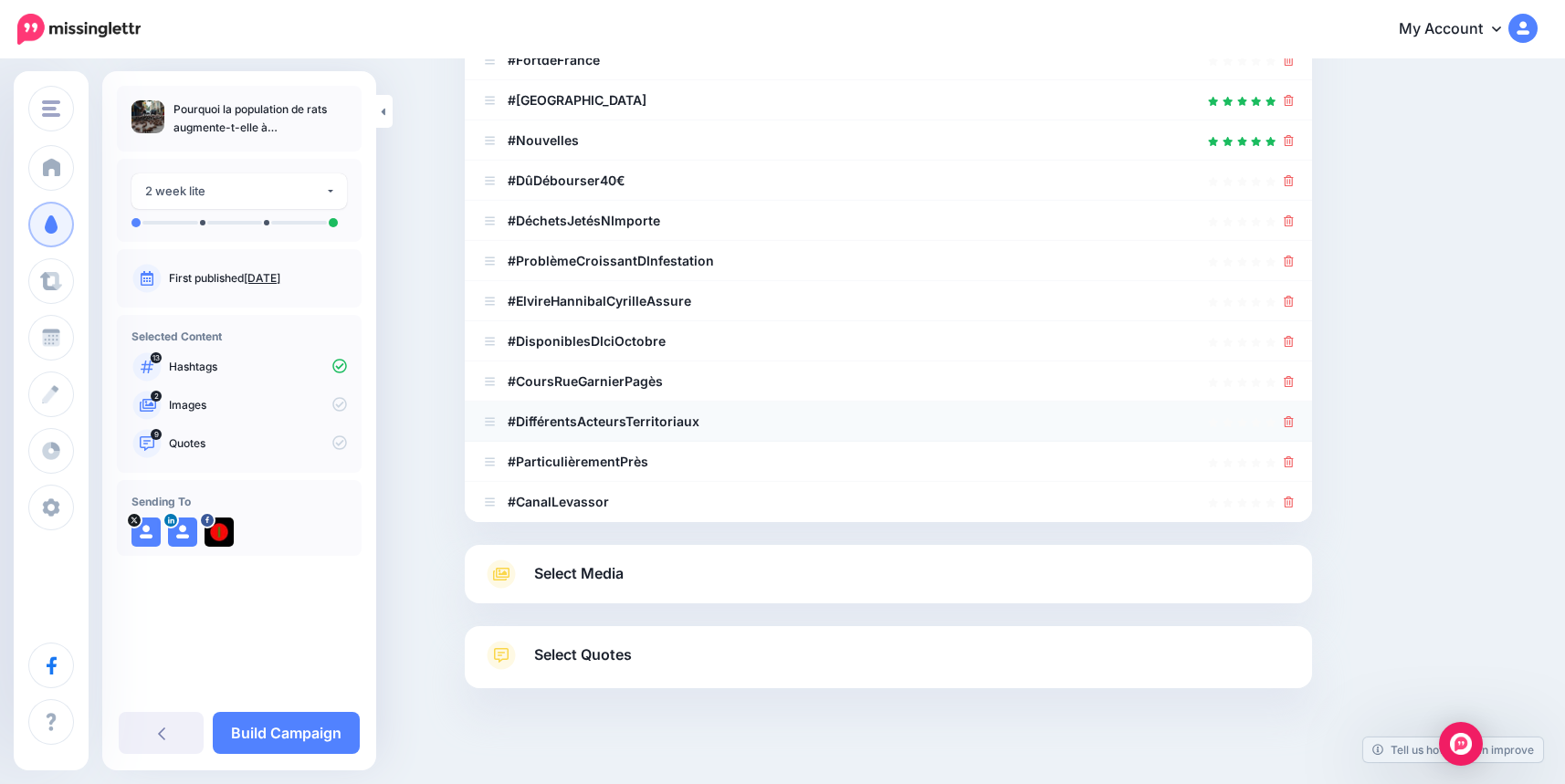
click at [1293, 422] on icon at bounding box center [1288, 421] width 10 height 11
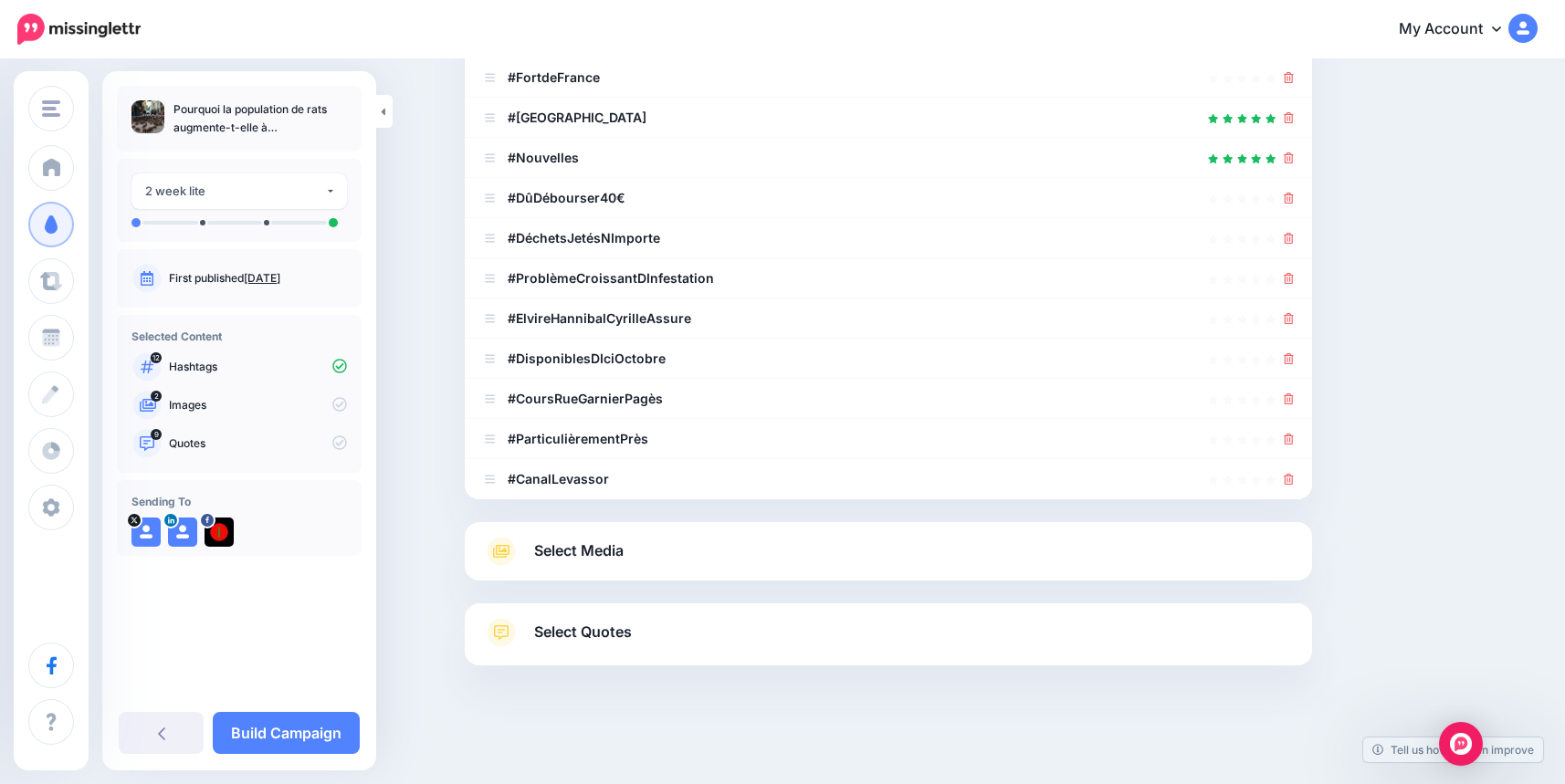
scroll to position [368, 0]
click at [1293, 423] on li "#ParticulièrementPrès" at bounding box center [888, 438] width 847 height 40
click at [1294, 439] on icon at bounding box center [1288, 439] width 10 height 11
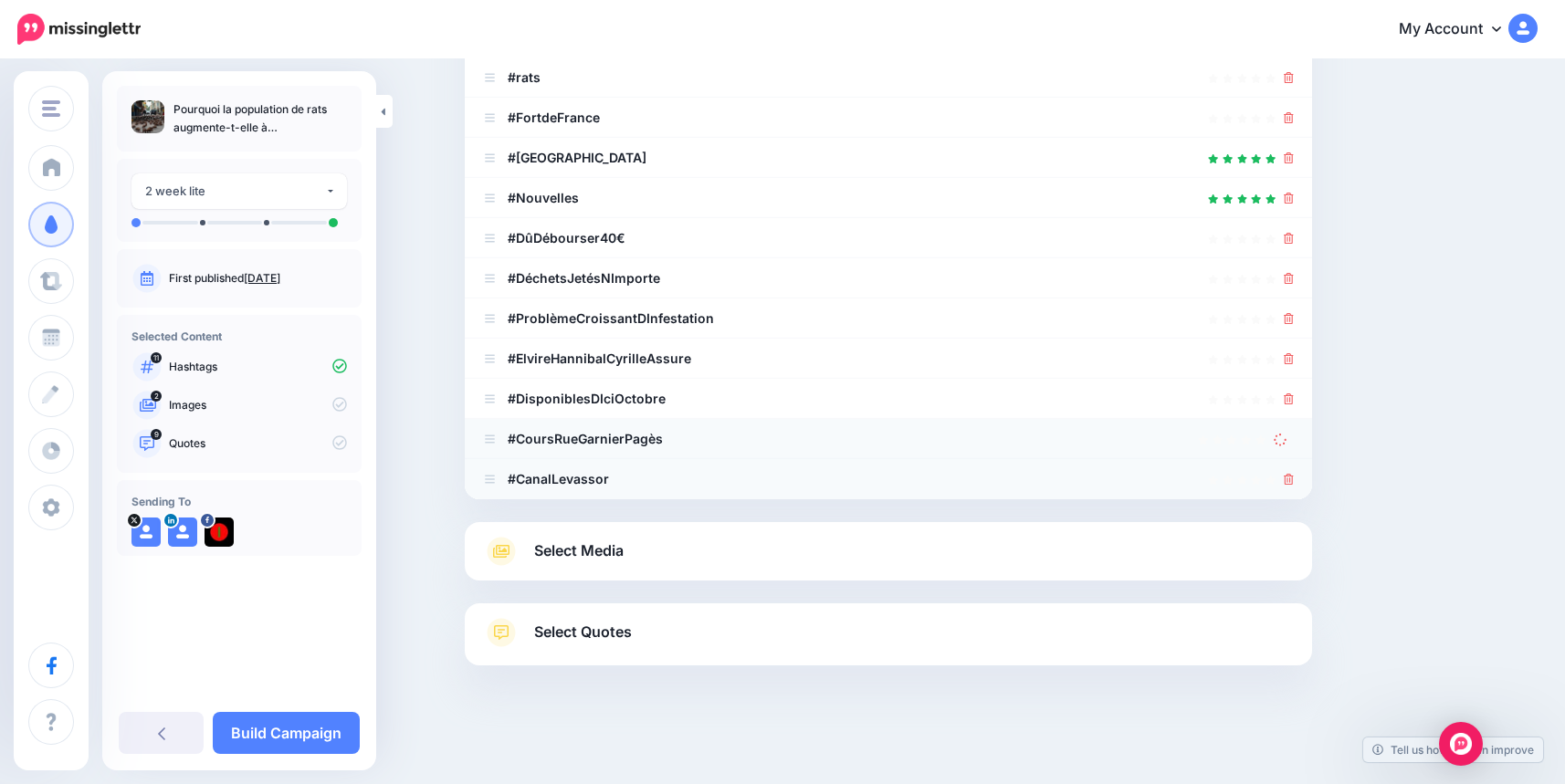
scroll to position [289, 0]
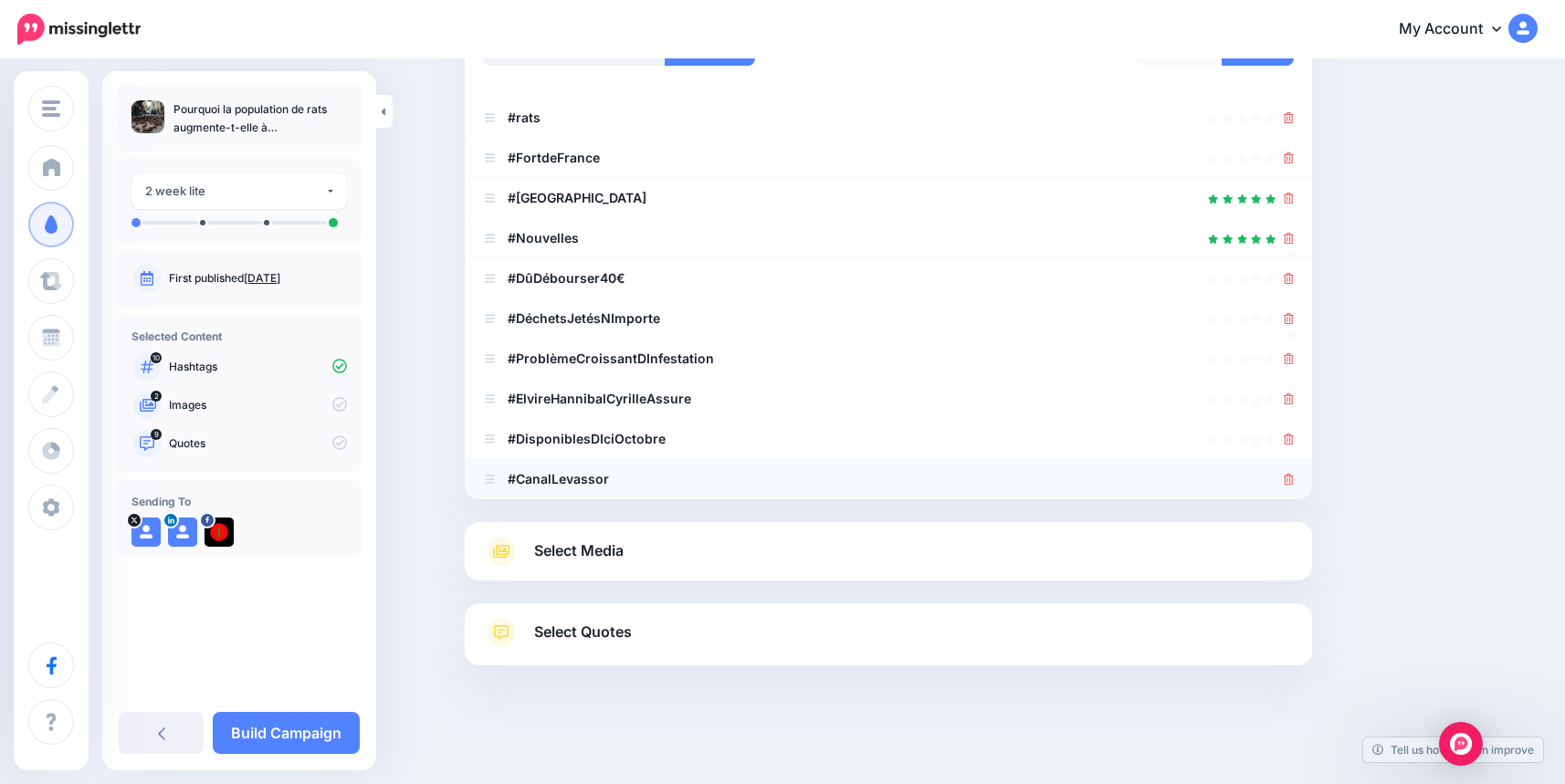
click at [1292, 478] on icon at bounding box center [1288, 479] width 10 height 11
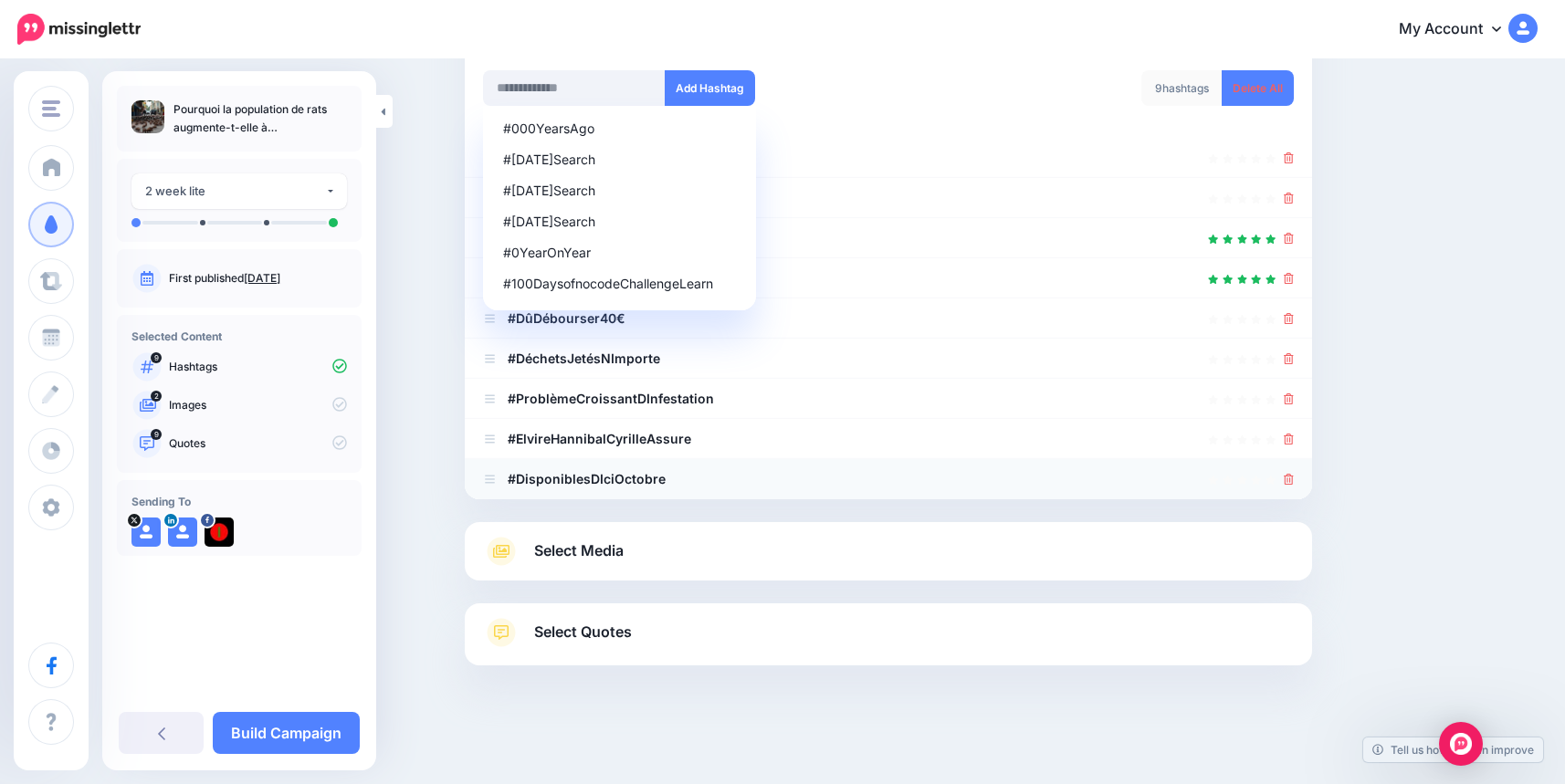
click at [1293, 478] on icon at bounding box center [1288, 479] width 10 height 11
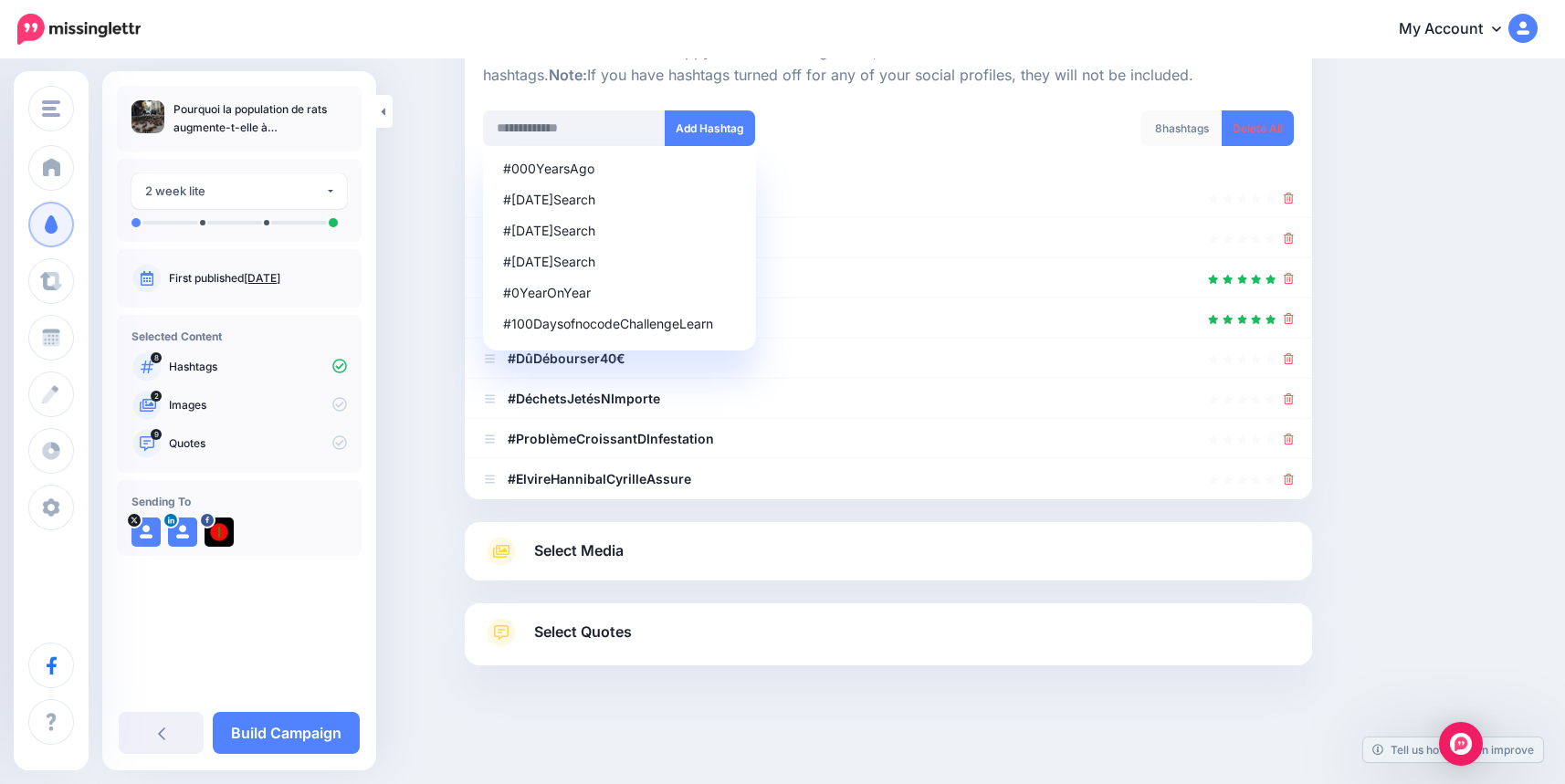
click at [1293, 478] on icon at bounding box center [1288, 479] width 10 height 11
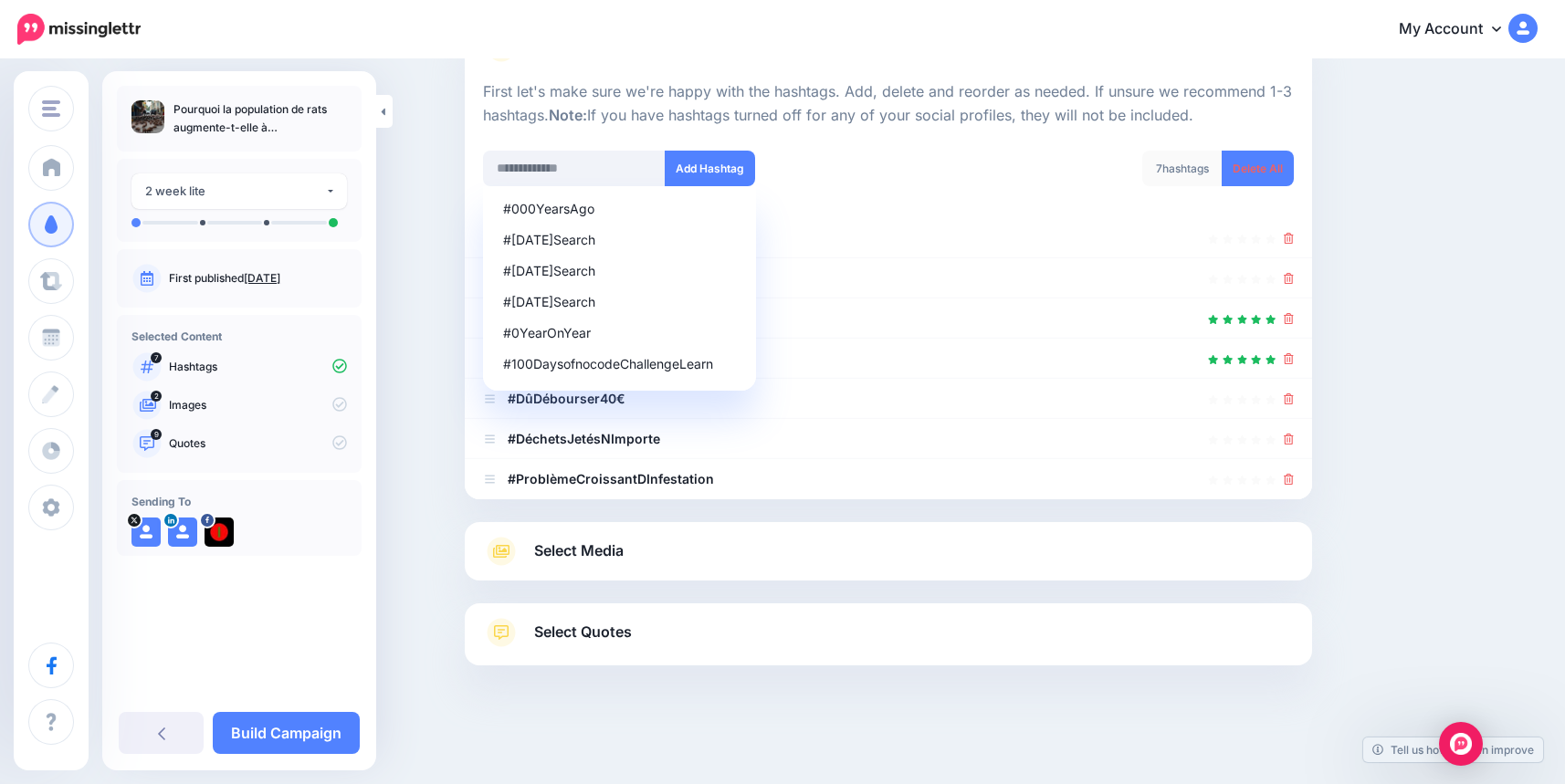
click at [1293, 478] on icon at bounding box center [1288, 479] width 10 height 11
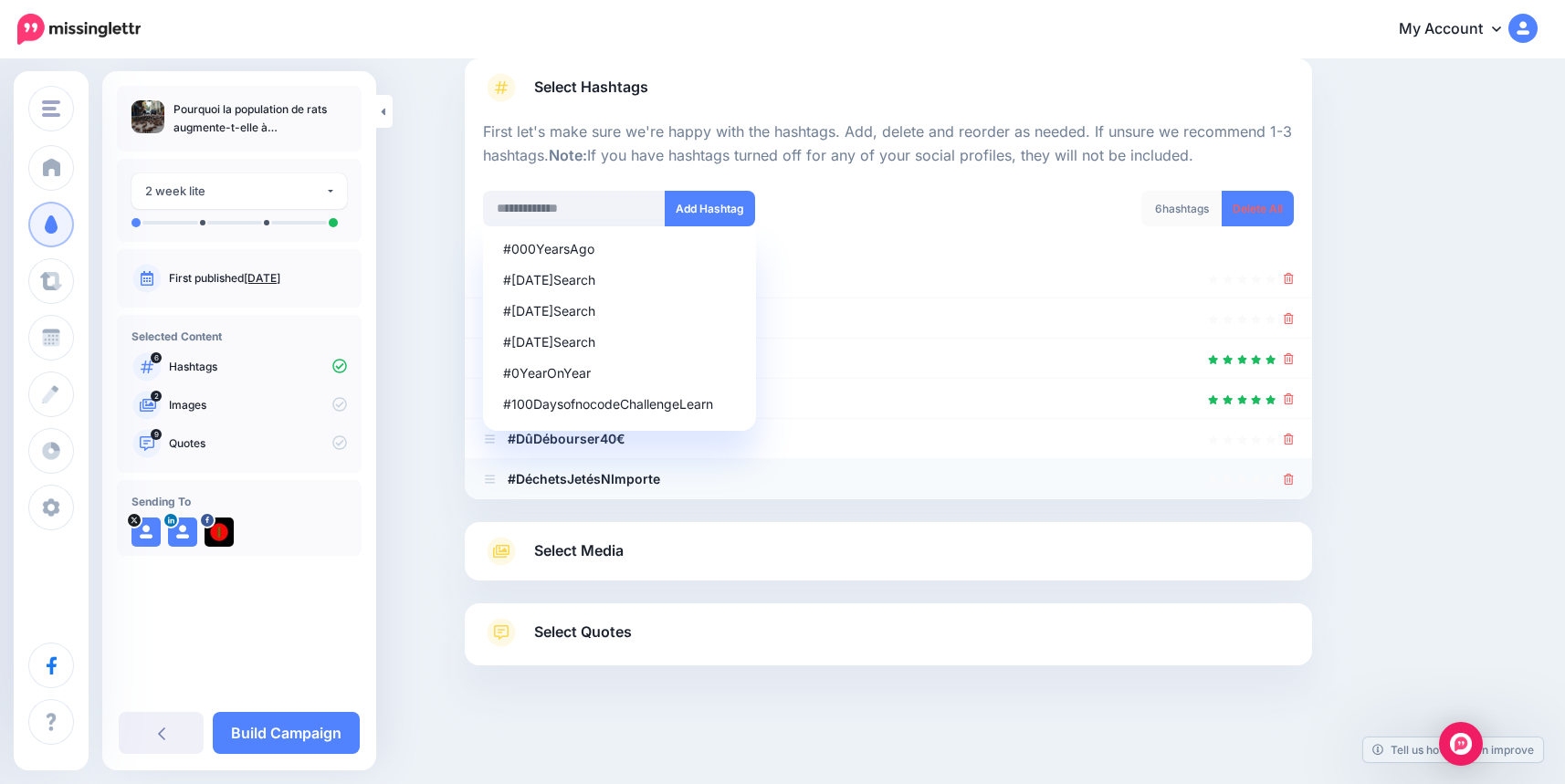
scroll to position [128, 0]
click at [1294, 478] on icon at bounding box center [1288, 479] width 10 height 11
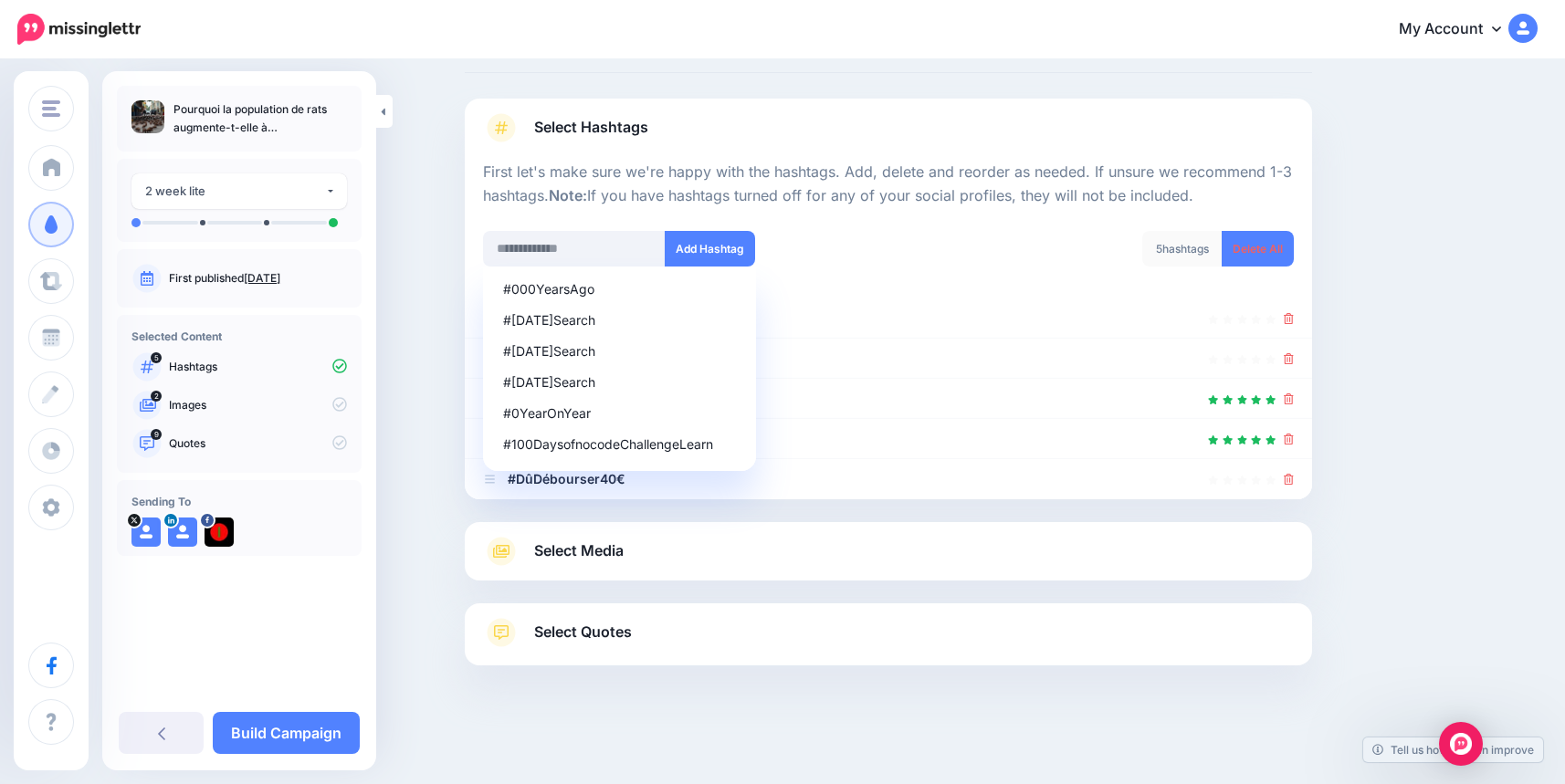
click at [1294, 478] on icon at bounding box center [1288, 479] width 10 height 11
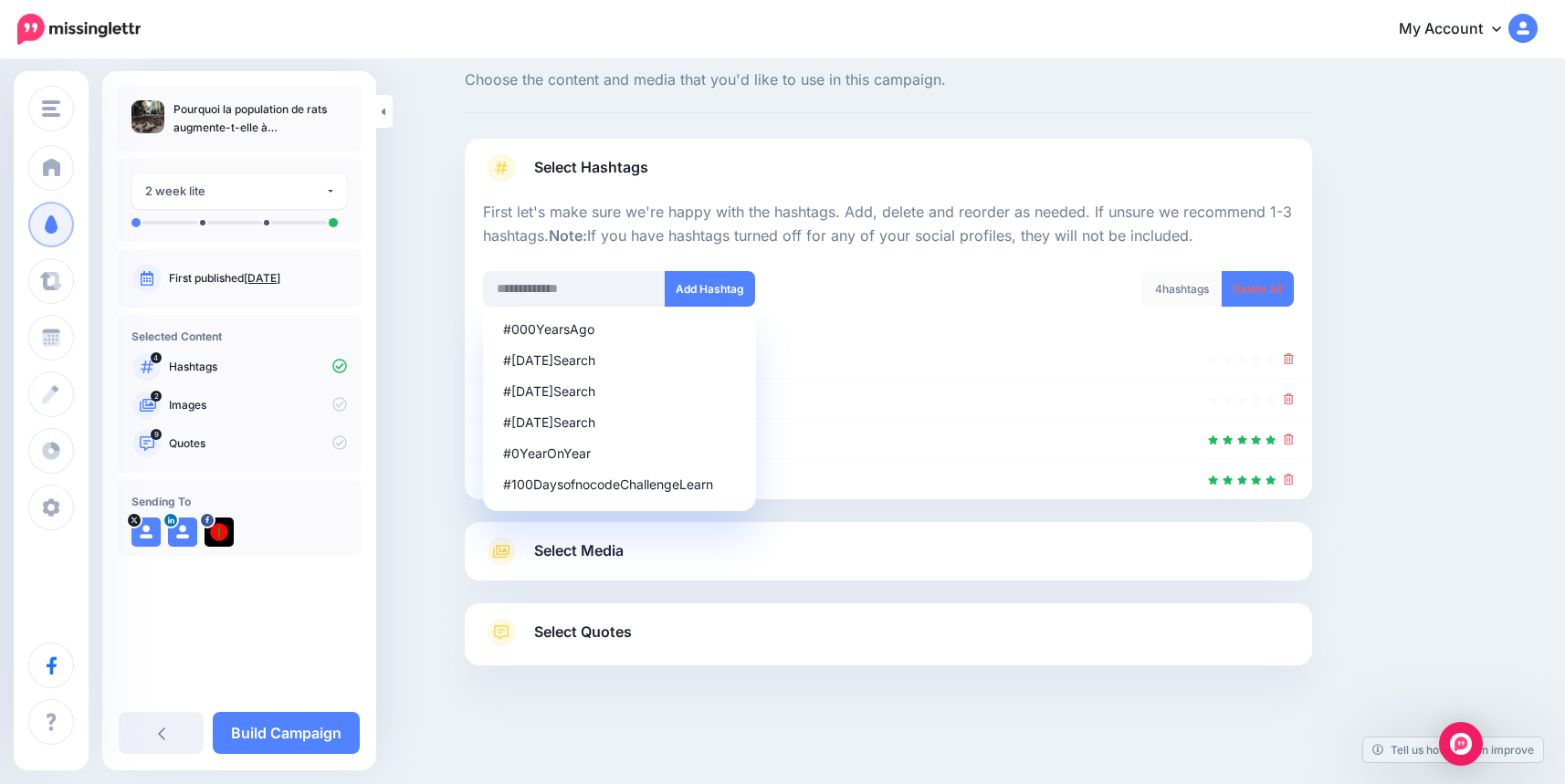
click at [1477, 452] on div "Content and media Choose the content and media that you'd like to use in this c…" at bounding box center [975, 399] width 1050 height 716
click at [536, 283] on input "text" at bounding box center [574, 289] width 182 height 36
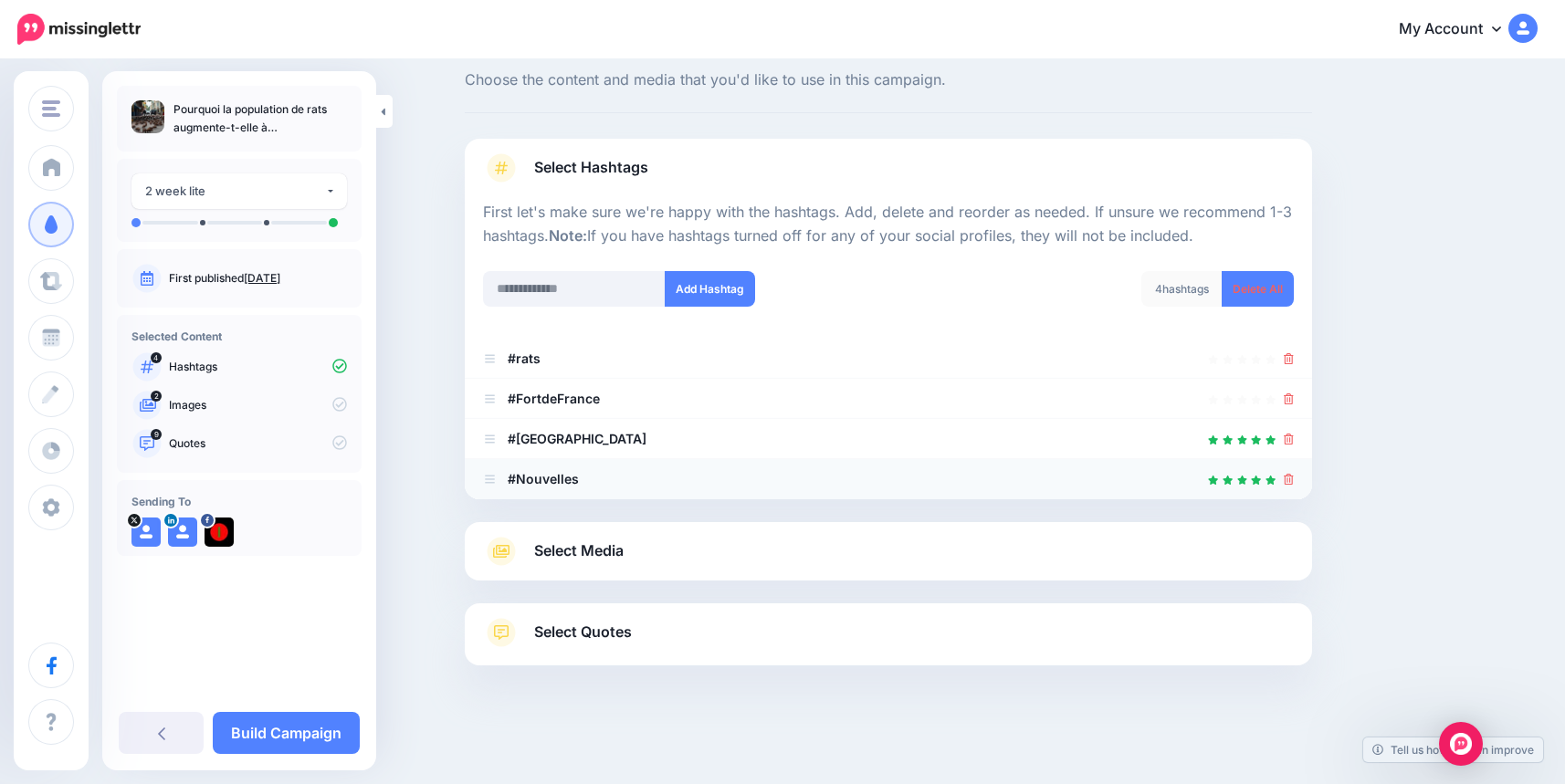
click at [1294, 482] on icon at bounding box center [1288, 479] width 10 height 11
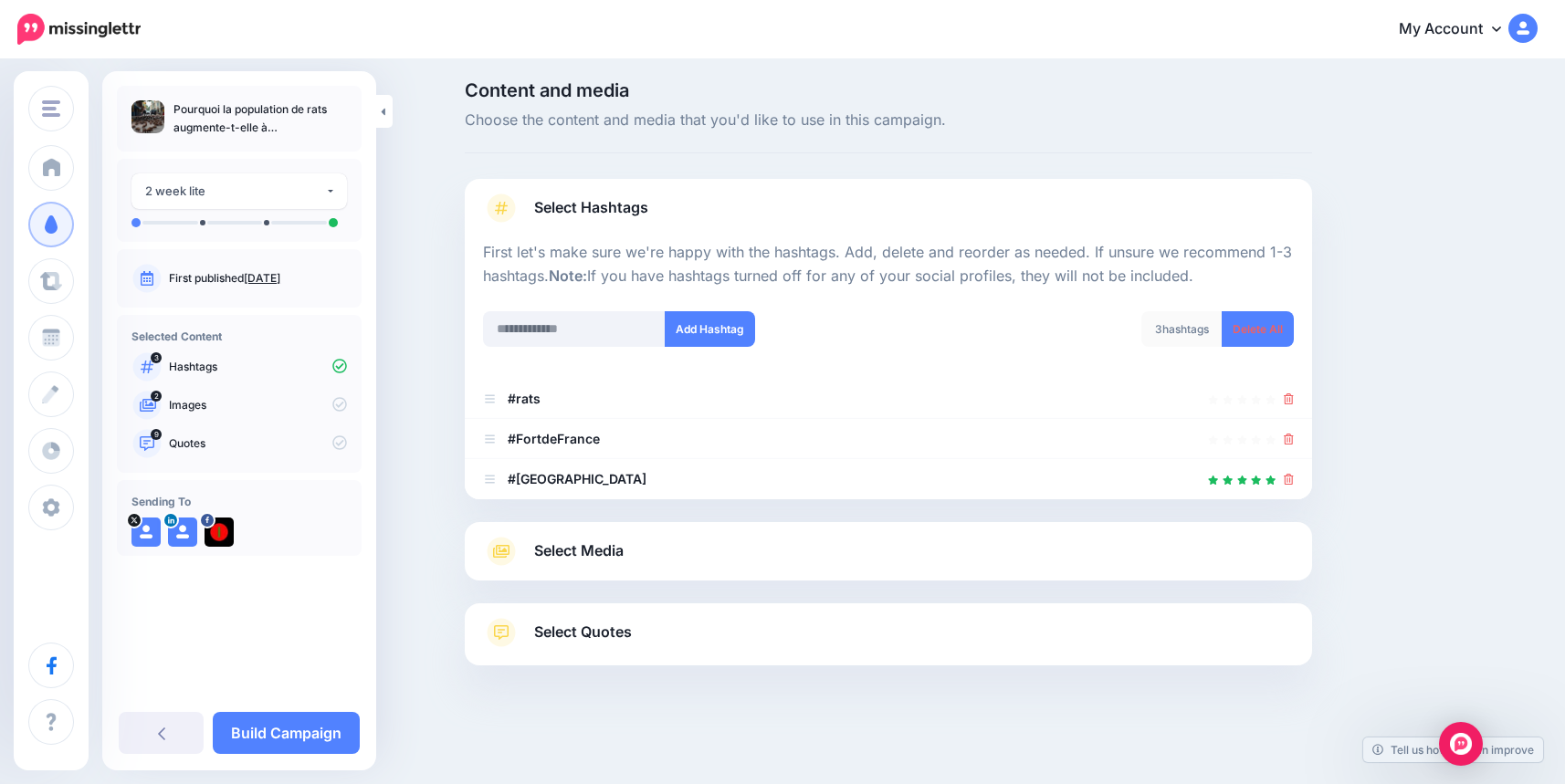
click at [576, 554] on span "Select Media" at bounding box center [579, 550] width 90 height 24
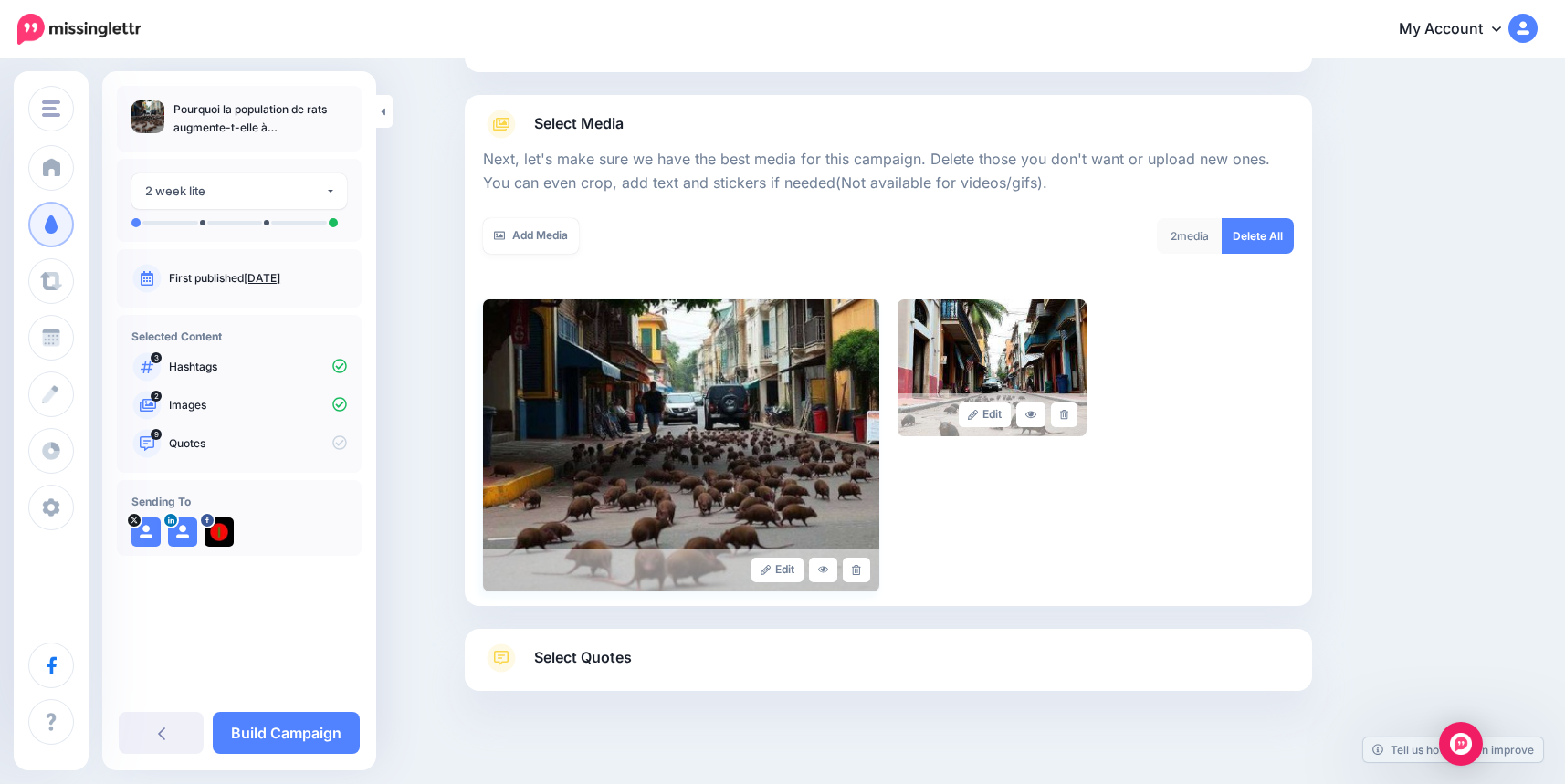
scroll to position [202, 0]
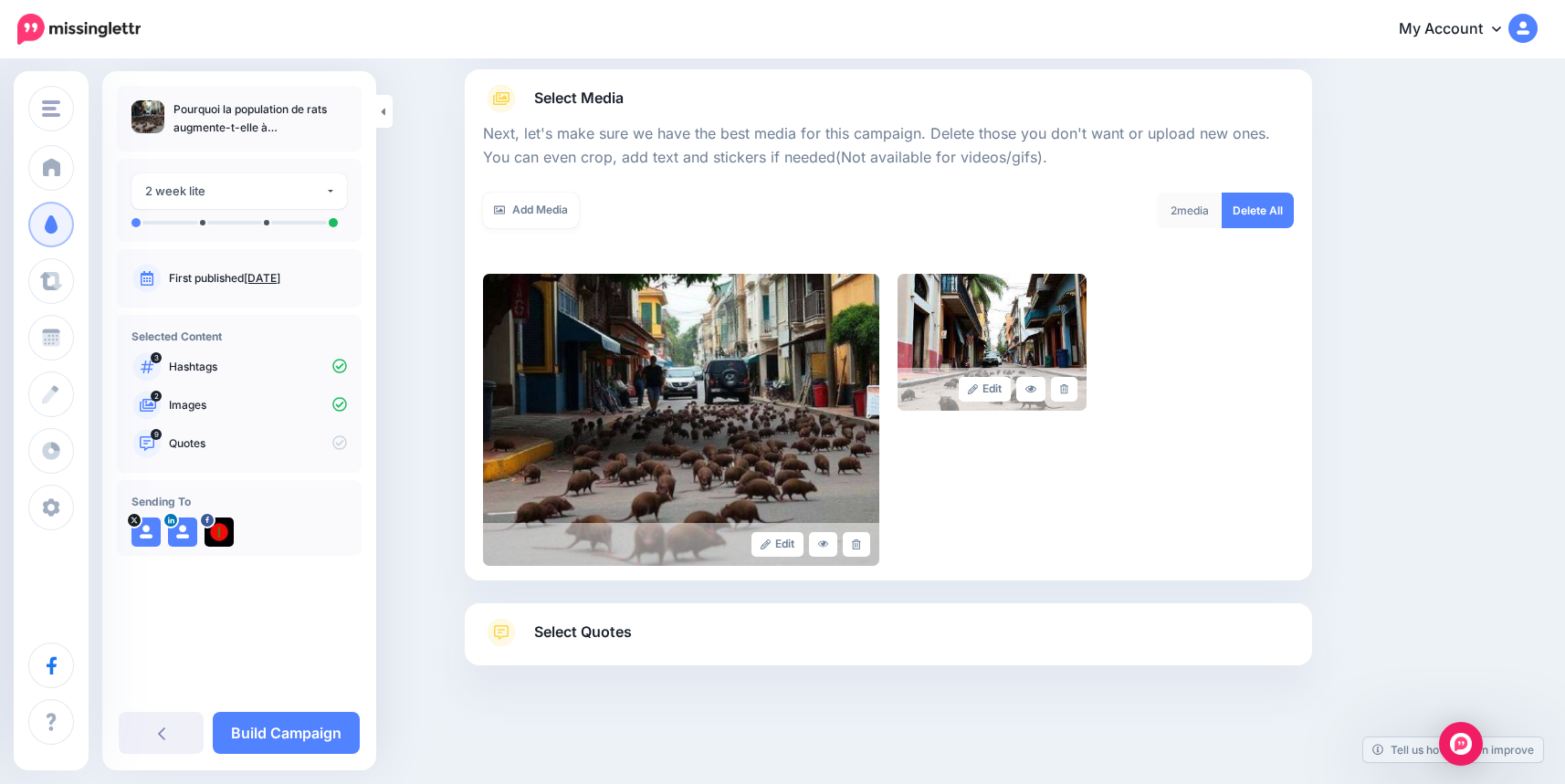
click at [555, 629] on span "Select Quotes" at bounding box center [582, 632] width 97 height 24
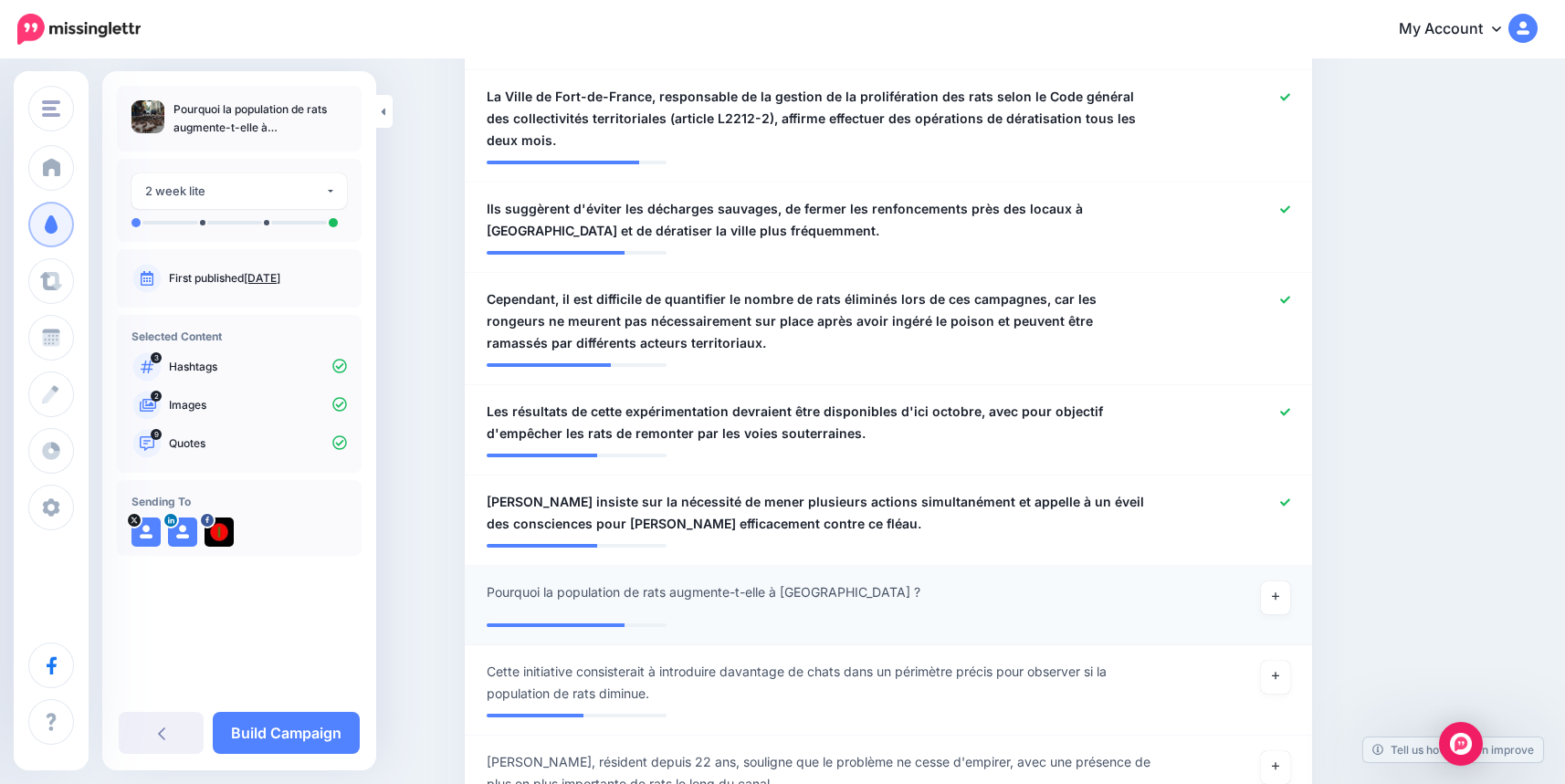
scroll to position [932, 0]
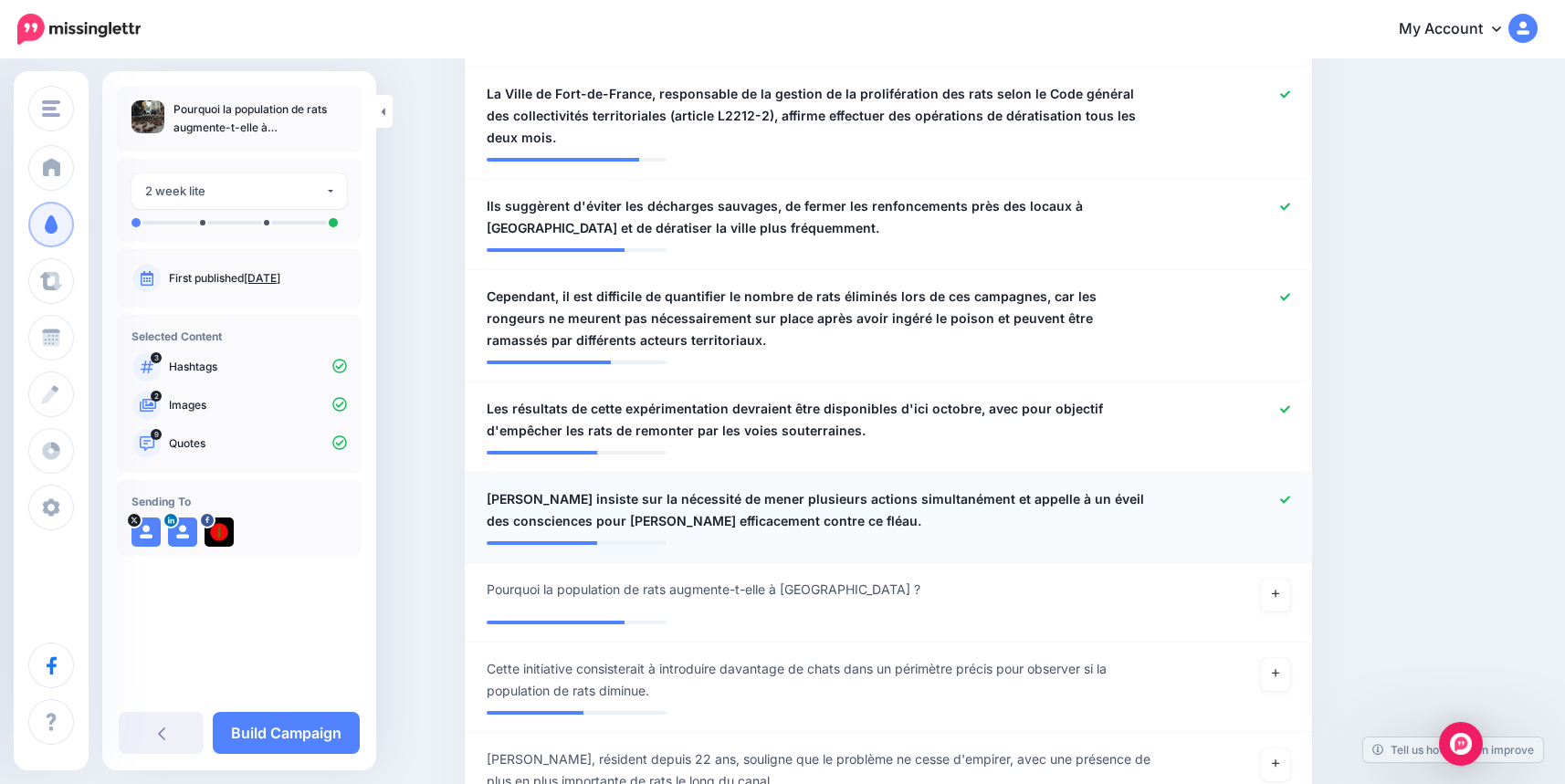
click at [1288, 499] on icon at bounding box center [1285, 499] width 10 height 7
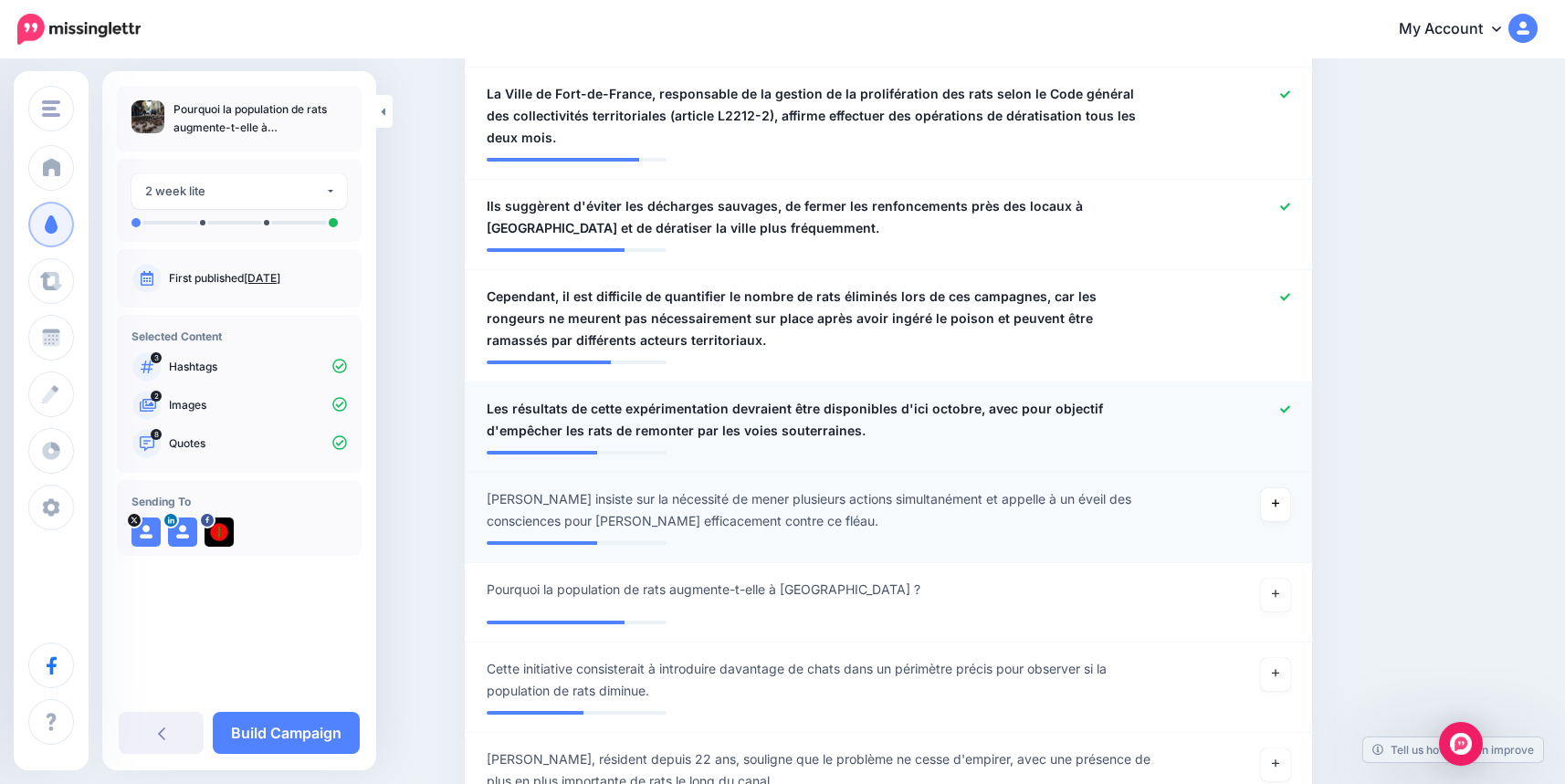
click at [1288, 406] on icon at bounding box center [1285, 409] width 10 height 10
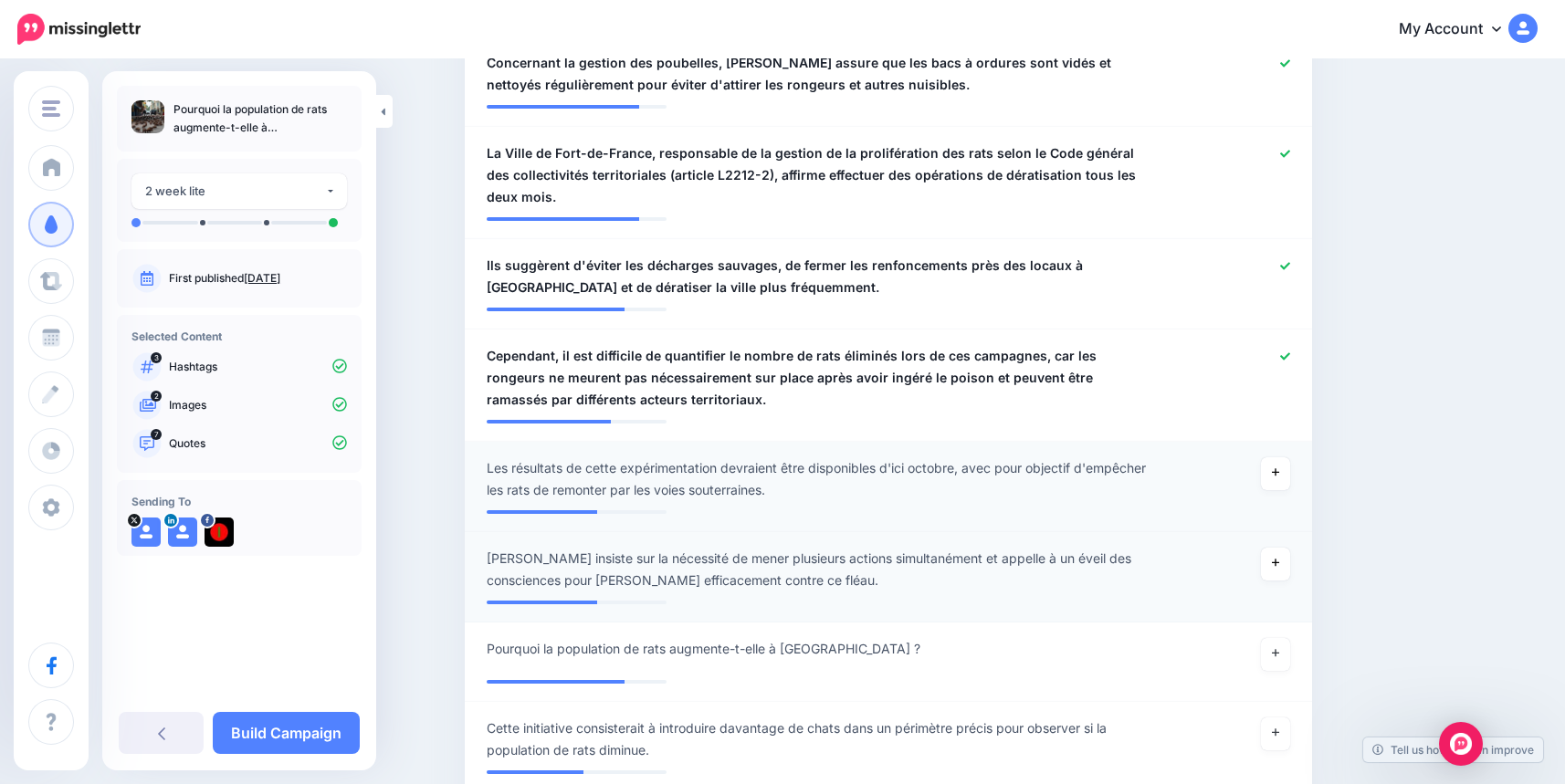
scroll to position [840, 0]
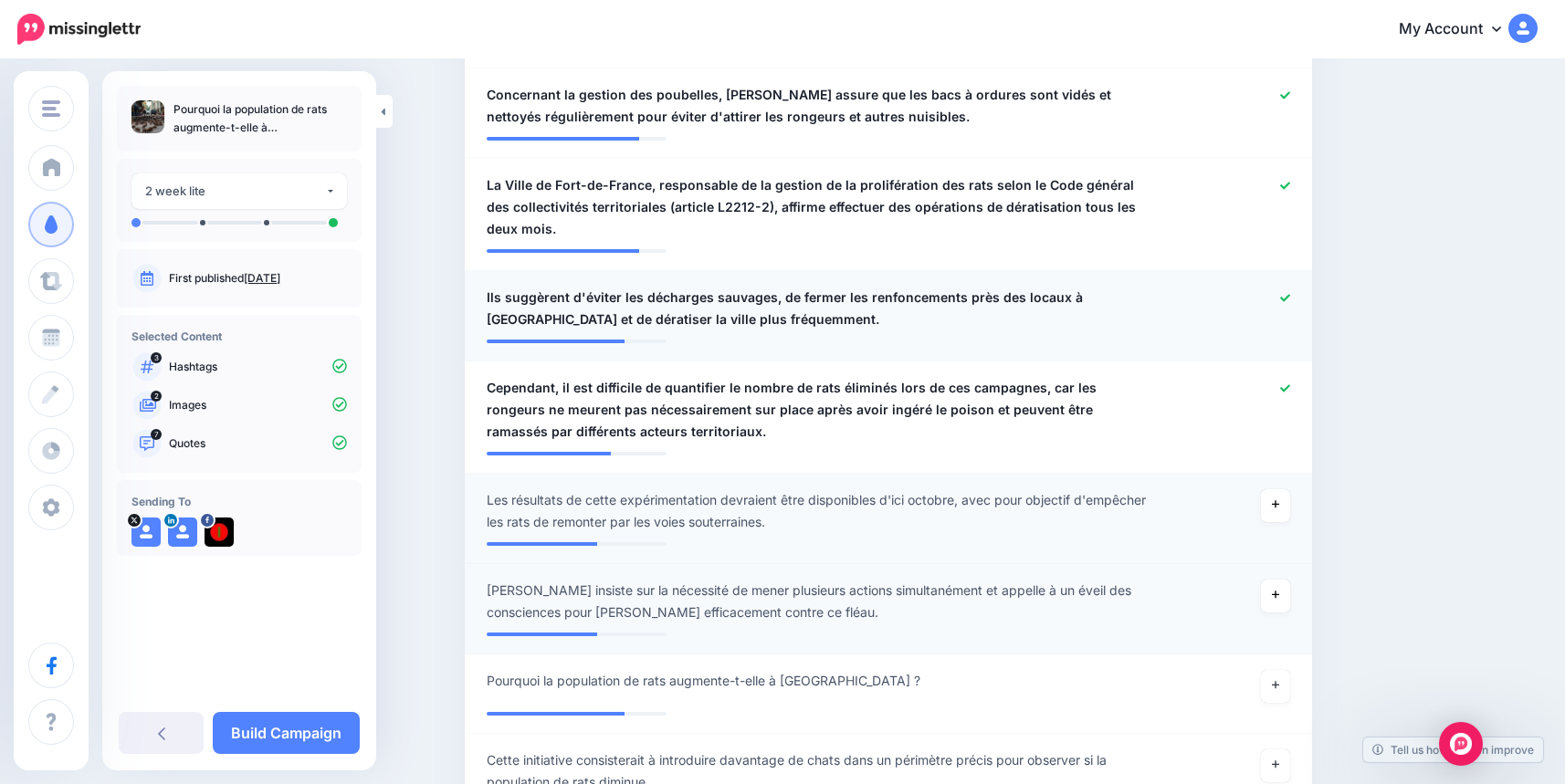
click at [1290, 294] on icon at bounding box center [1285, 297] width 10 height 10
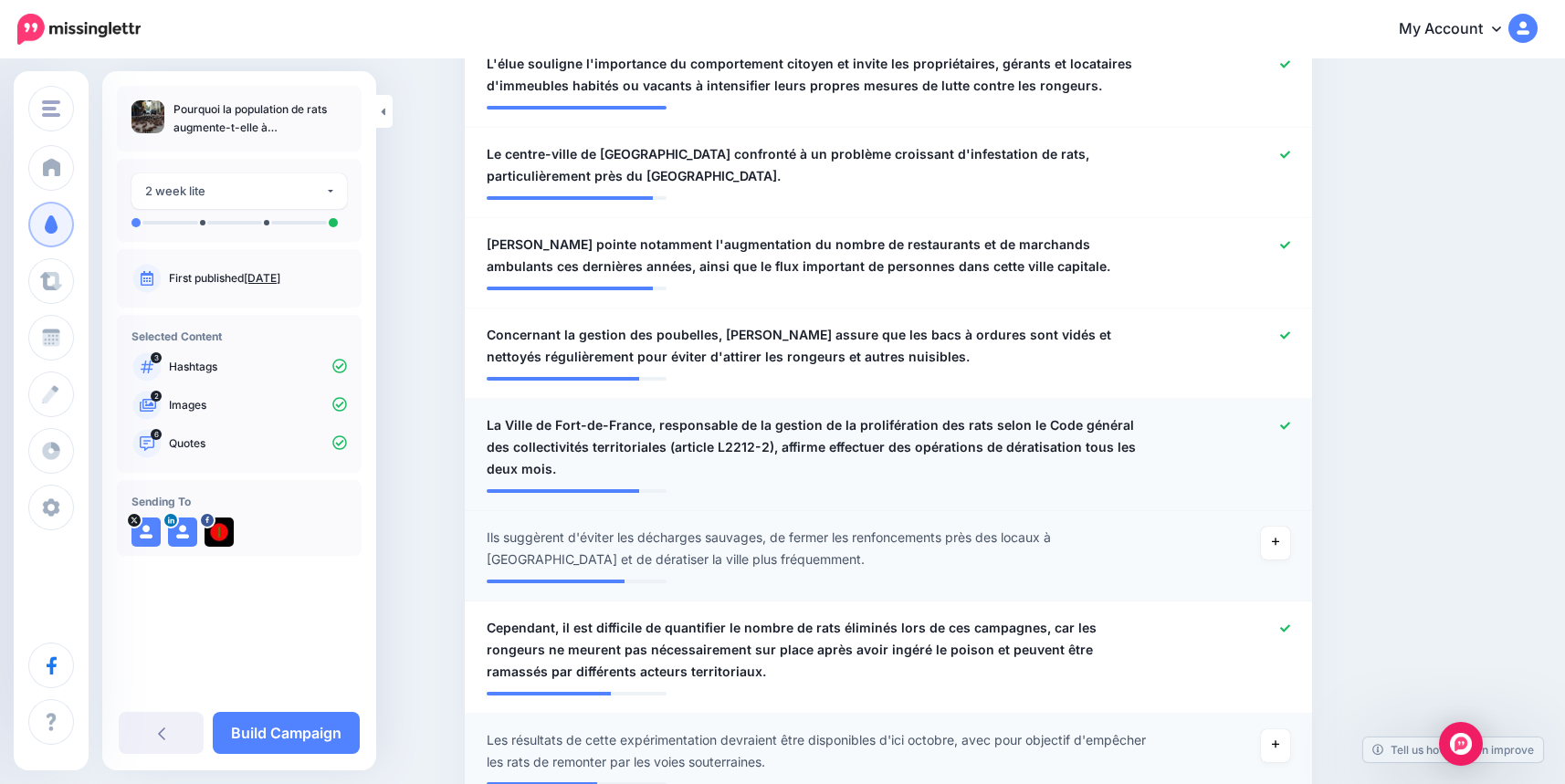
scroll to position [566, 0]
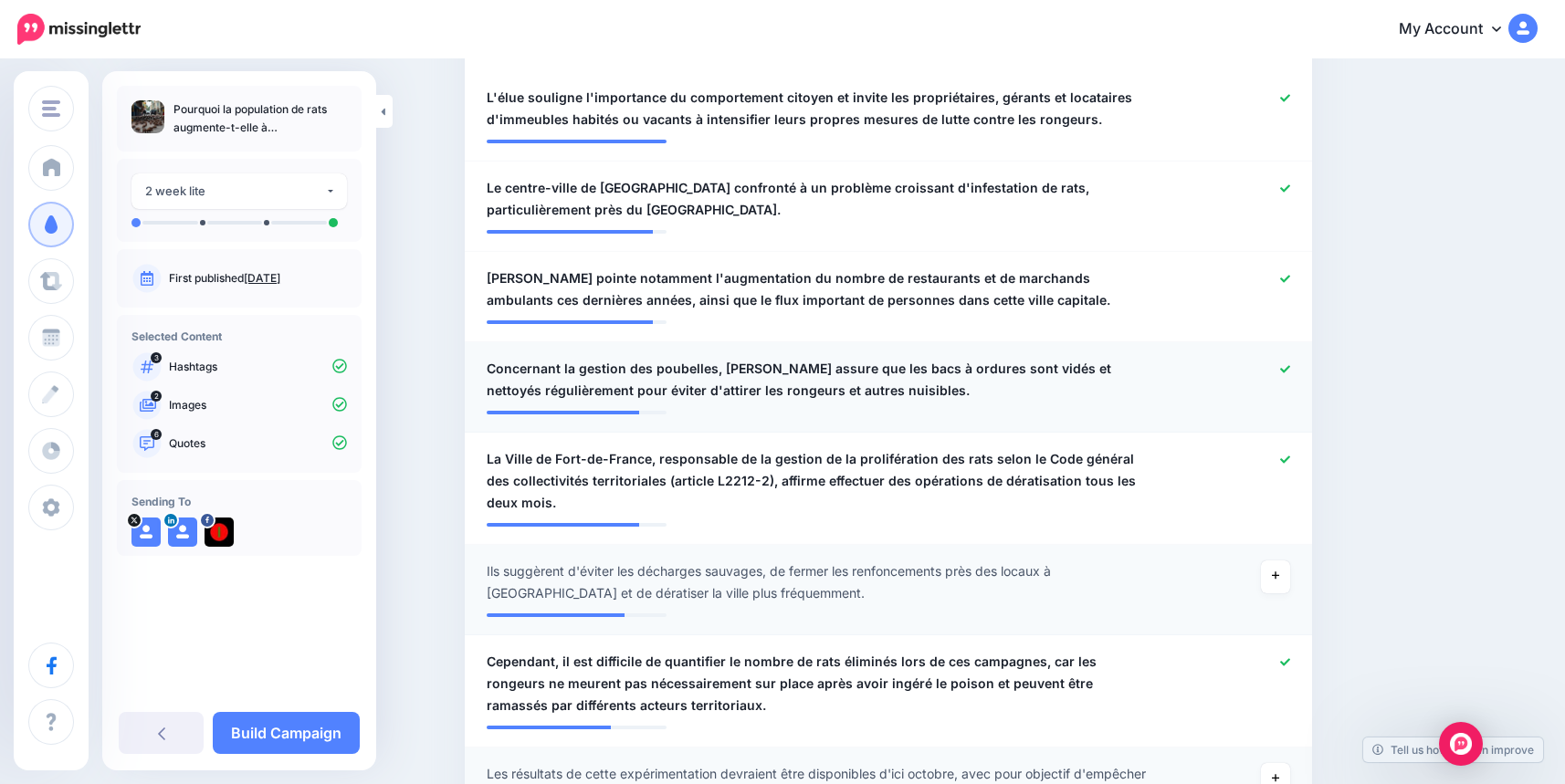
click at [1290, 367] on icon at bounding box center [1285, 369] width 10 height 10
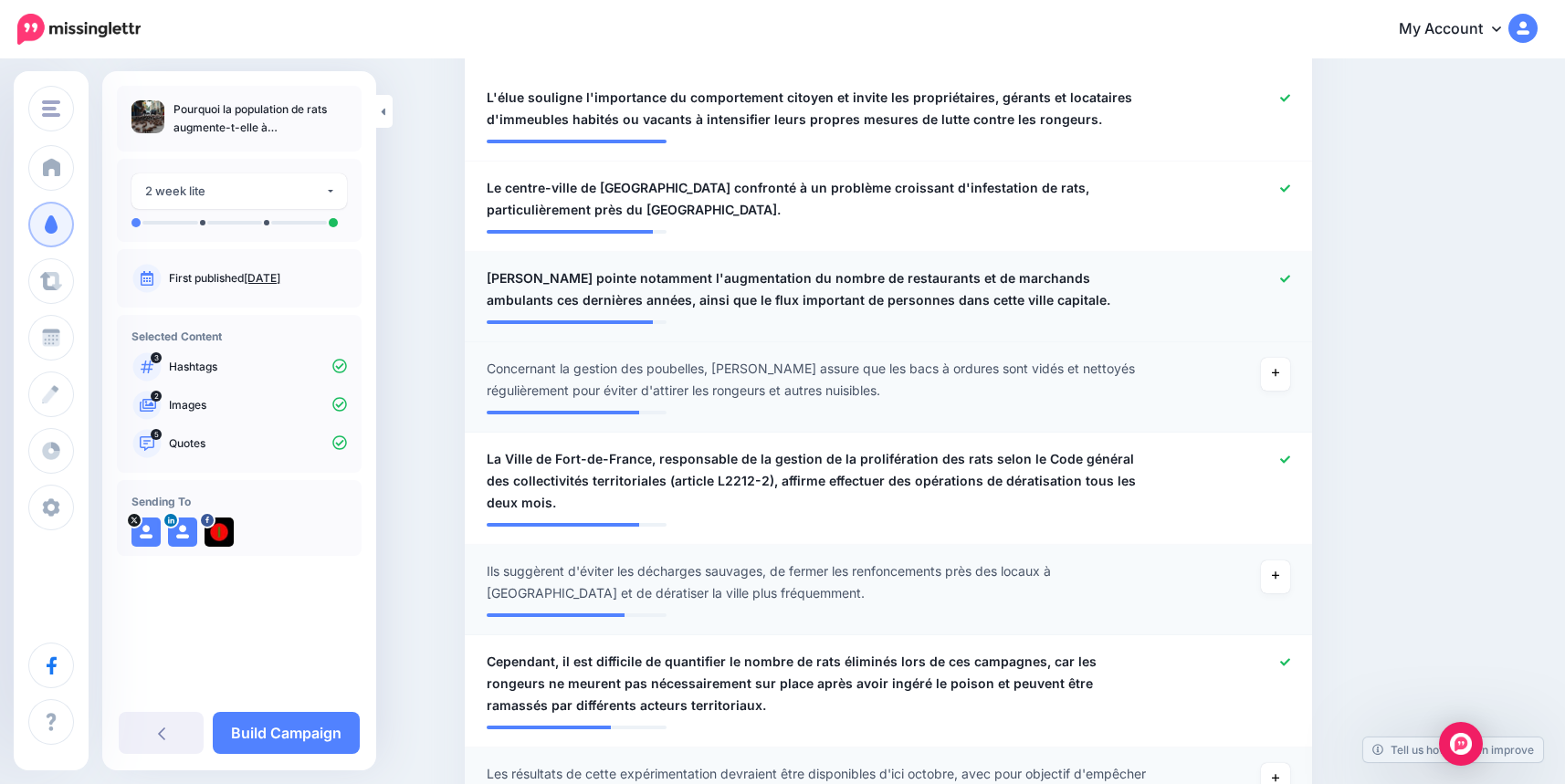
click at [1286, 274] on icon at bounding box center [1285, 278] width 10 height 10
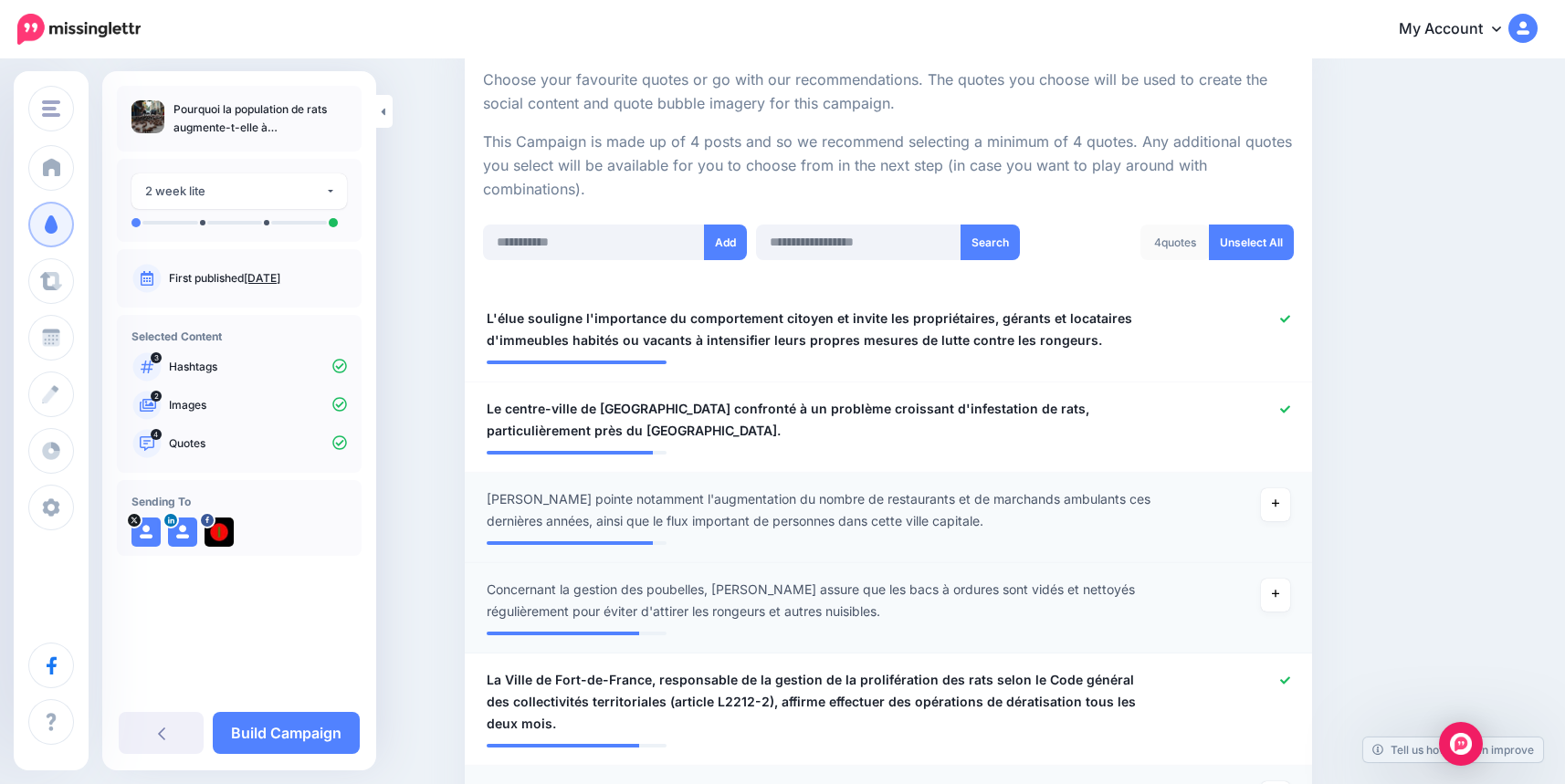
scroll to position [292, 0]
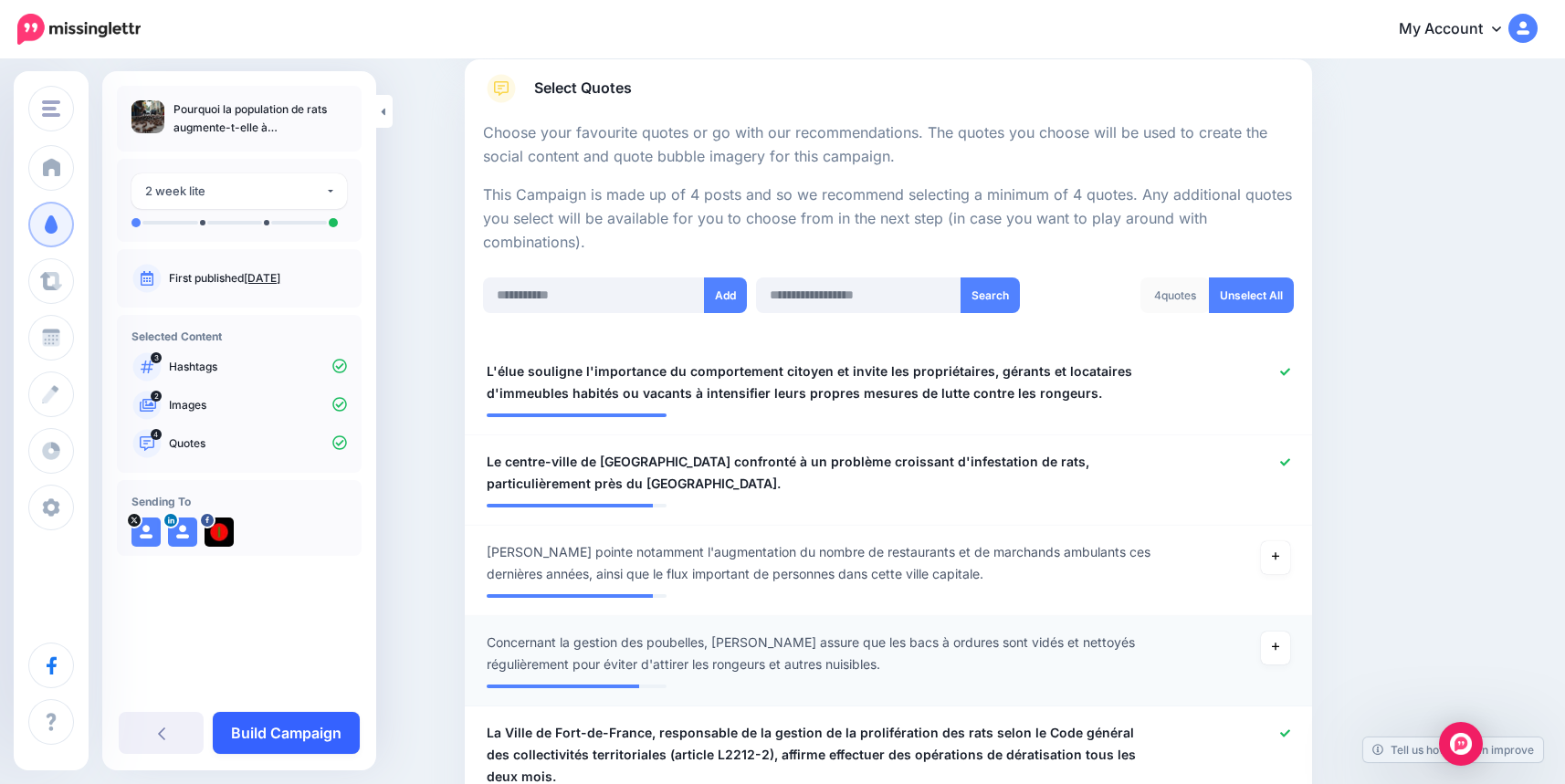
click at [324, 735] on link "Build Campaign" at bounding box center [286, 733] width 147 height 42
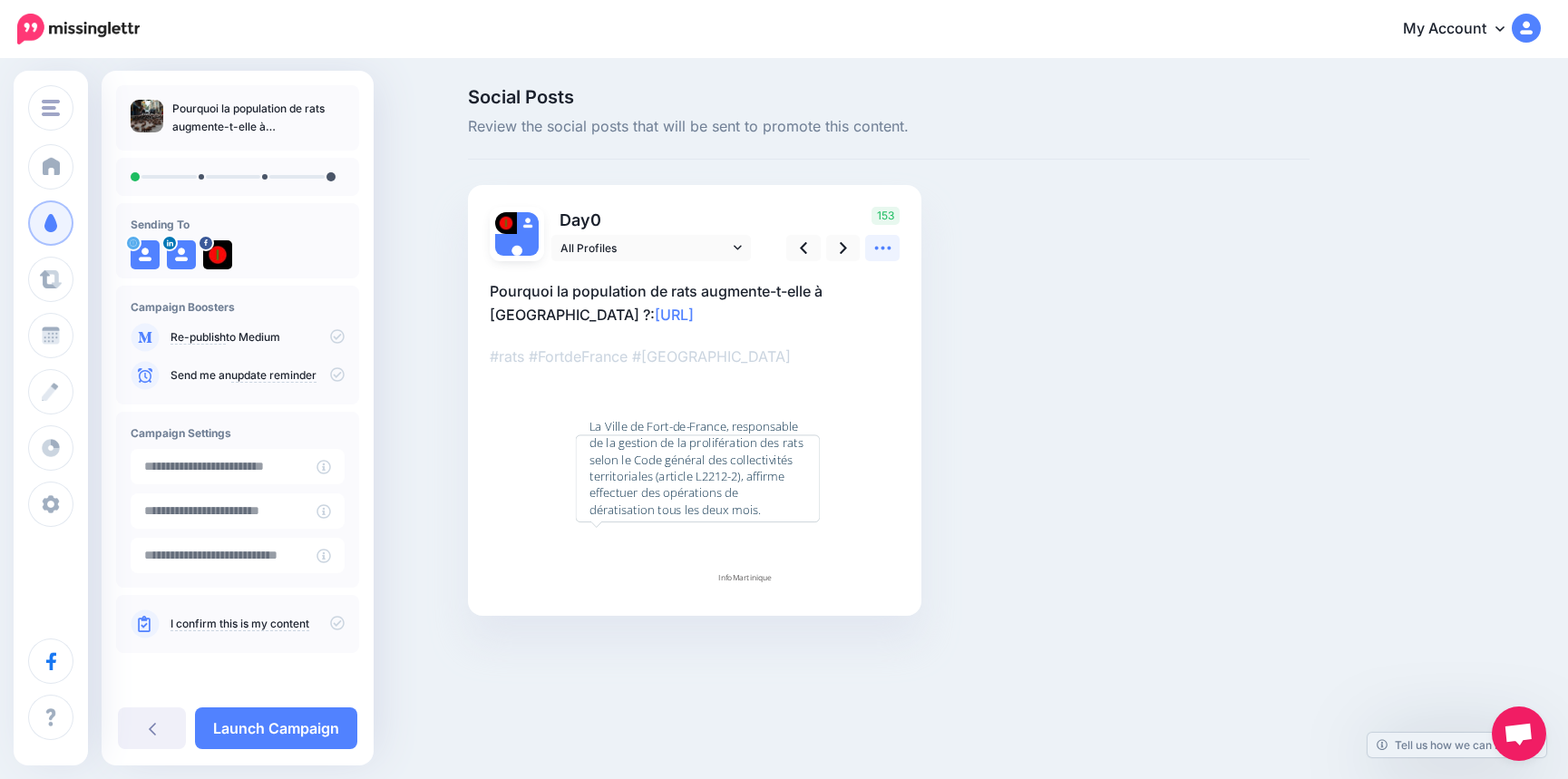
click at [878, 249] on icon at bounding box center [882, 249] width 17 height 4
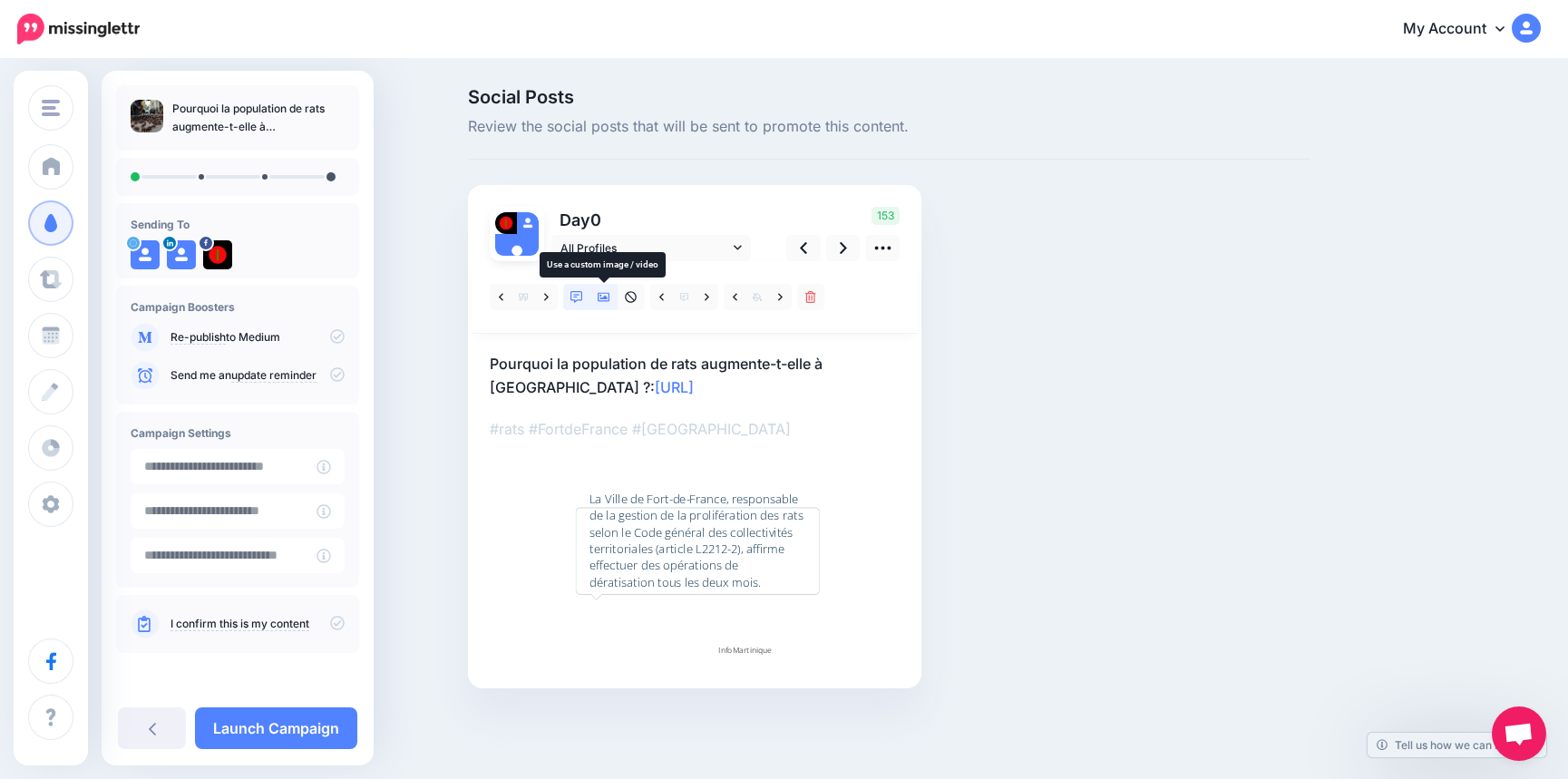
click at [603, 295] on icon at bounding box center [604, 297] width 13 height 13
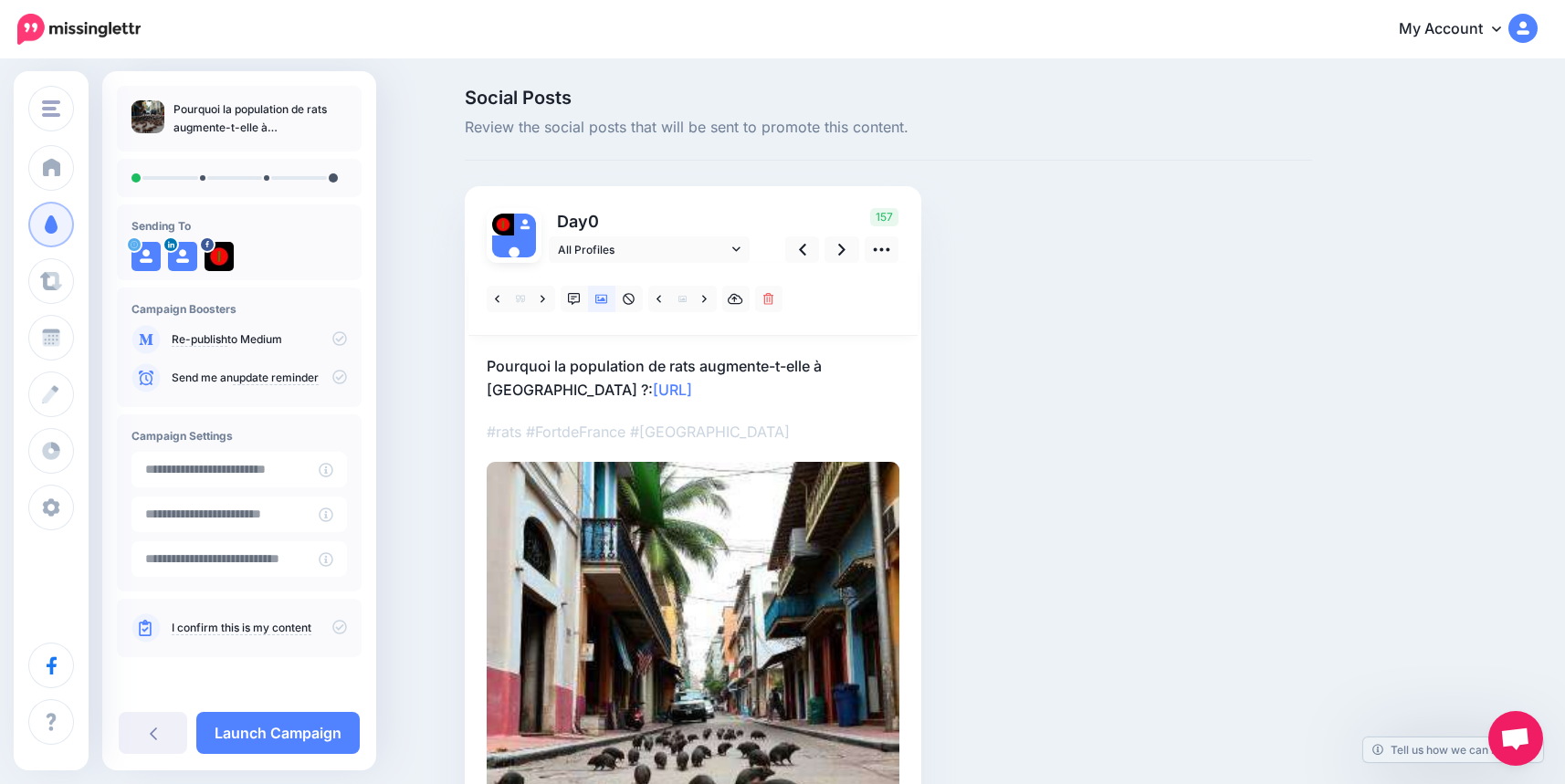
scroll to position [92, 0]
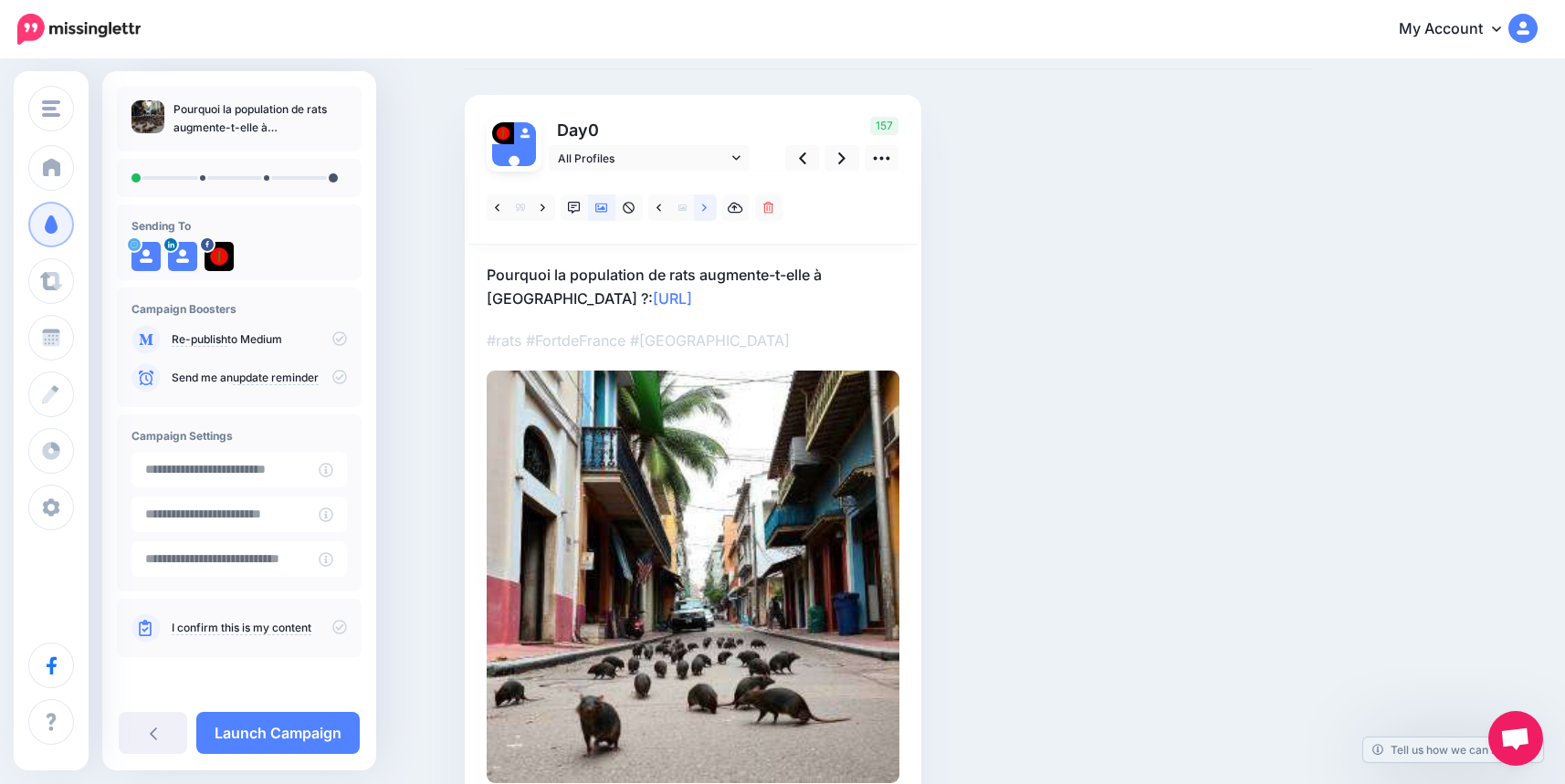
click at [707, 207] on icon at bounding box center [704, 208] width 5 height 13
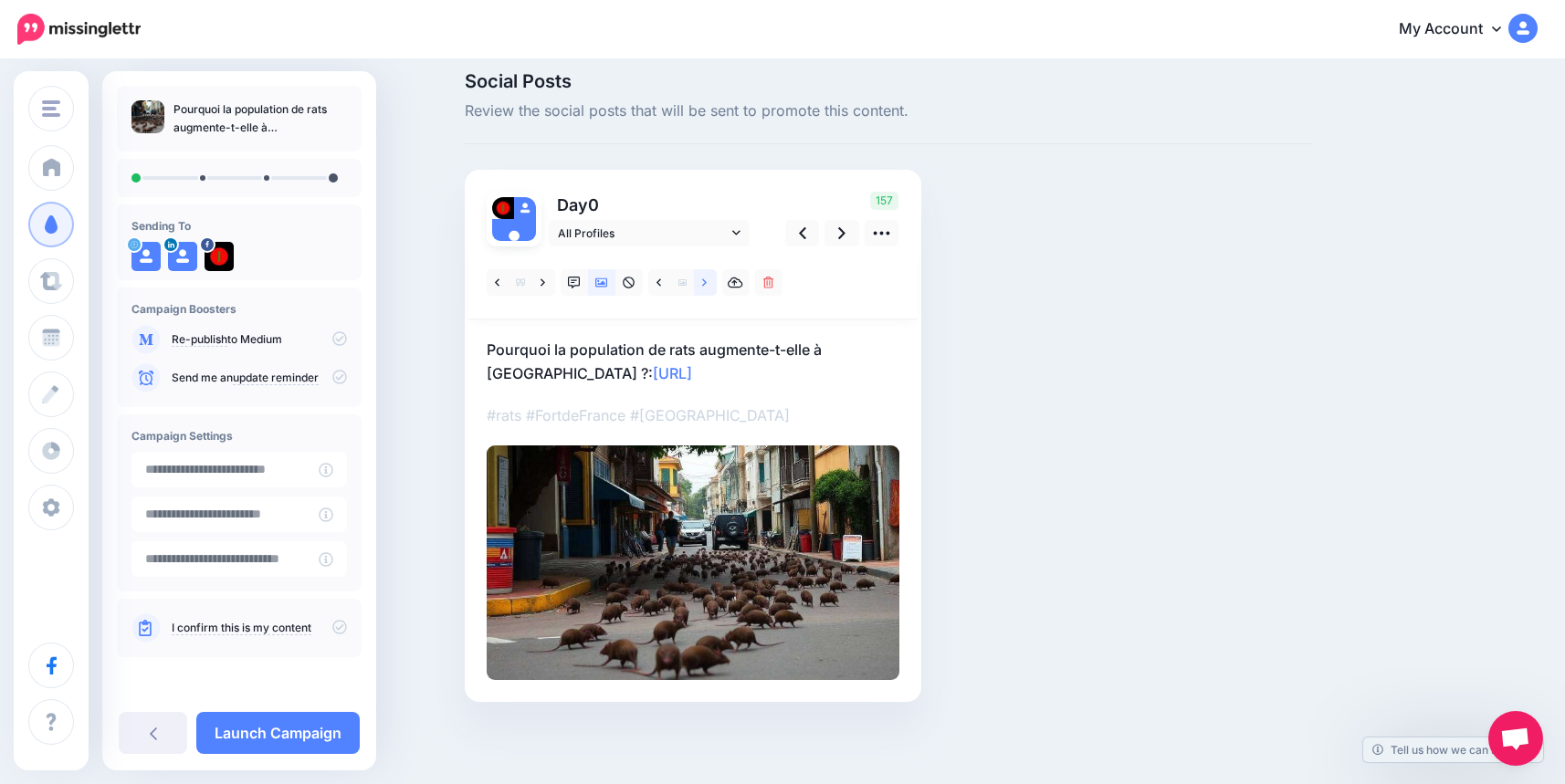
scroll to position [17, 0]
click at [845, 230] on icon at bounding box center [841, 233] width 7 height 20
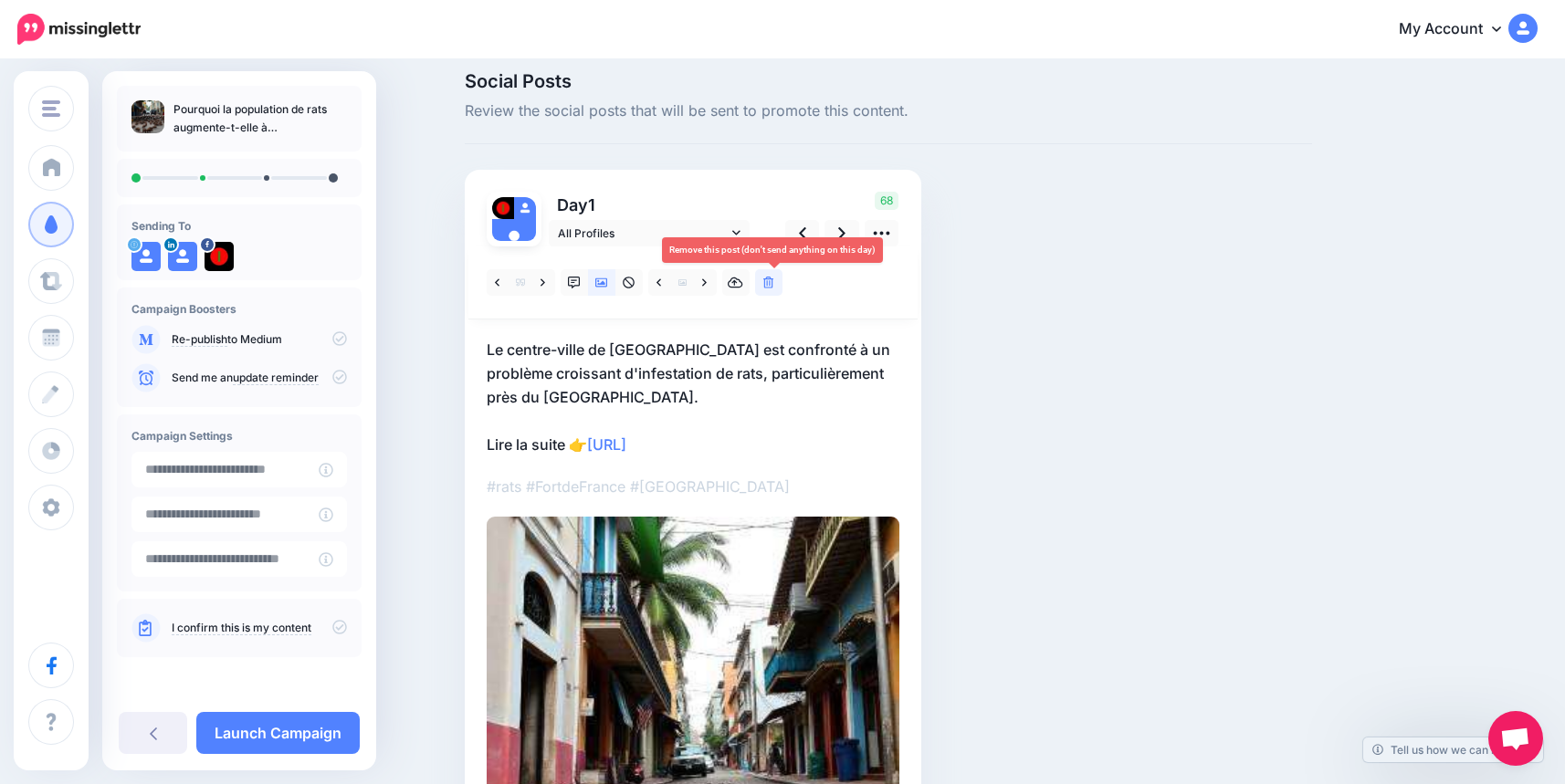
click at [774, 289] on icon at bounding box center [768, 283] width 11 height 13
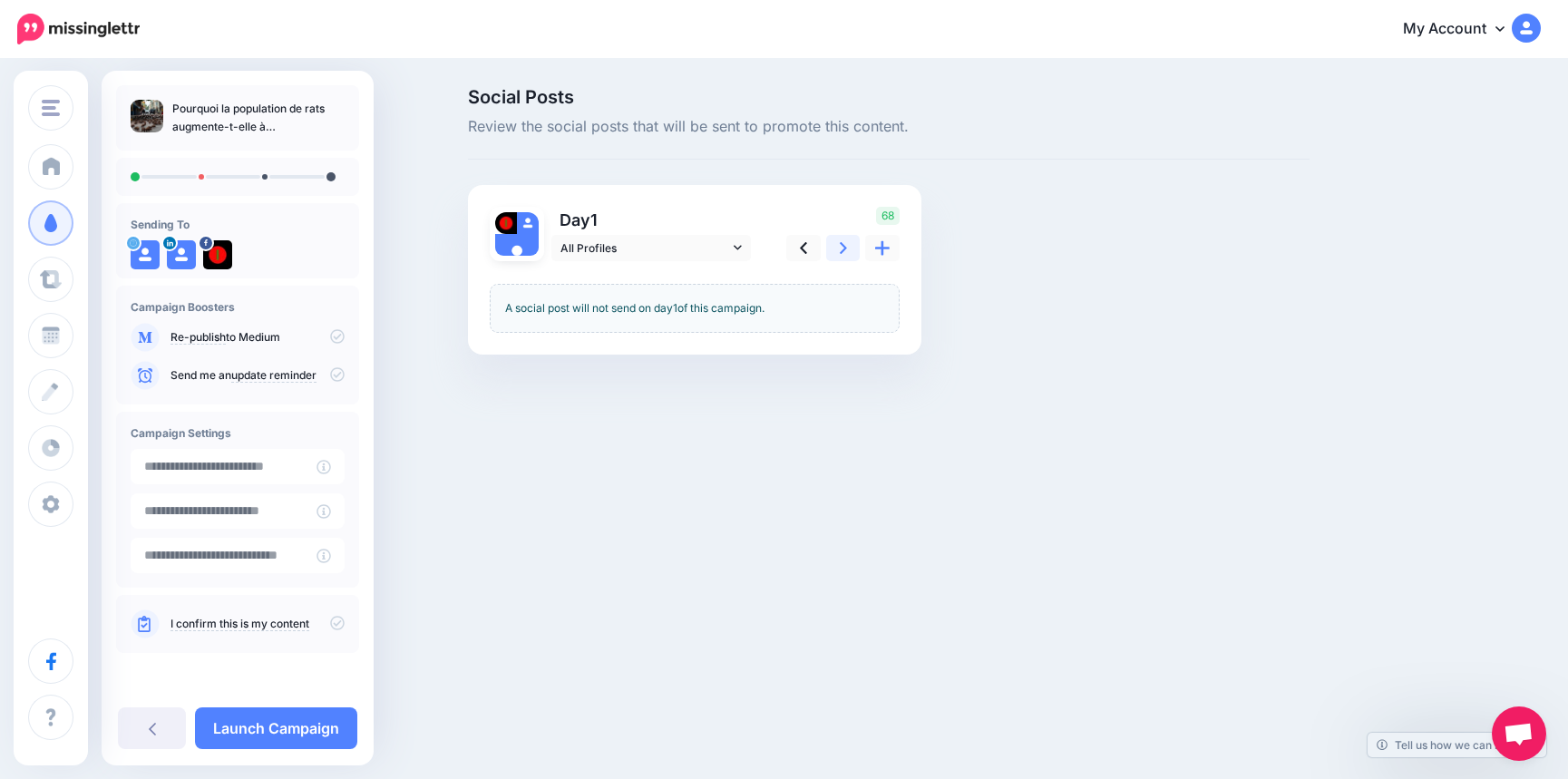
click at [842, 246] on icon at bounding box center [843, 248] width 7 height 19
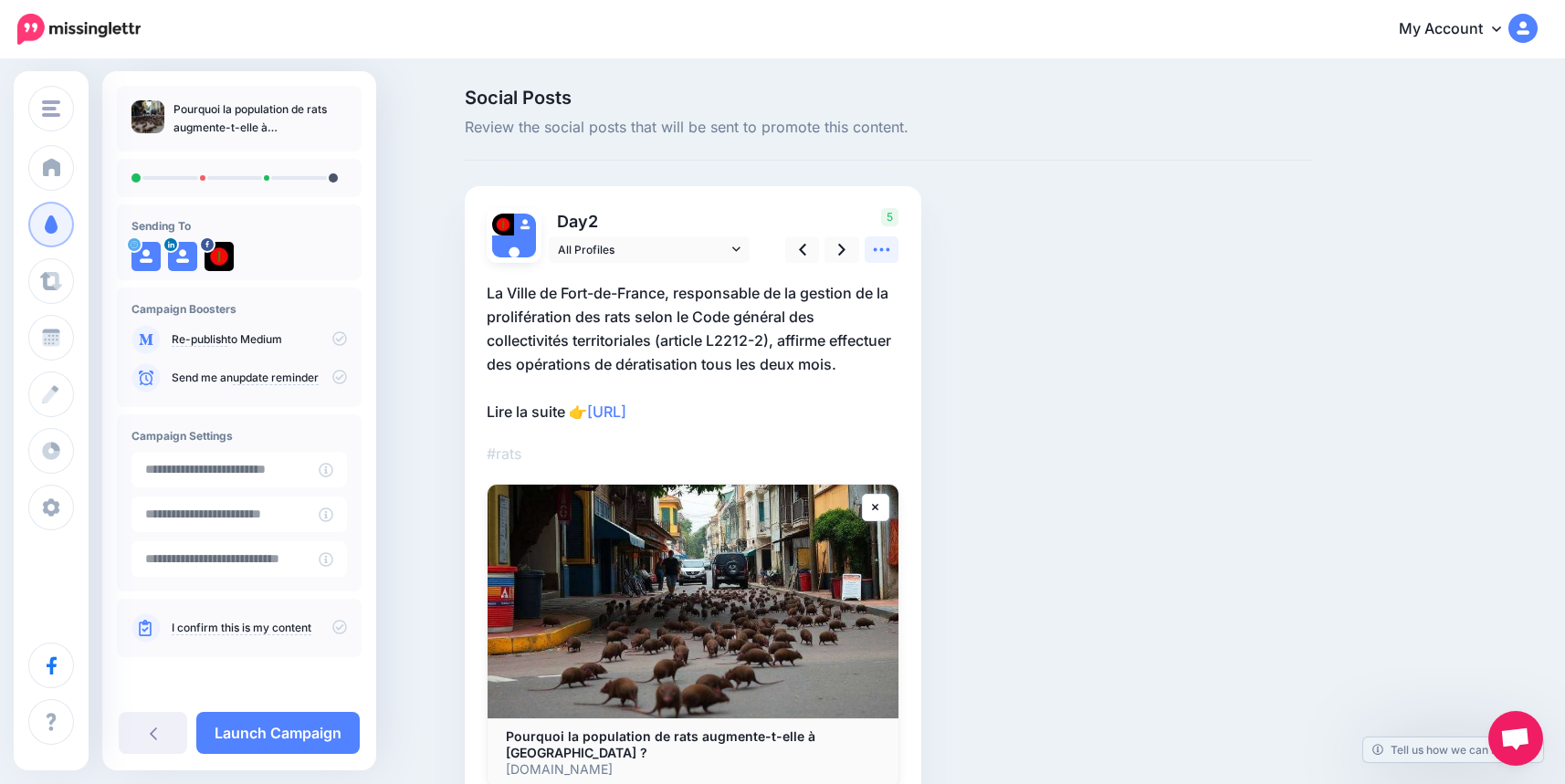
click at [887, 249] on icon at bounding box center [881, 249] width 20 height 20
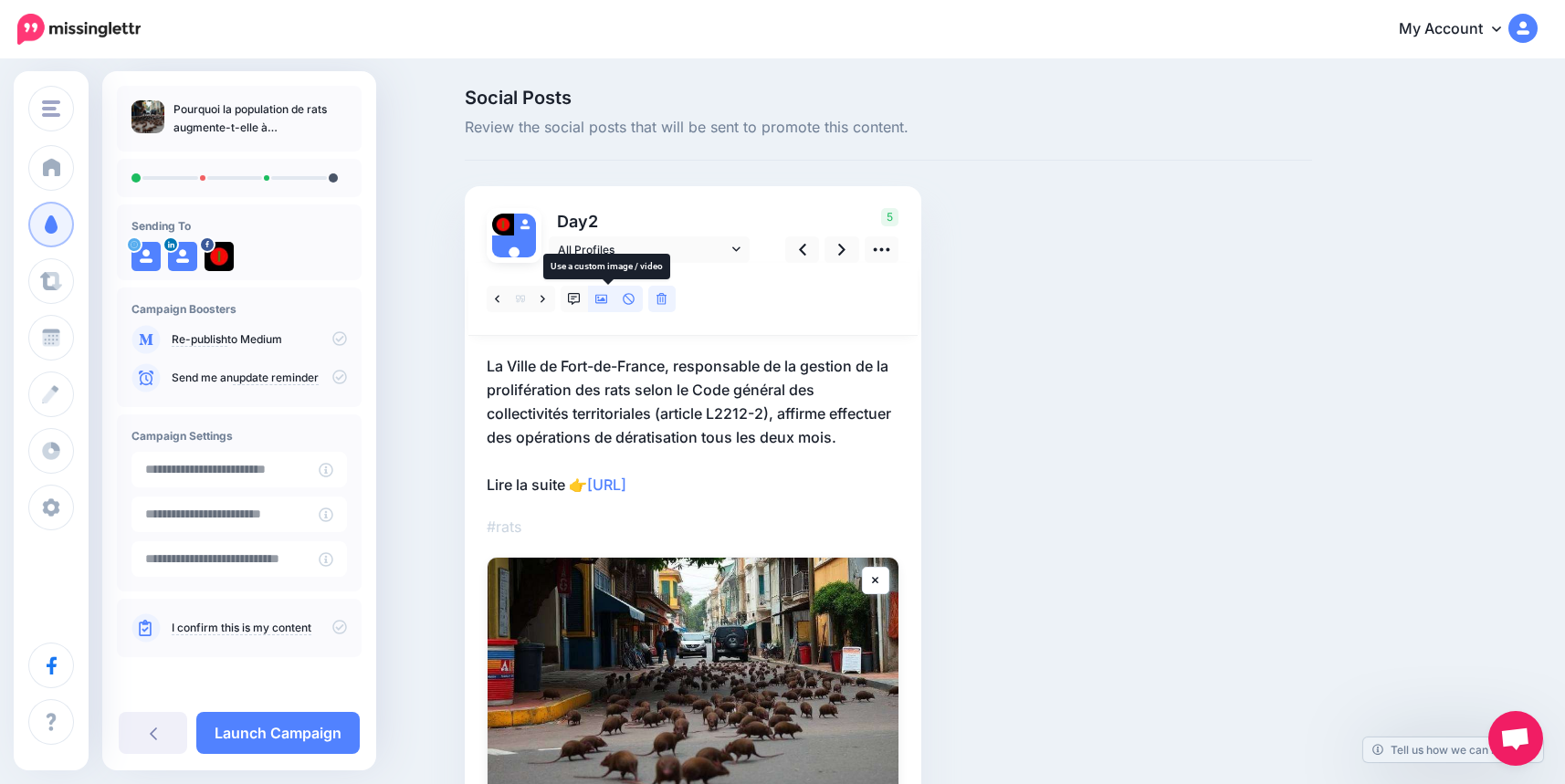
click at [608, 299] on icon at bounding box center [602, 299] width 13 height 9
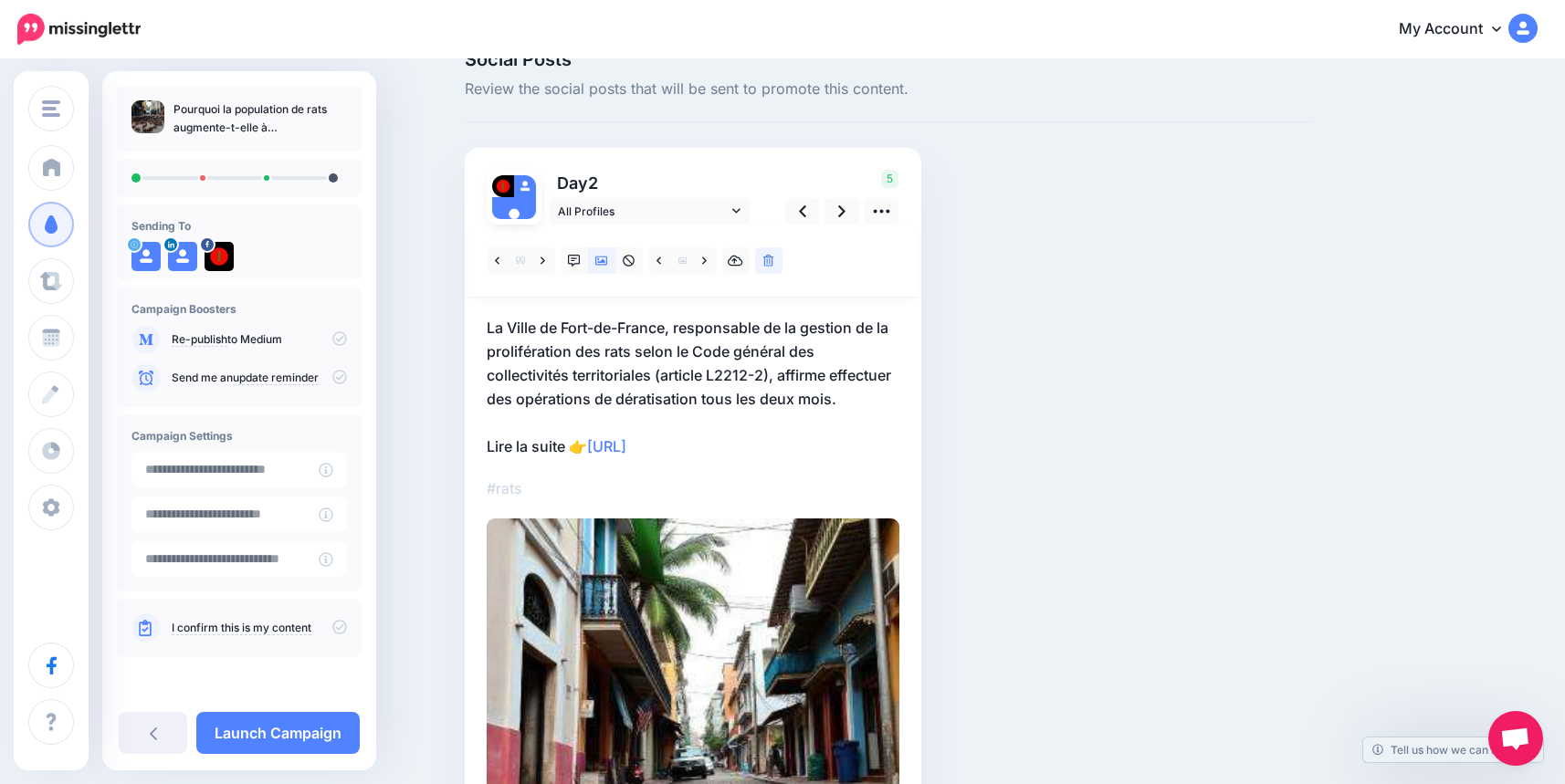
scroll to position [16, 0]
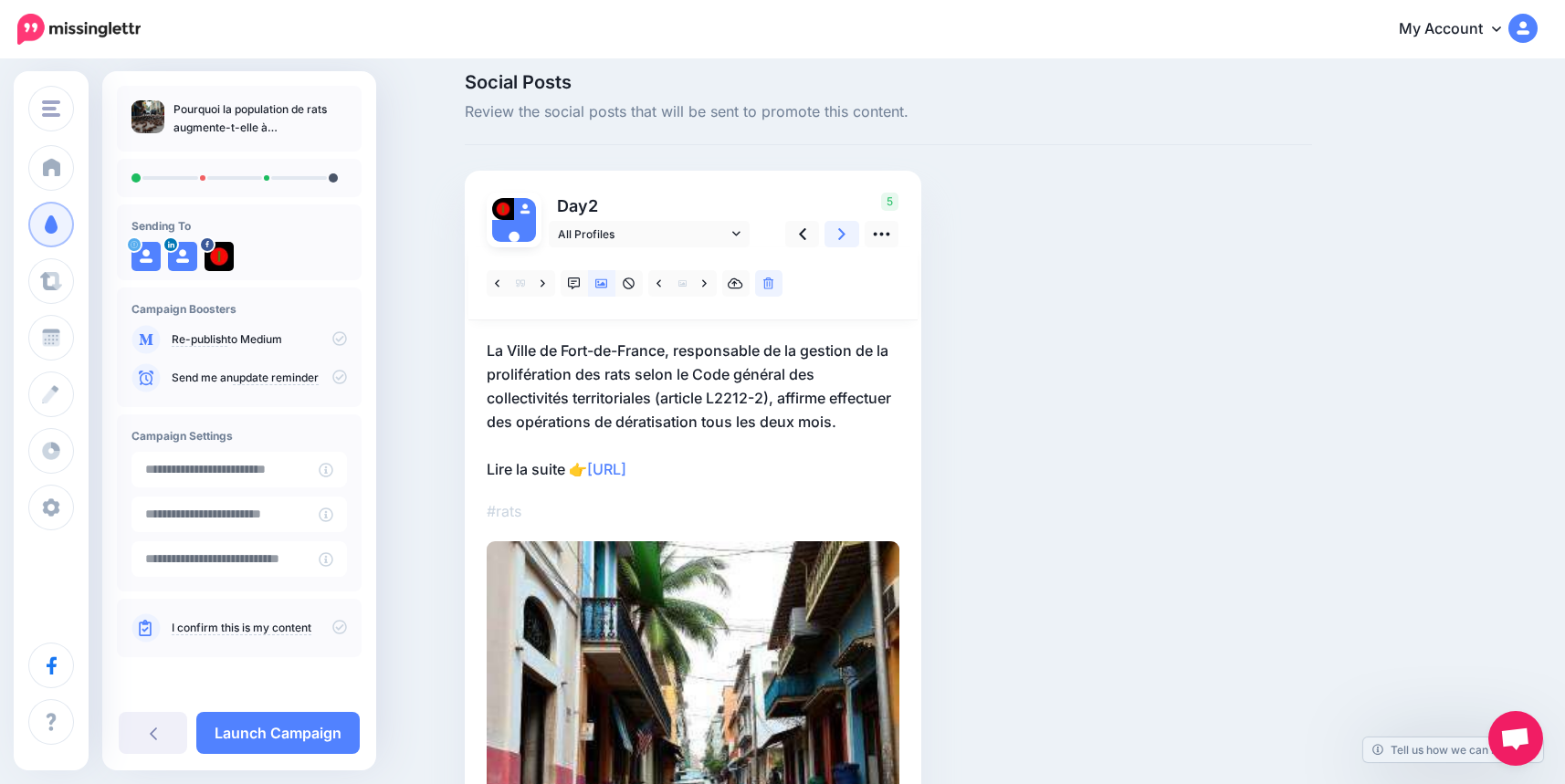
click at [845, 234] on icon at bounding box center [841, 234] width 7 height 20
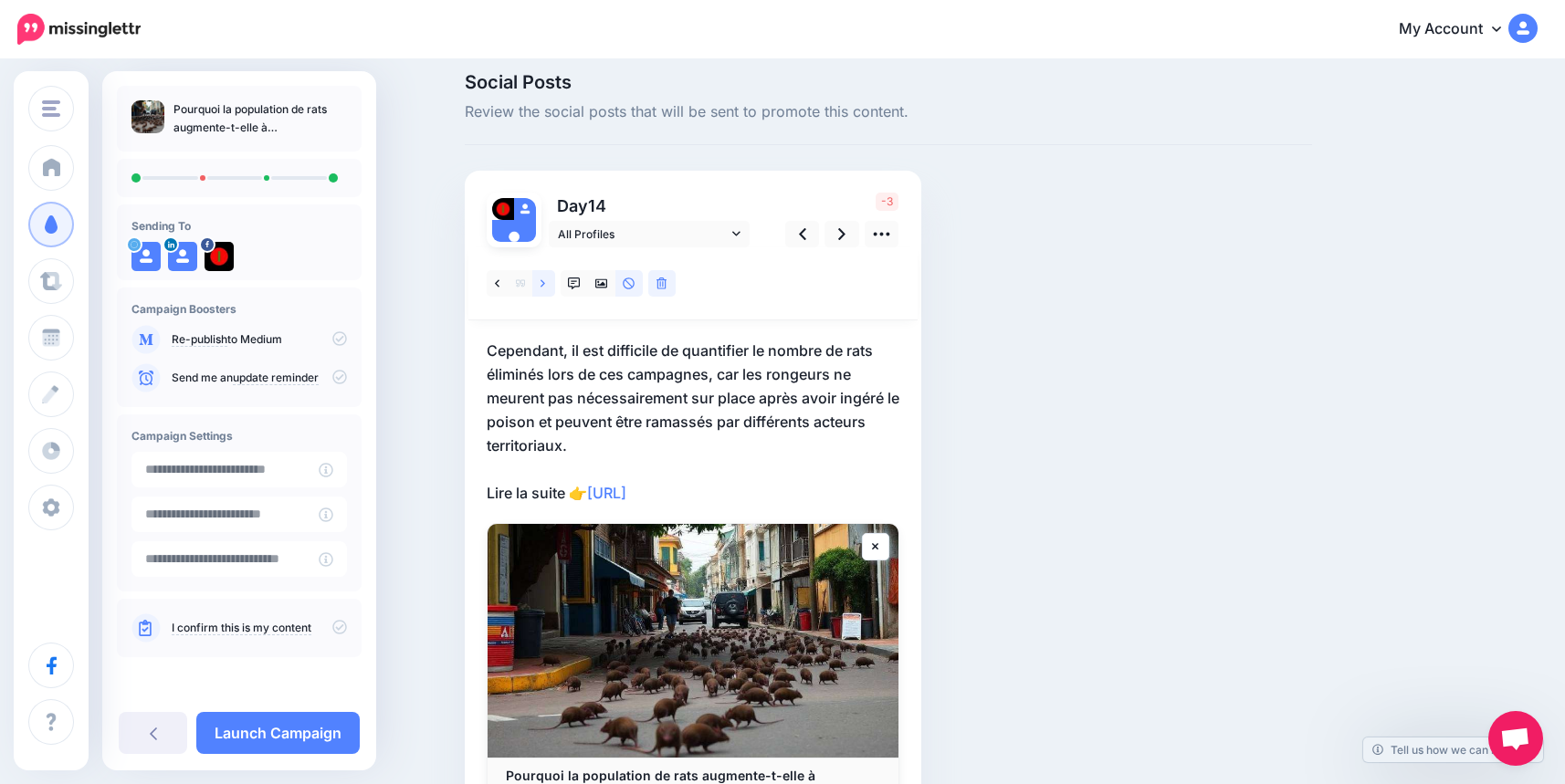
click at [545, 281] on icon at bounding box center [542, 284] width 5 height 13
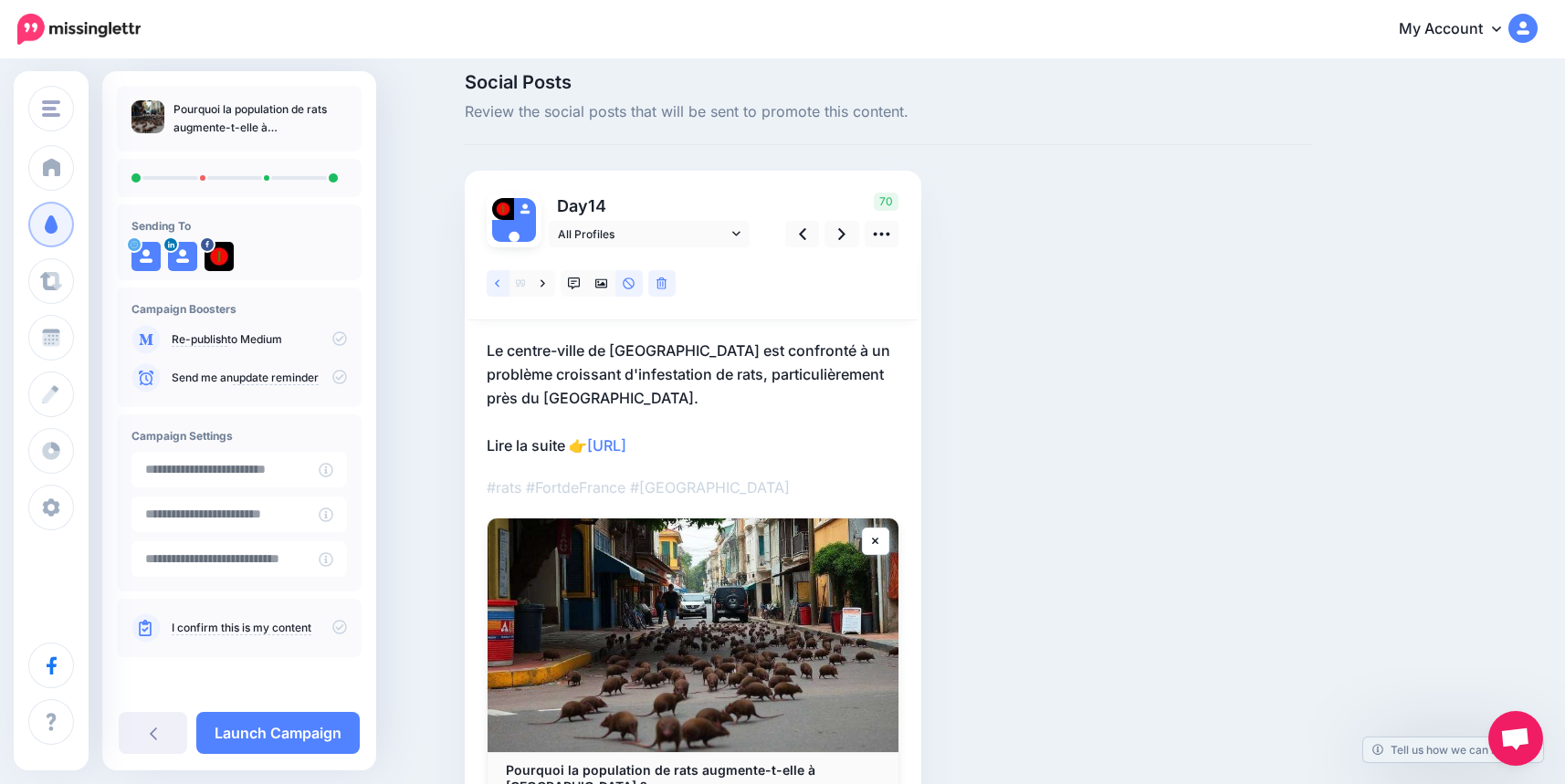
click at [499, 286] on icon at bounding box center [496, 284] width 5 height 13
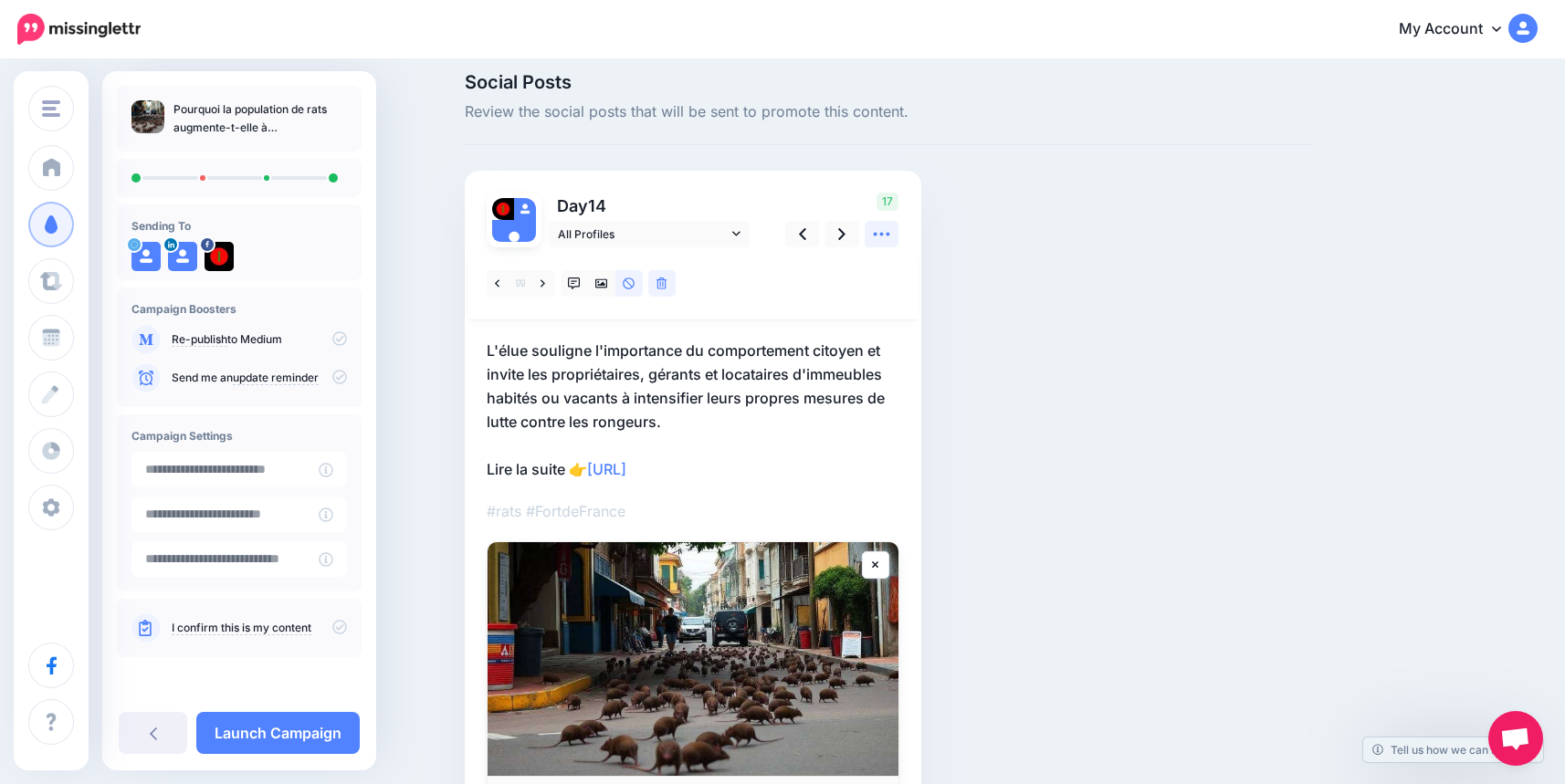
click at [887, 236] on icon at bounding box center [881, 234] width 20 height 20
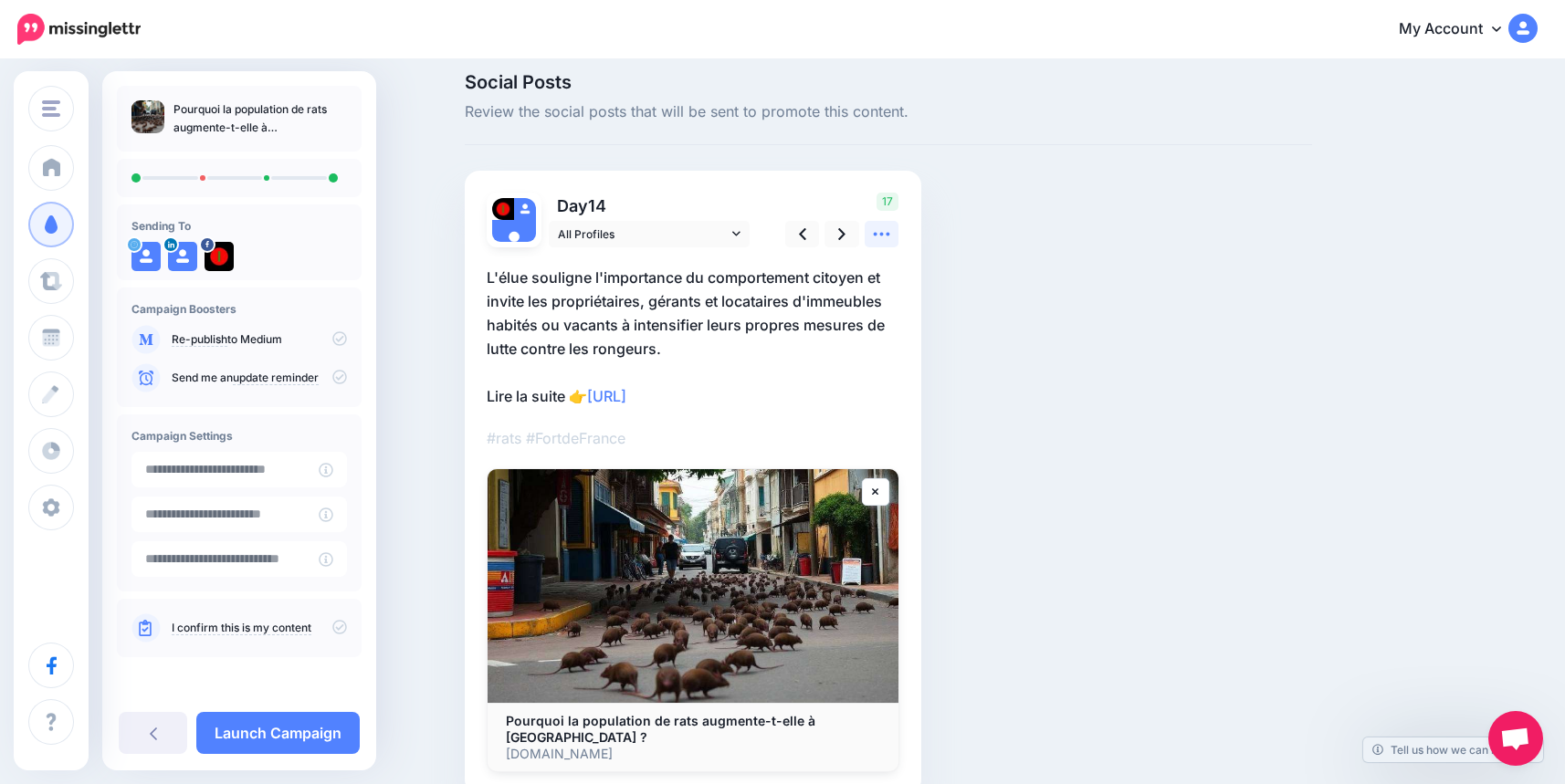
click at [888, 234] on icon at bounding box center [882, 235] width 17 height 4
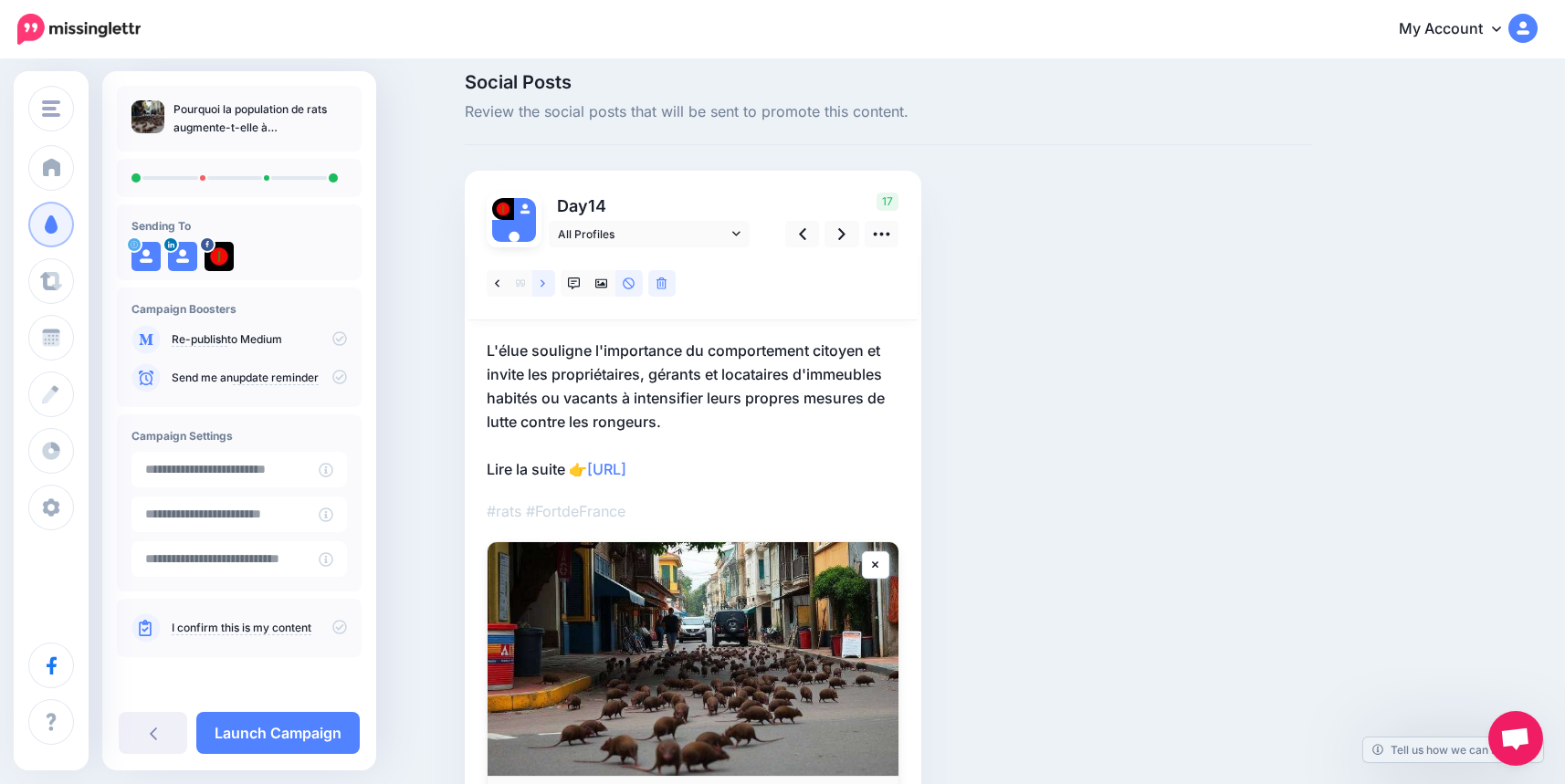
click at [555, 287] on link at bounding box center [543, 283] width 22 height 26
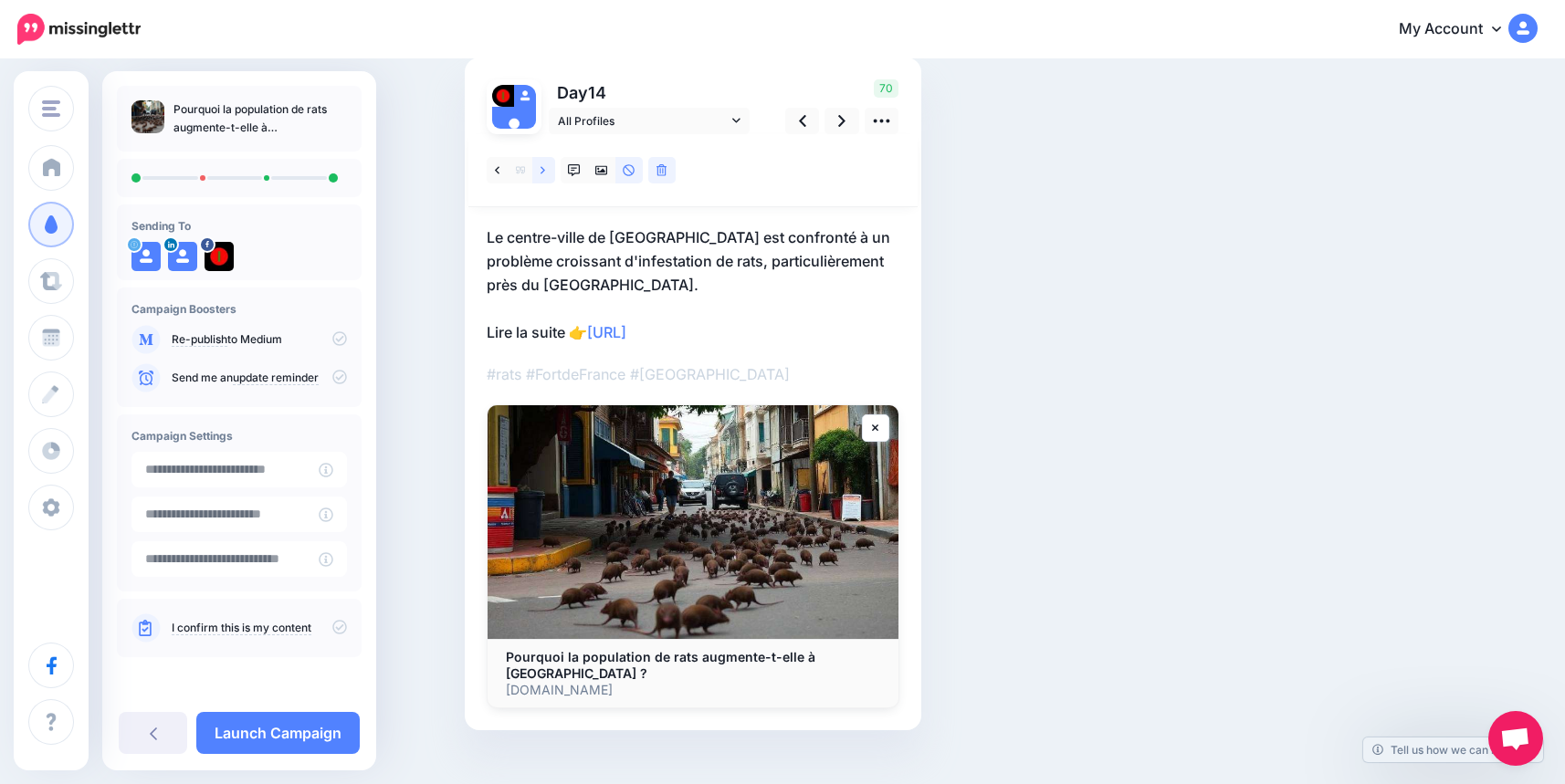
scroll to position [157, 0]
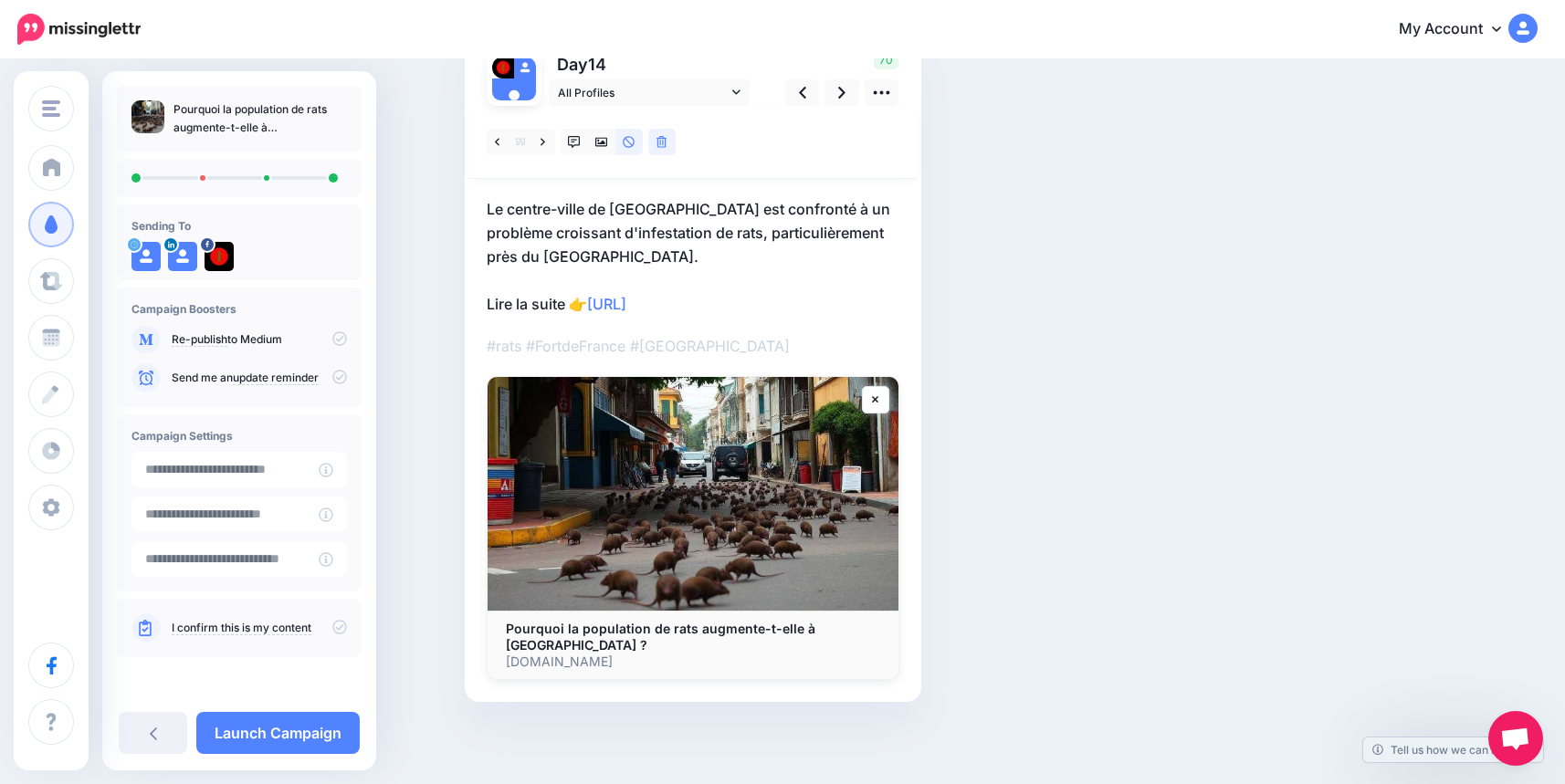
click at [334, 626] on icon at bounding box center [339, 627] width 15 height 15
click at [270, 734] on link "Launch Campaign" at bounding box center [278, 733] width 164 height 42
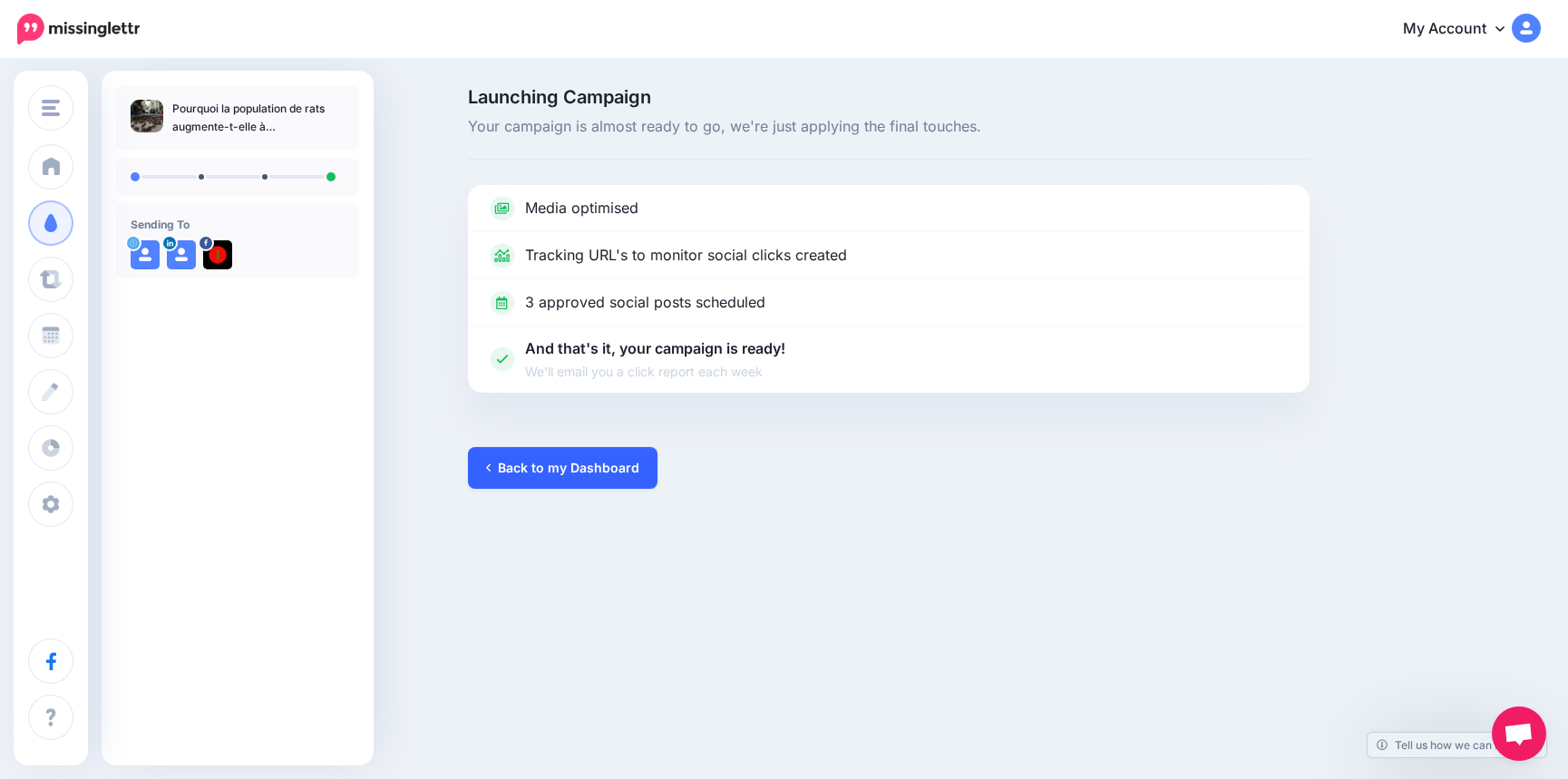
click at [595, 453] on link "Back to my Dashboard" at bounding box center [563, 467] width 189 height 42
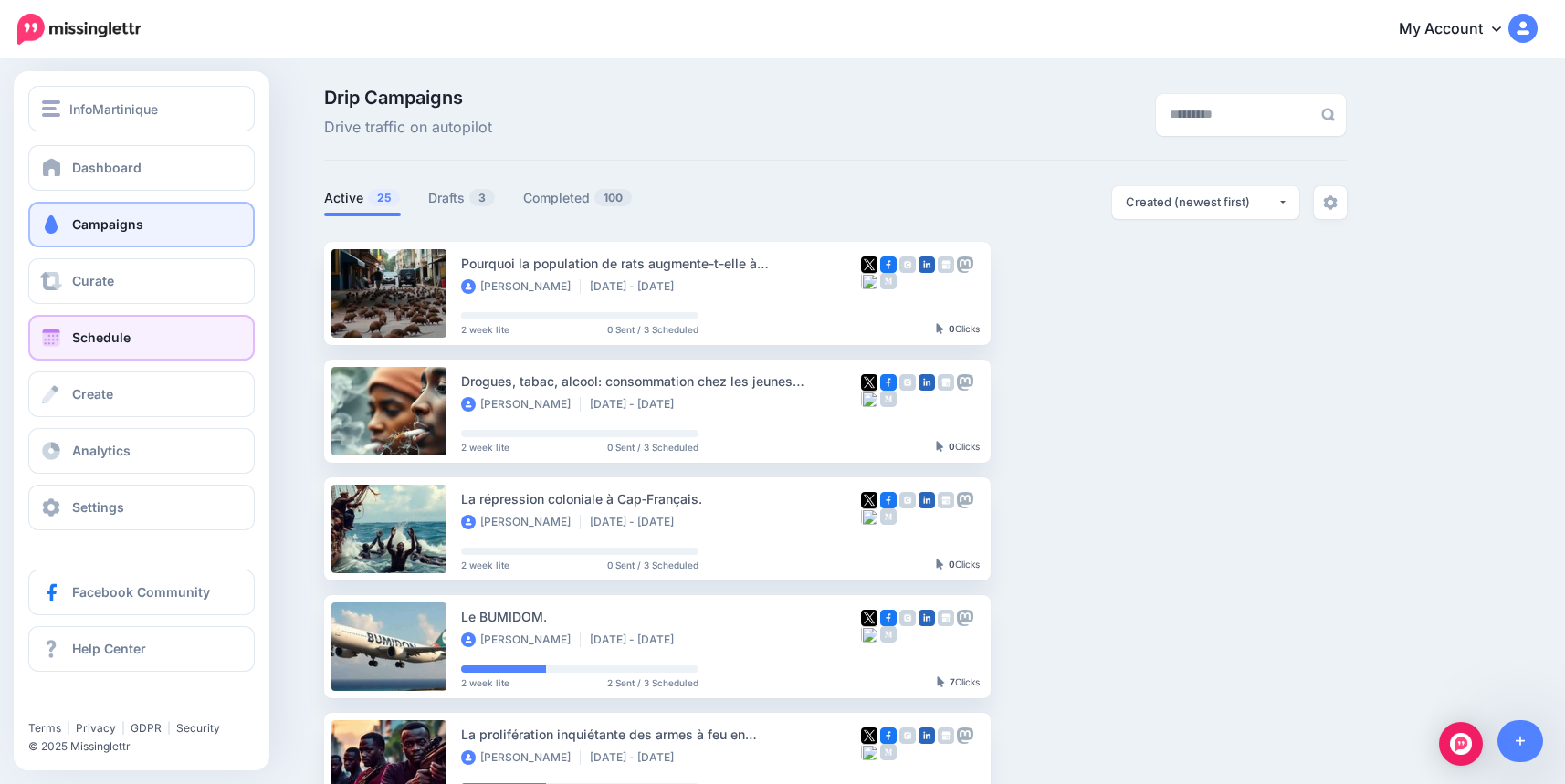
click at [102, 331] on span "Schedule" at bounding box center [101, 336] width 58 height 16
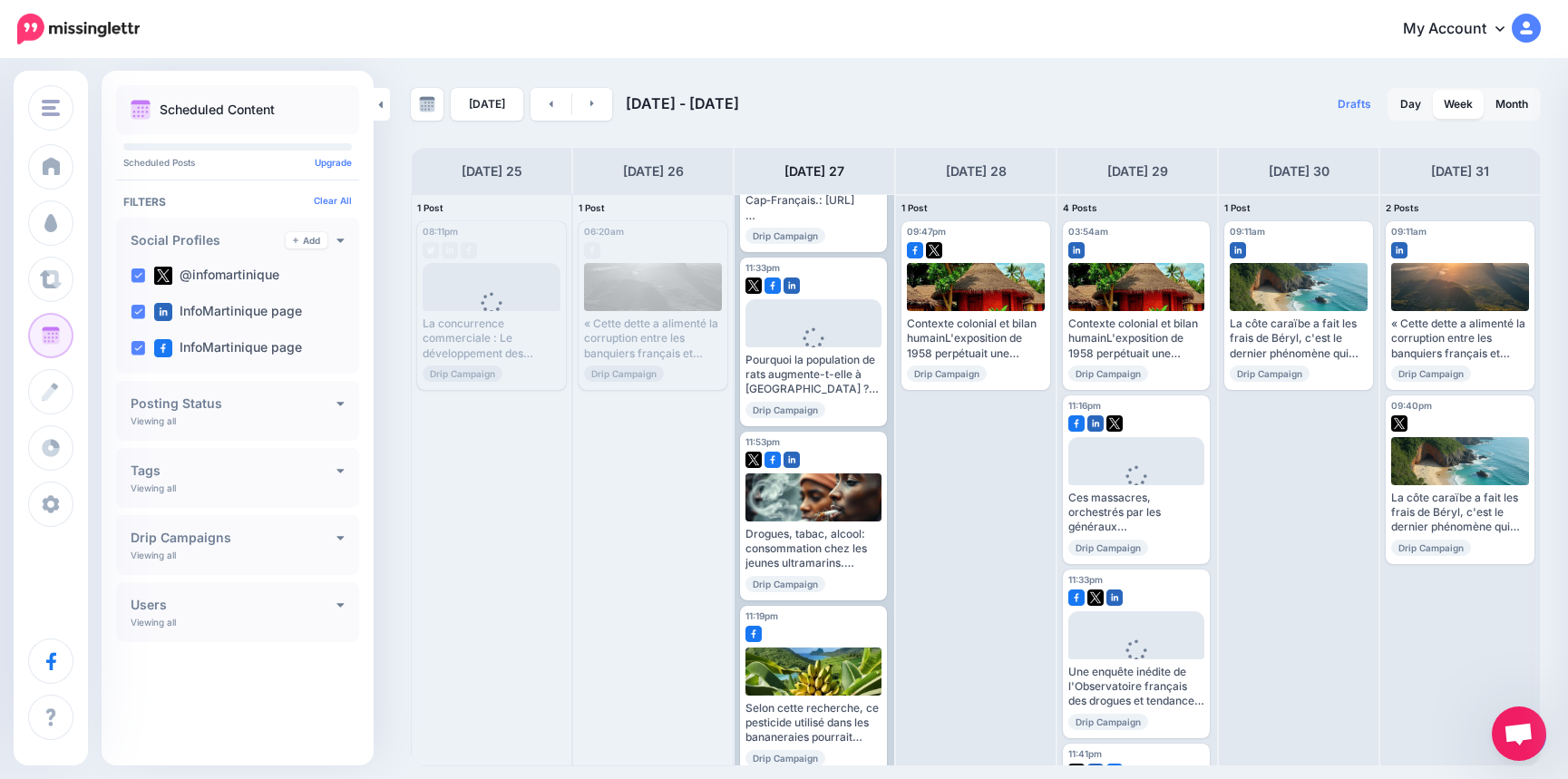
scroll to position [157, 0]
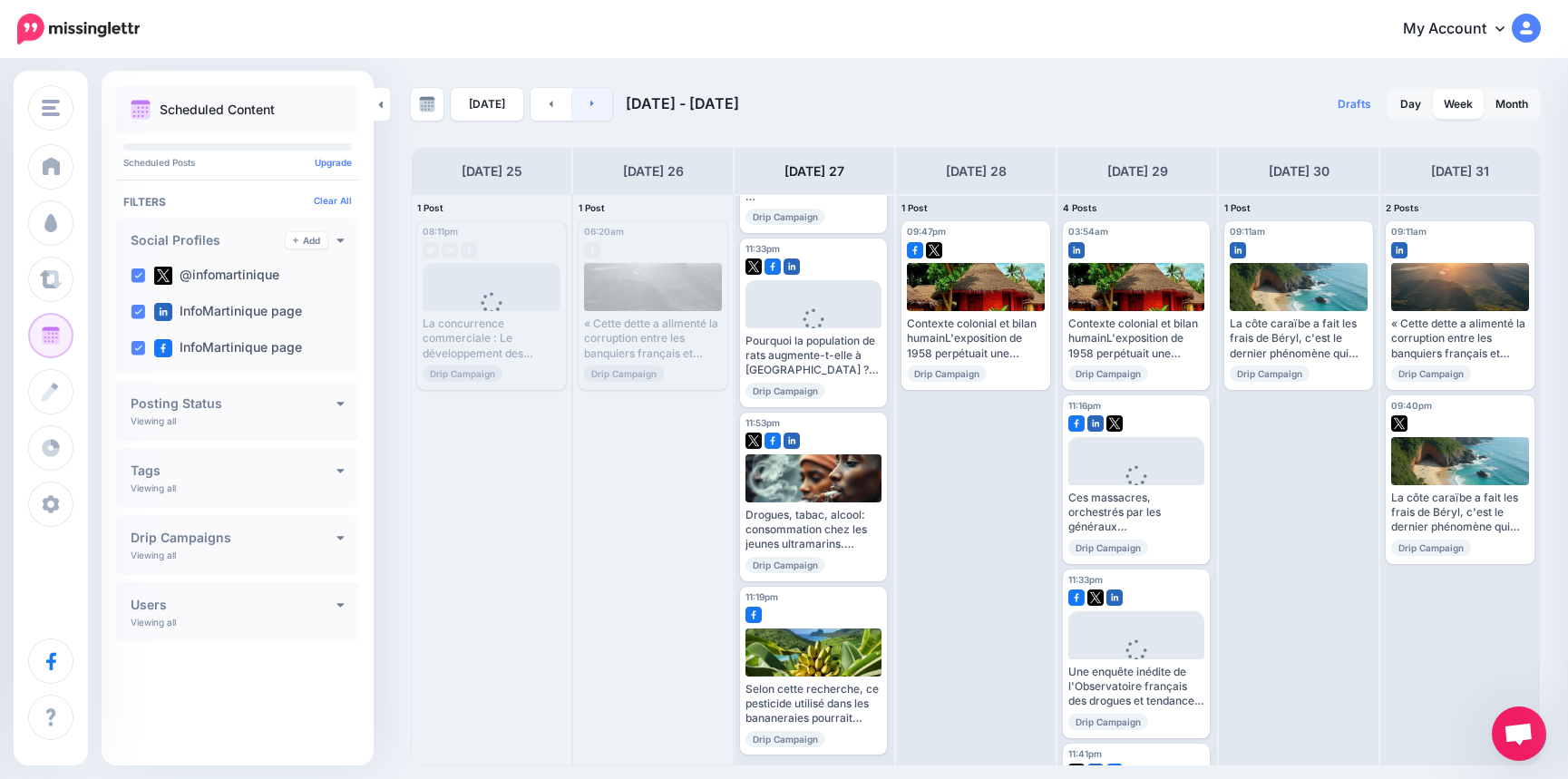
click at [582, 109] on link at bounding box center [593, 104] width 41 height 32
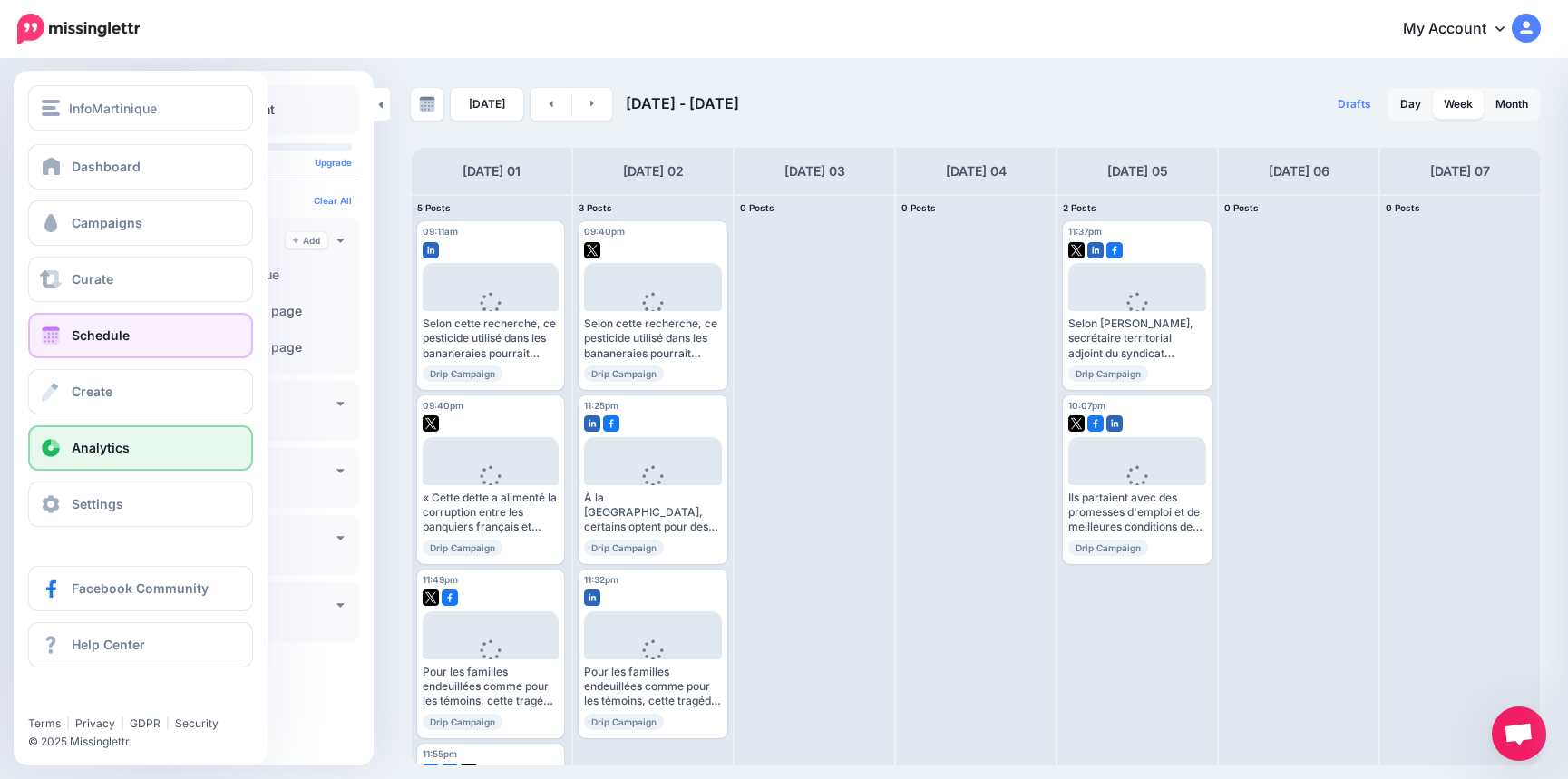
click at [140, 448] on link "Analytics" at bounding box center [140, 448] width 225 height 45
